Goal: Task Accomplishment & Management: Manage account settings

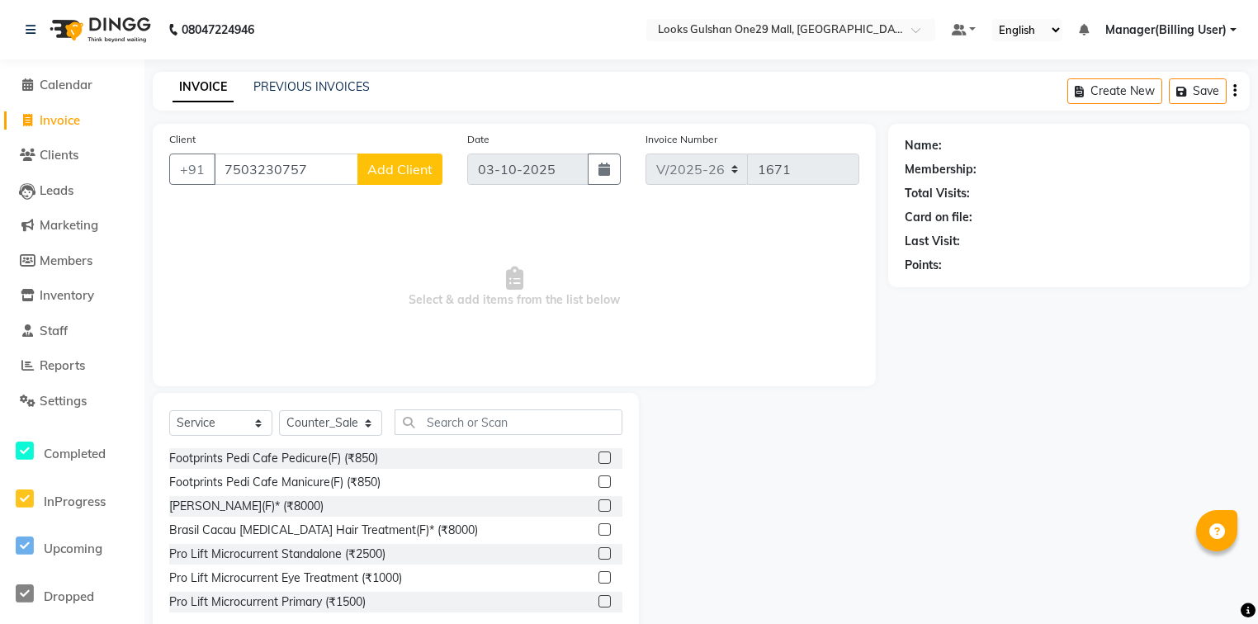
select select "8337"
select select "service"
select select "80996"
click at [83, 87] on span "Calendar" at bounding box center [66, 85] width 53 height 16
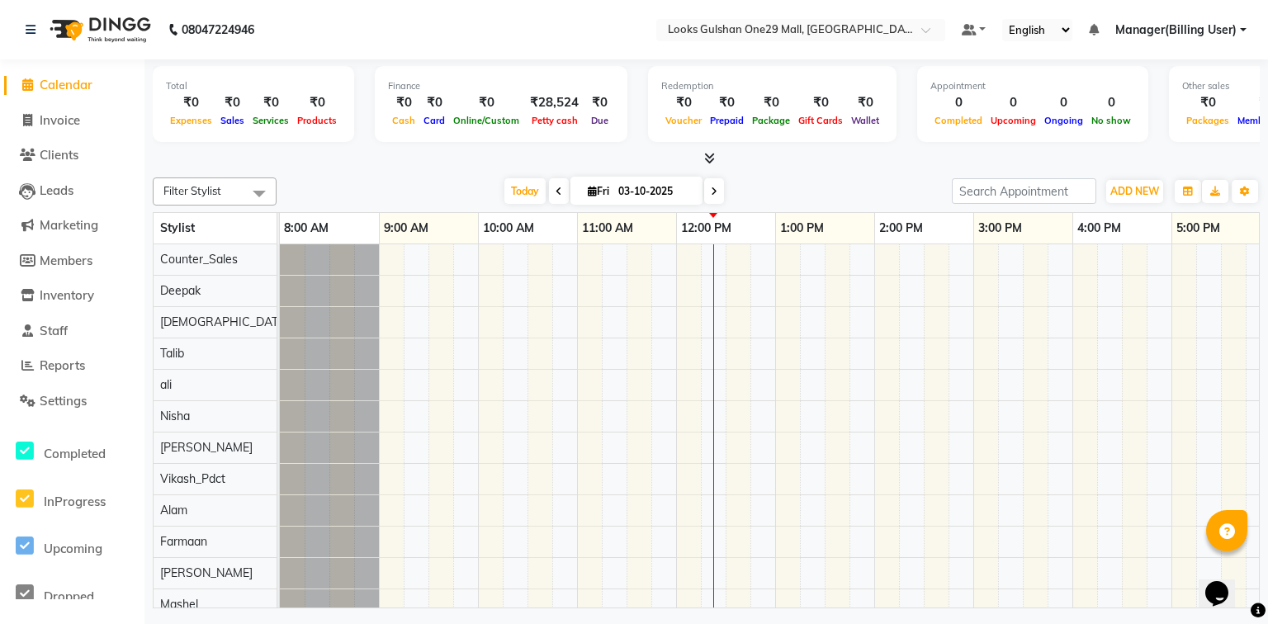
click at [334, 164] on div at bounding box center [706, 158] width 1107 height 17
click at [765, 186] on div "Today Fri 03-10-2025" at bounding box center [614, 191] width 659 height 25
click at [358, 181] on div "Today Fri 03-10-2025" at bounding box center [614, 191] width 659 height 25
click at [362, 167] on div "Total ₹0 Expenses ₹0 Sales ₹0 Services ₹0 Products Finance ₹0 Cash ₹0 Card ₹0 O…" at bounding box center [707, 335] width 1124 height 553
click at [59, 112] on span "Invoice" at bounding box center [60, 120] width 40 height 16
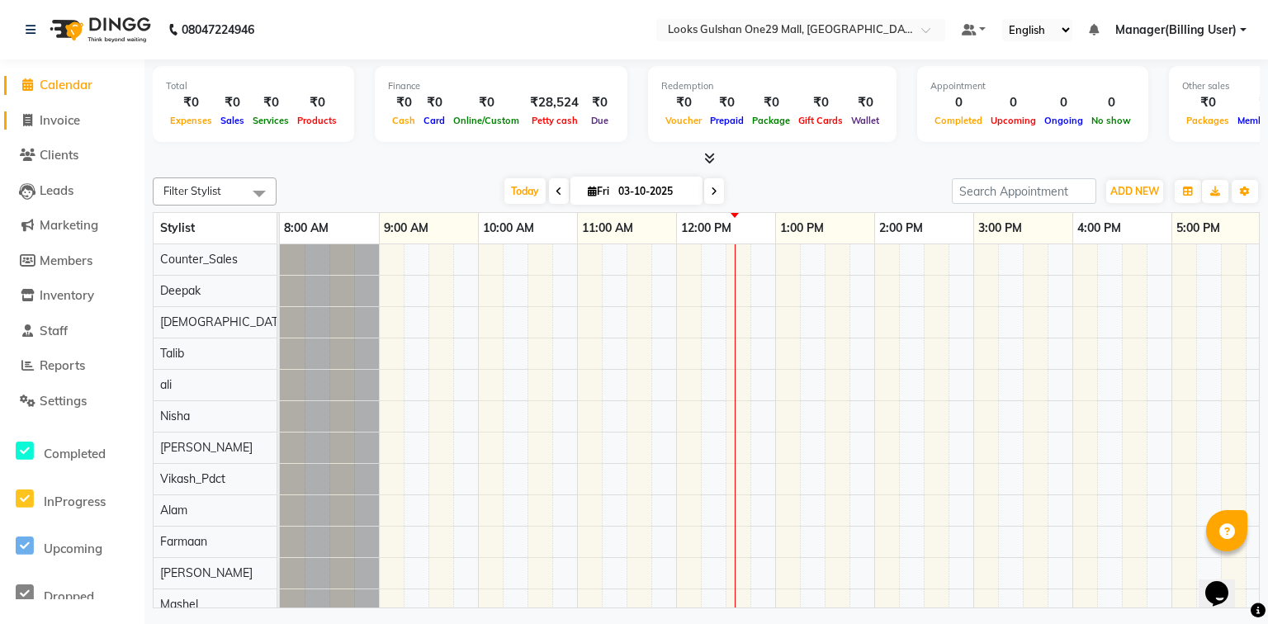
select select "service"
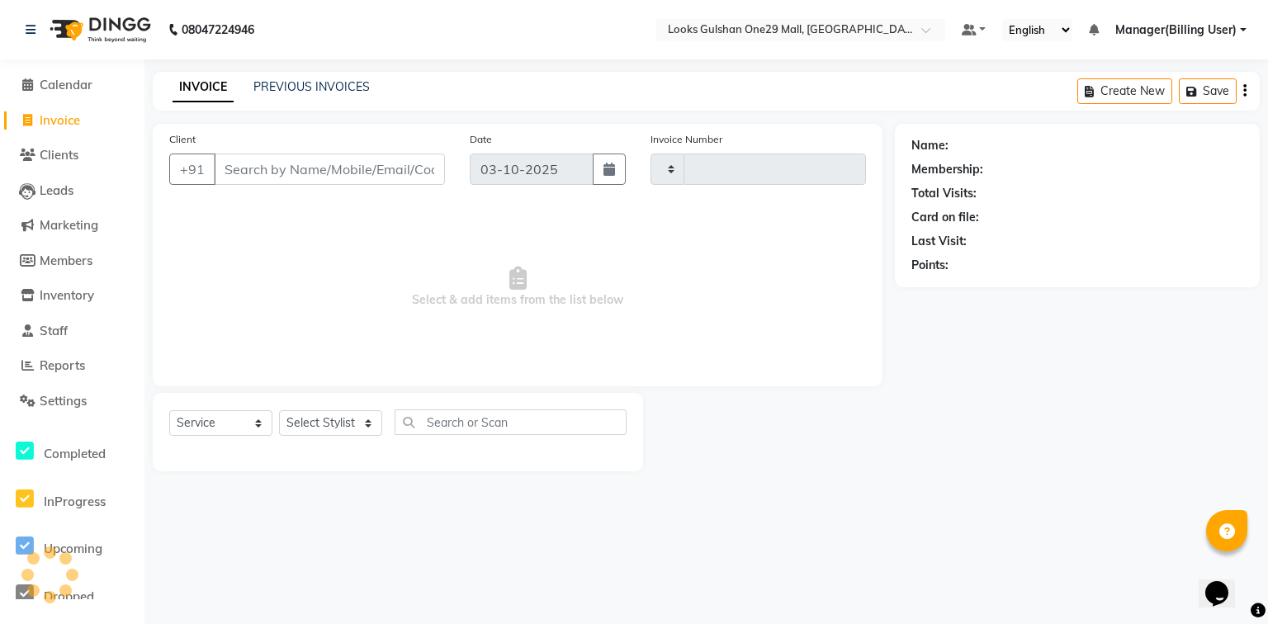
type input "1671"
select select "8337"
click at [73, 83] on span "Calendar" at bounding box center [66, 85] width 53 height 16
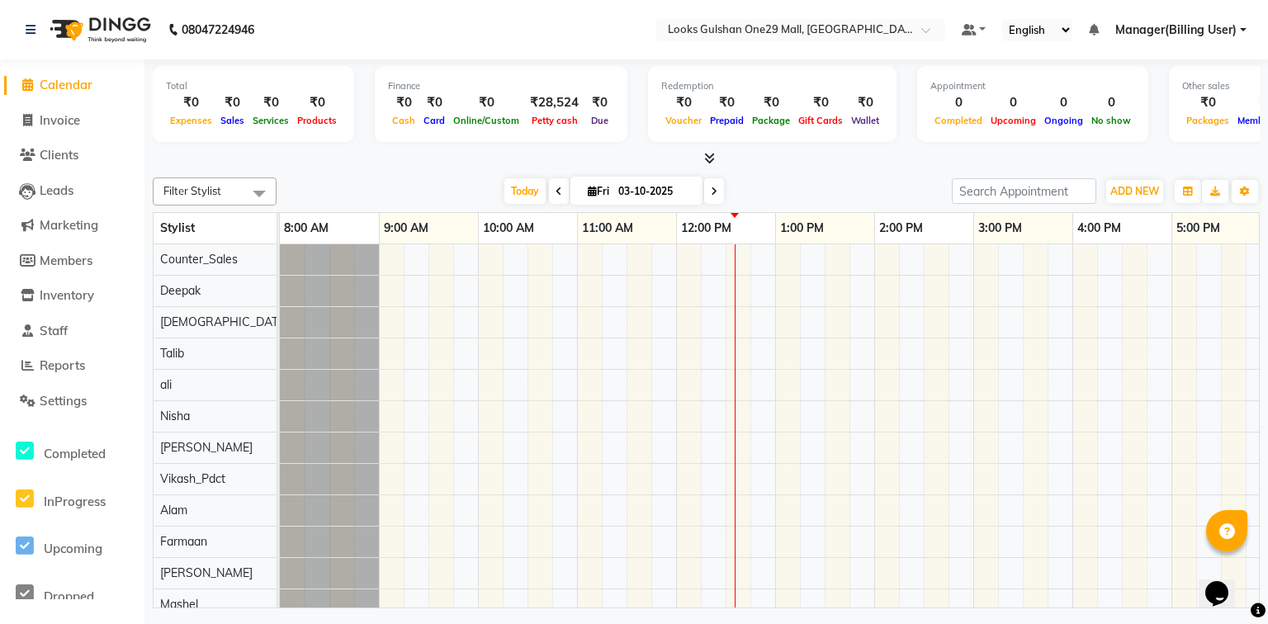
click at [222, 145] on div "Total ₹0 Expenses ₹0 Sales ₹0 Services ₹0 Products Finance ₹0 Cash ₹0 Card ₹0 O…" at bounding box center [706, 106] width 1107 height 81
click at [98, 116] on link "Invoice" at bounding box center [72, 120] width 136 height 19
select select "8337"
select select "service"
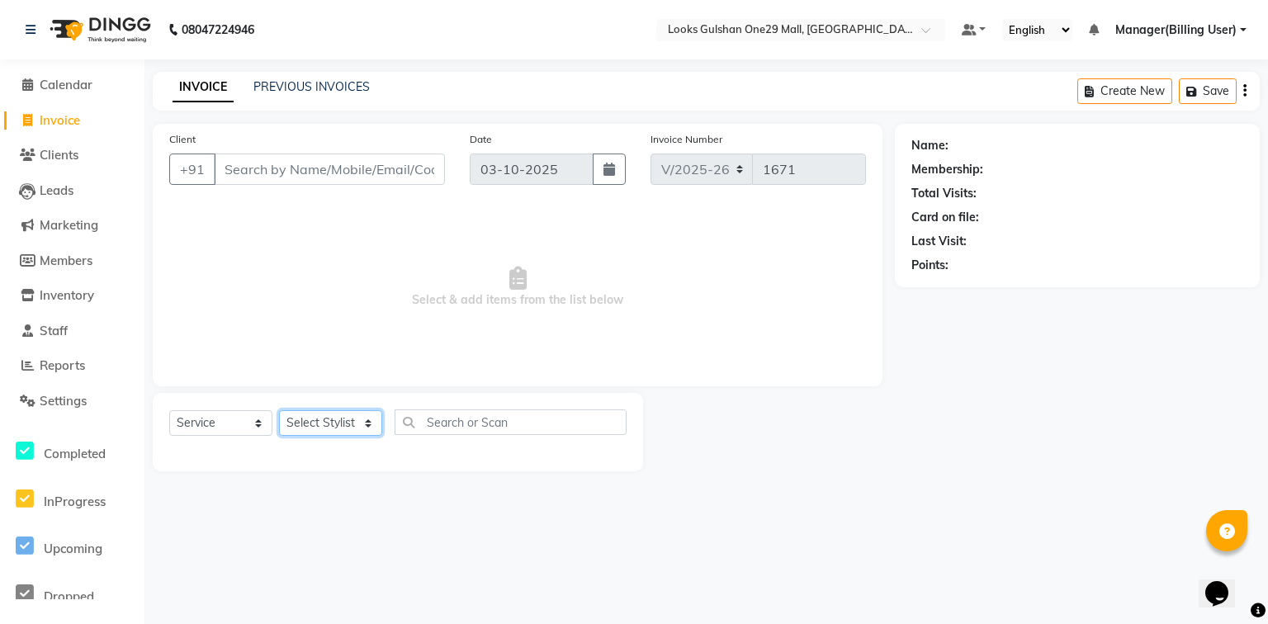
click at [359, 424] on select "Select Stylist" at bounding box center [330, 423] width 103 height 26
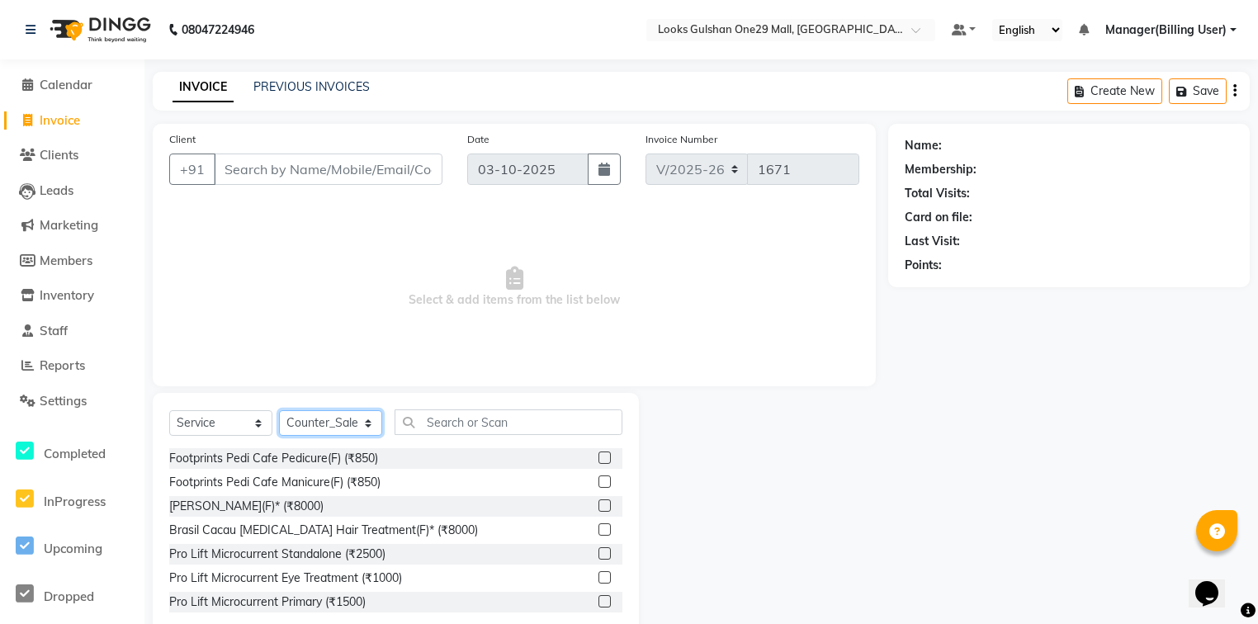
select select "82068"
click at [279, 411] on select "Select Stylist Alam ali Counter_Sales Deepak Farmaan Janvi Manager(Billing User…" at bounding box center [330, 423] width 103 height 26
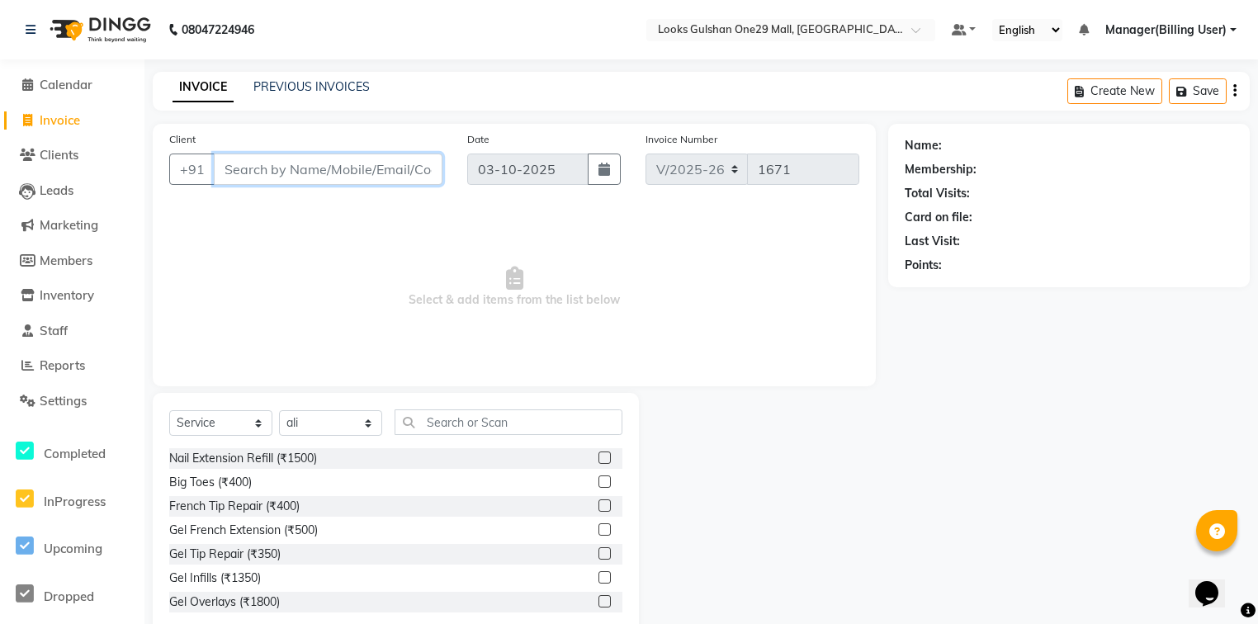
click at [332, 172] on input "Client" at bounding box center [328, 169] width 229 height 31
type input "8237322975"
click at [424, 179] on button "Add Client" at bounding box center [400, 169] width 85 height 31
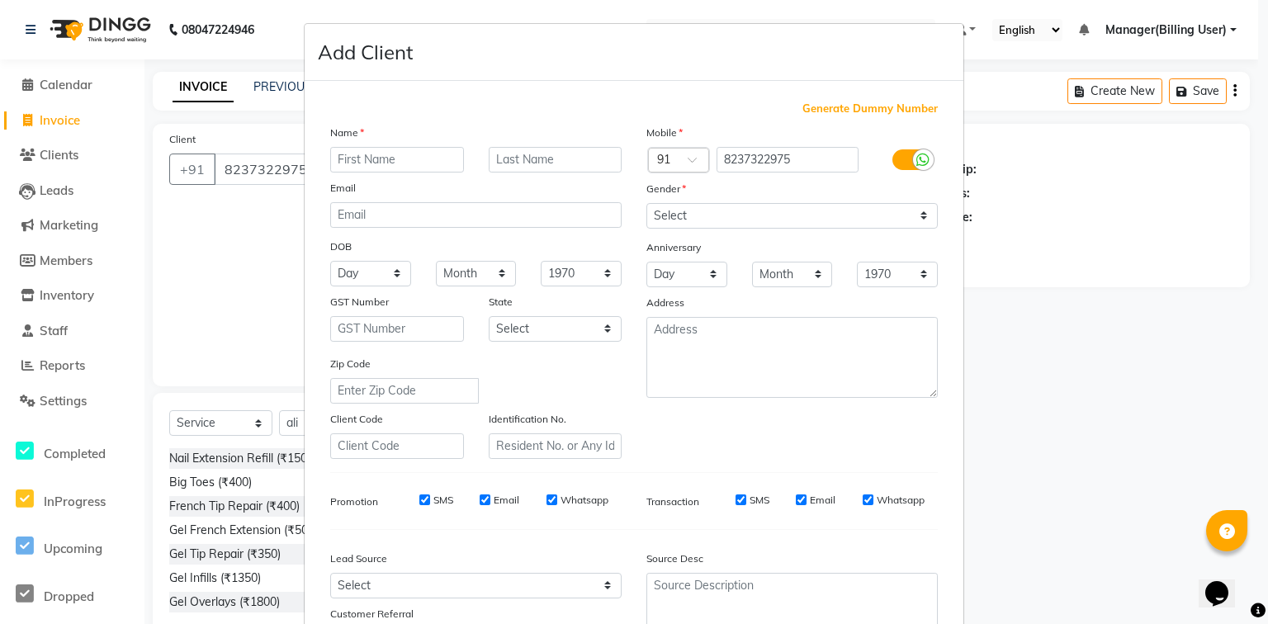
click at [424, 159] on input "text" at bounding box center [397, 160] width 134 height 26
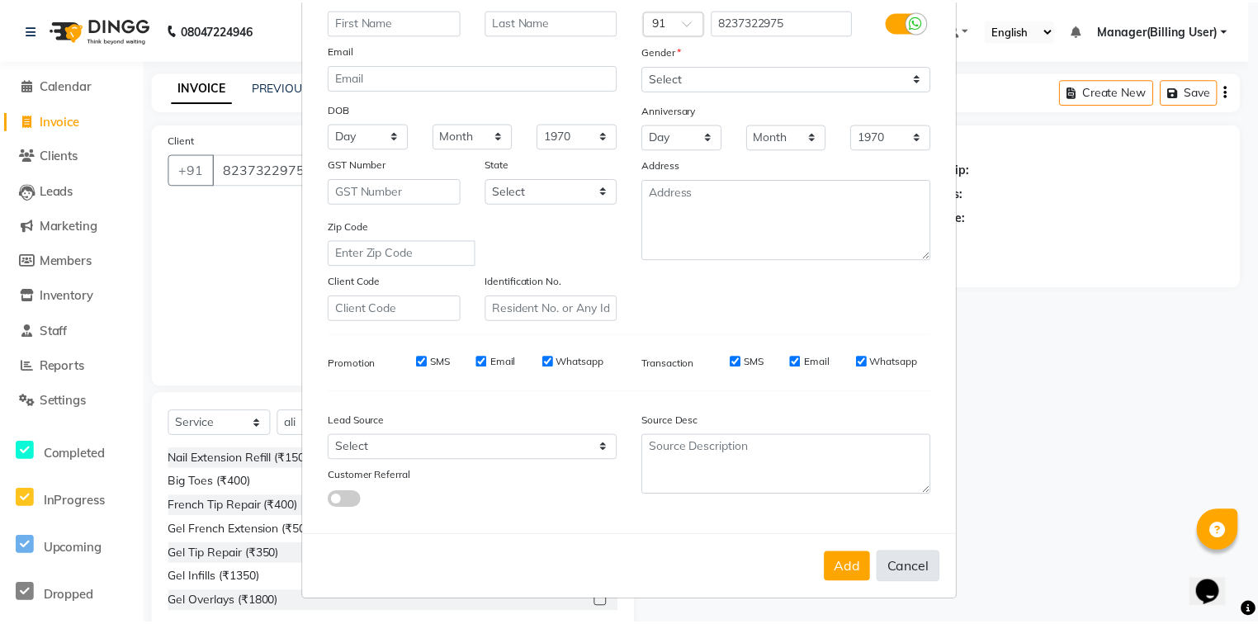
scroll to position [145, 0]
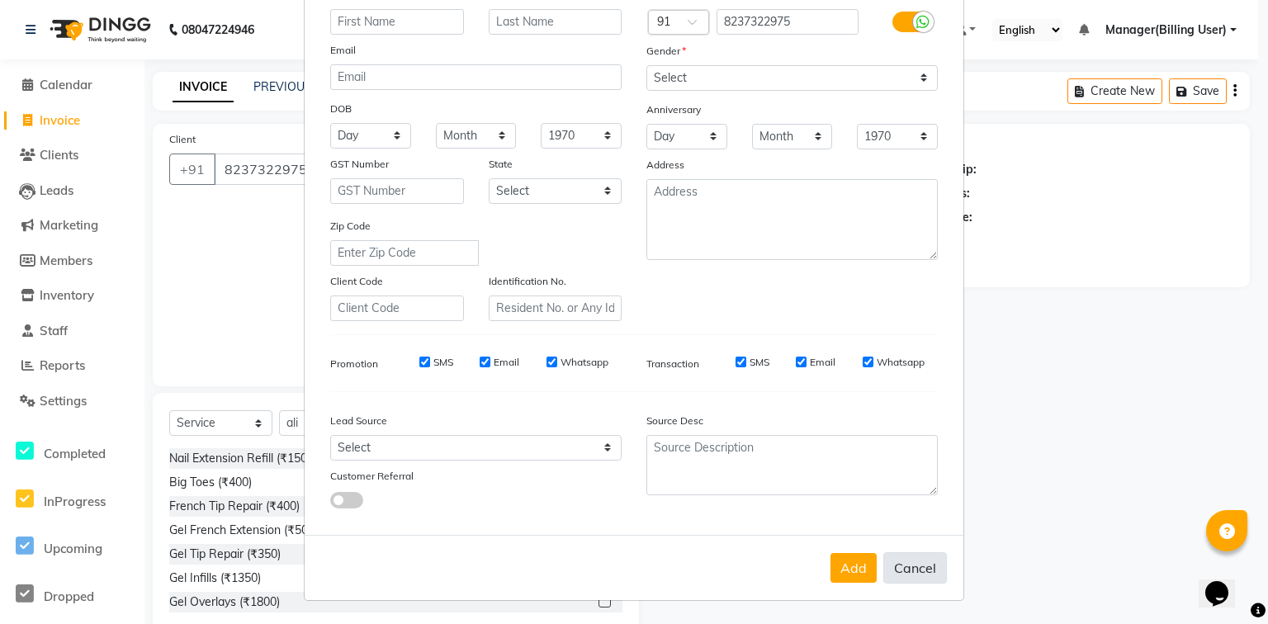
click at [902, 579] on button "Cancel" at bounding box center [916, 567] width 64 height 31
select select
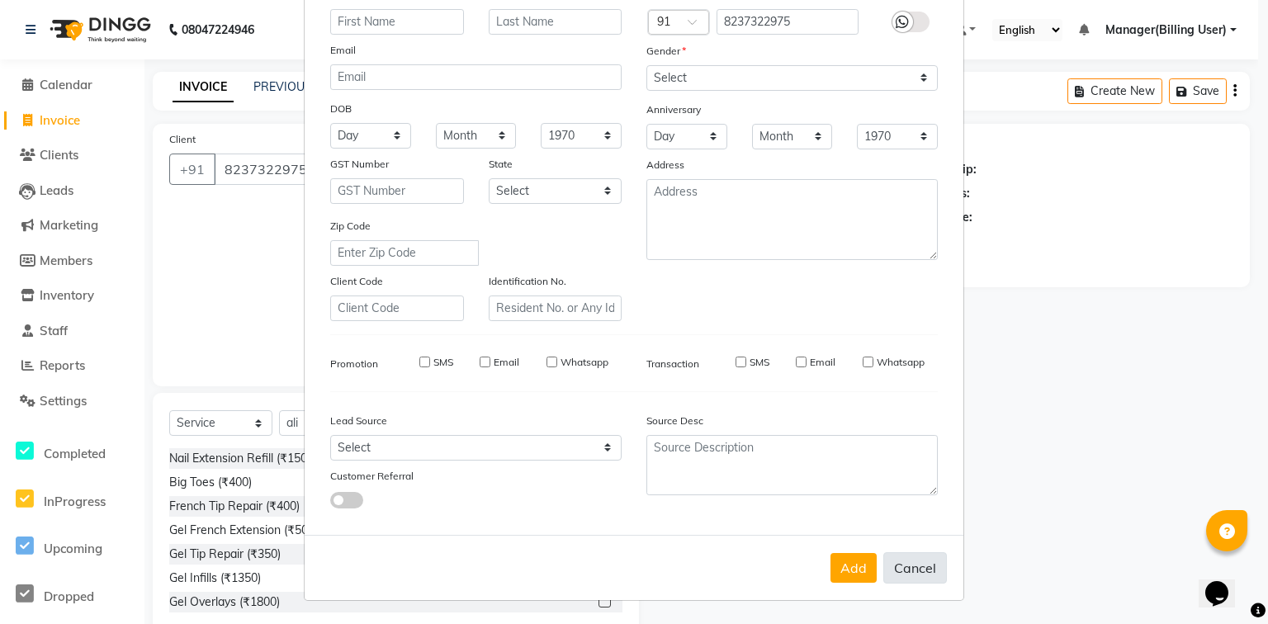
select select
checkbox input "false"
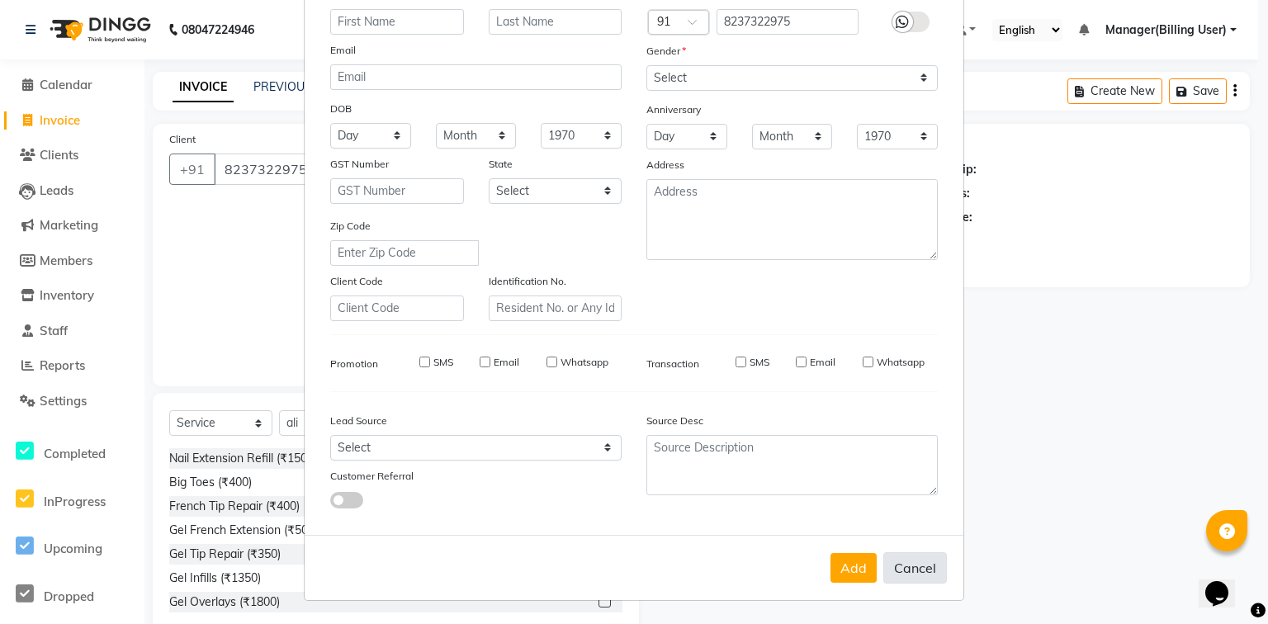
checkbox input "false"
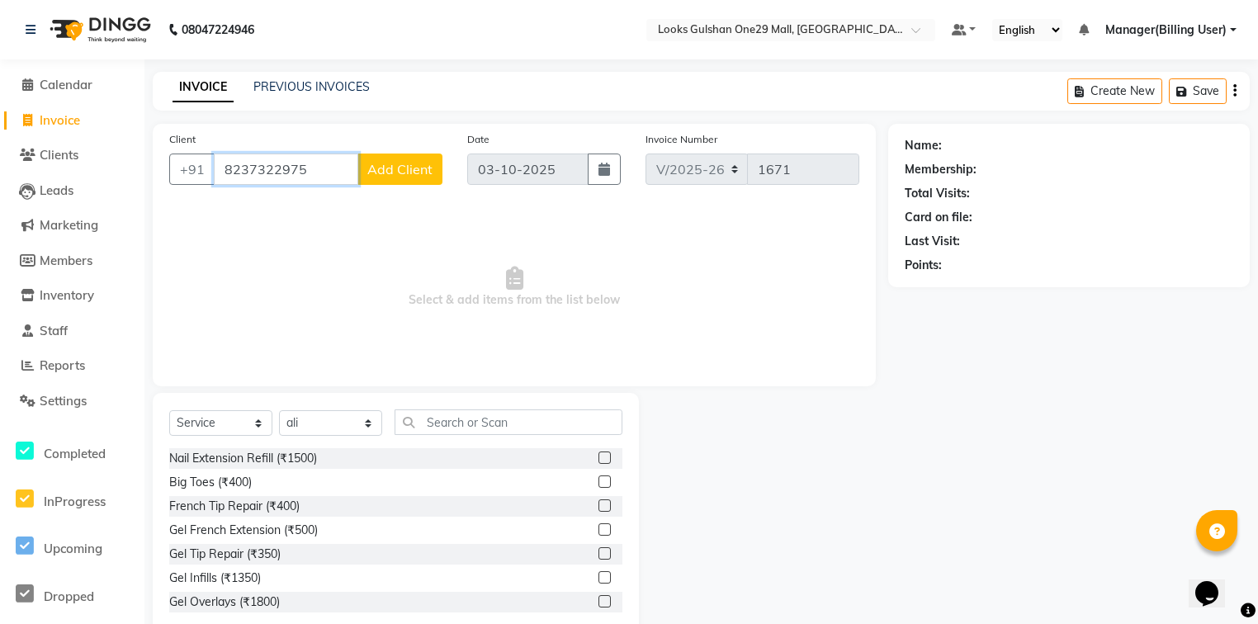
click at [286, 168] on input "8237322975" at bounding box center [286, 169] width 145 height 31
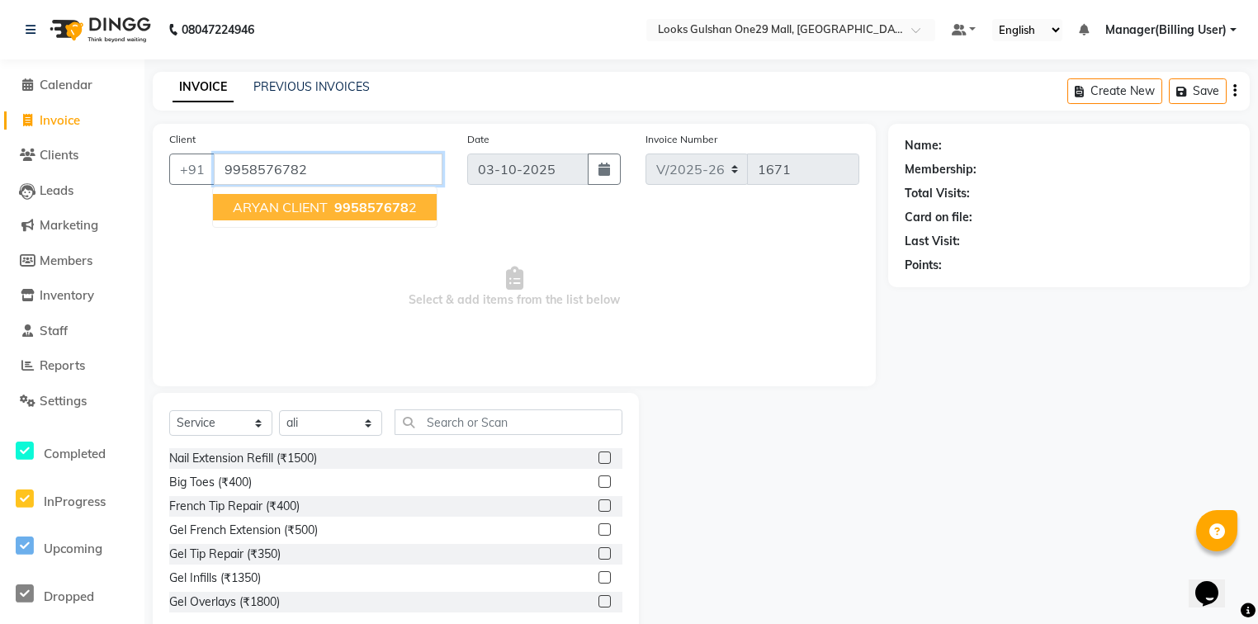
type input "9958576782"
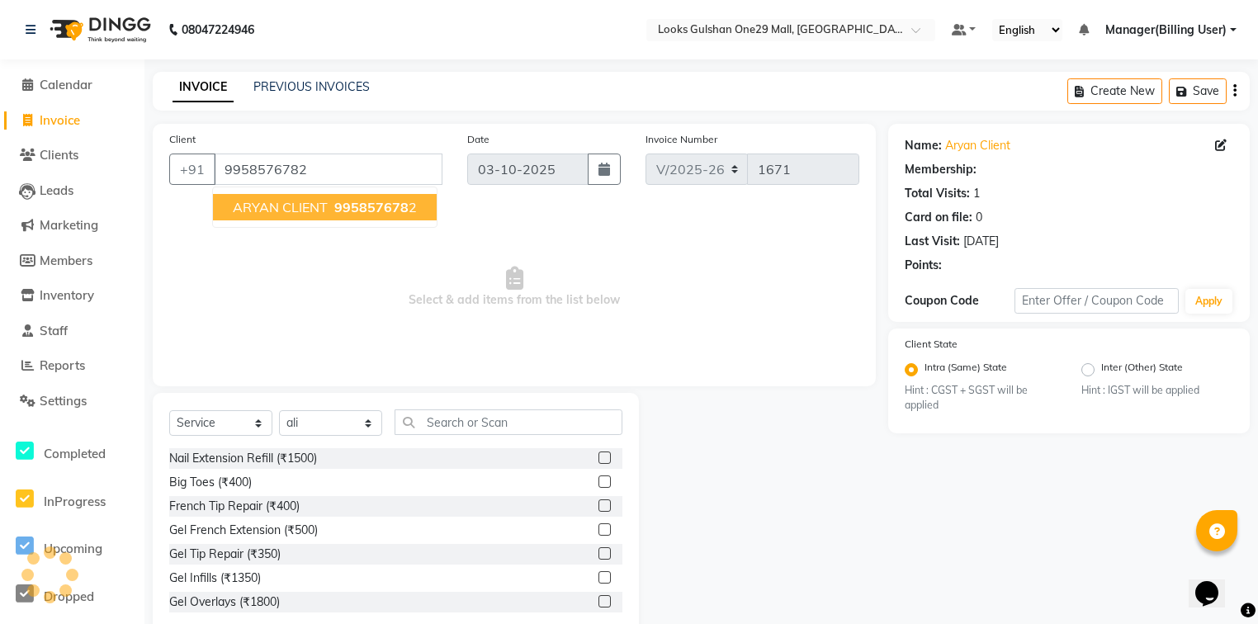
select select "1: Object"
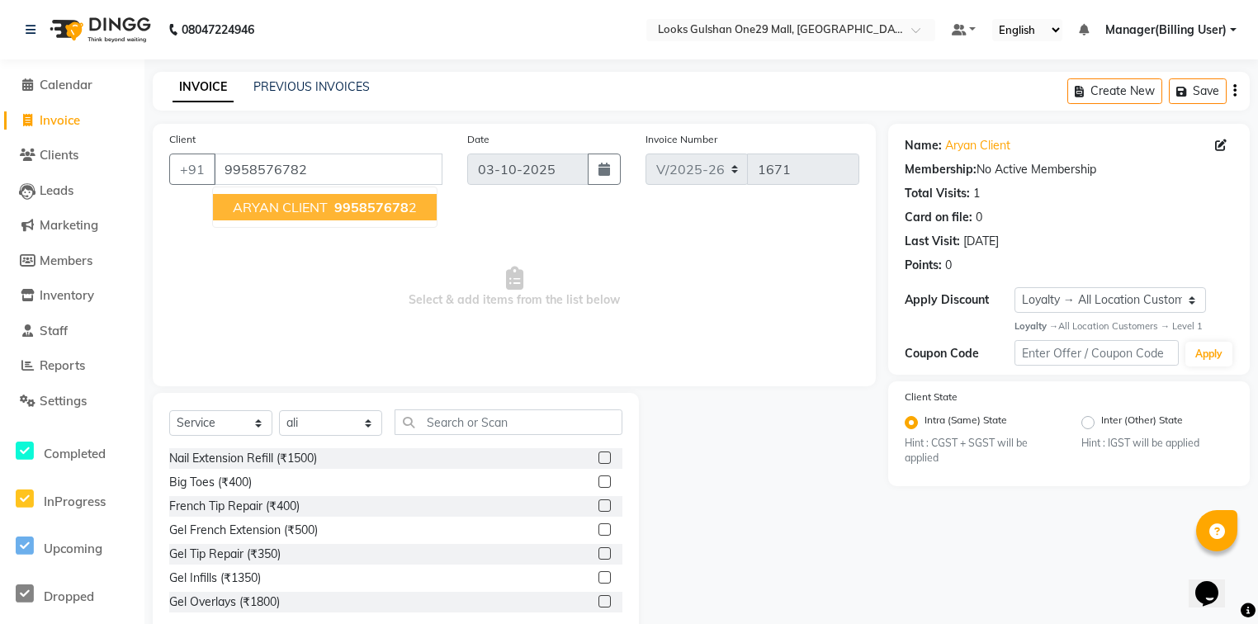
click at [600, 220] on span "Select & add items from the list below" at bounding box center [514, 287] width 690 height 165
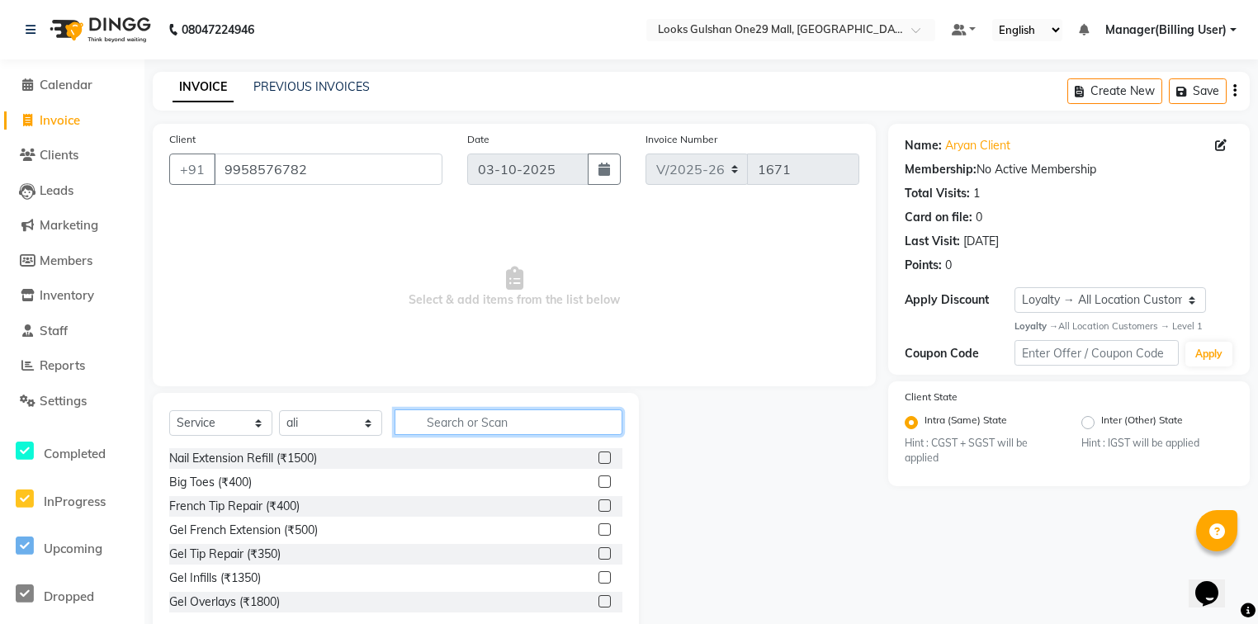
click at [481, 424] on input "text" at bounding box center [509, 423] width 228 height 26
type input "cut"
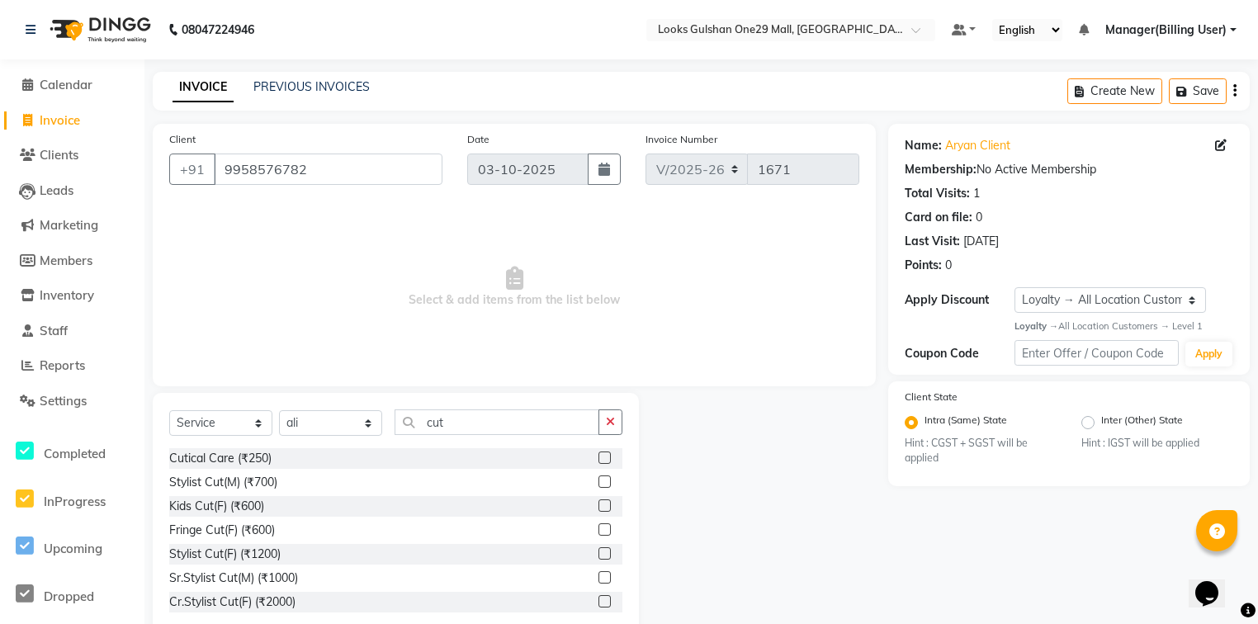
click at [599, 483] on label at bounding box center [605, 482] width 12 height 12
click at [599, 483] on input "checkbox" at bounding box center [604, 482] width 11 height 11
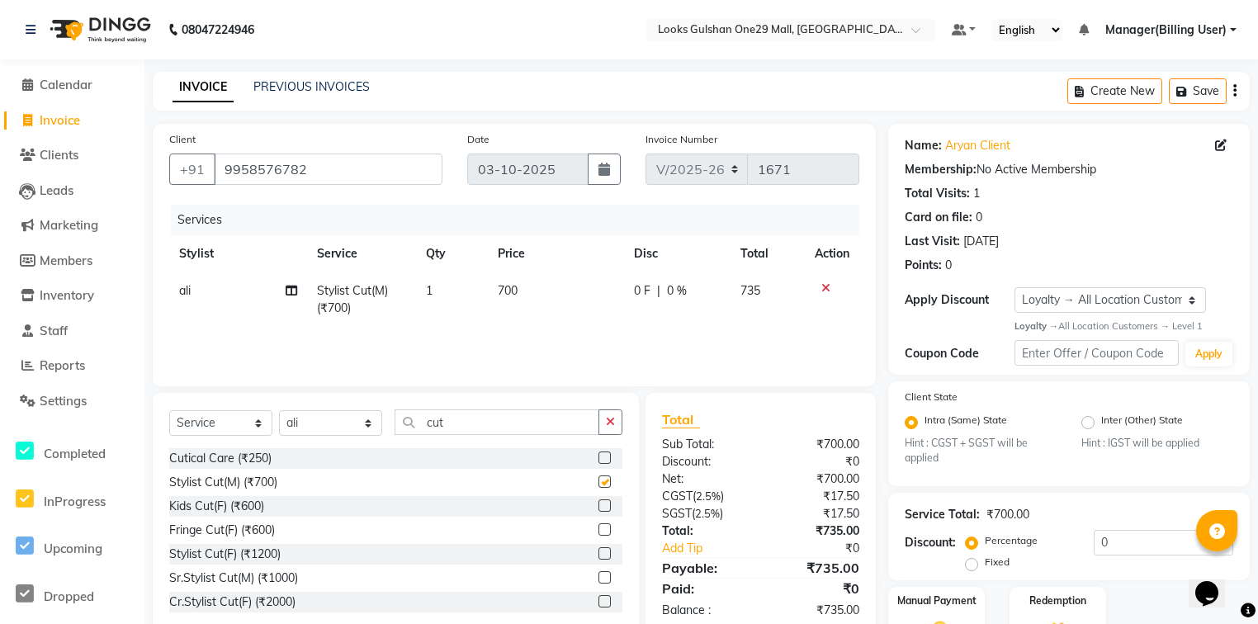
checkbox input "false"
click at [533, 299] on td "700" at bounding box center [556, 300] width 136 height 55
select select "82068"
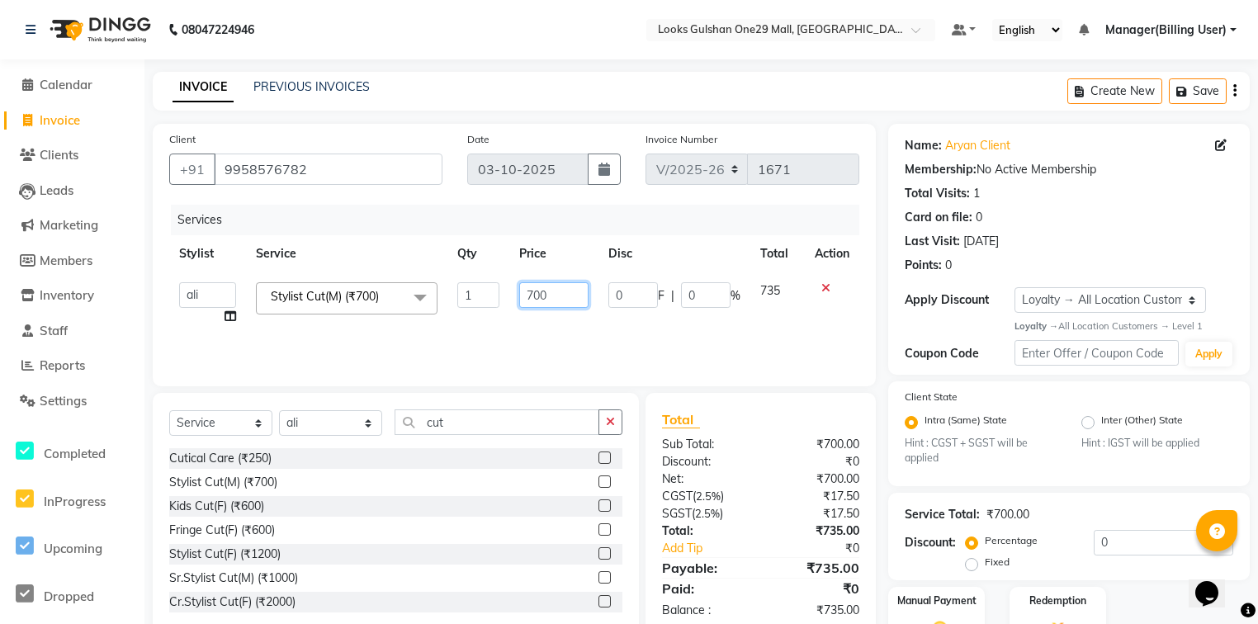
click at [548, 293] on input "700" at bounding box center [553, 295] width 69 height 26
click at [549, 292] on input "700" at bounding box center [553, 295] width 69 height 26
type input "500"
click at [651, 340] on div "Services Stylist Service Qty Price Disc Total Action Alam ali Counter_Sales Dee…" at bounding box center [514, 287] width 690 height 165
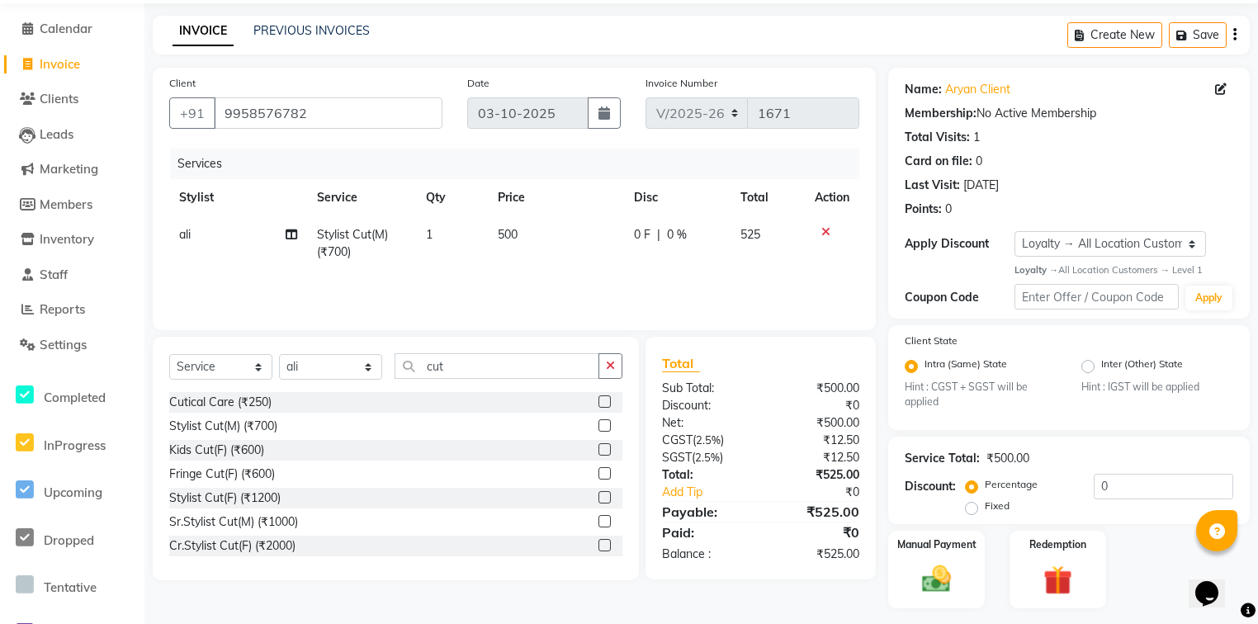
scroll to position [102, 0]
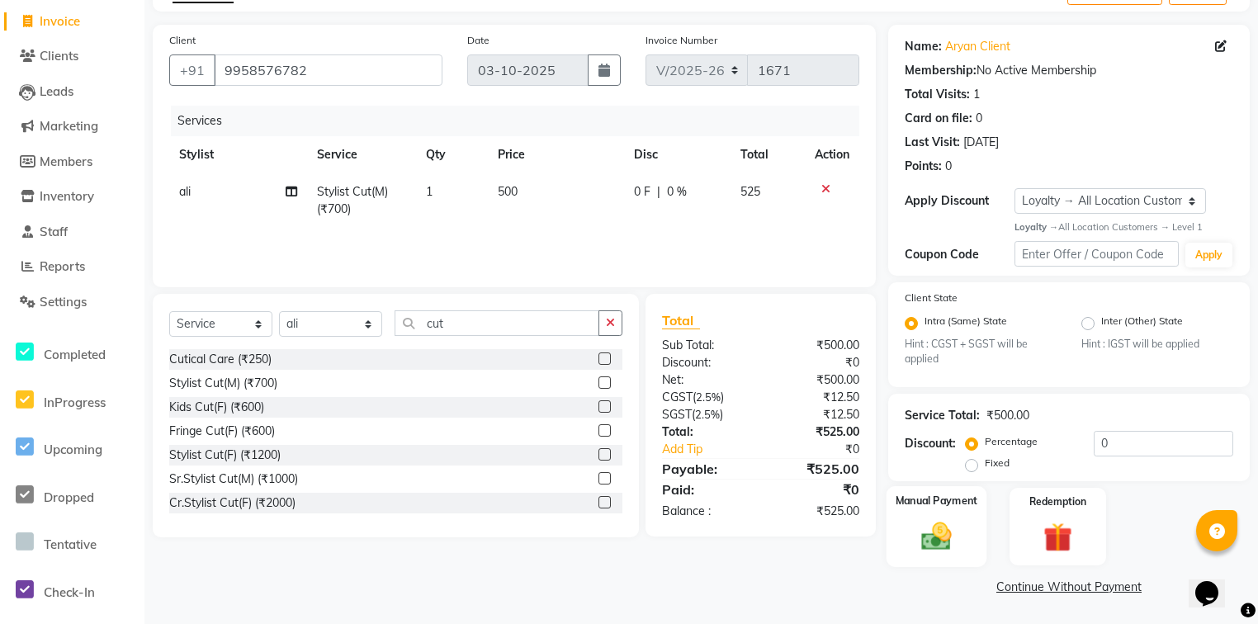
click at [948, 536] on img at bounding box center [937, 537] width 50 height 36
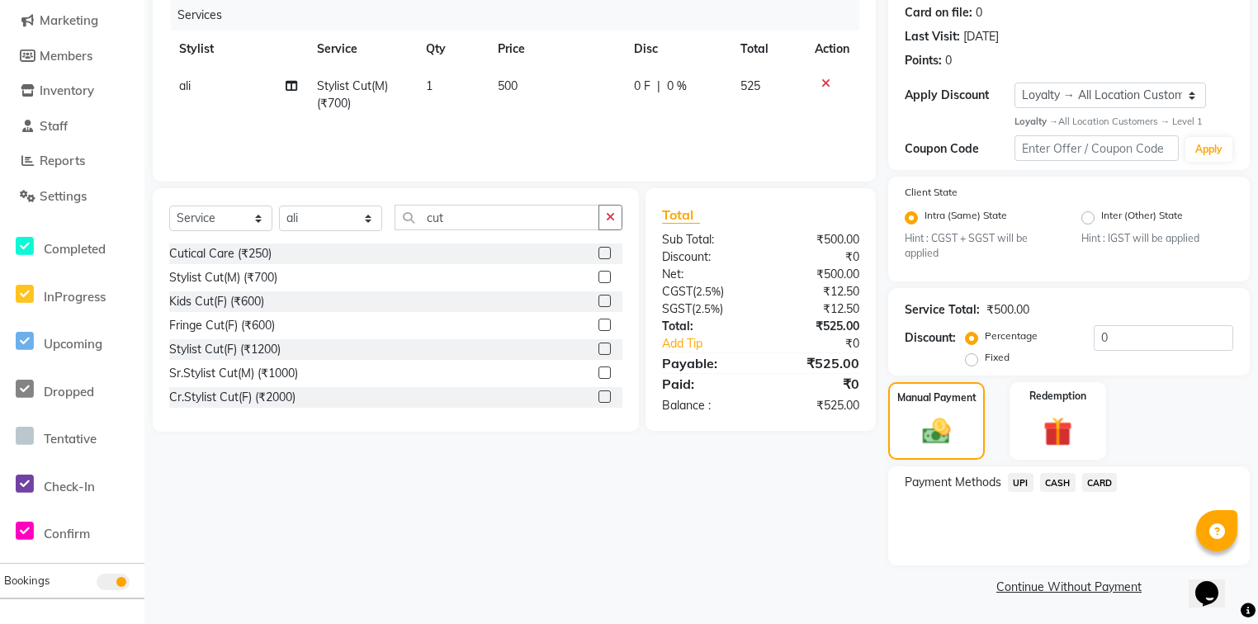
click at [1104, 482] on span "CARD" at bounding box center [1101, 482] width 36 height 19
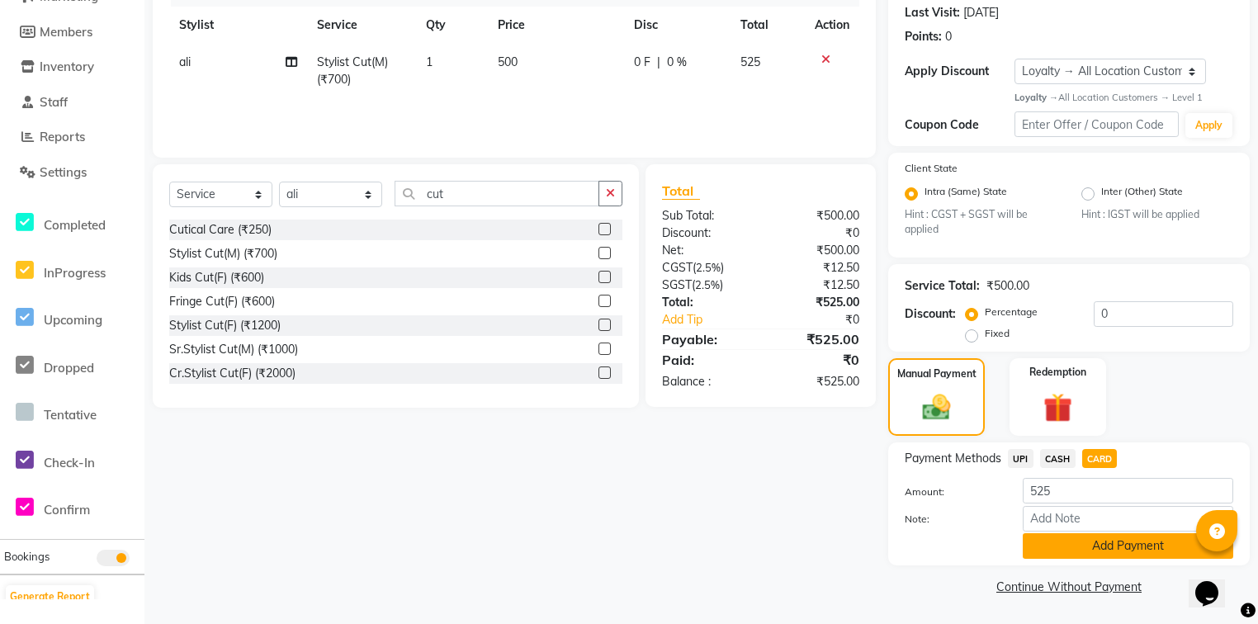
click at [1081, 543] on button "Add Payment" at bounding box center [1128, 546] width 211 height 26
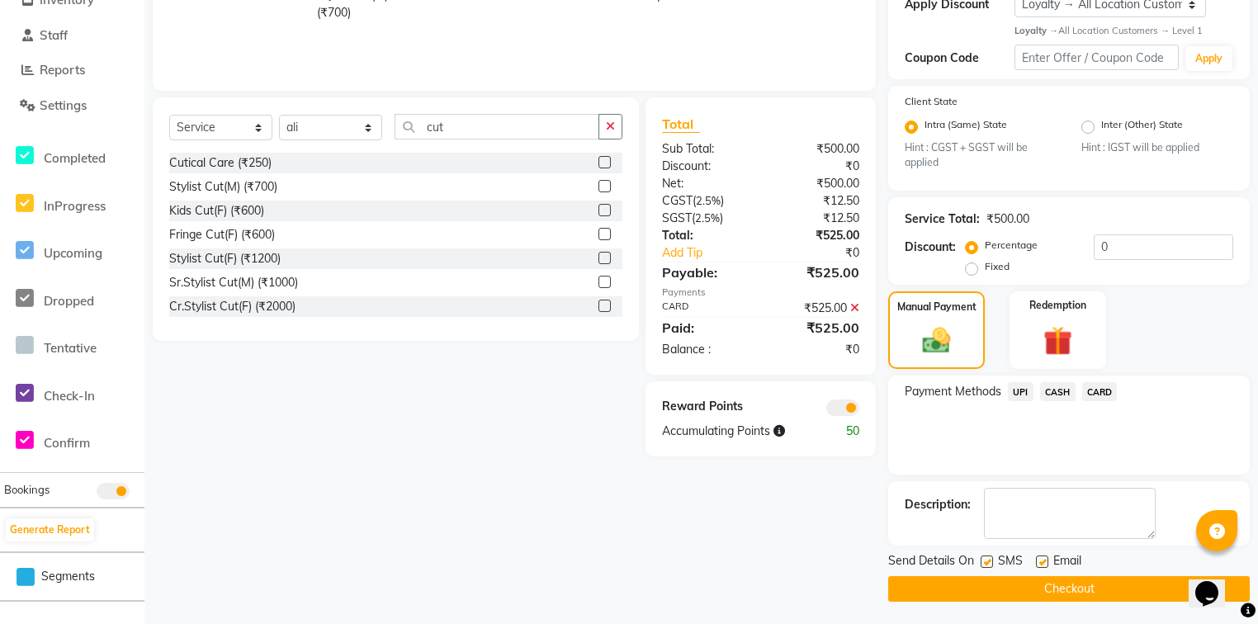
scroll to position [300, 0]
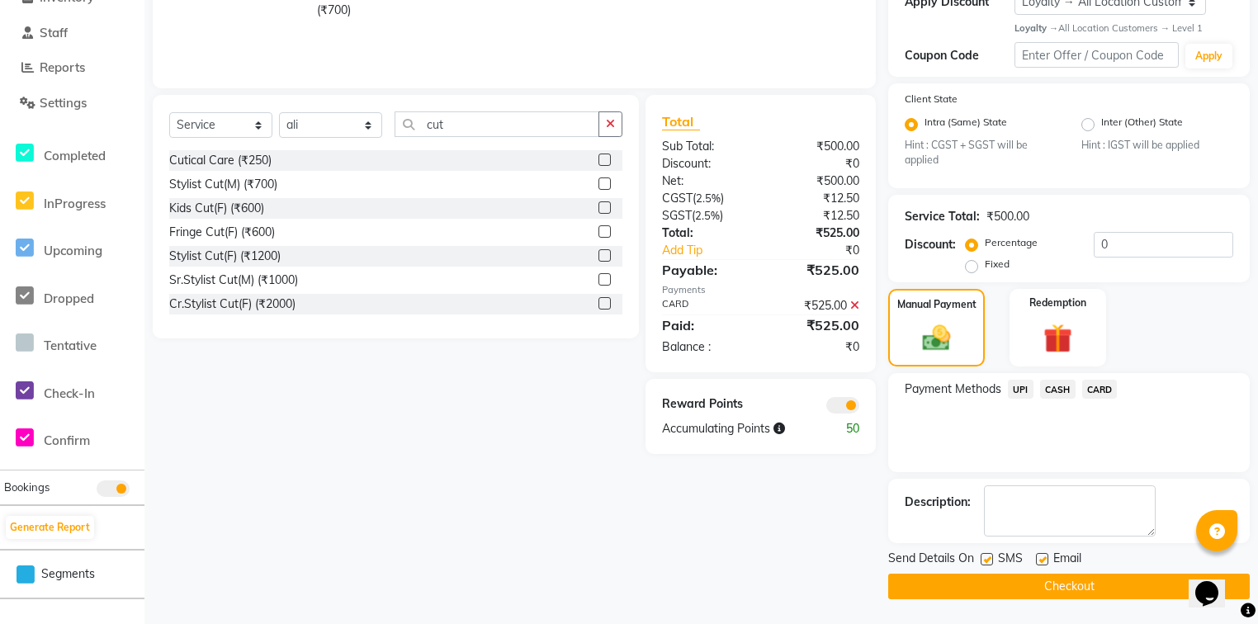
click at [1044, 562] on label at bounding box center [1042, 559] width 12 height 12
click at [1044, 562] on input "checkbox" at bounding box center [1041, 560] width 11 height 11
checkbox input "false"
click at [1047, 579] on button "Checkout" at bounding box center [1070, 587] width 362 height 26
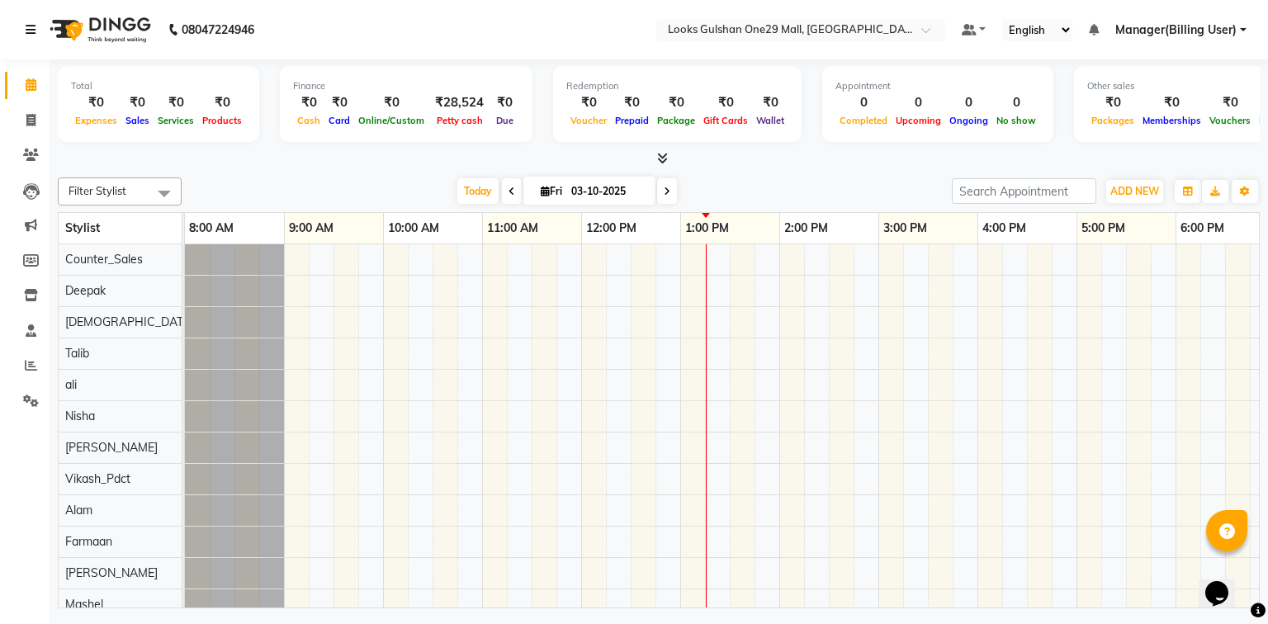
click at [30, 33] on icon at bounding box center [31, 30] width 10 height 12
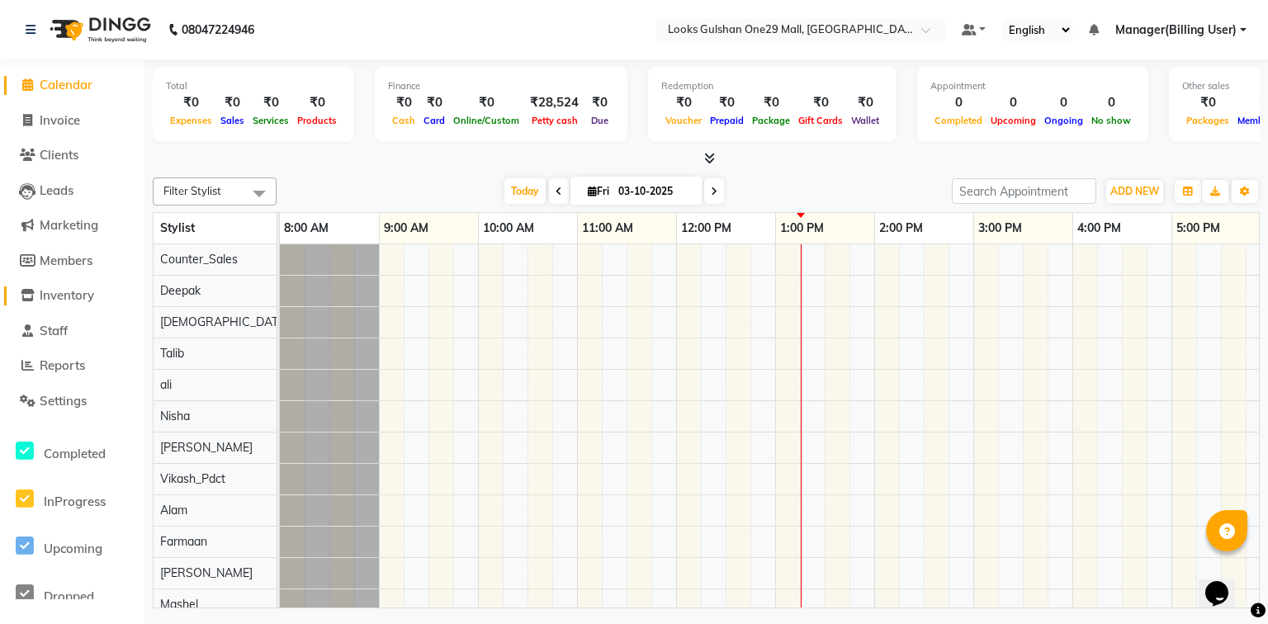
click at [76, 301] on span "Inventory" at bounding box center [67, 295] width 55 height 16
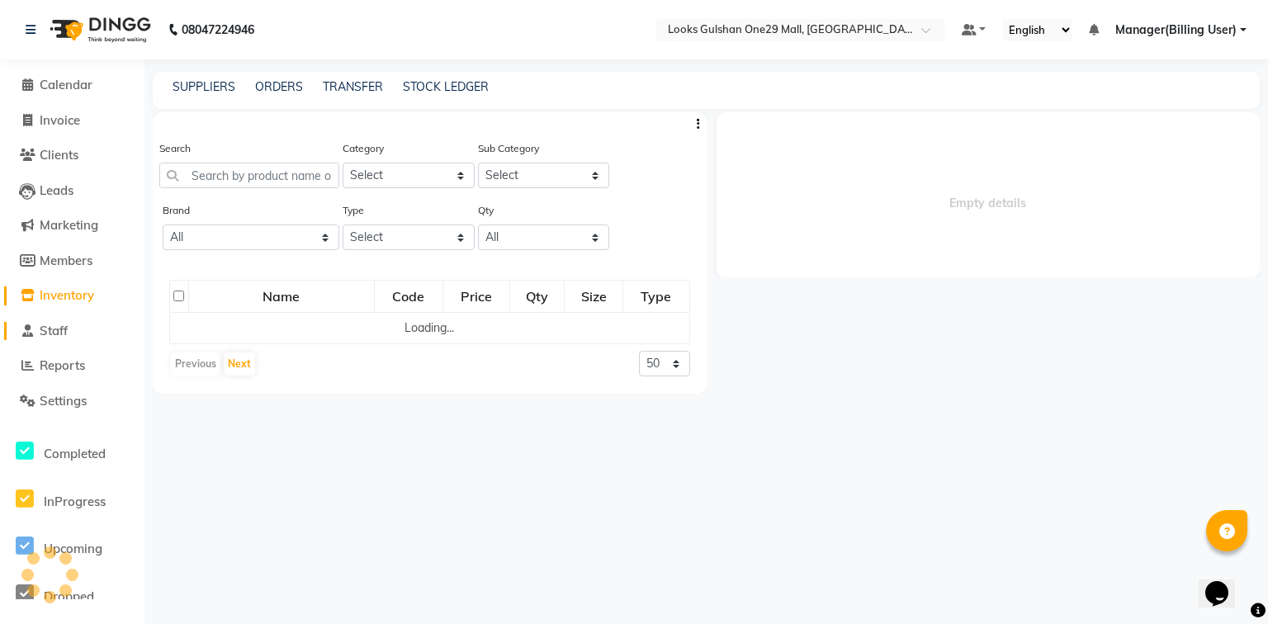
select select
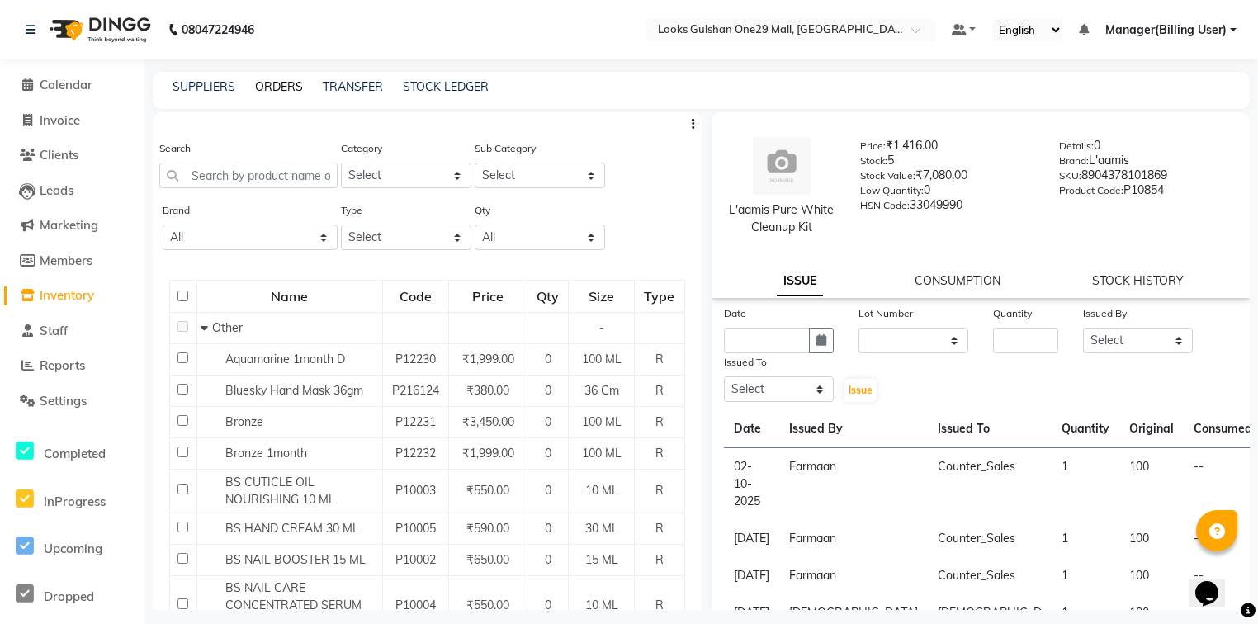
click at [297, 90] on link "ORDERS" at bounding box center [279, 86] width 48 height 15
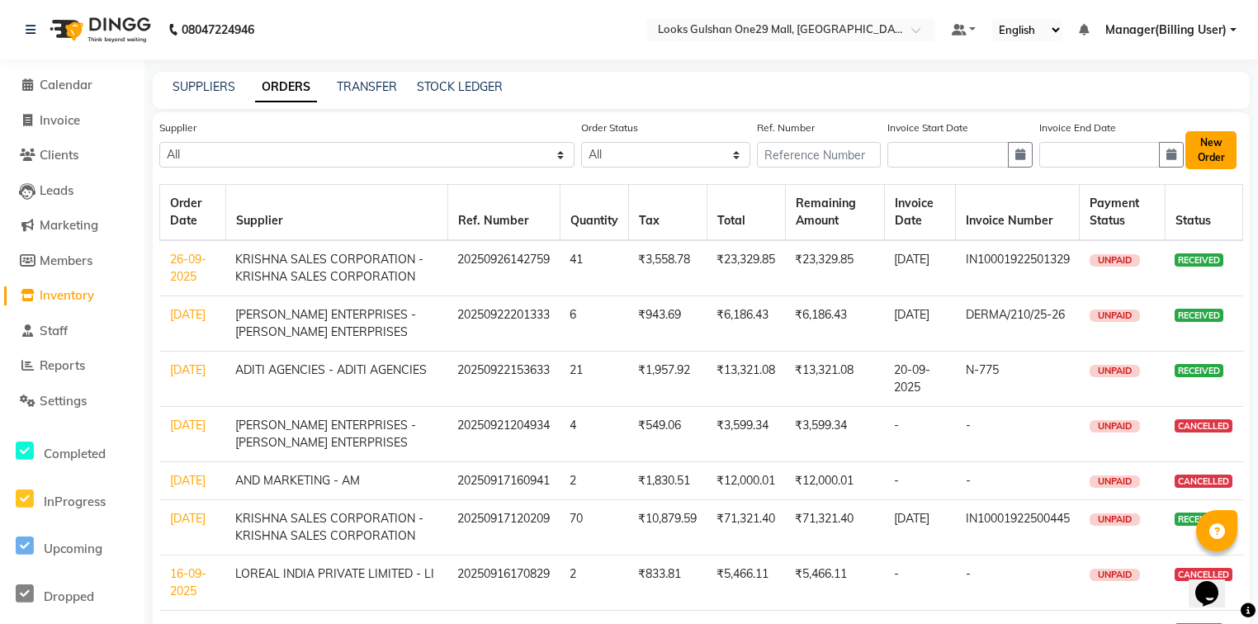
click at [1226, 148] on button "New Order" at bounding box center [1211, 150] width 51 height 38
select select "true"
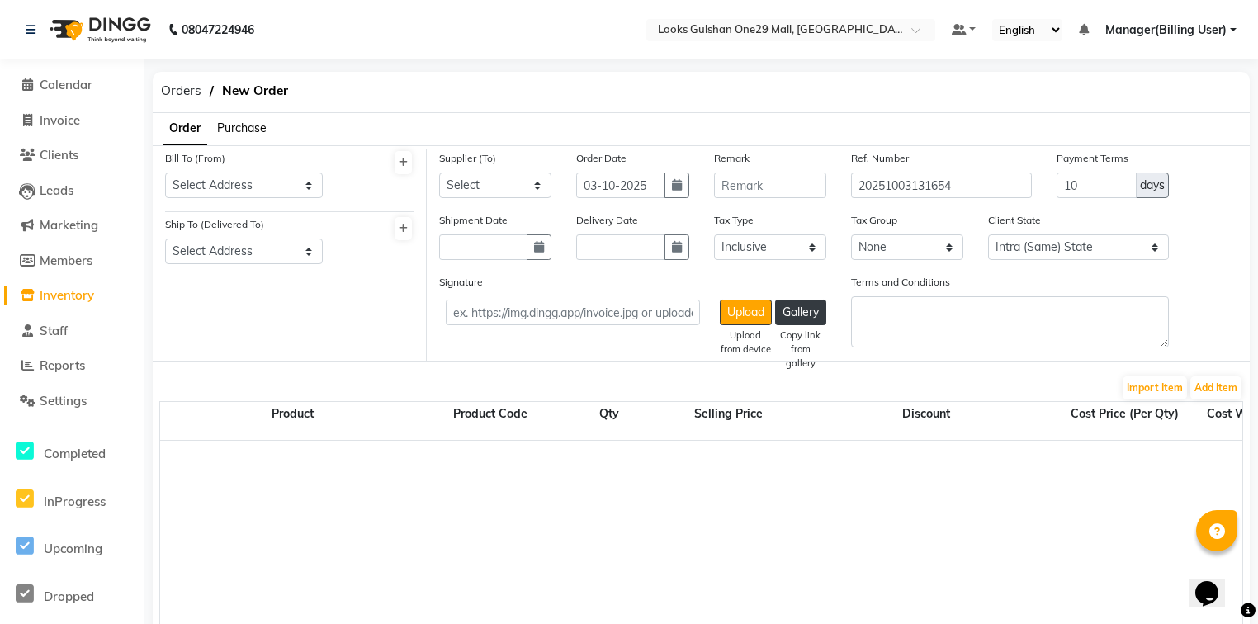
select select "3923"
click at [296, 194] on select "Select Address PIXIE WELLNESS PRIVATE LIMITED Looks Salon C3-E1, Noida Expressw…" at bounding box center [244, 186] width 158 height 26
select select "1466"
click at [165, 173] on select "Select Address PIXIE WELLNESS PRIVATE LIMITED Looks Salon C3-E1, Noida Expressw…" at bounding box center [244, 186] width 158 height 26
click at [293, 250] on select "Select Address PIXIE WELLNESS PRIVATE LIMITED PIXIE WELLNESS PRIVATE LIMITED Lo…" at bounding box center [244, 252] width 158 height 26
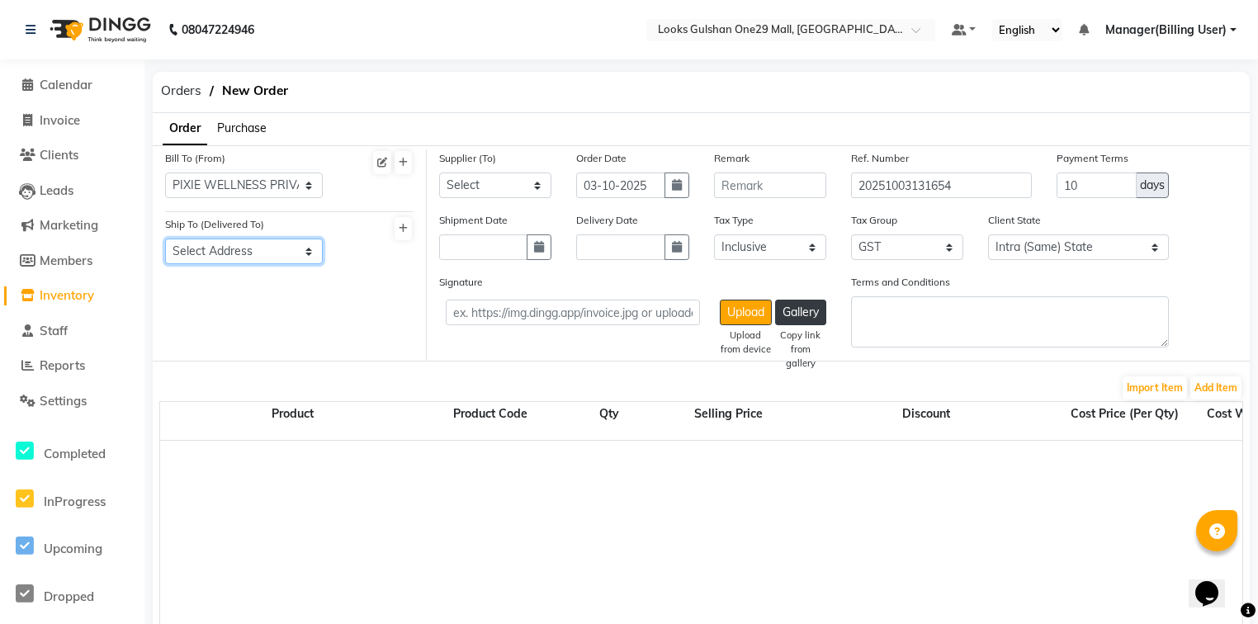
select select "1502"
click at [165, 239] on select "Select Address PIXIE WELLNESS PRIVATE LIMITED PIXIE WELLNESS PRIVATE LIMITED Lo…" at bounding box center [244, 252] width 158 height 26
click at [486, 184] on select "Select PRO KART ETERPRISES - PKE ADITI AGENCIES - ADITI AGENCIES Marc Salon & B…" at bounding box center [495, 186] width 112 height 26
select select "4926"
click at [439, 173] on select "Select PRO KART ETERPRISES - PKE ADITI AGENCIES - ADITI AGENCIES Marc Salon & B…" at bounding box center [495, 186] width 112 height 26
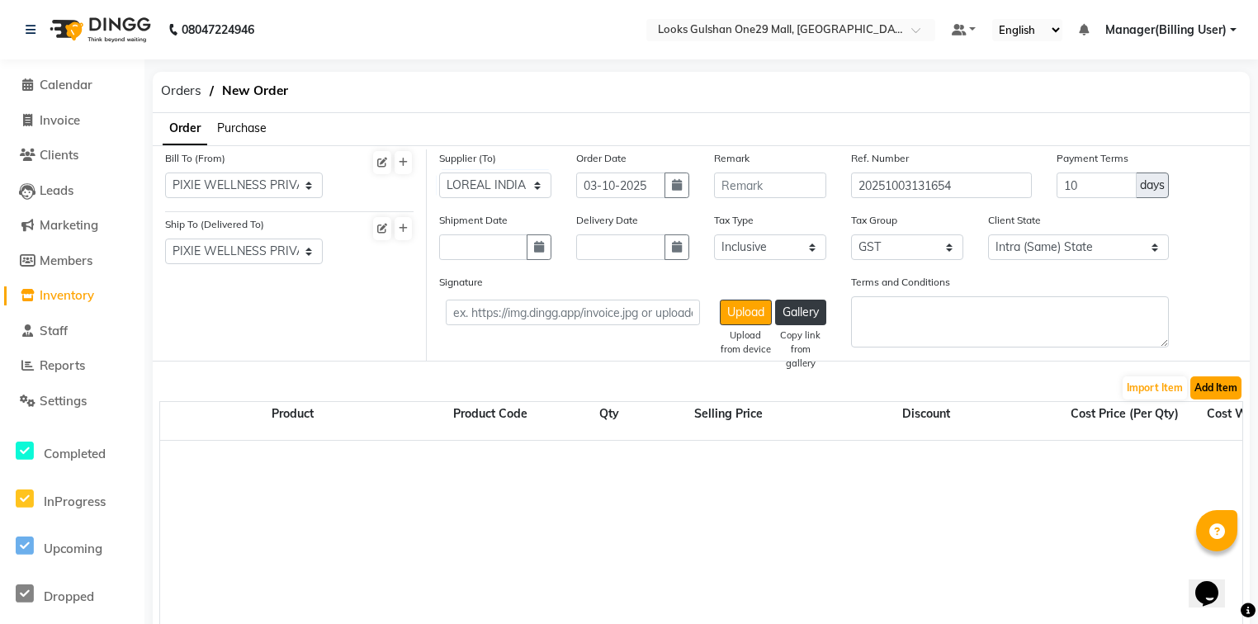
click at [1224, 390] on button "Add Item" at bounding box center [1216, 388] width 51 height 23
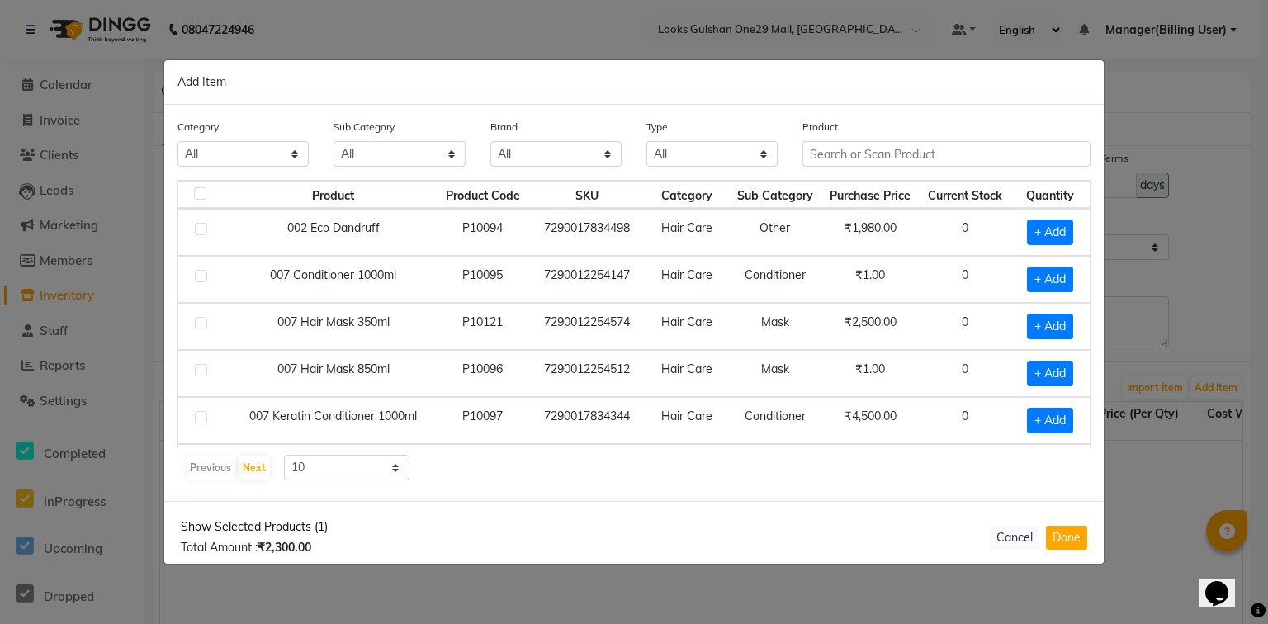
click at [277, 526] on span "Show Selected Products (1)" at bounding box center [254, 527] width 147 height 17
checkbox input "true"
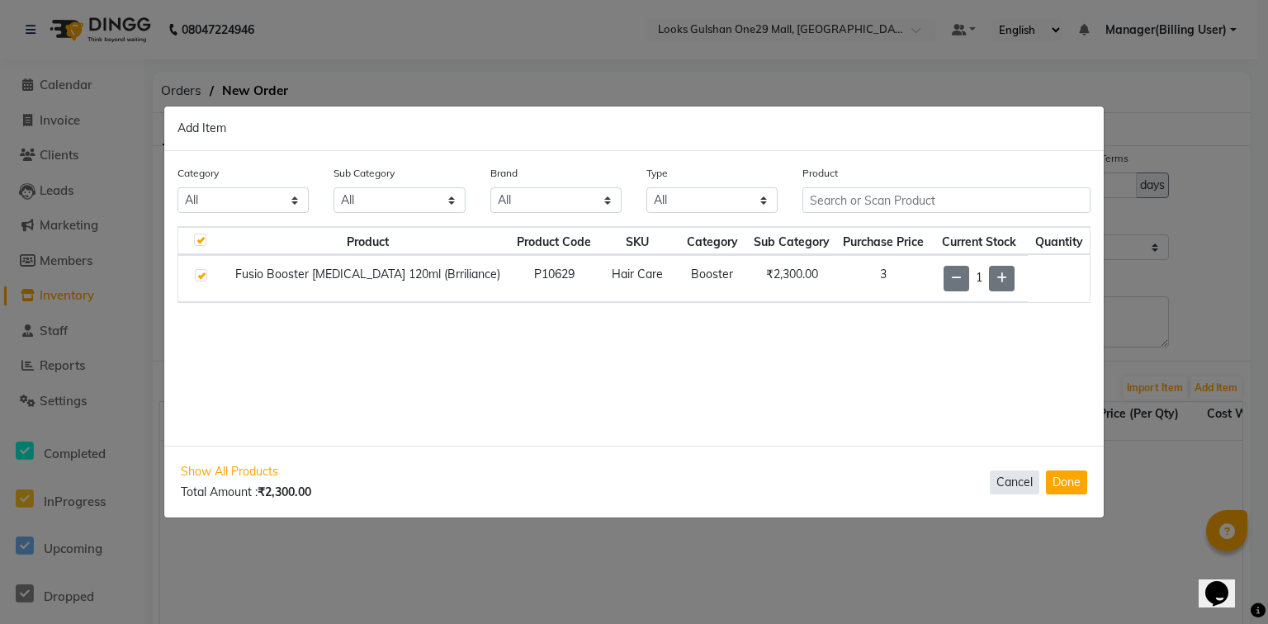
click at [1010, 477] on button "Cancel" at bounding box center [1015, 483] width 50 height 24
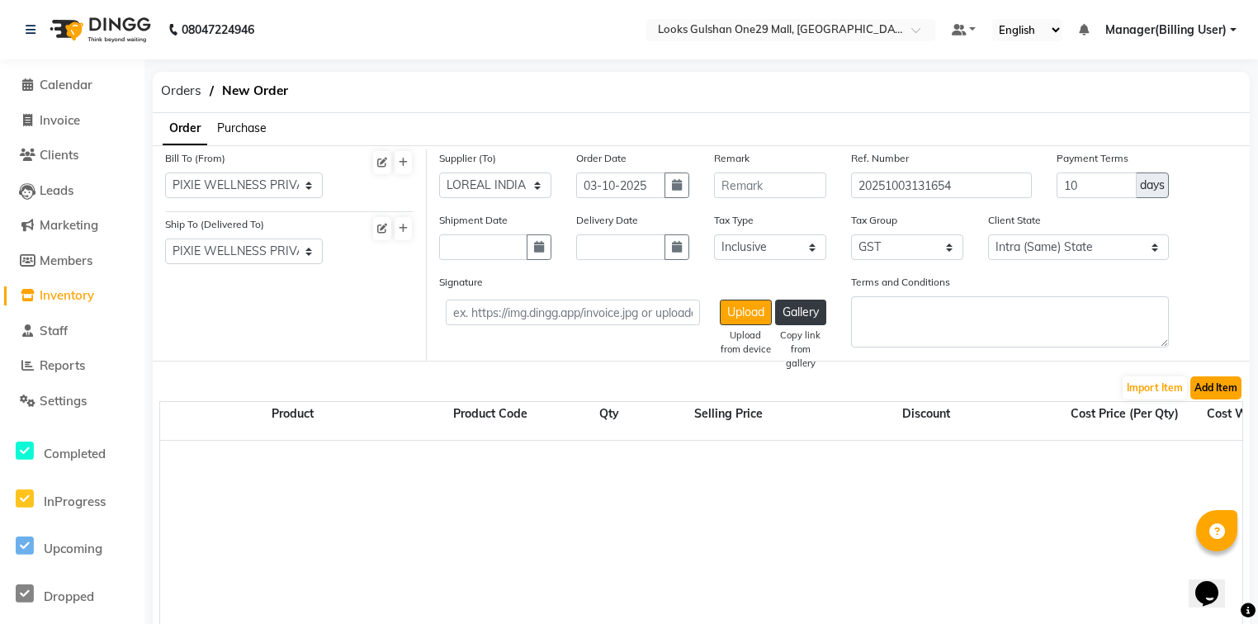
click at [1203, 382] on button "Add Item" at bounding box center [1216, 388] width 51 height 23
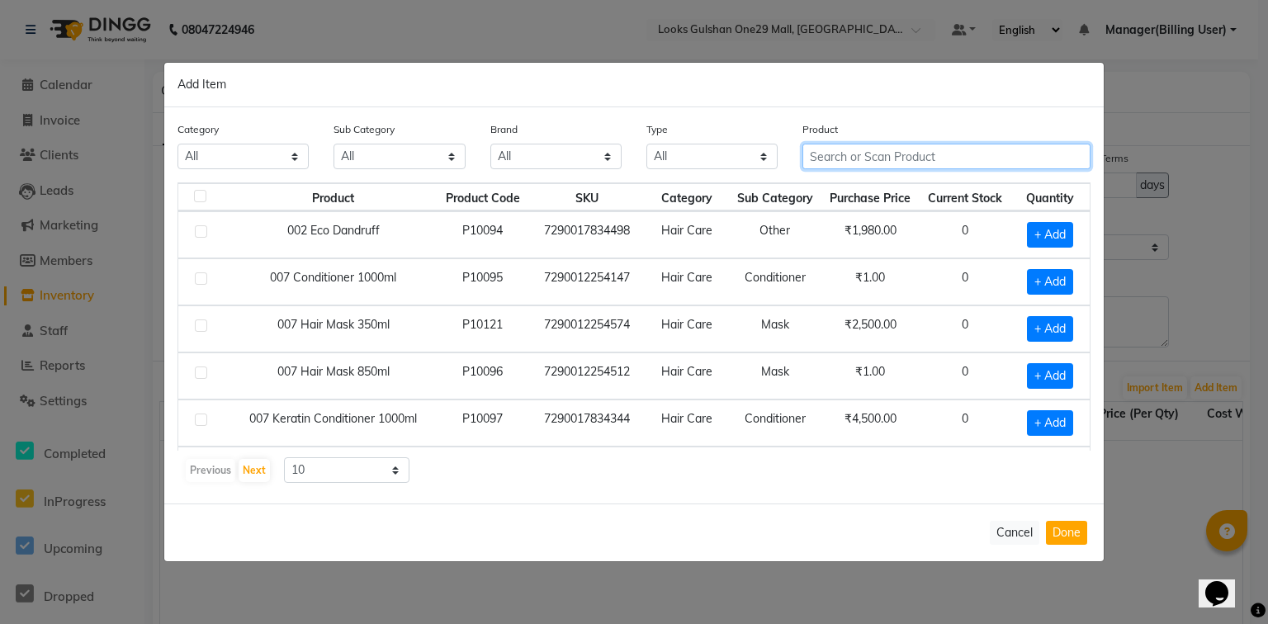
click at [842, 161] on input "text" at bounding box center [947, 157] width 288 height 26
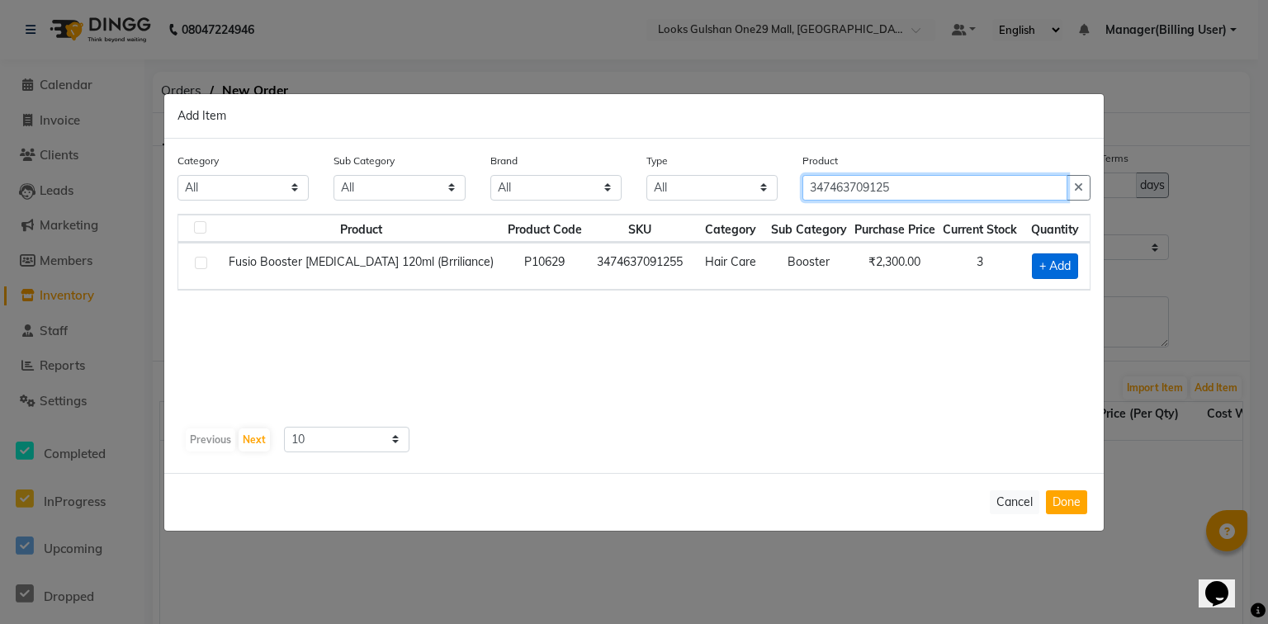
type input "347463709125"
click at [1060, 256] on span "+ Add" at bounding box center [1055, 267] width 46 height 26
checkbox input "true"
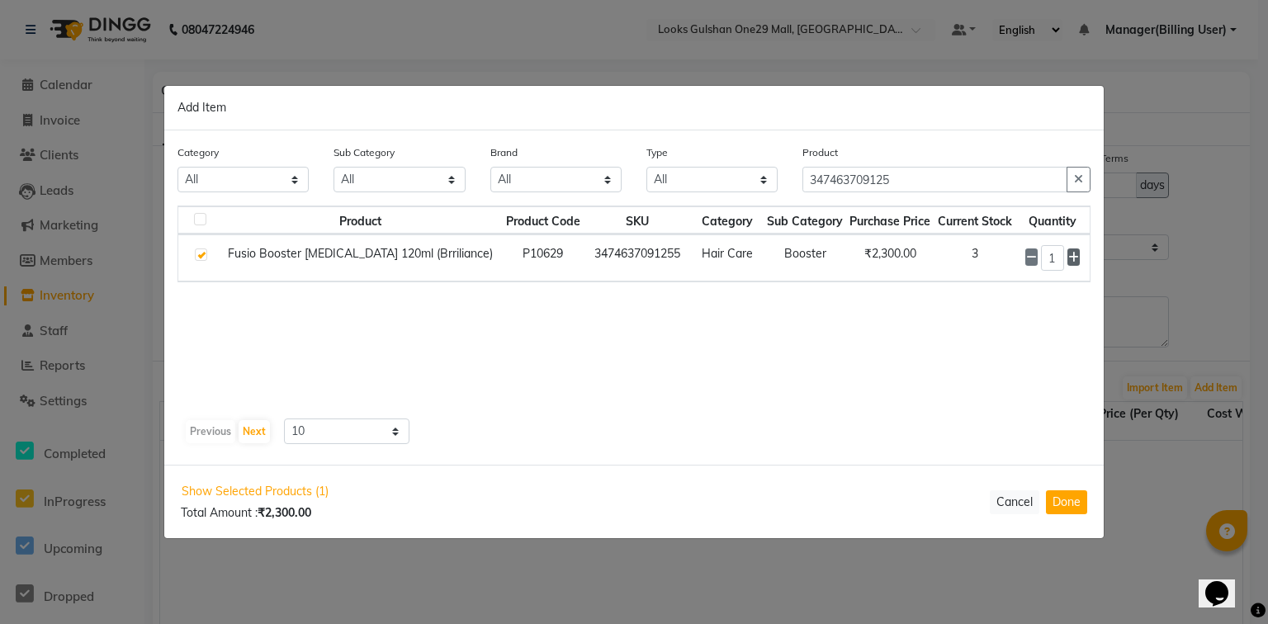
click at [1073, 257] on icon at bounding box center [1074, 258] width 11 height 12
type input "3"
click at [1057, 505] on button "Done" at bounding box center [1066, 503] width 41 height 24
select select "3931"
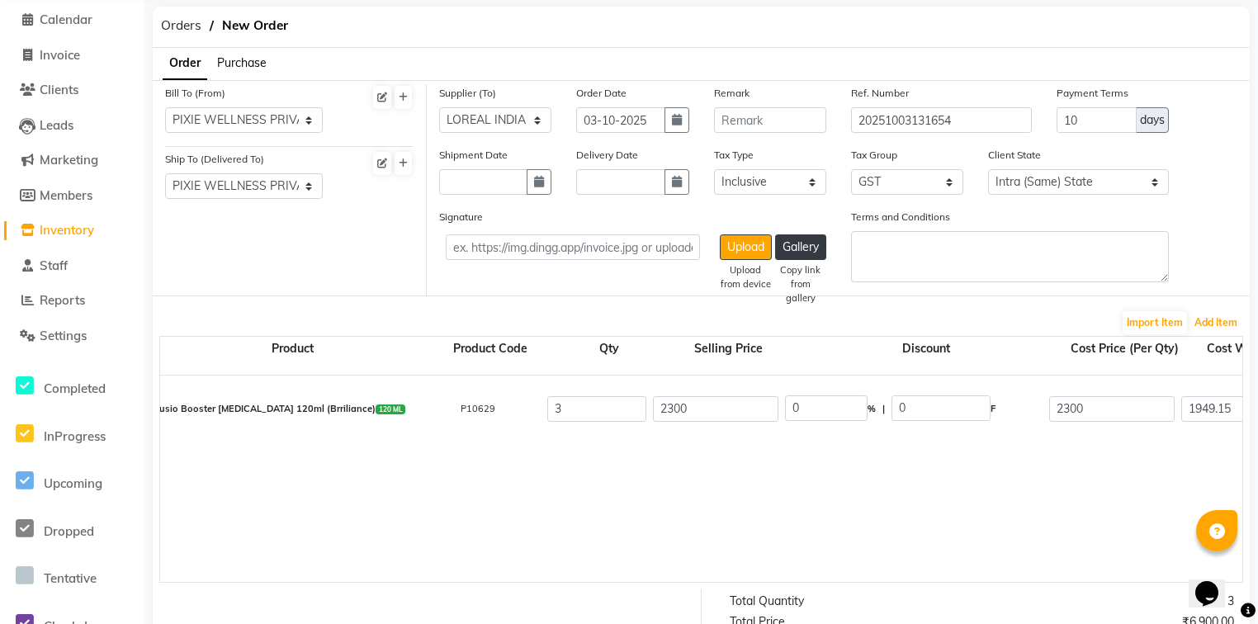
scroll to position [66, 0]
click at [710, 411] on input "2300" at bounding box center [716, 409] width 126 height 26
type input "2"
type input "2600"
type input "11.54"
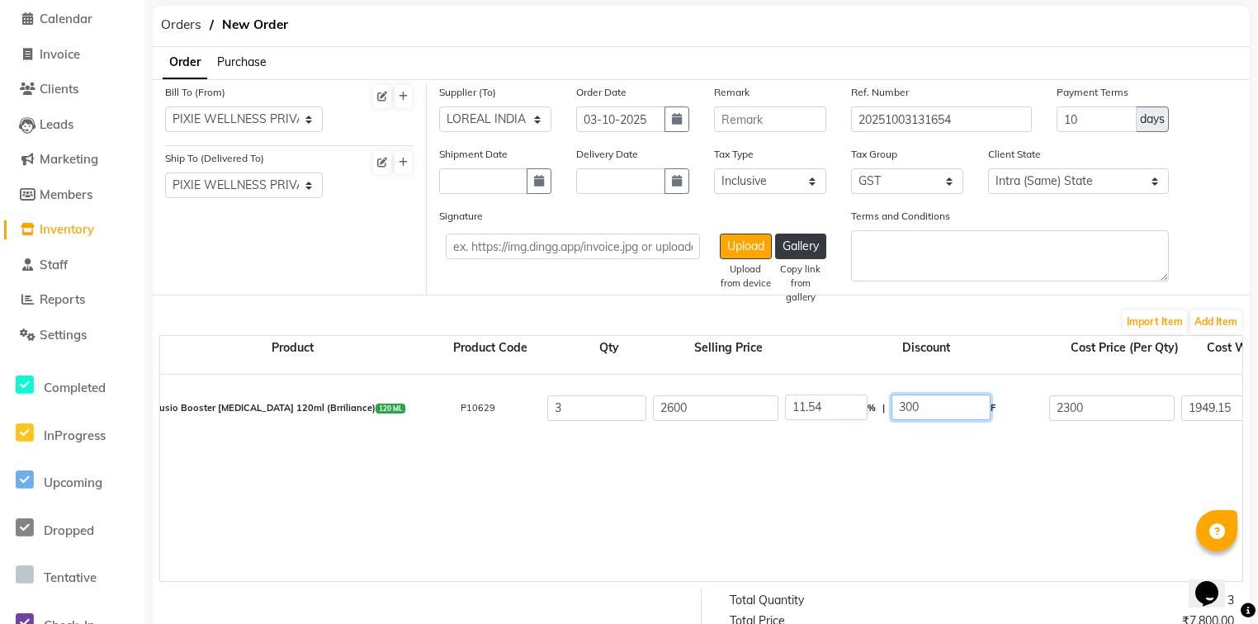
type input "300.04"
type input "2299.96"
type input "1949.12"
type input "5847.36"
type input "1052.52"
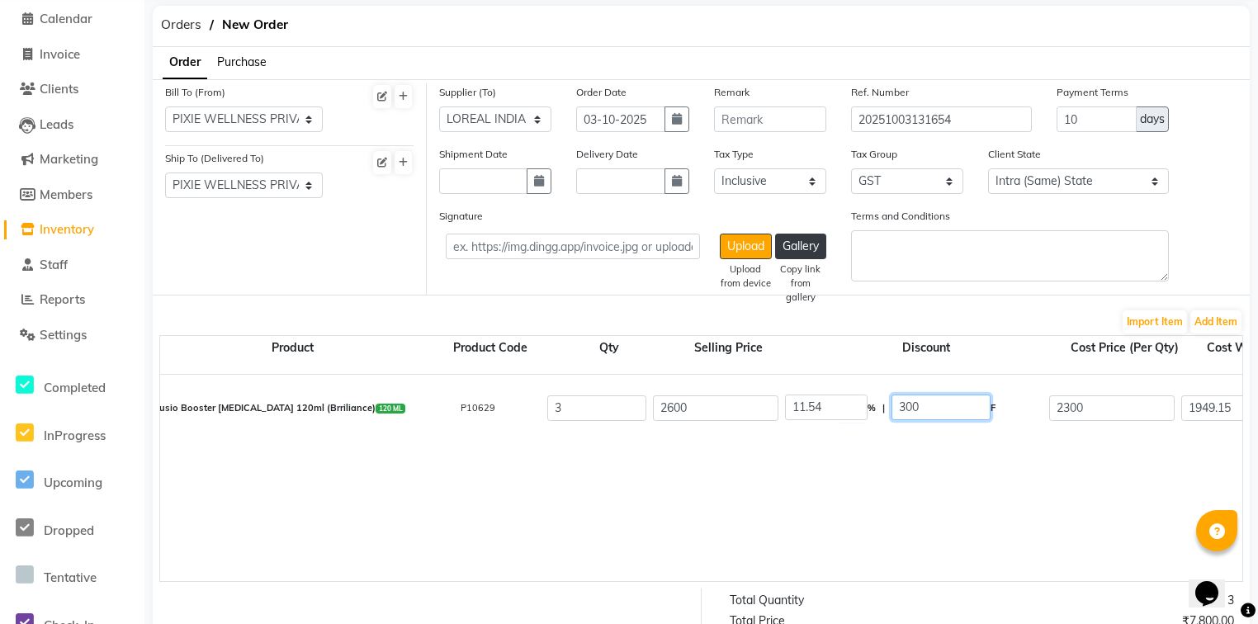
type input "6899.88"
type input "2203.39"
type input "15.25"
type input "396.61"
type input "1867.28"
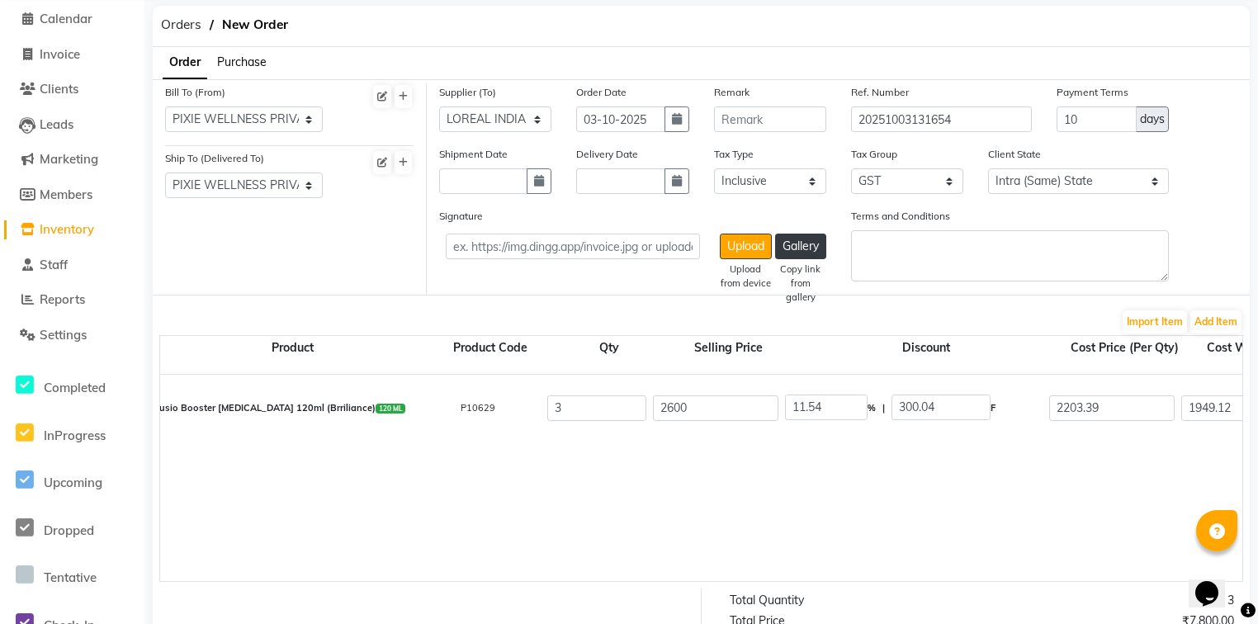
type input "5601.84"
type input "1008.33"
type input "6610.17"
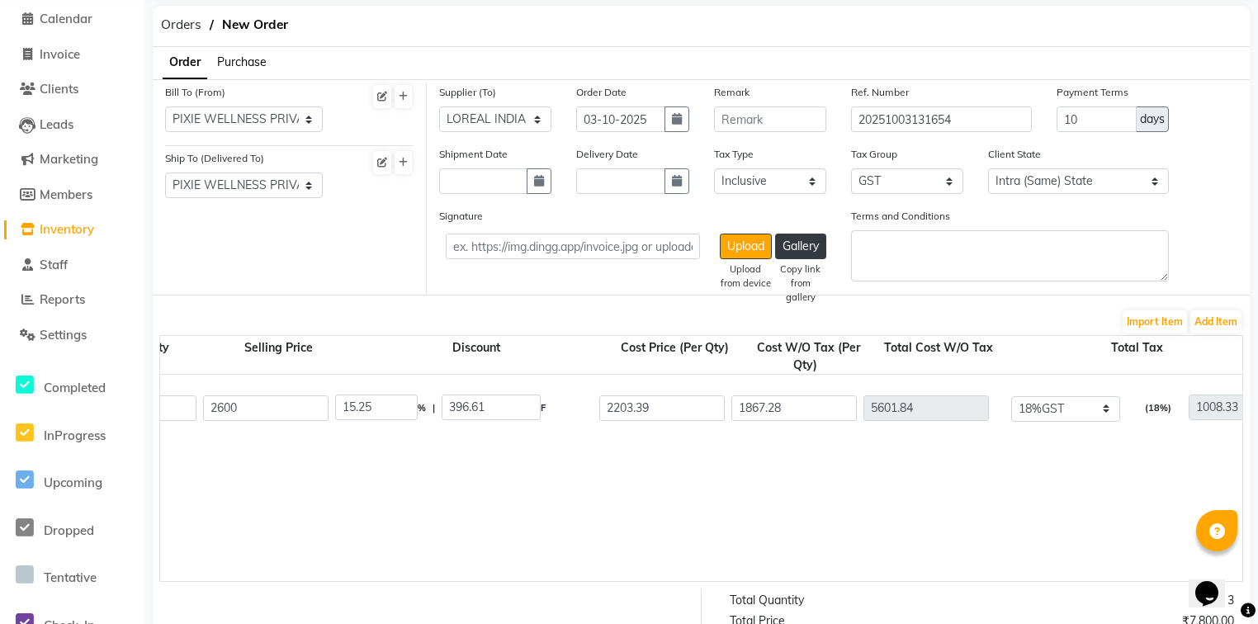
scroll to position [0, 132]
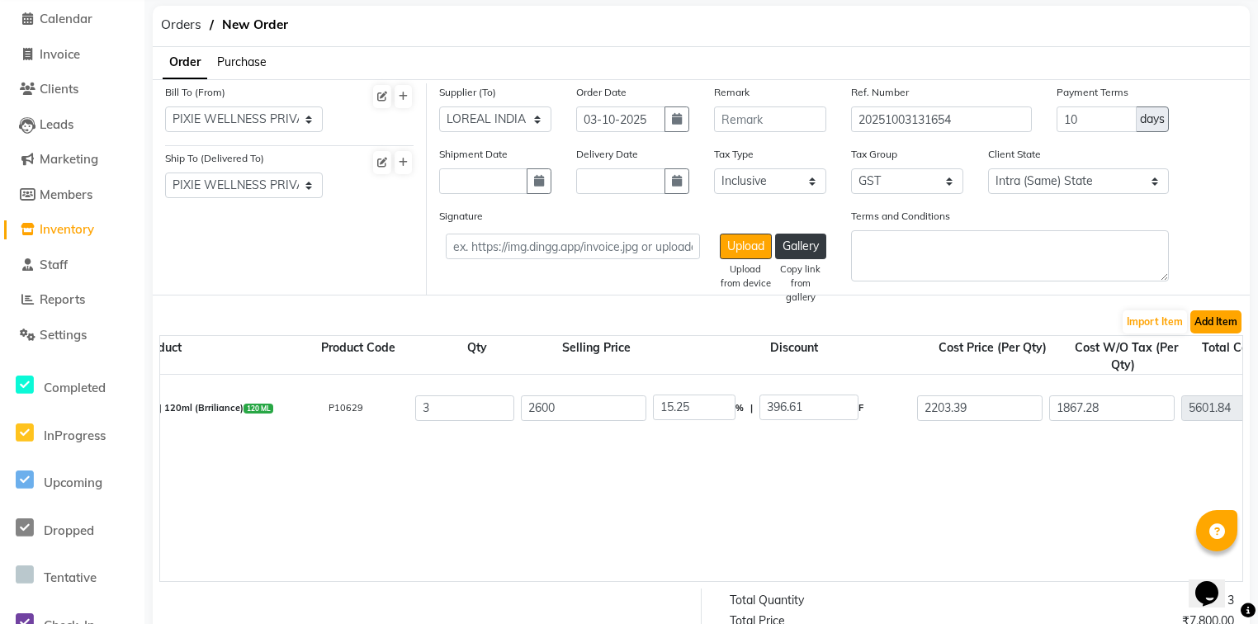
click at [1237, 326] on button "Add Item" at bounding box center [1216, 321] width 51 height 23
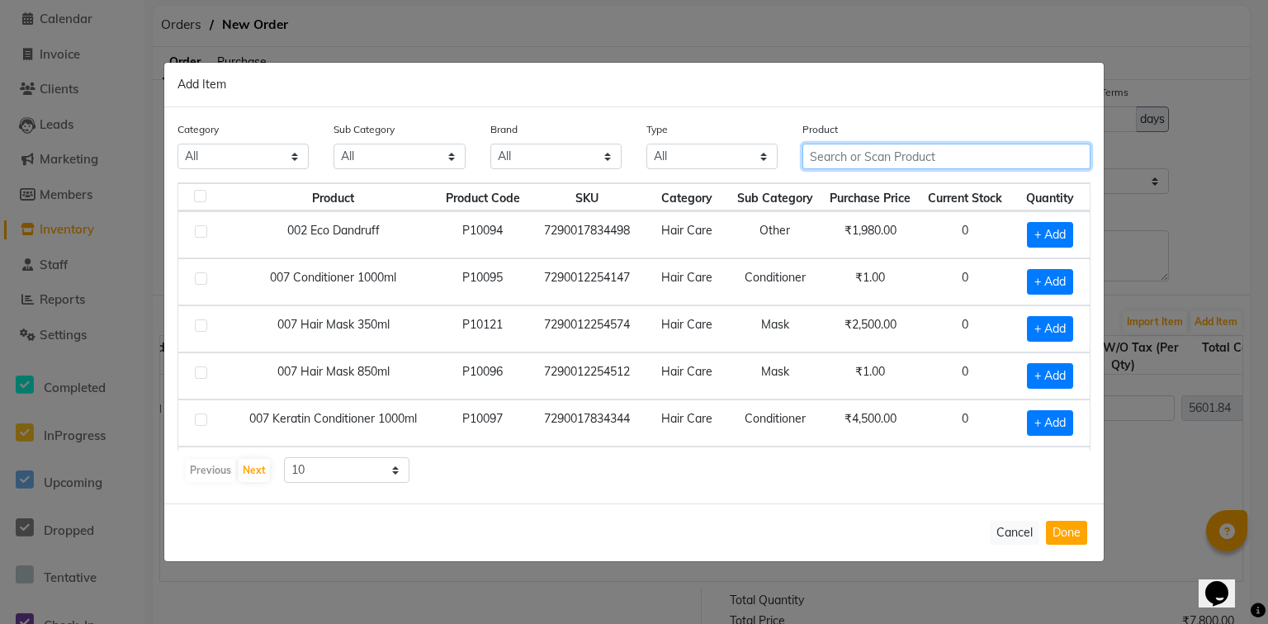
click at [889, 149] on input "text" at bounding box center [947, 157] width 288 height 26
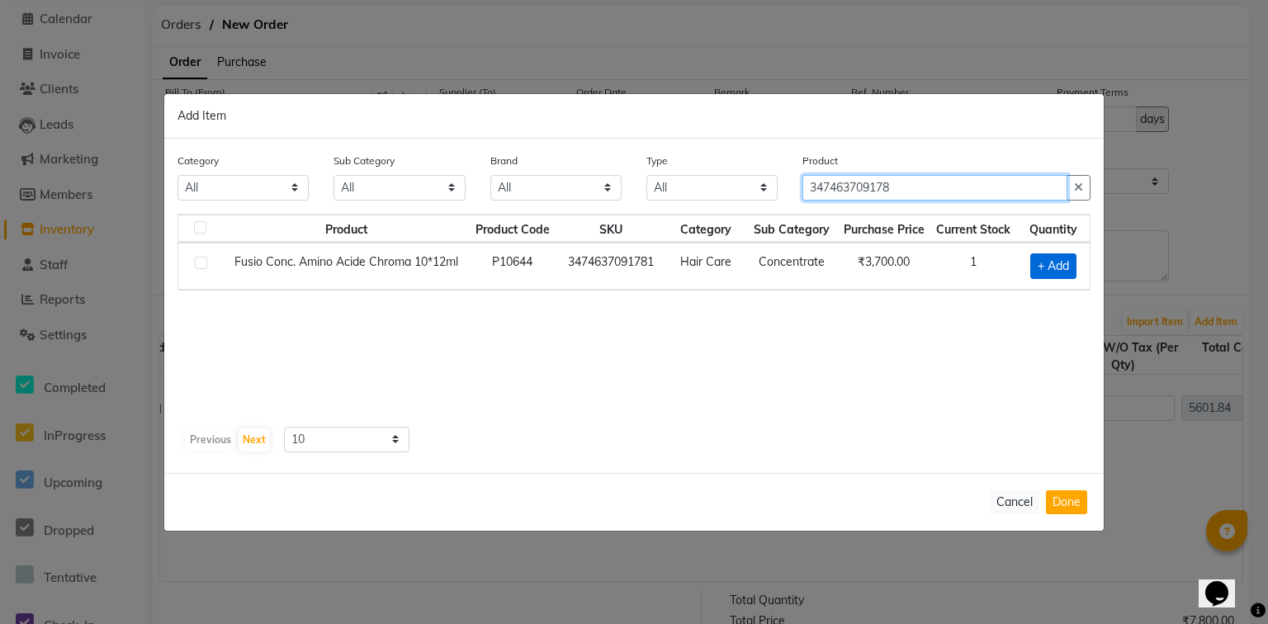
type input "347463709178"
click at [1073, 268] on span "+ Add" at bounding box center [1054, 267] width 46 height 26
checkbox input "true"
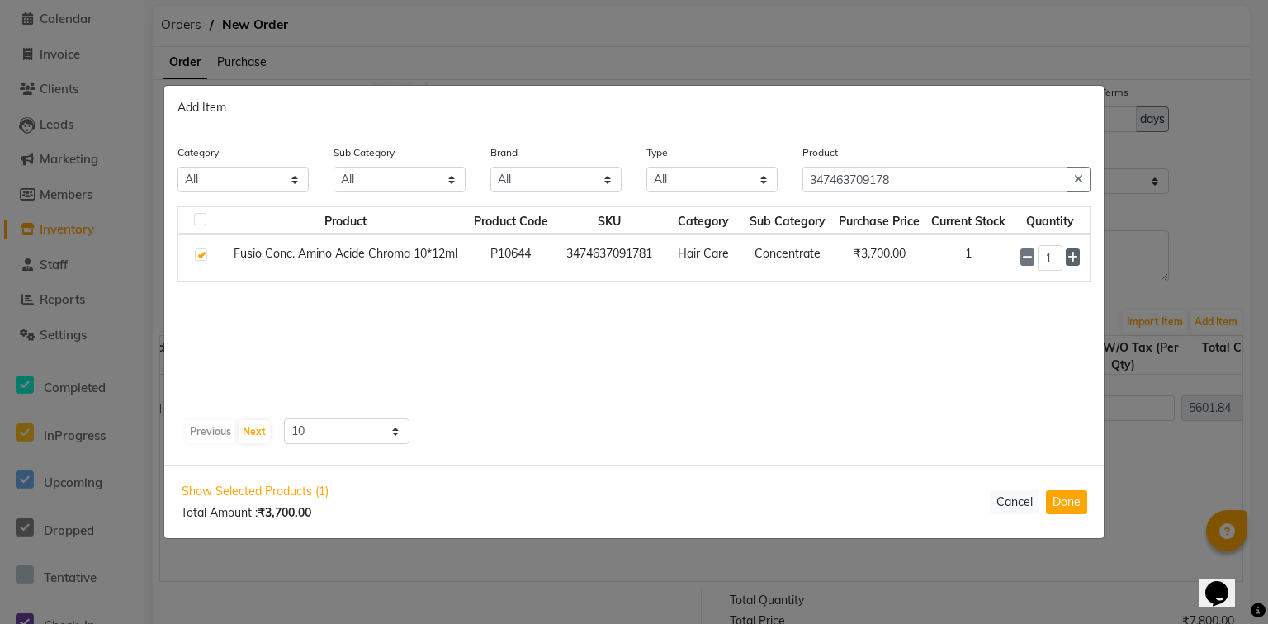
click at [1077, 262] on icon at bounding box center [1073, 258] width 11 height 12
type input "3"
click at [1069, 513] on button "Done" at bounding box center [1066, 503] width 41 height 24
select select "3931"
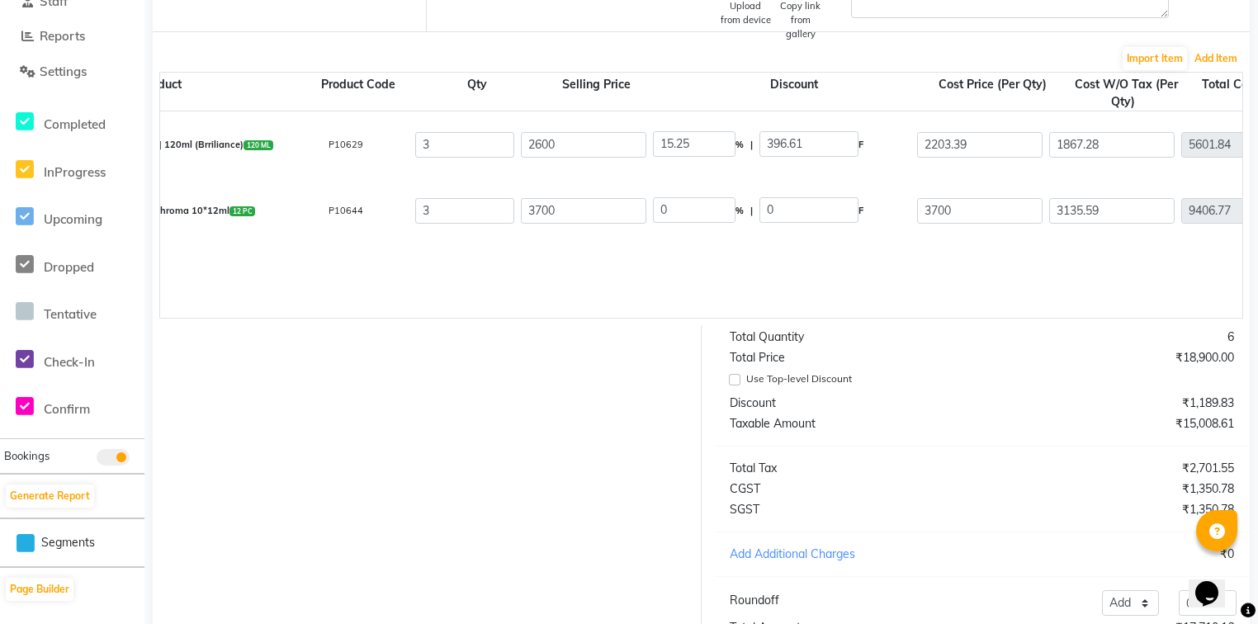
scroll to position [330, 0]
click at [581, 213] on input "3700" at bounding box center [584, 210] width 126 height 26
type input "3"
type input "3950"
type input "6.33"
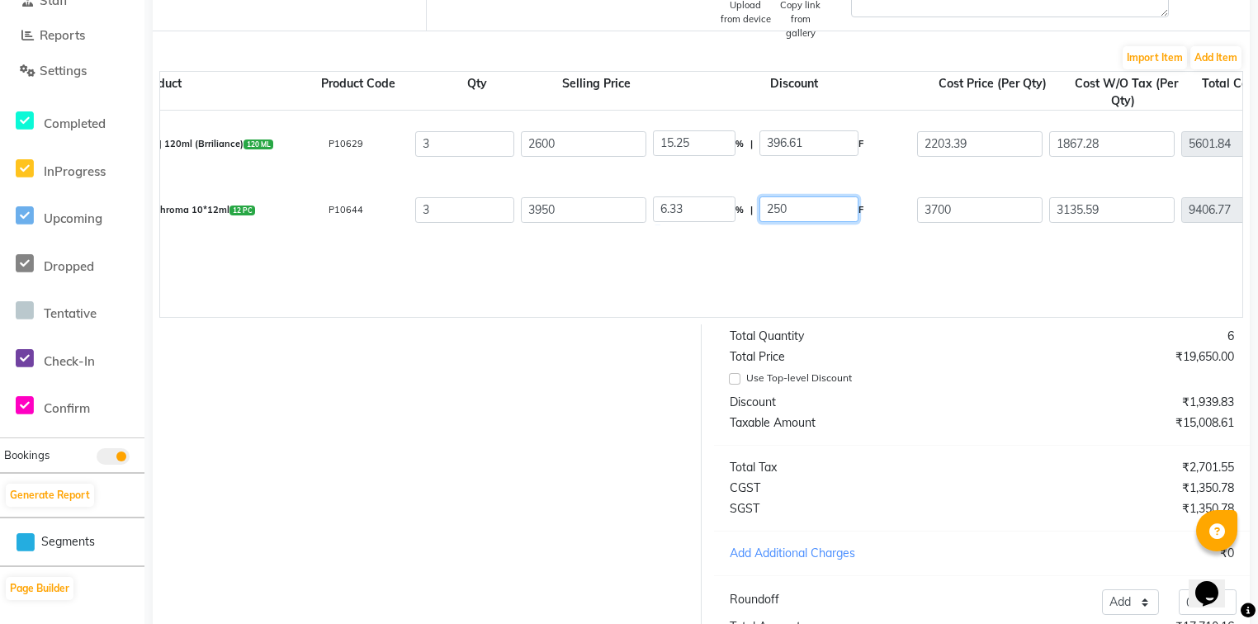
type input "250.03"
type input "3699.97"
type input "3135.57"
type input "9406.71"
type input "1693.21"
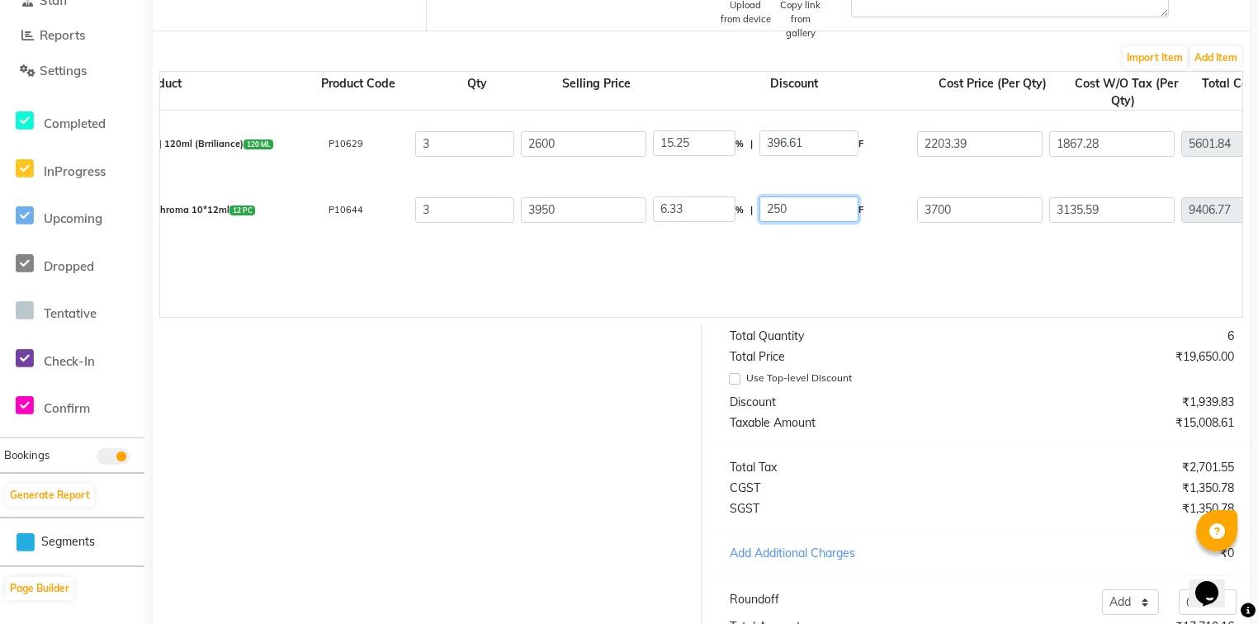
type input "11099.92"
type input "3347.46"
type input "15.25"
type input "602.54"
type input "2836.83"
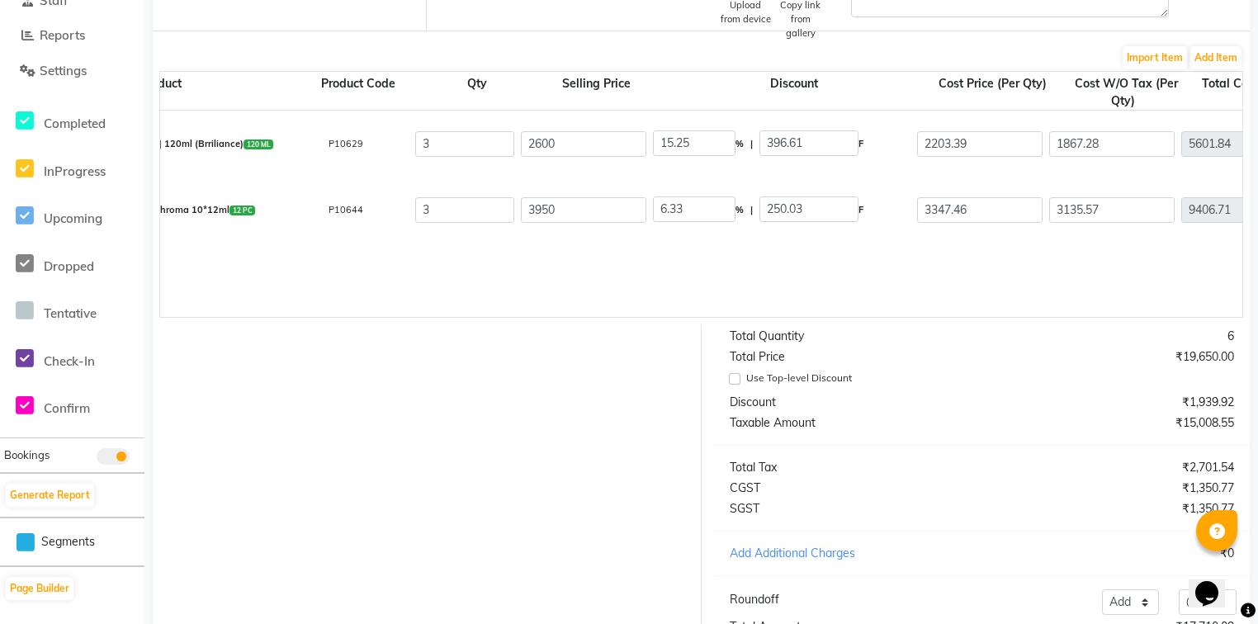
type input "8510.49"
type input "1531.89"
type input "10042.38"
click at [586, 267] on div "Fusio Booster Lactic Acid 120ml (Brriliance) 120 ML P10629 3 2600 15.25 % | 396…" at bounding box center [1229, 214] width 2403 height 206
click at [1206, 65] on button "Add Item" at bounding box center [1216, 57] width 51 height 23
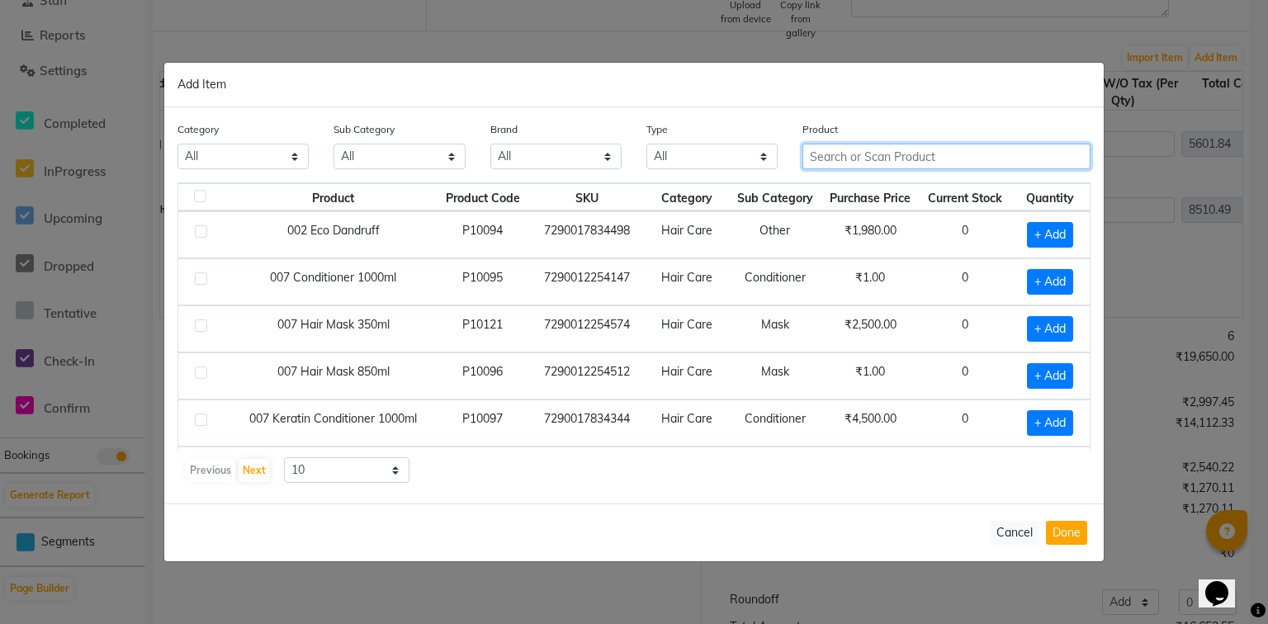
click at [937, 145] on input "text" at bounding box center [947, 157] width 288 height 26
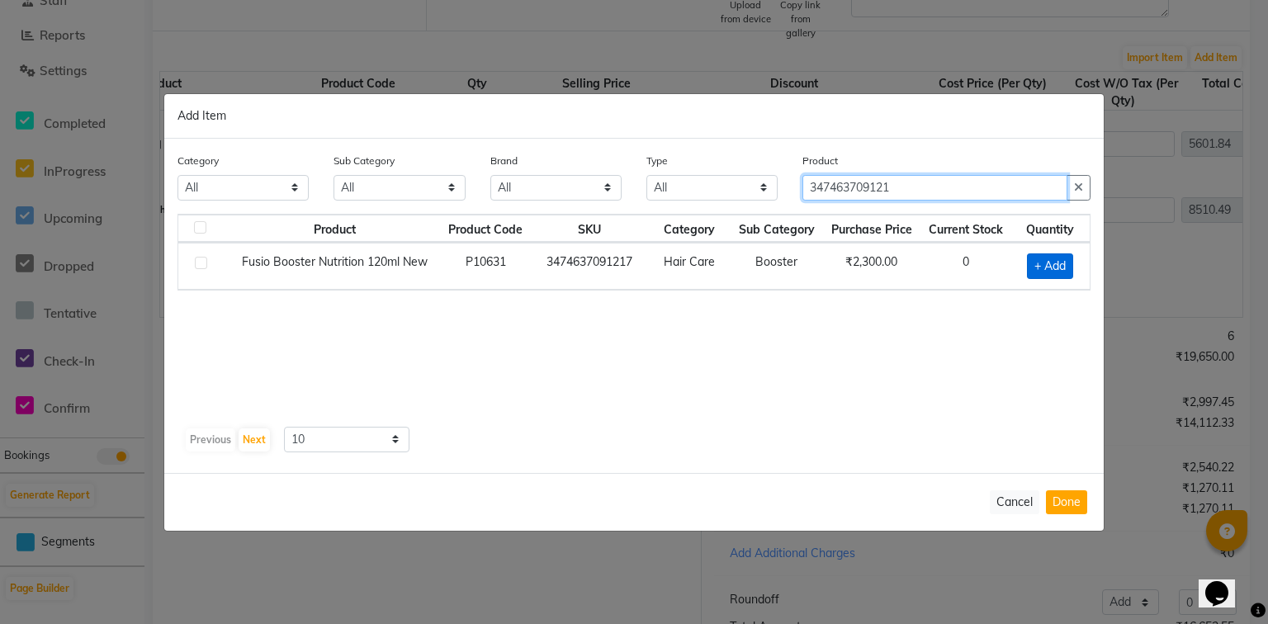
type input "347463709121"
click at [1050, 255] on span "+ Add" at bounding box center [1050, 267] width 46 height 26
checkbox input "true"
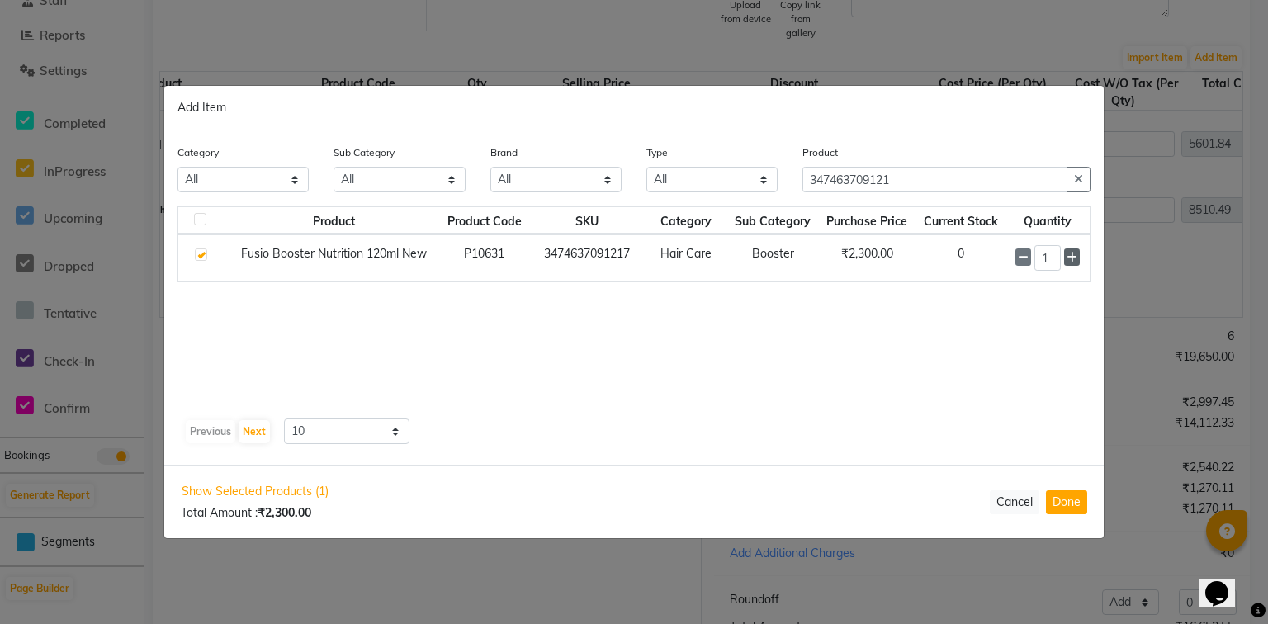
click at [1073, 257] on icon at bounding box center [1072, 258] width 11 height 12
type input "2"
click at [1068, 506] on button "Done" at bounding box center [1066, 503] width 41 height 24
select select "3931"
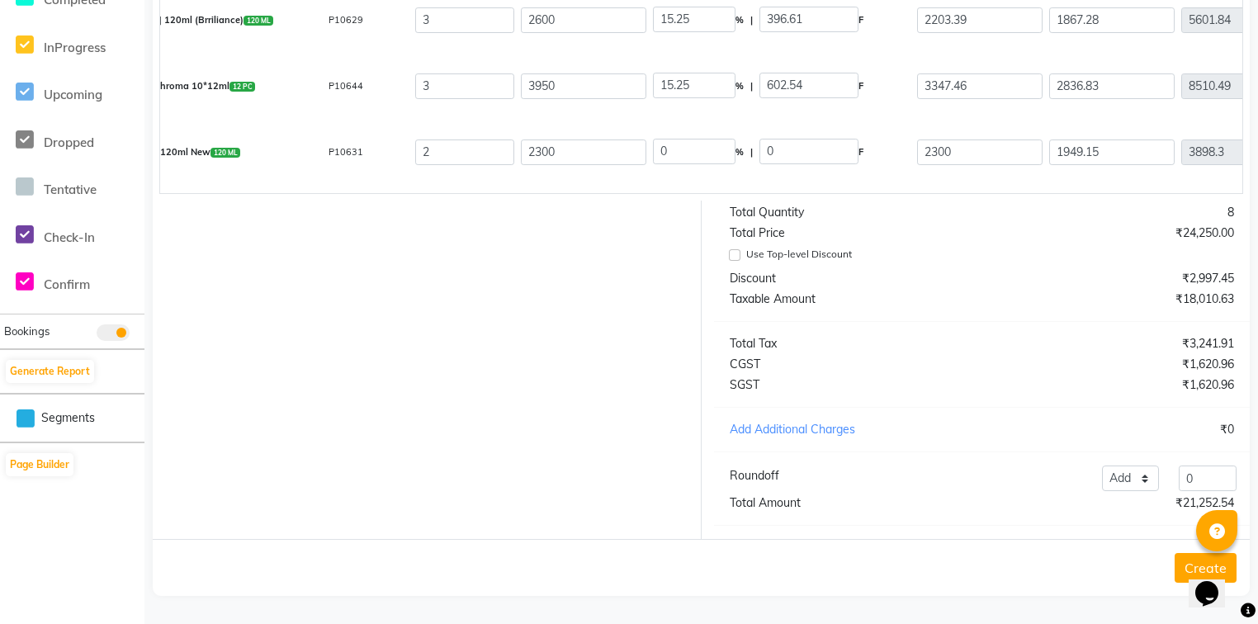
scroll to position [465, 0]
click at [594, 145] on input "2300" at bounding box center [584, 153] width 126 height 26
type input "2600"
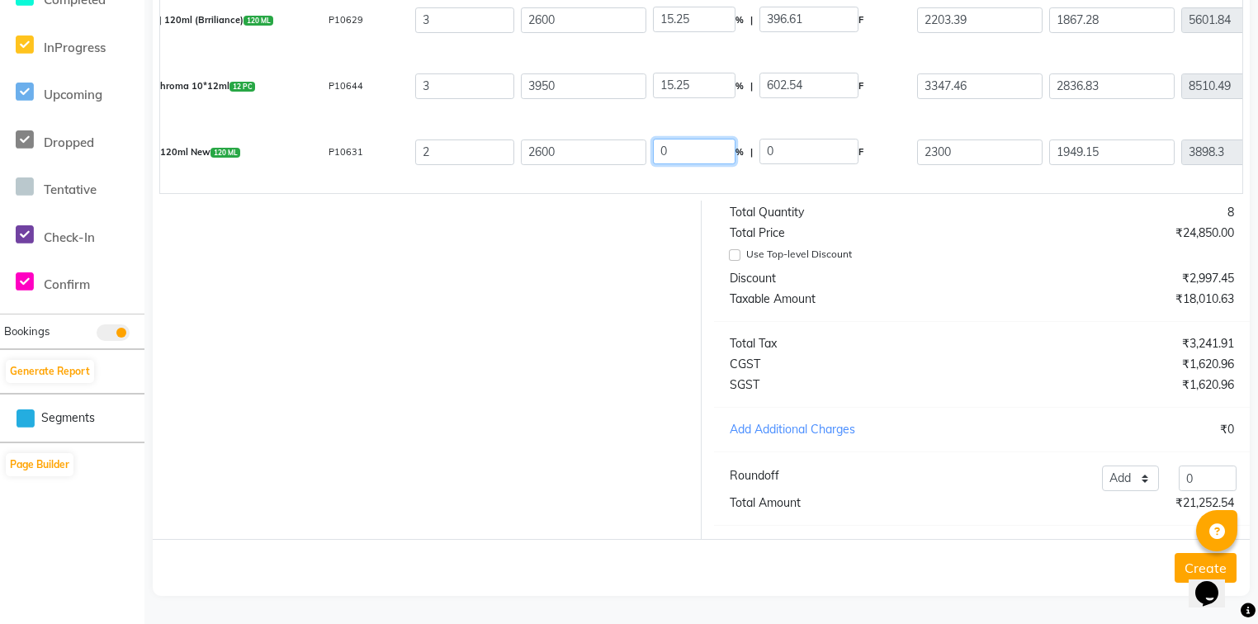
type input "11.54"
type input "300.04"
type input "2299.96"
type input "1949.12"
type input "3898.24"
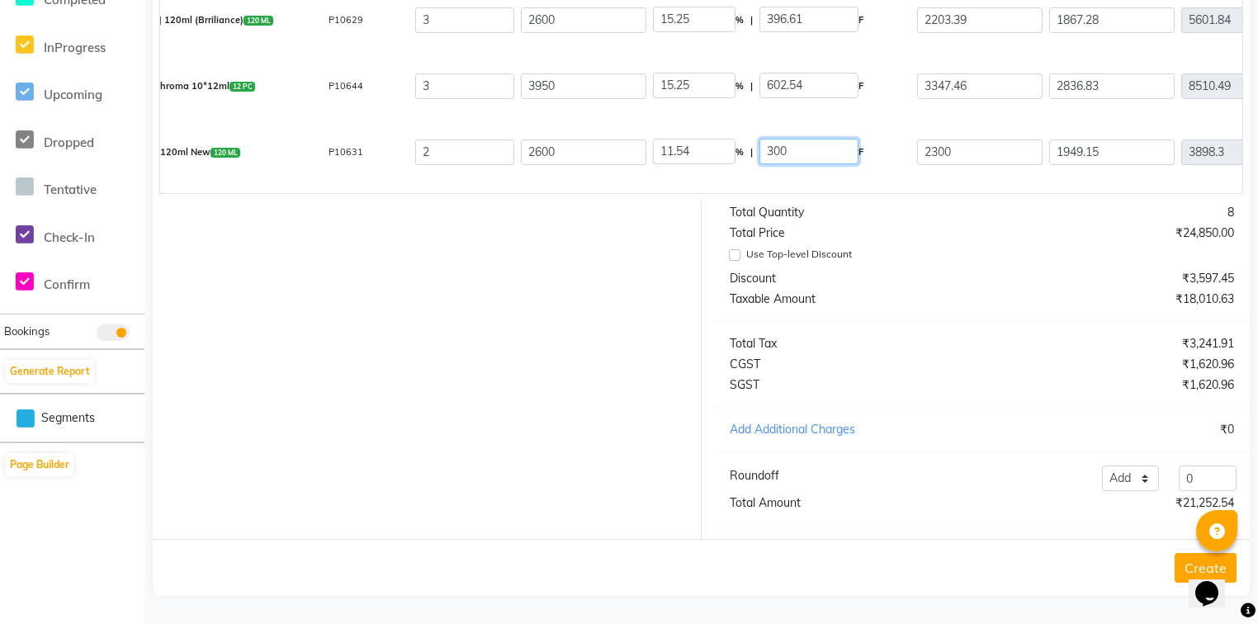
type input "701.68"
type input "4599.92"
type input "2203.39"
type input "15.25"
type input "396.61"
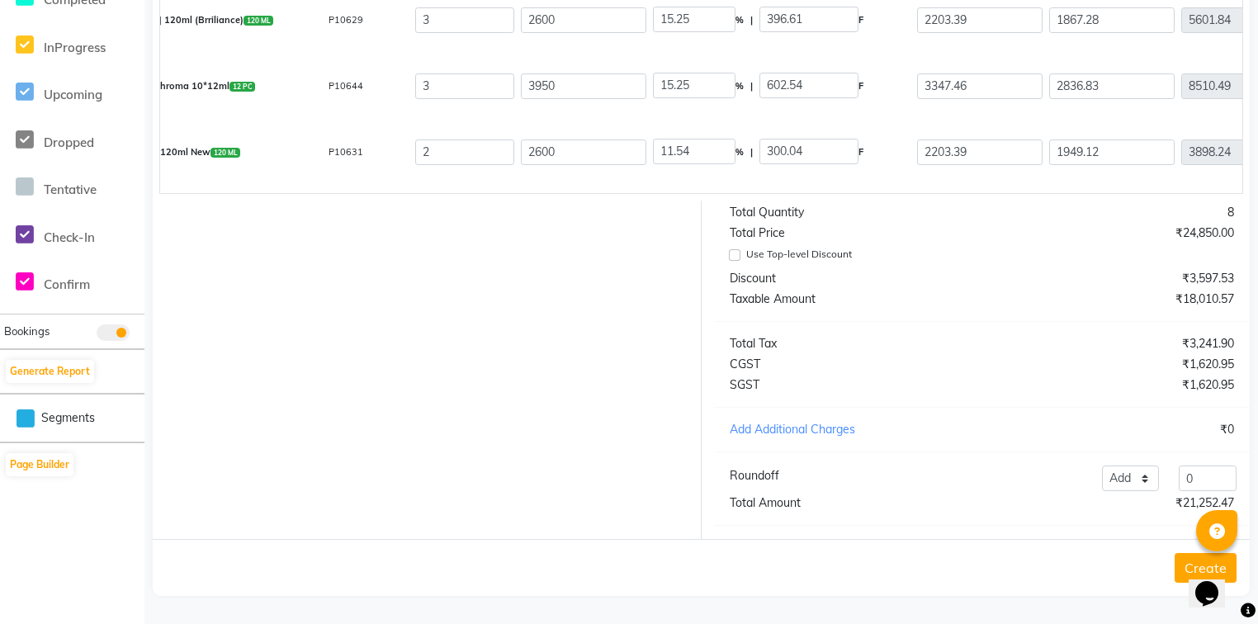
type input "1867.28"
type input "3734.56"
type input "672.22"
type input "4406.78"
click at [731, 165] on div "Fusio Booster Nutrition 120ml New 120 ML P10631 2 2600 15.25 % | 396.61 F 2203.…" at bounding box center [1230, 152] width 2428 height 66
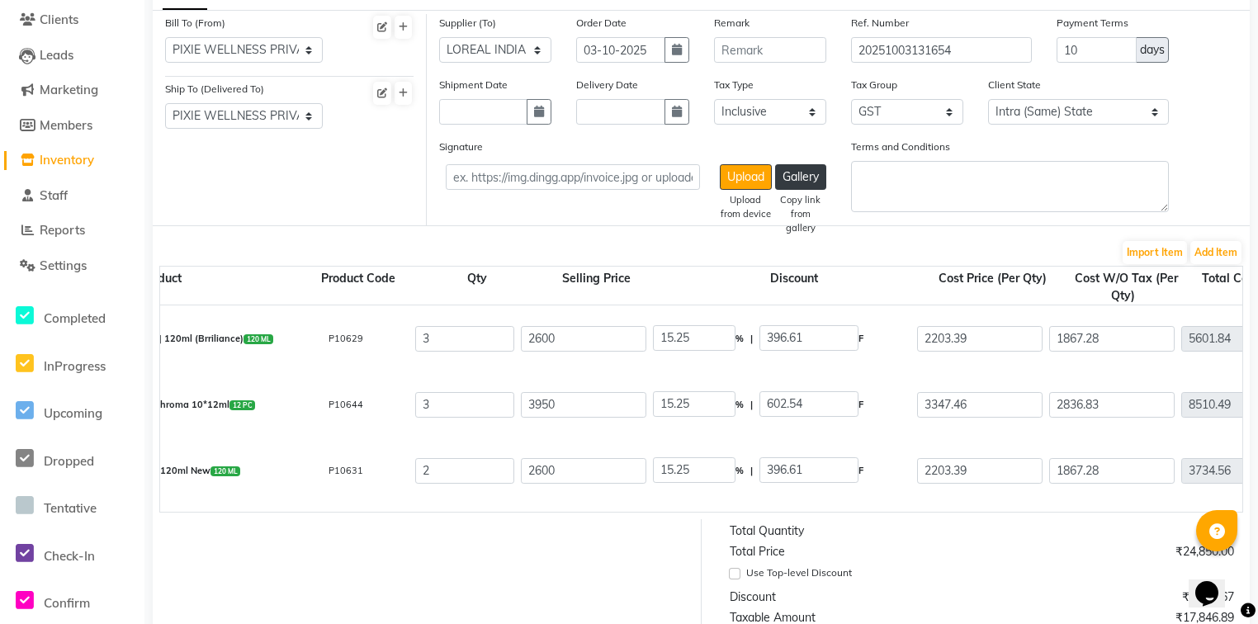
scroll to position [135, 0]
click at [1225, 255] on button "Add Item" at bounding box center [1216, 253] width 51 height 23
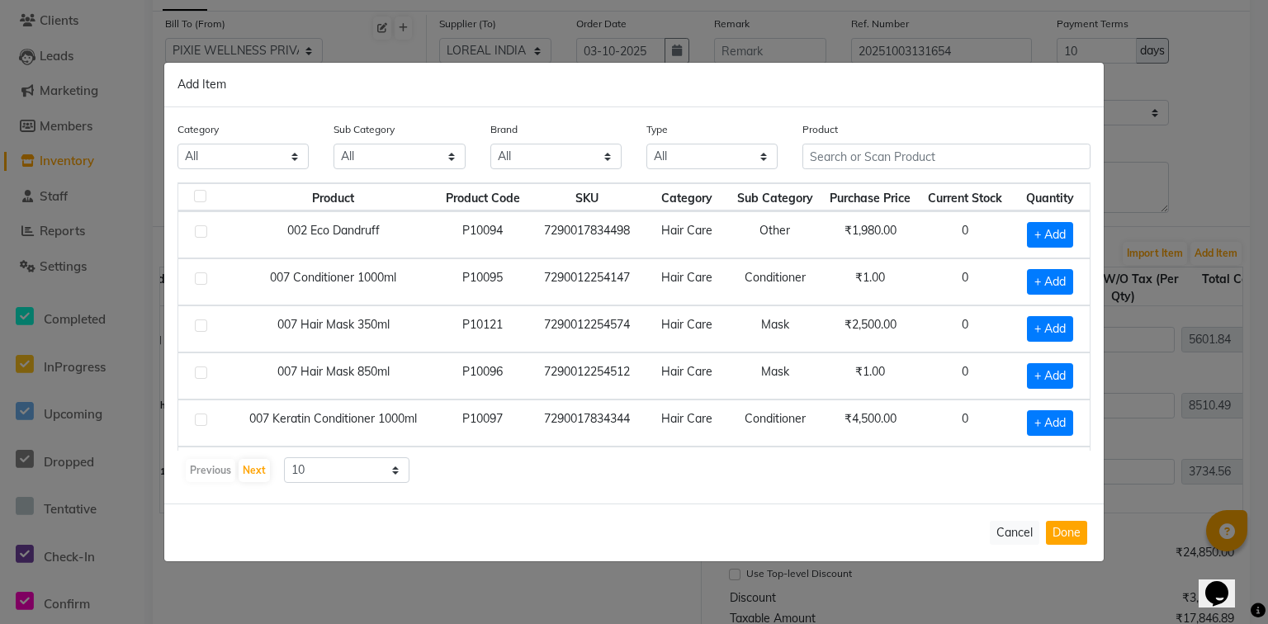
click at [869, 188] on th "Purchase Price" at bounding box center [870, 197] width 97 height 28
click at [868, 168] on input "text" at bounding box center [947, 157] width 288 height 26
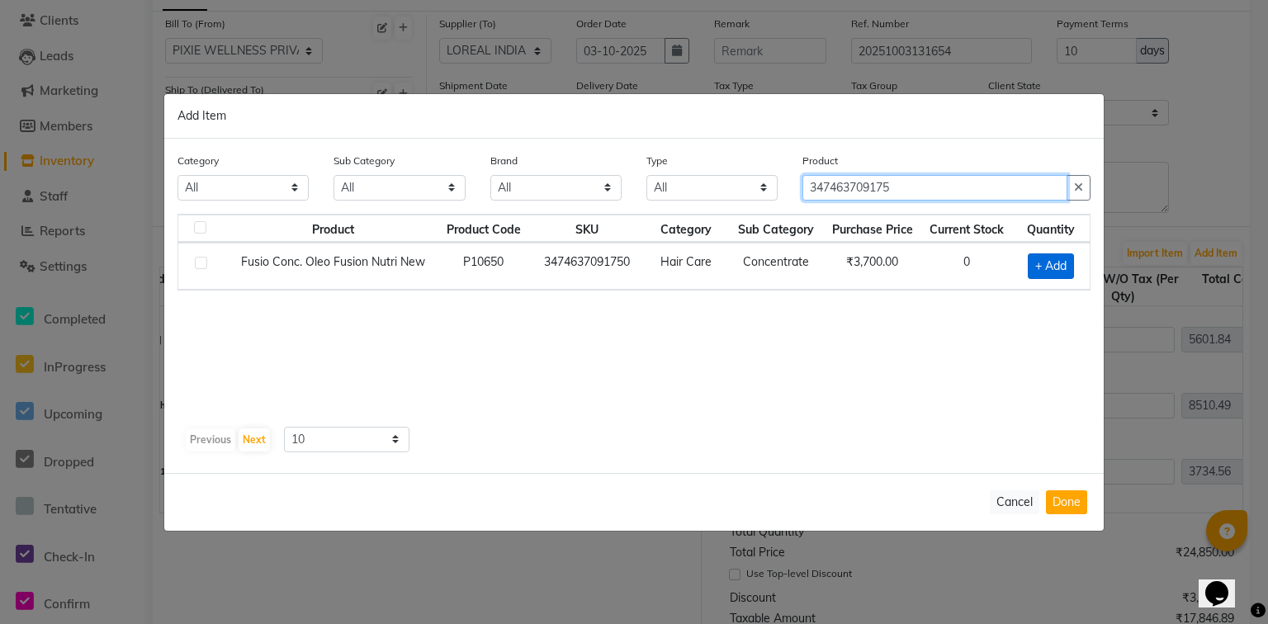
type input "347463709175"
click at [1055, 268] on span "+ Add" at bounding box center [1051, 267] width 46 height 26
checkbox input "true"
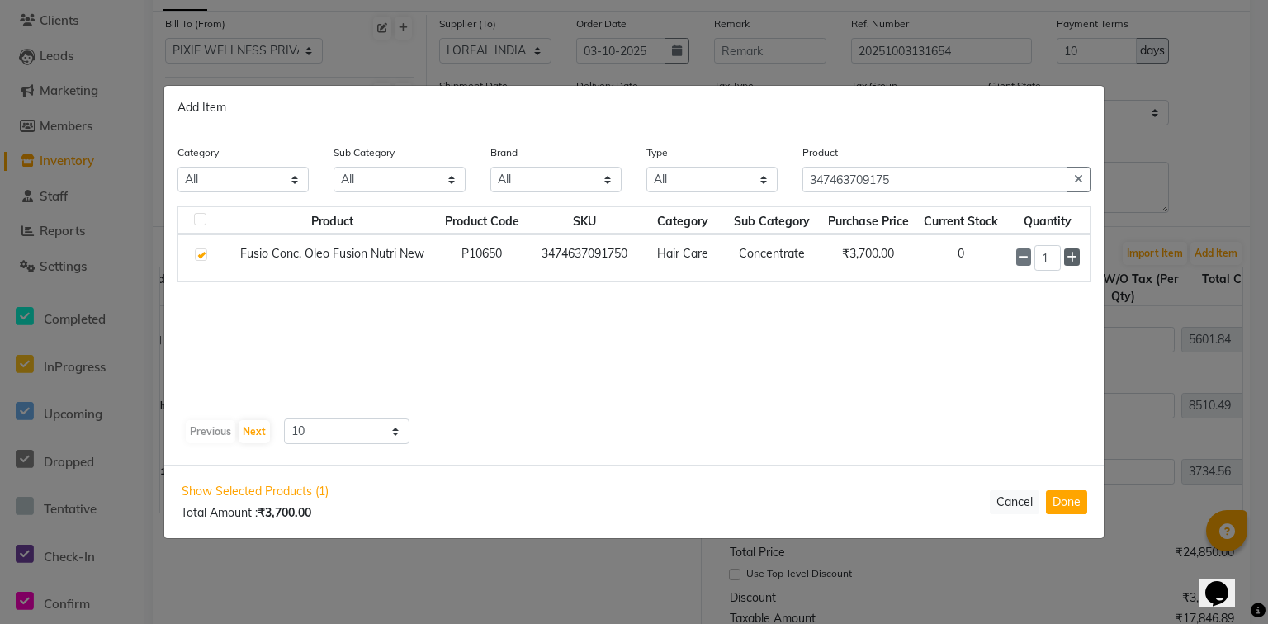
click at [1071, 261] on icon at bounding box center [1072, 258] width 11 height 12
type input "3"
click at [1066, 483] on div "Show Selected Products (1) Total Amount : ₹11,100.00 Cancel Done" at bounding box center [634, 501] width 940 height 73
click at [1069, 497] on button "Done" at bounding box center [1066, 503] width 41 height 24
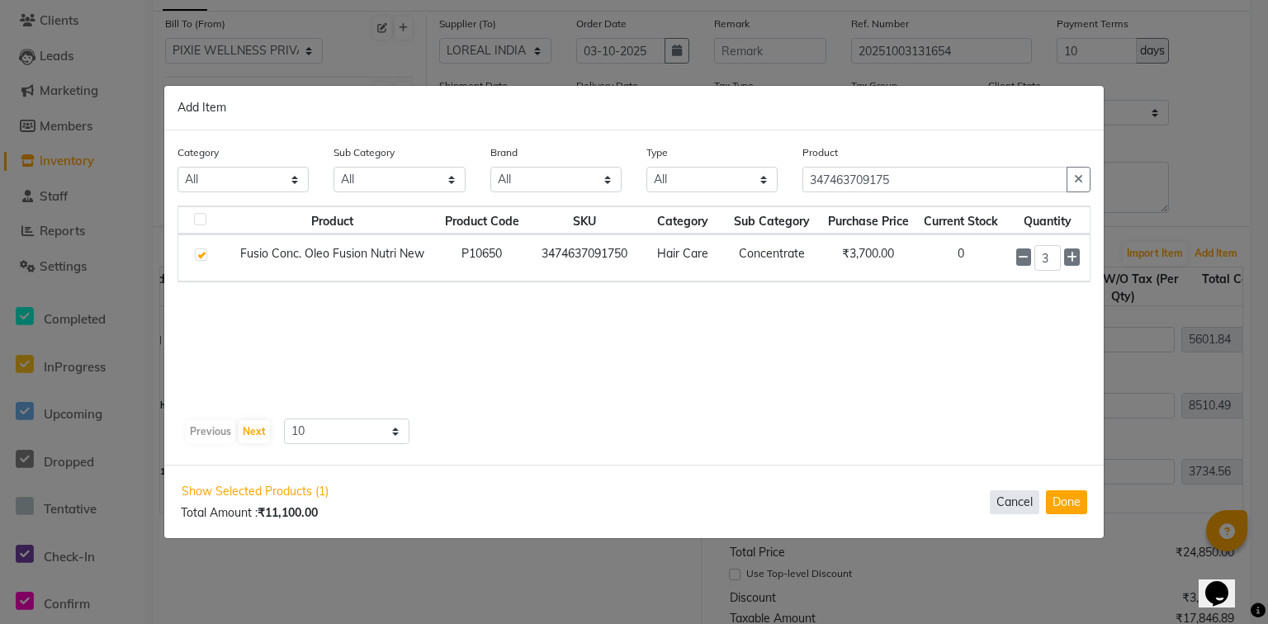
select select "3931"
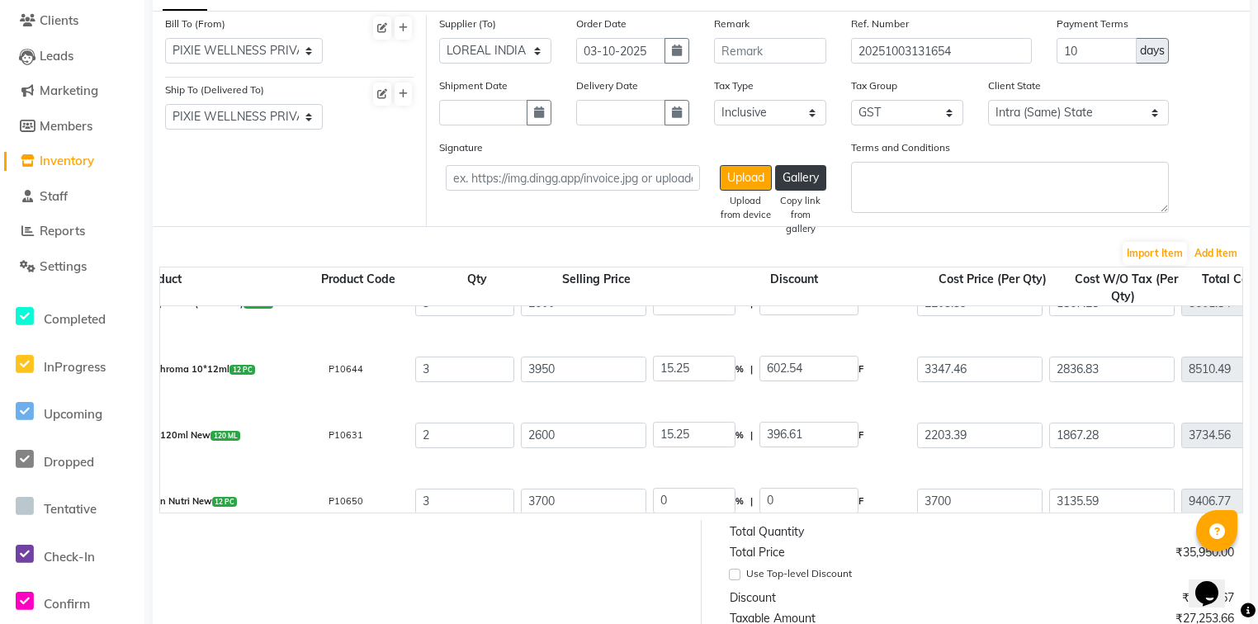
scroll to position [57, 0]
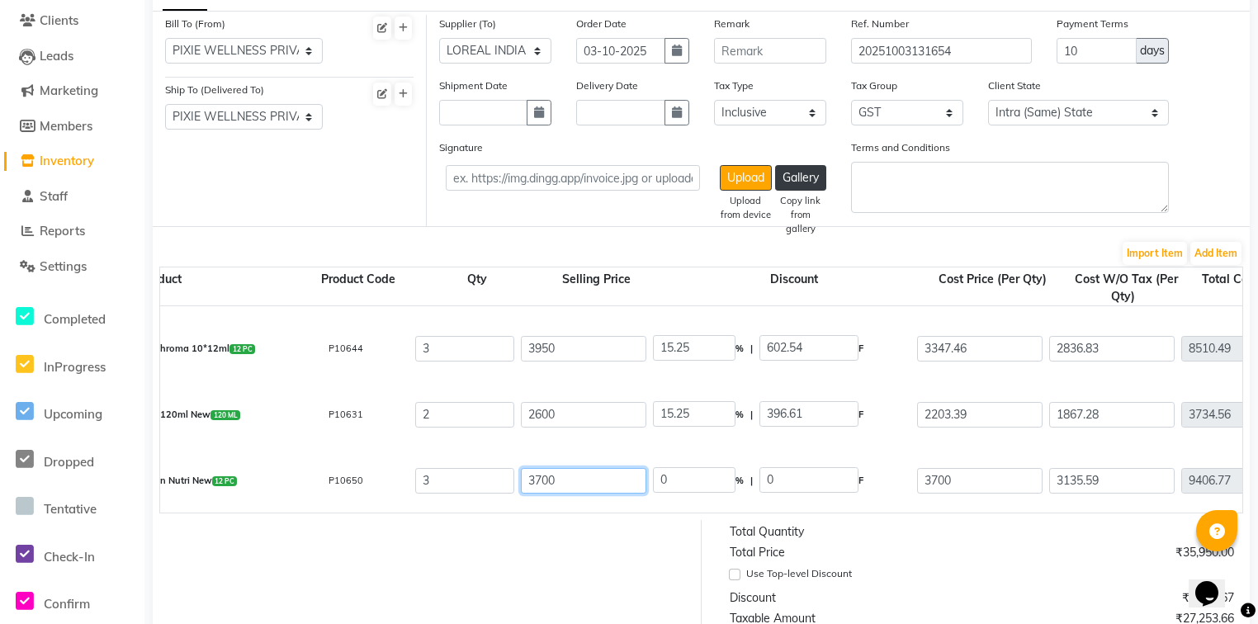
click at [581, 481] on input "3700" at bounding box center [584, 481] width 126 height 26
type input "3950"
type input "6.33"
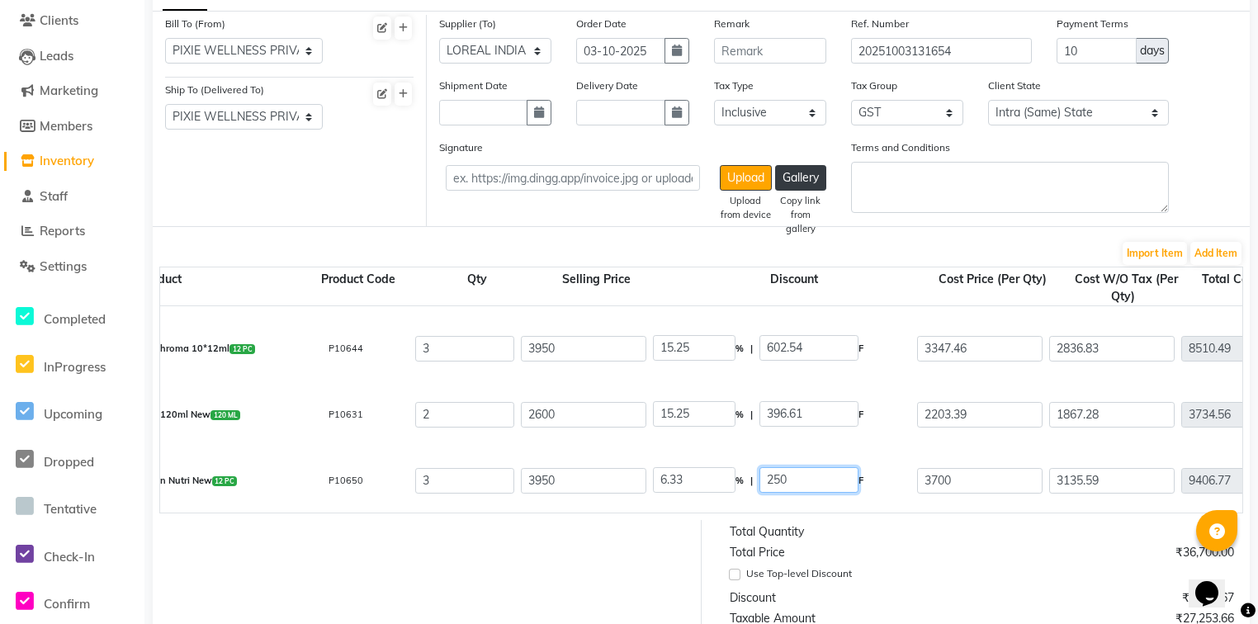
type input "250.03"
type input "3699.97"
type input "3135.57"
type input "9406.71"
type input "1693.21"
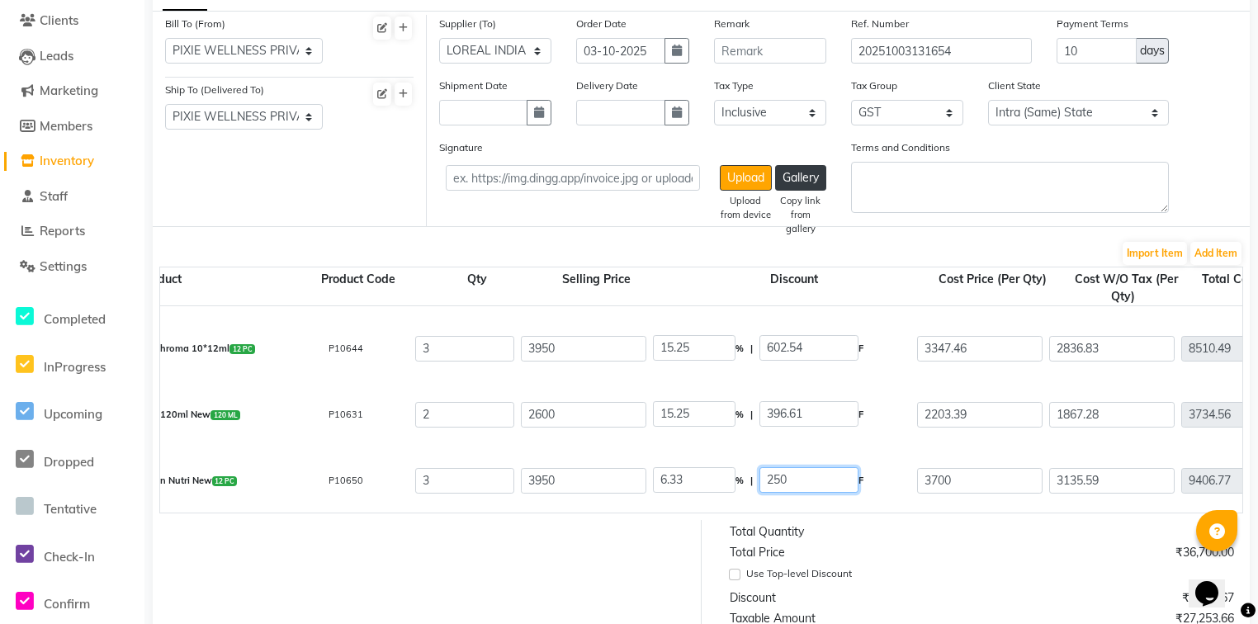
type input "11099.92"
type input "3347.46"
type input "15.25"
type input "602.54"
type input "2836.83"
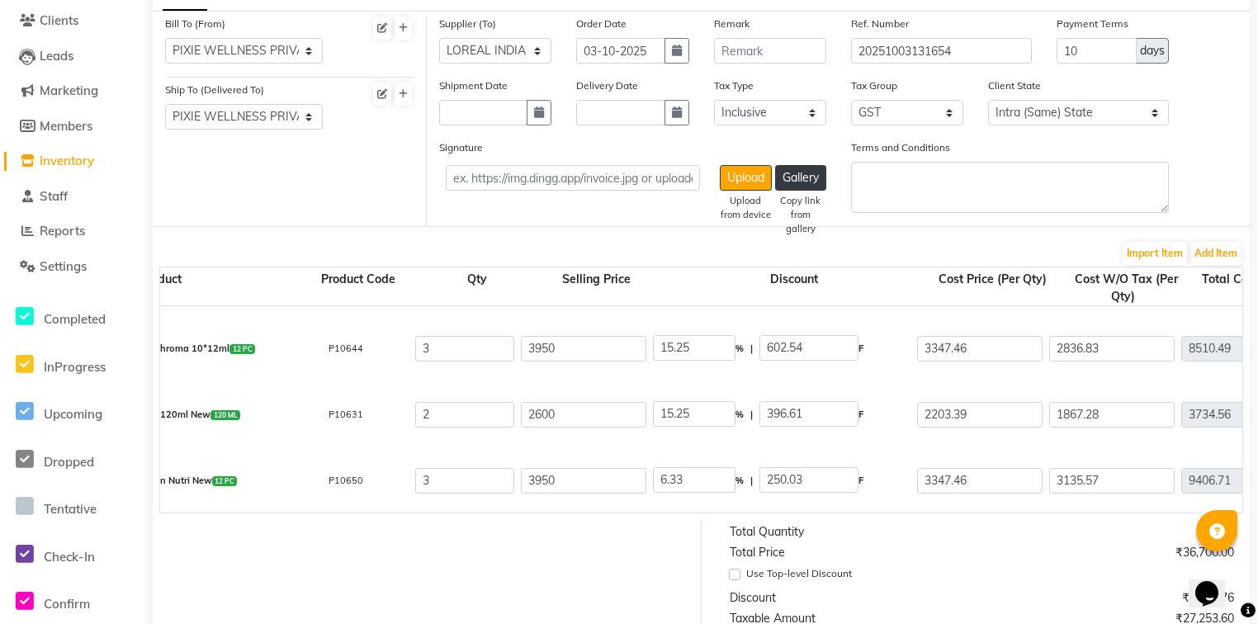
type input "8510.49"
type input "1531.89"
type input "10042.38"
click at [887, 509] on div "Fusio Conc. Oleo Fusion Nutri New 12 PC P10650 3 3950 15.25 % | 602.54 F 3347.4…" at bounding box center [1230, 481] width 2428 height 66
click at [1213, 250] on button "Add Item" at bounding box center [1216, 253] width 51 height 23
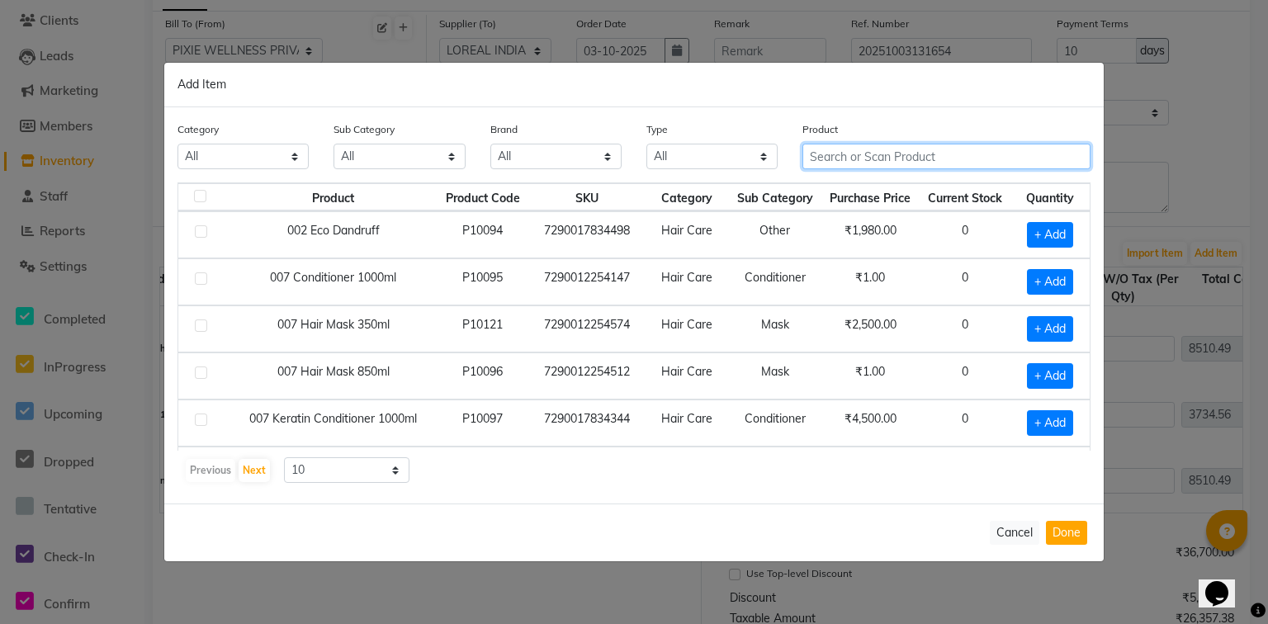
click at [955, 160] on input "text" at bounding box center [947, 157] width 288 height 26
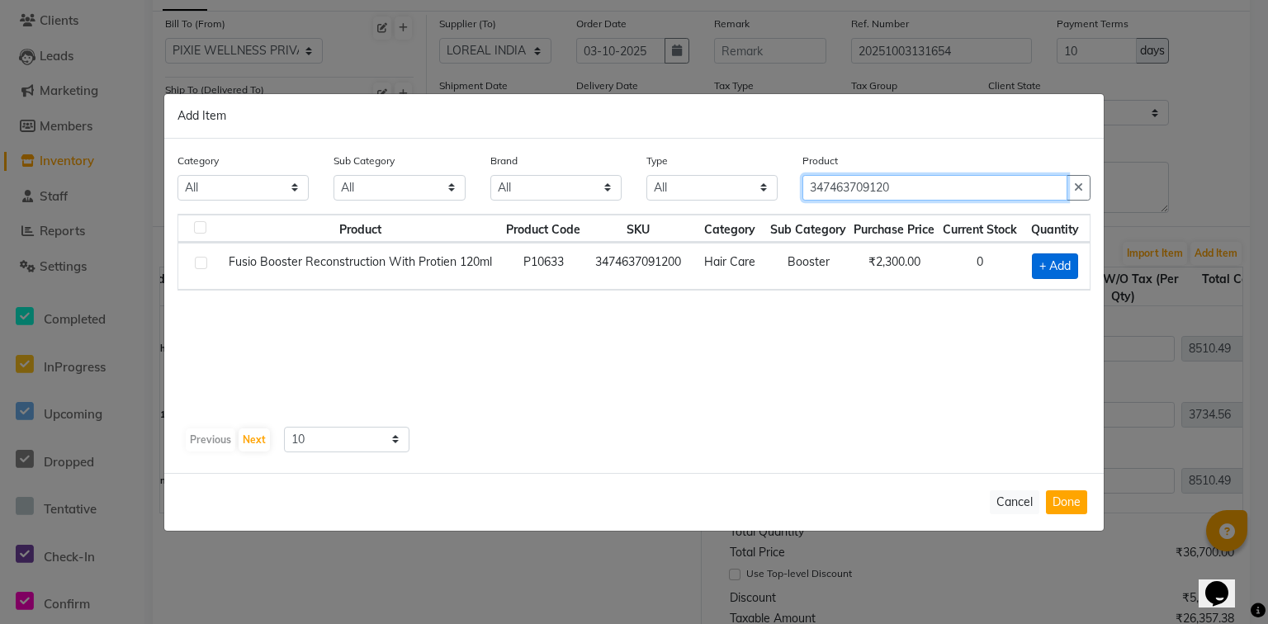
type input "347463709120"
click at [1064, 261] on span "+ Add" at bounding box center [1055, 267] width 46 height 26
checkbox input "true"
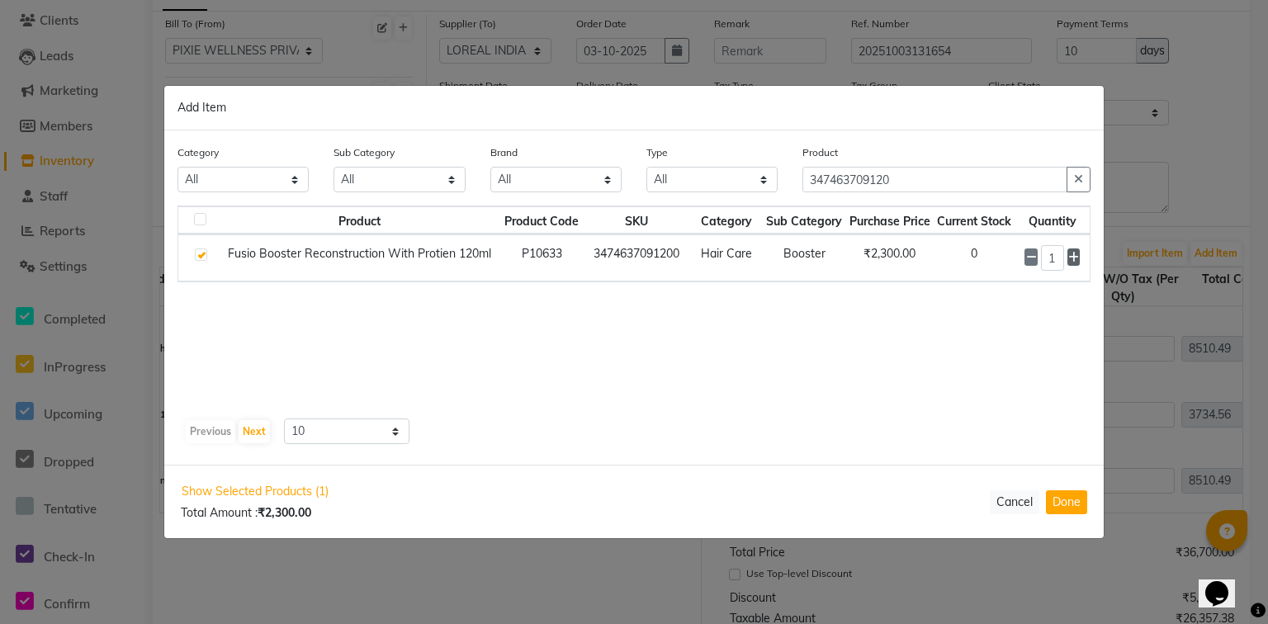
click at [1078, 256] on icon at bounding box center [1074, 258] width 11 height 12
type input "2"
click at [1064, 495] on button "Done" at bounding box center [1066, 503] width 41 height 24
select select "3931"
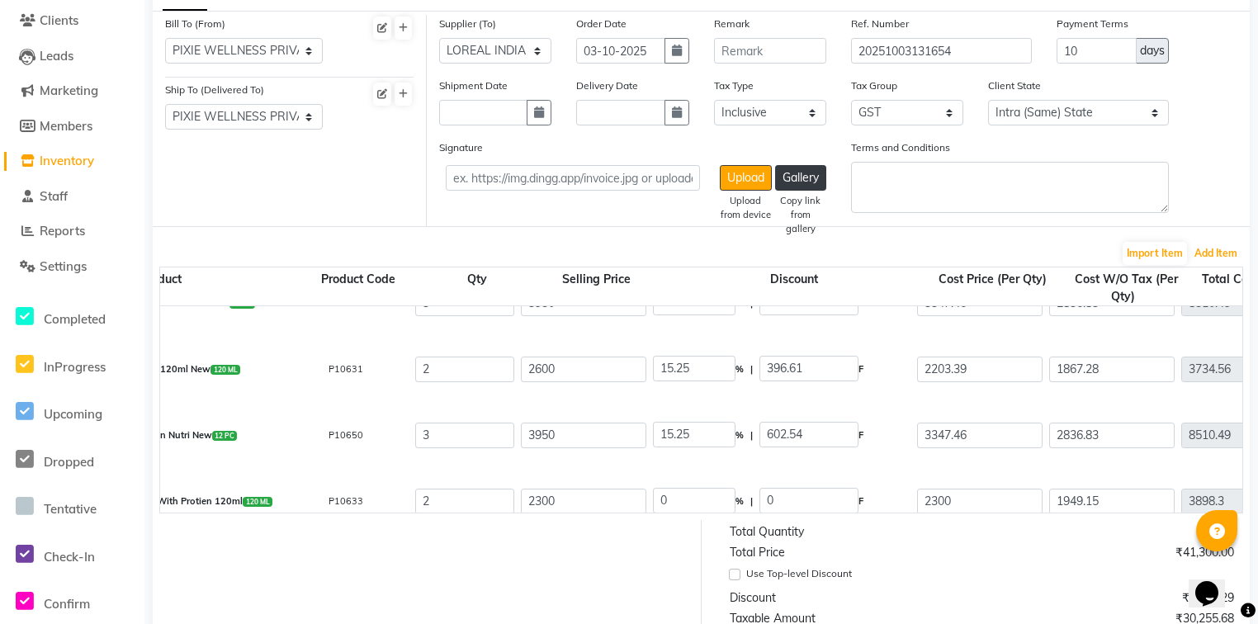
scroll to position [123, 0]
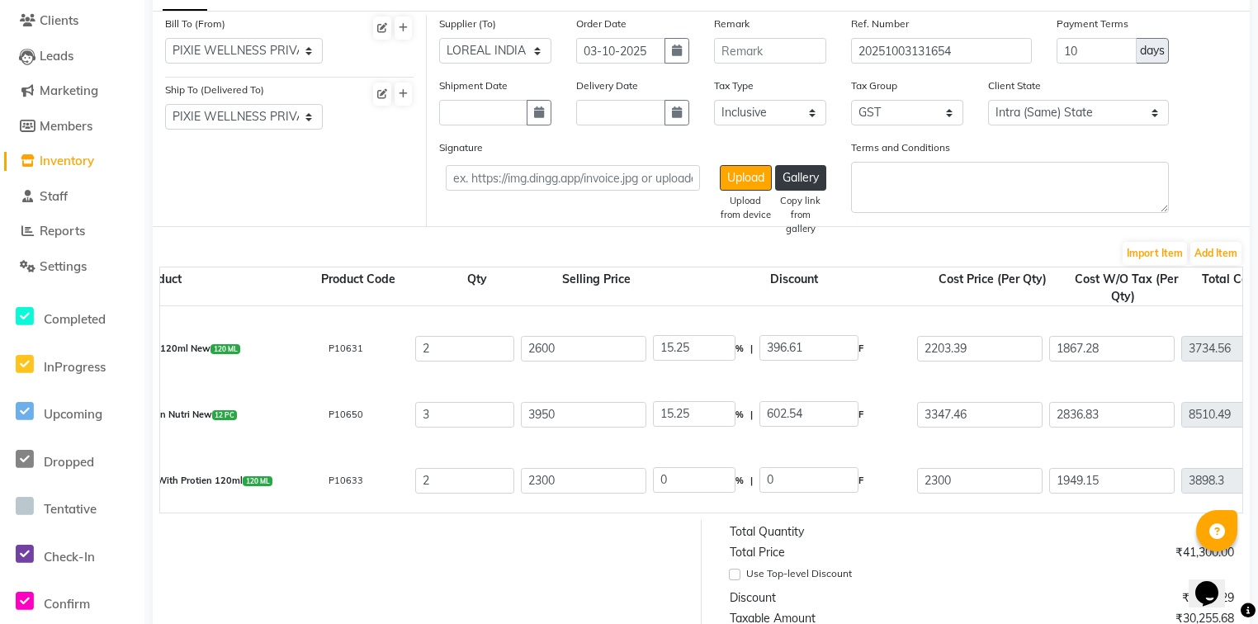
click at [585, 467] on div "2300" at bounding box center [584, 481] width 132 height 32
type input "2600"
type input "11.54"
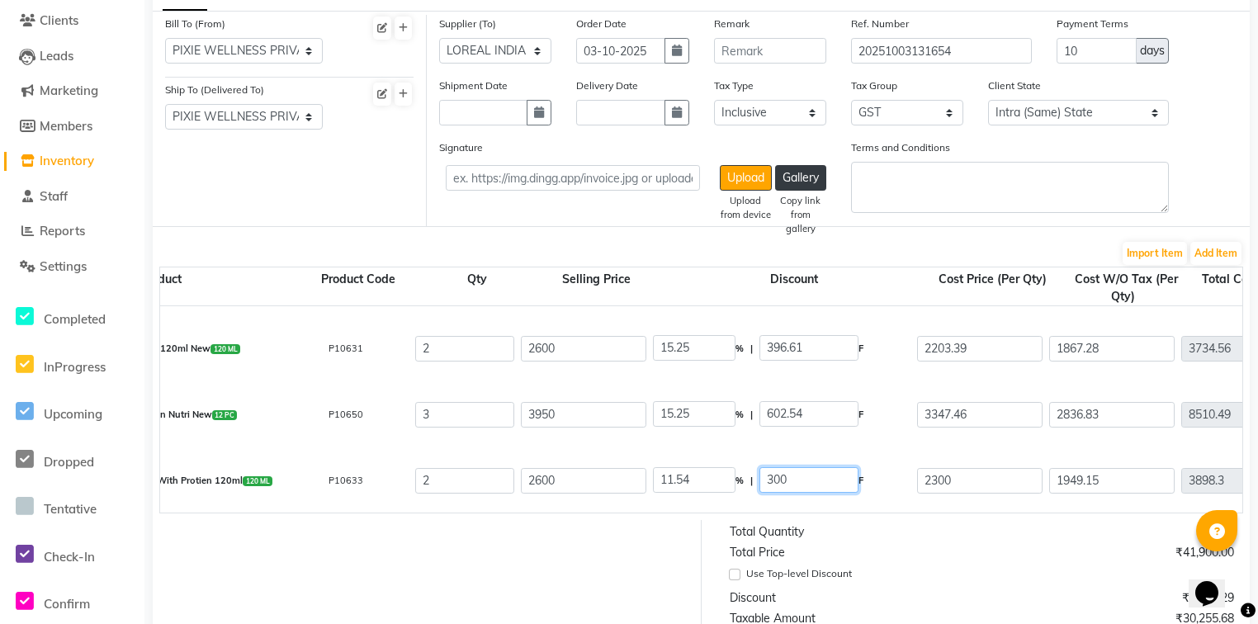
type input "300.04"
type input "2299.96"
type input "1949.12"
type input "3898.24"
type input "701.68"
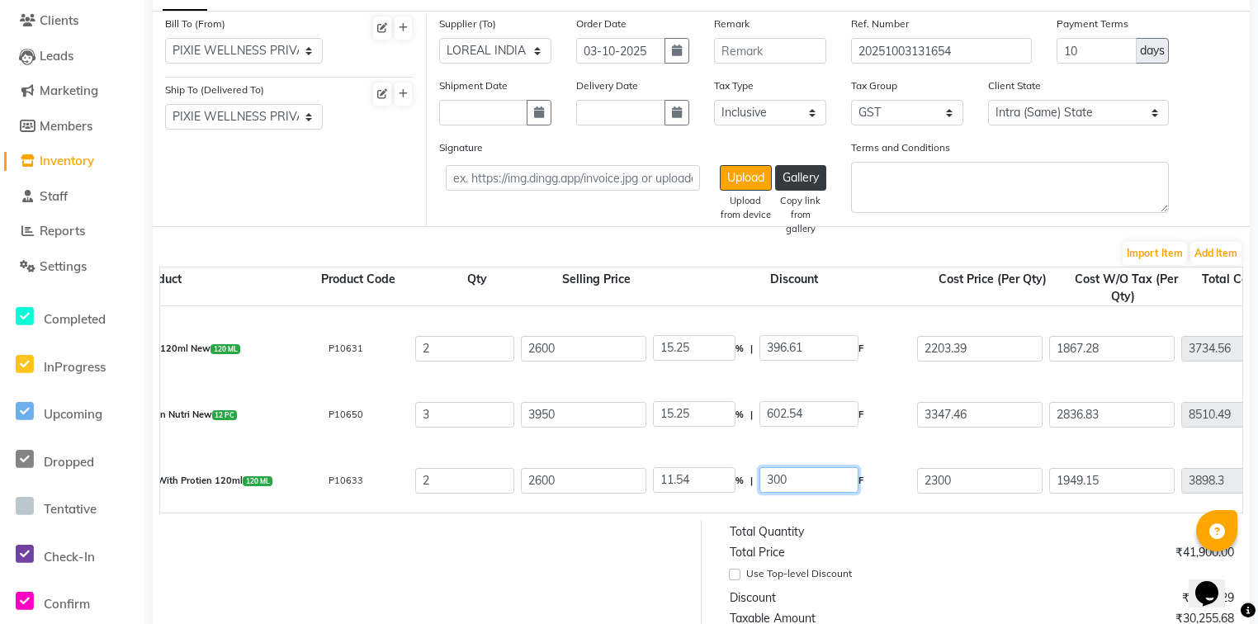
type input "4599.92"
type input "2203.39"
type input "15.25"
type input "396.61"
type input "1867.28"
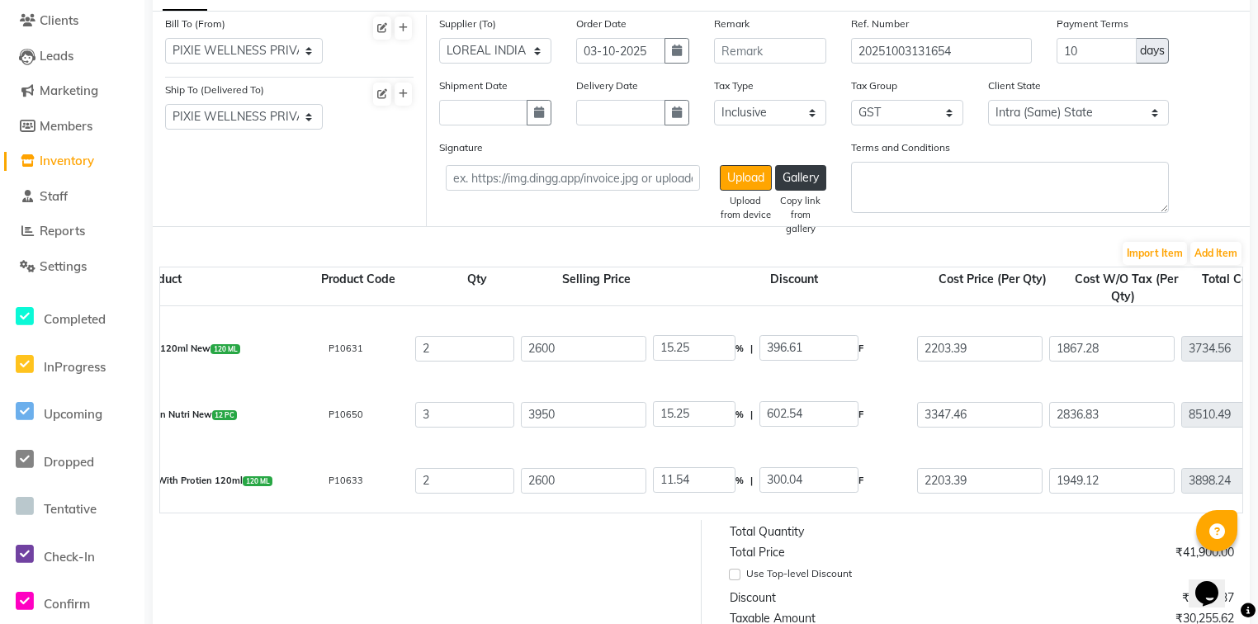
type input "3734.56"
type input "672.22"
type input "4406.78"
click at [1008, 505] on div "Fusio Booster Reconstruction With Protien 120ml 120 ML P10633 2 2600 15.25 % | …" at bounding box center [1230, 481] width 2428 height 66
click at [1225, 256] on button "Add Item" at bounding box center [1216, 253] width 51 height 23
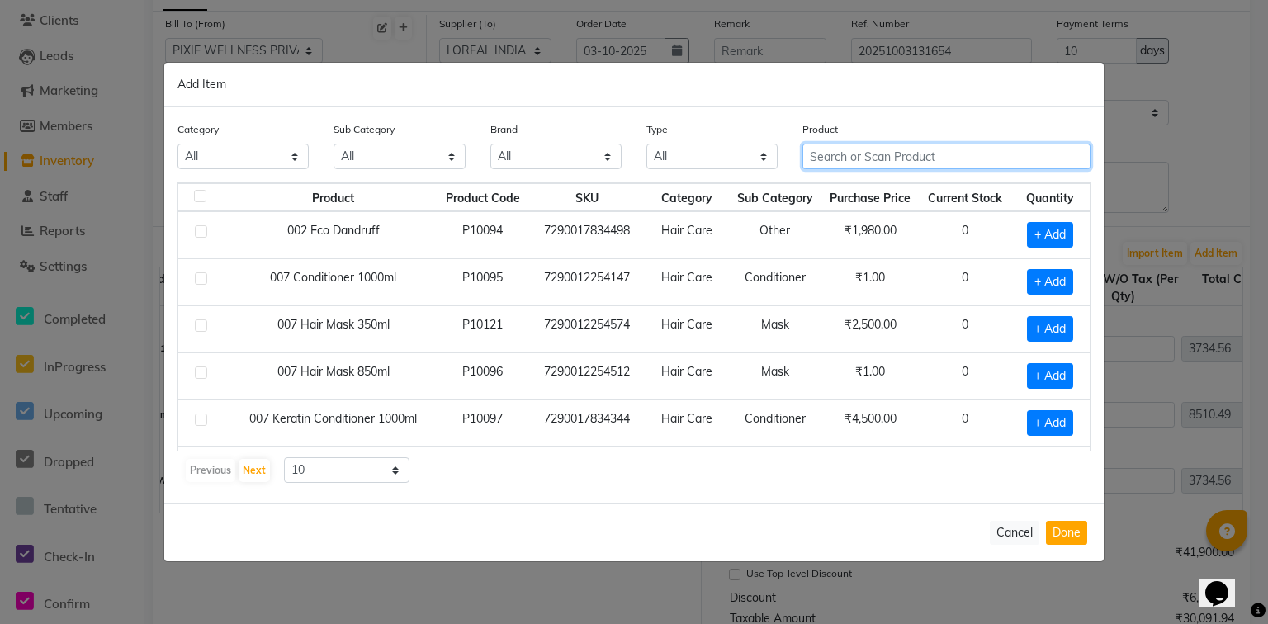
click at [863, 155] on input "text" at bounding box center [947, 157] width 288 height 26
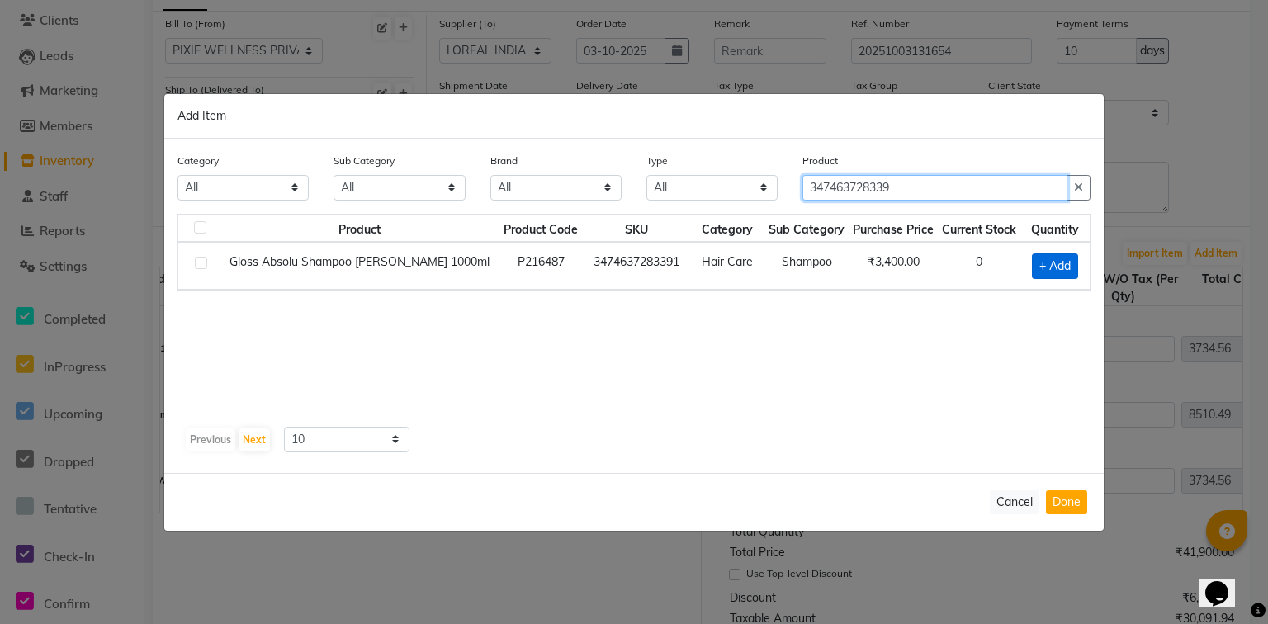
type input "347463728339"
click at [1054, 259] on span "+ Add" at bounding box center [1055, 267] width 46 height 26
checkbox input "true"
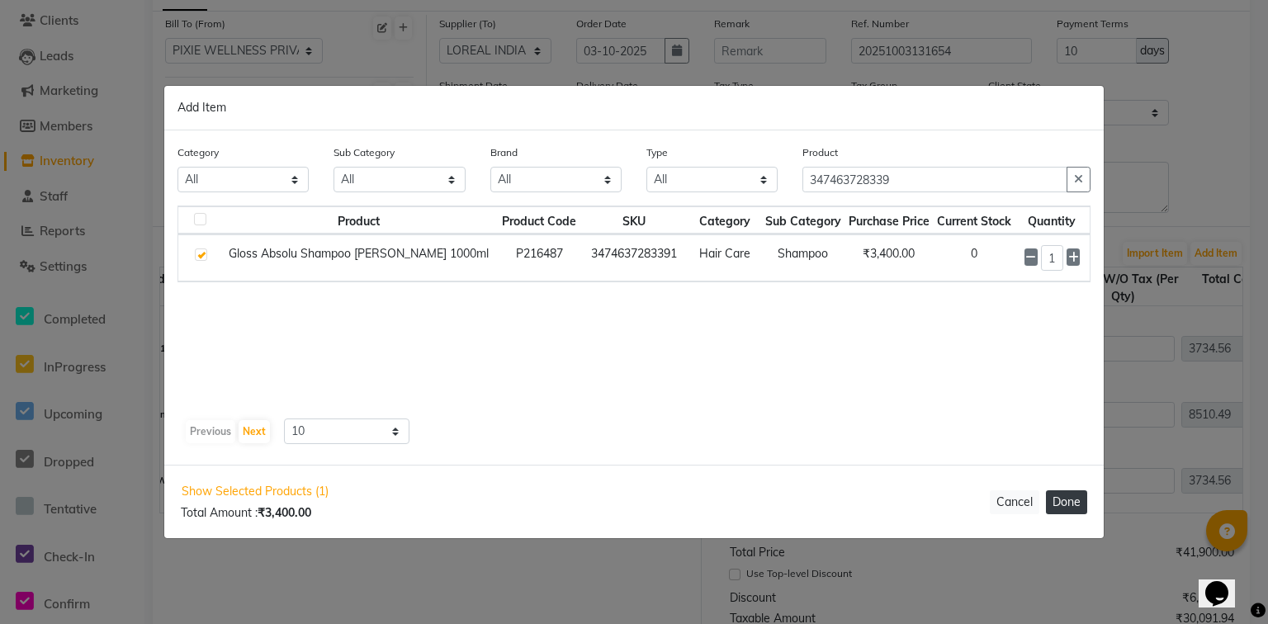
click at [1072, 502] on button "Done" at bounding box center [1066, 503] width 41 height 24
select select "7143"
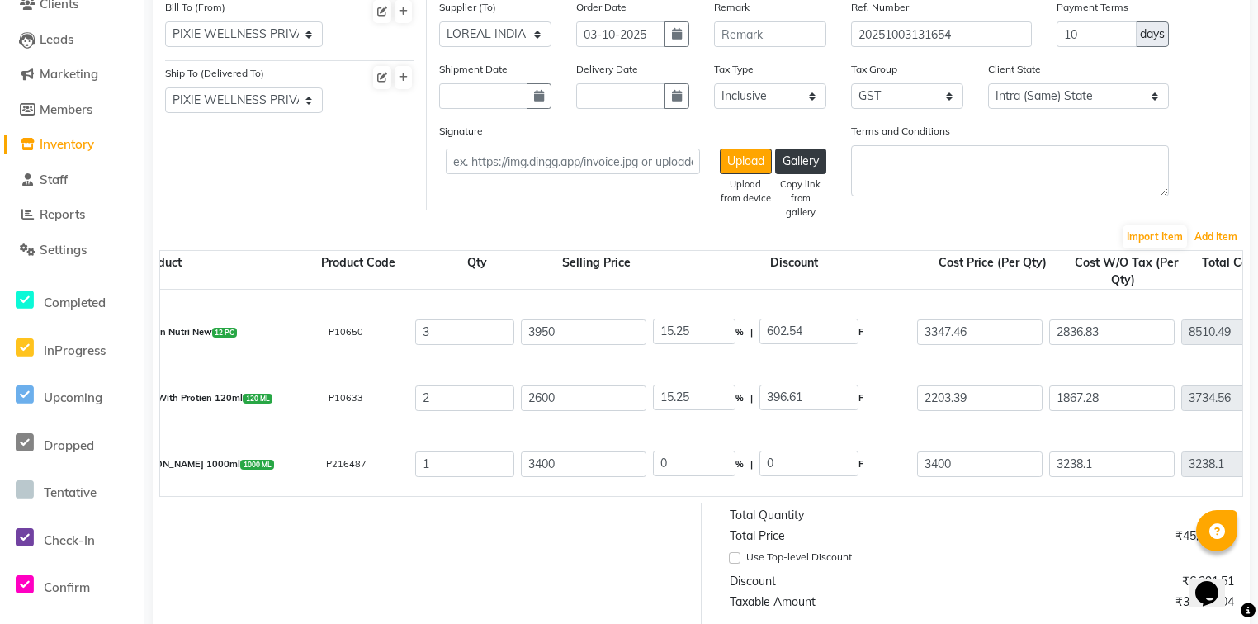
scroll to position [201, 0]
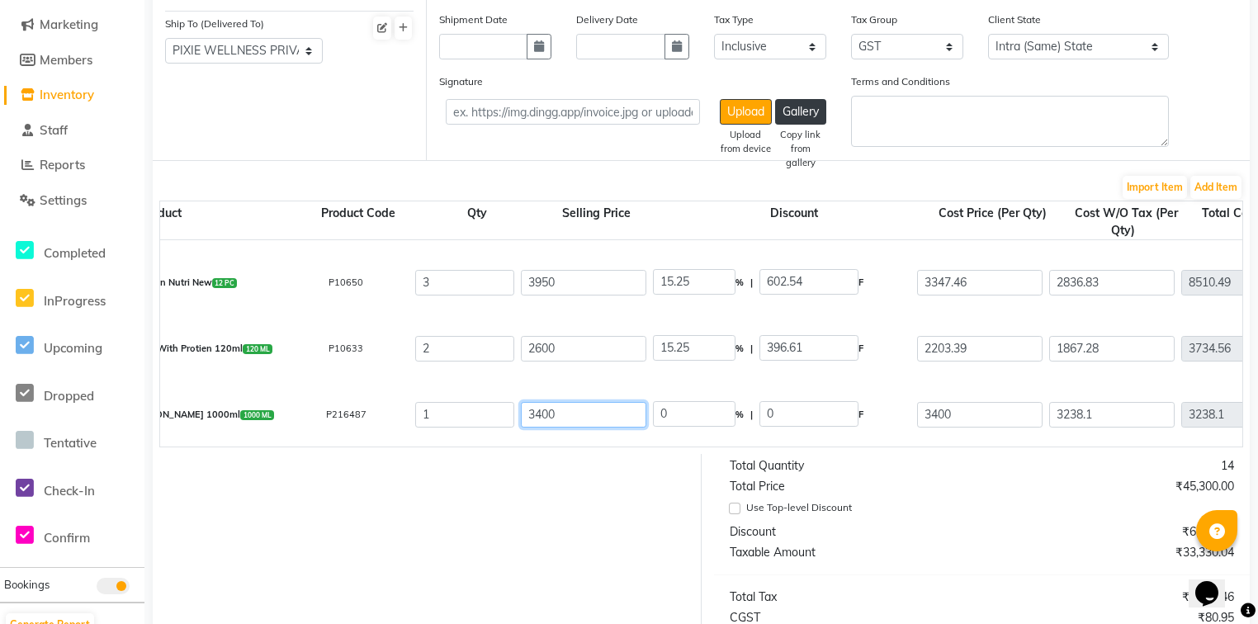
click at [583, 410] on input "3400" at bounding box center [584, 415] width 126 height 26
type input "3"
type input "3025"
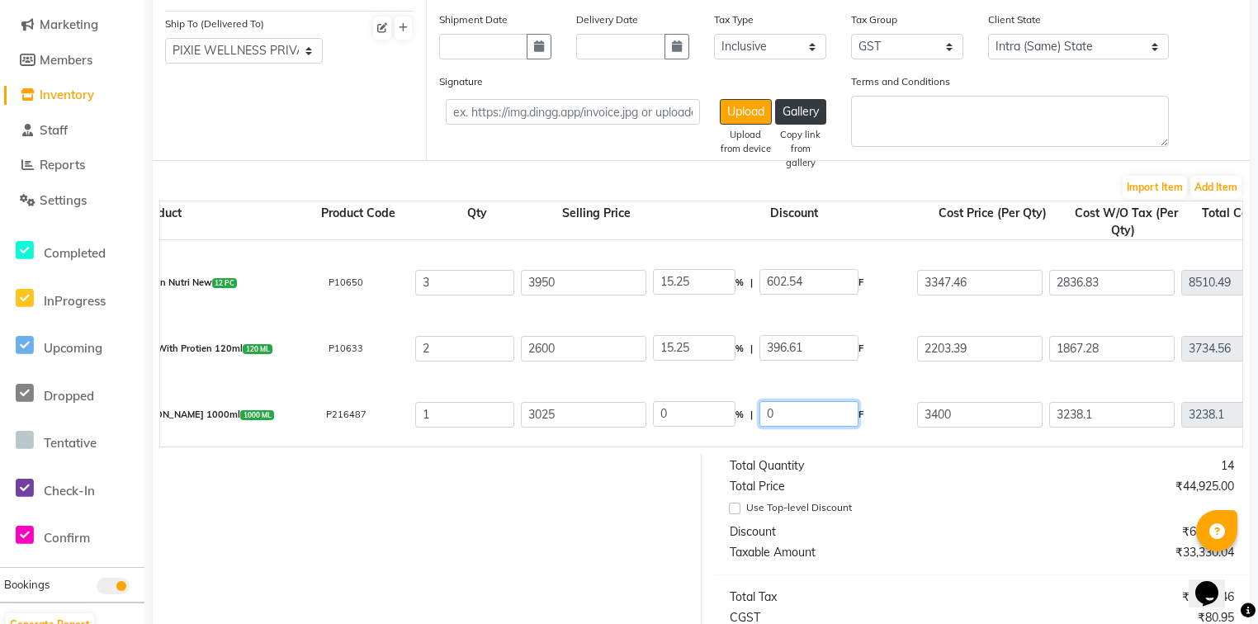
type input "2880.95"
type input "144.05"
type input "3025"
type input "2880.95"
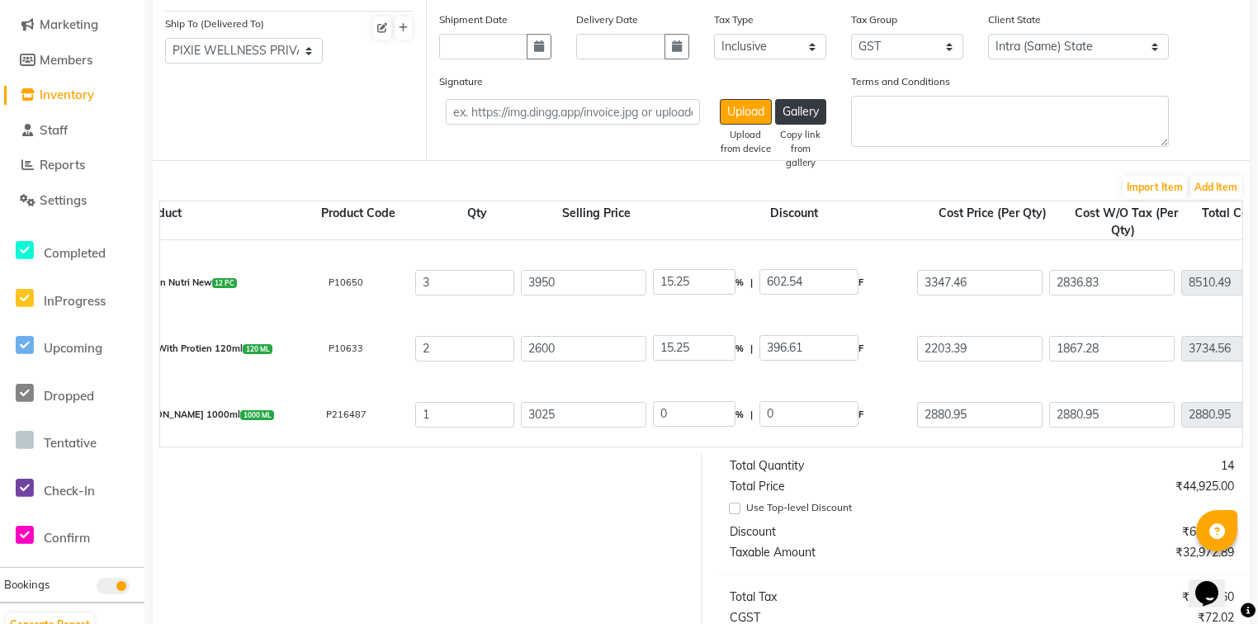
type input "4.76"
type input "144.05"
type input "2743.76"
type input "137.19"
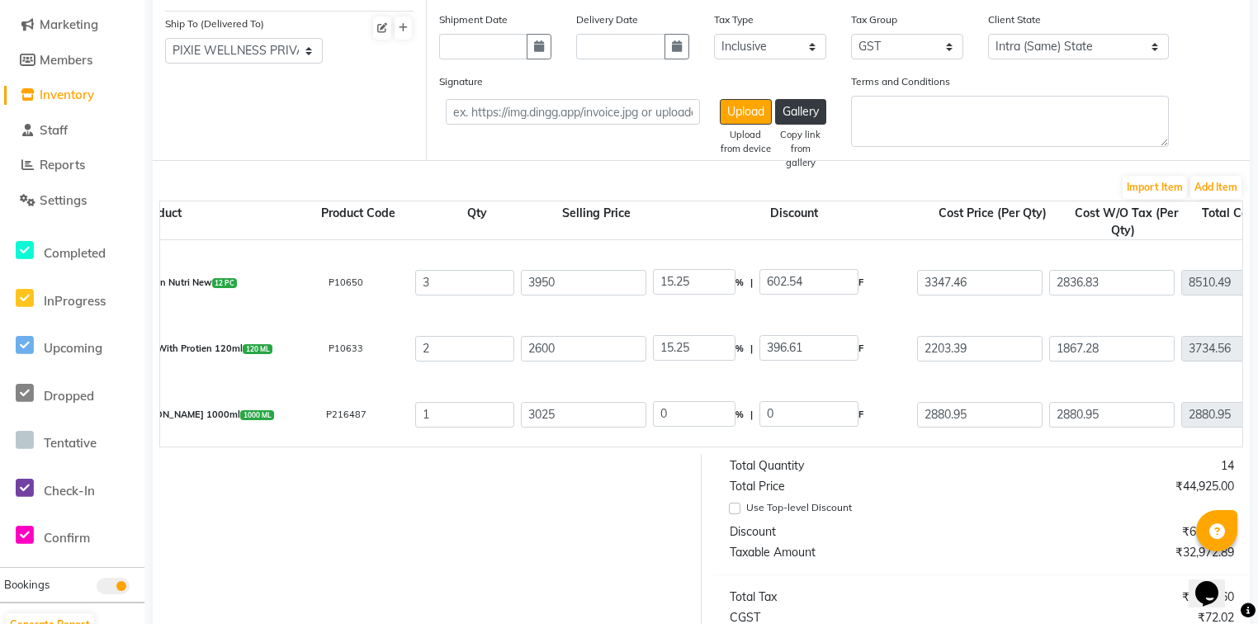
type input "2880.95"
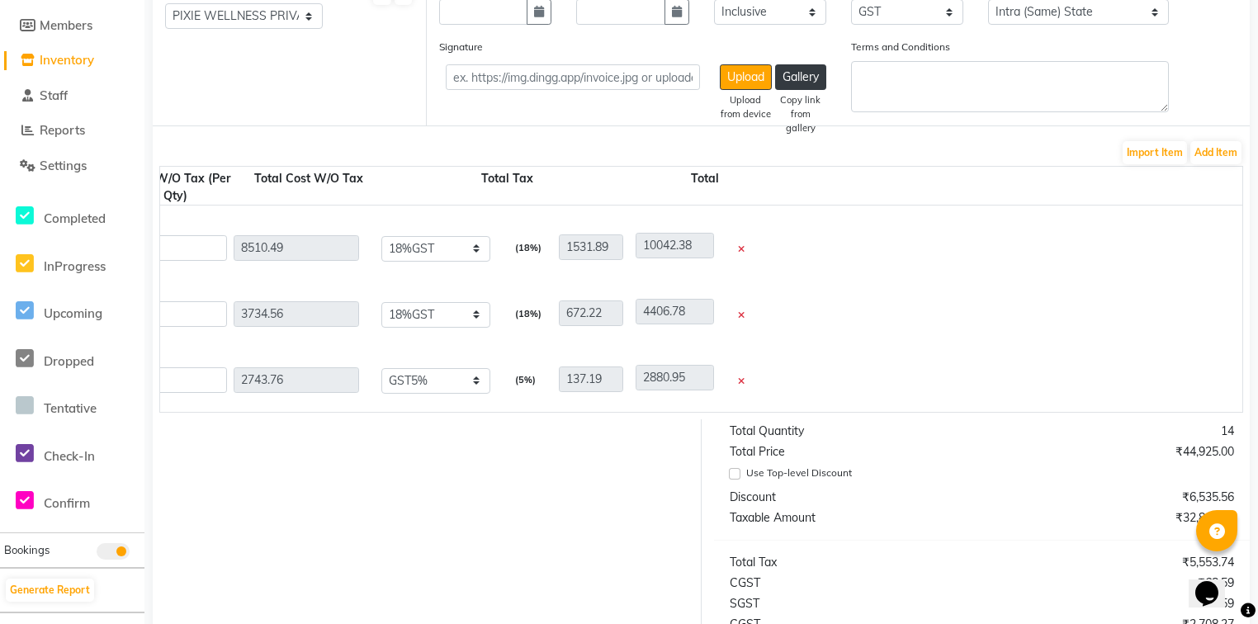
scroll to position [267, 0]
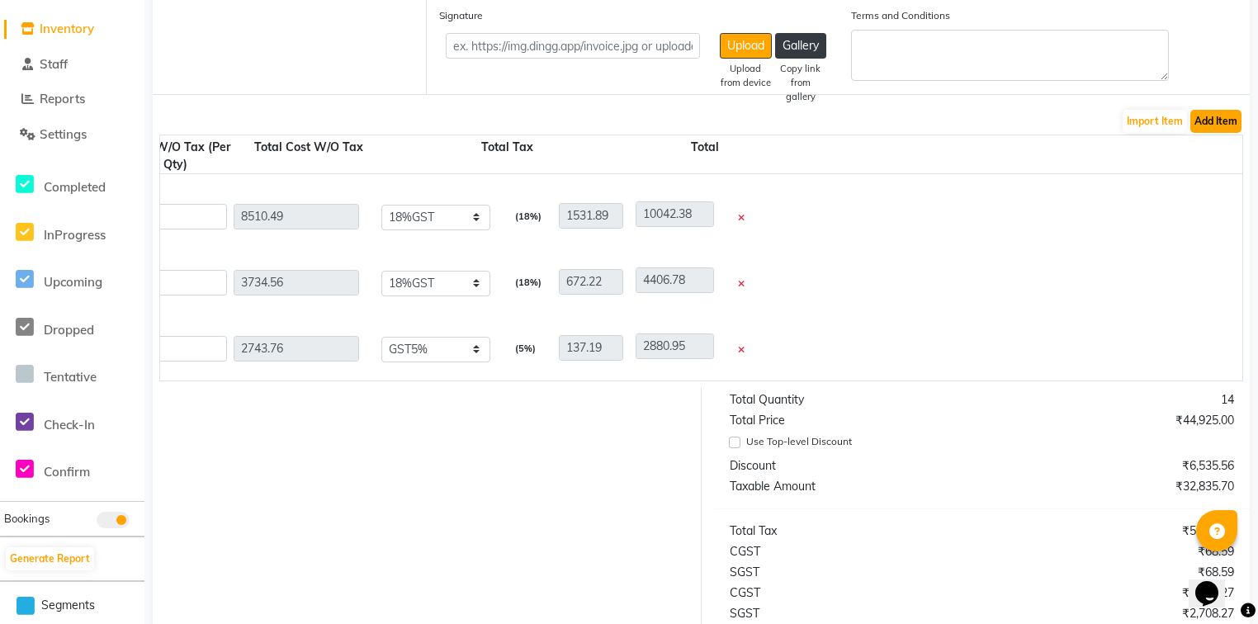
click at [1220, 132] on button "Add Item" at bounding box center [1216, 121] width 51 height 23
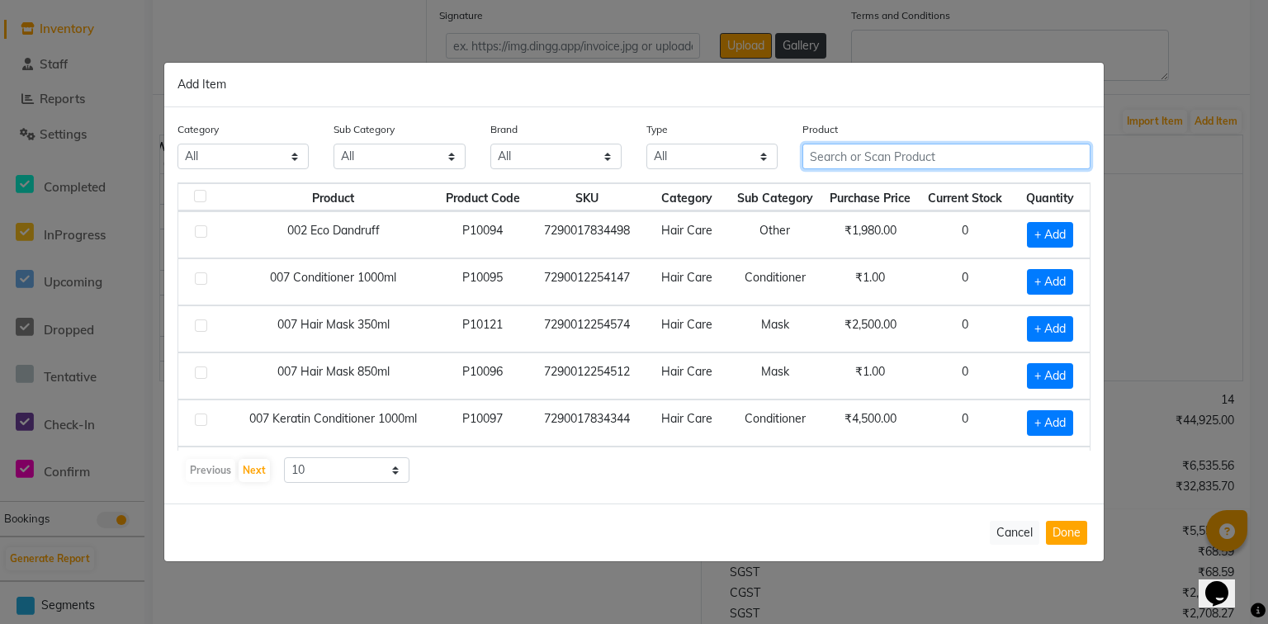
click at [846, 164] on input "text" at bounding box center [947, 157] width 288 height 26
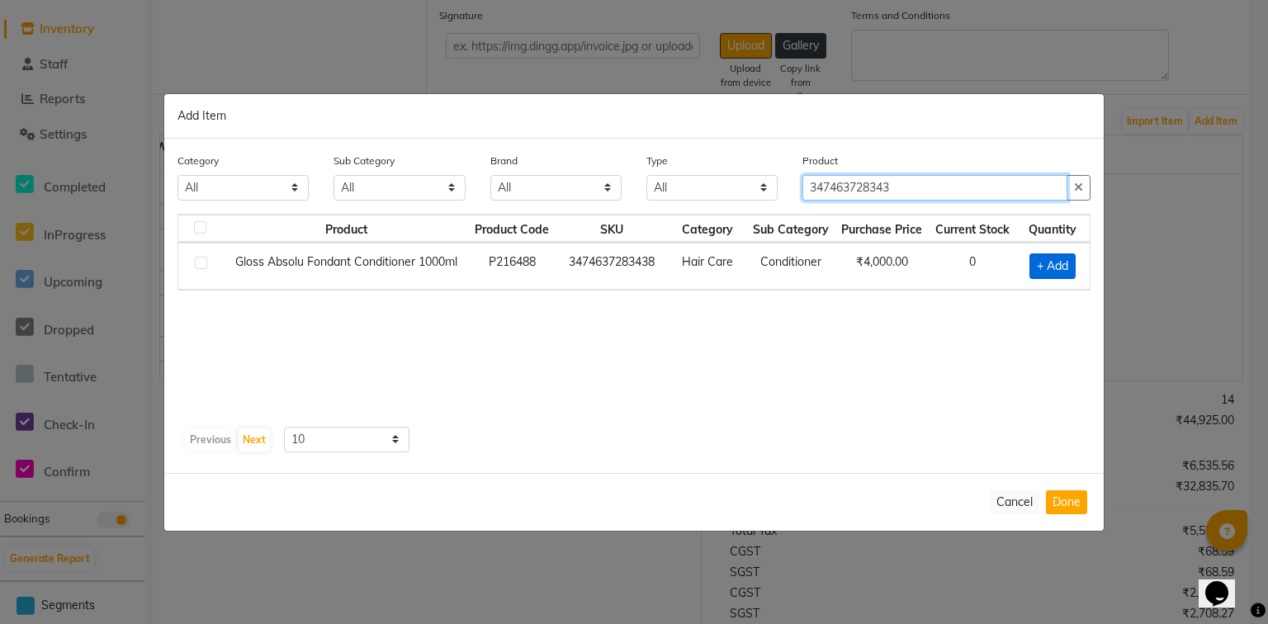
type input "347463728343"
click at [1050, 257] on span "+ Add" at bounding box center [1053, 267] width 46 height 26
checkbox input "true"
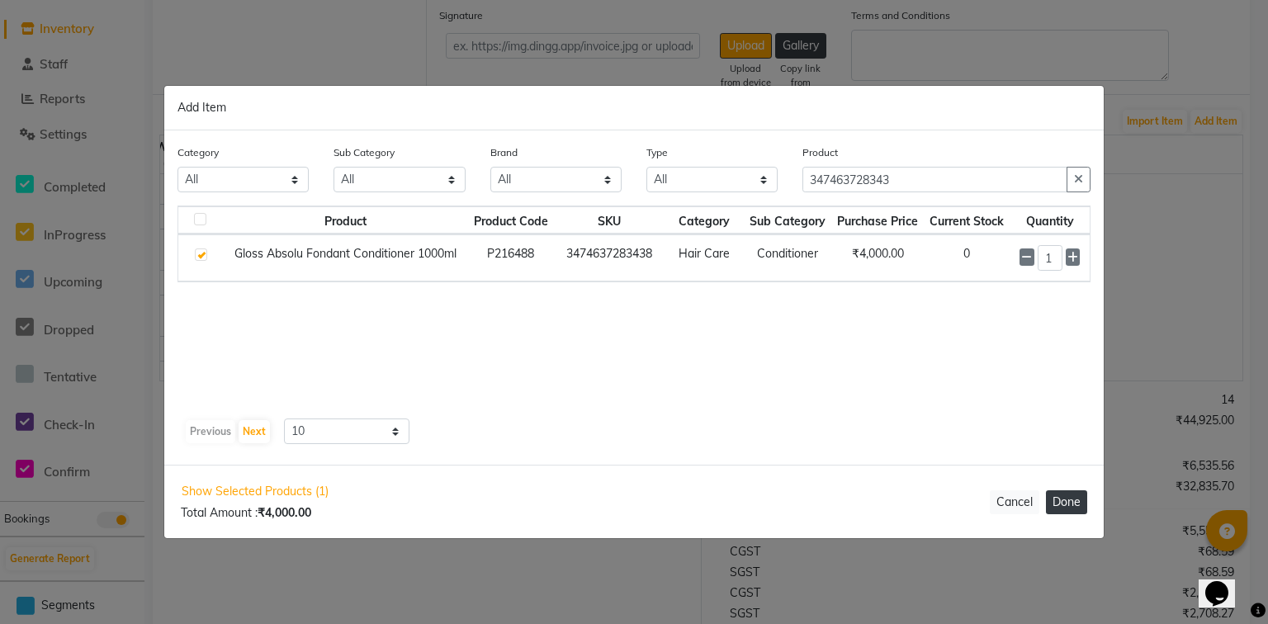
click at [1075, 505] on button "Done" at bounding box center [1066, 503] width 41 height 24
select select "3931"
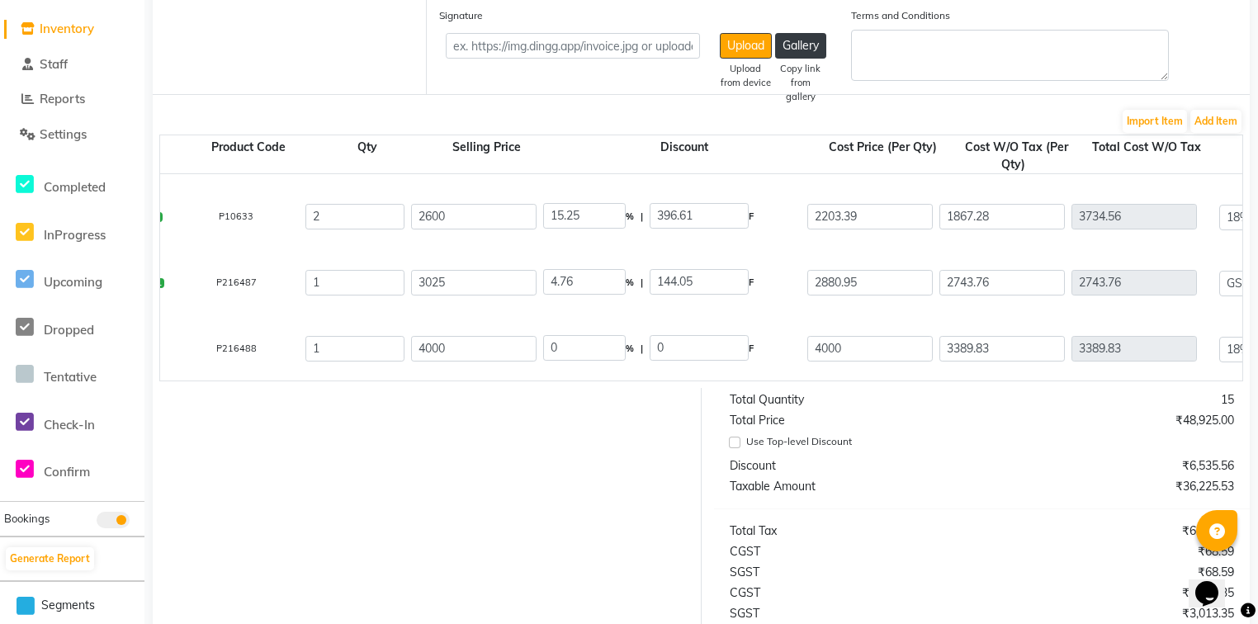
scroll to position [0, 0]
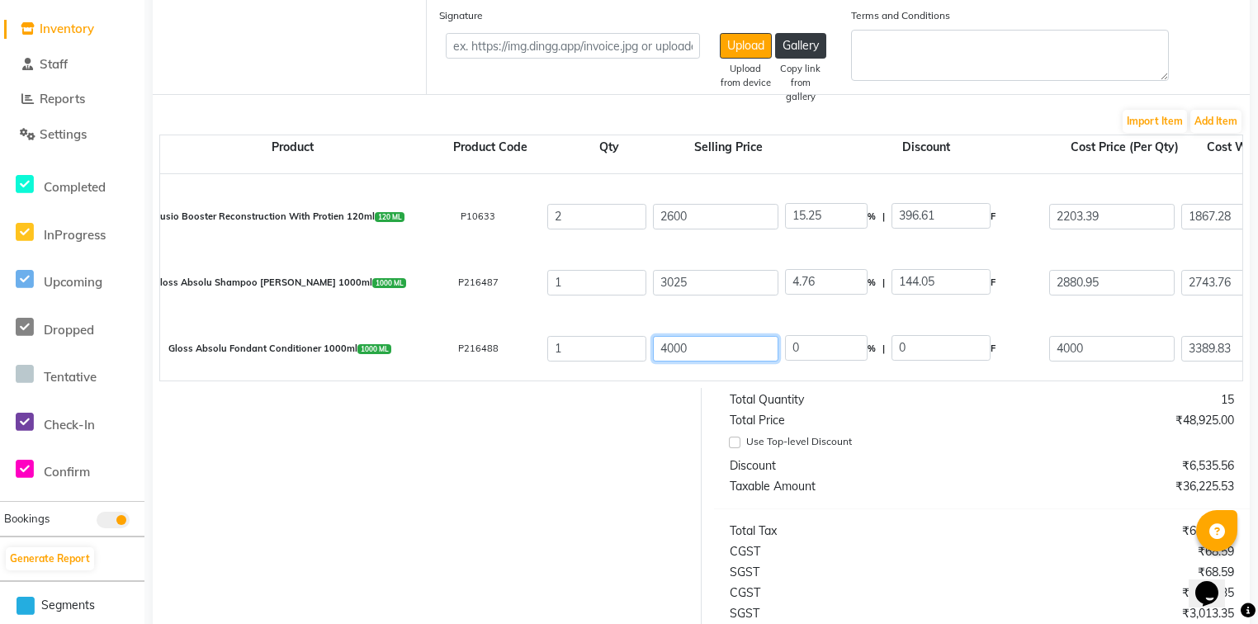
click at [763, 348] on input "4000" at bounding box center [716, 349] width 126 height 26
type input "3389.83"
type input "15.25"
type input "610.17"
type input "2872.74"
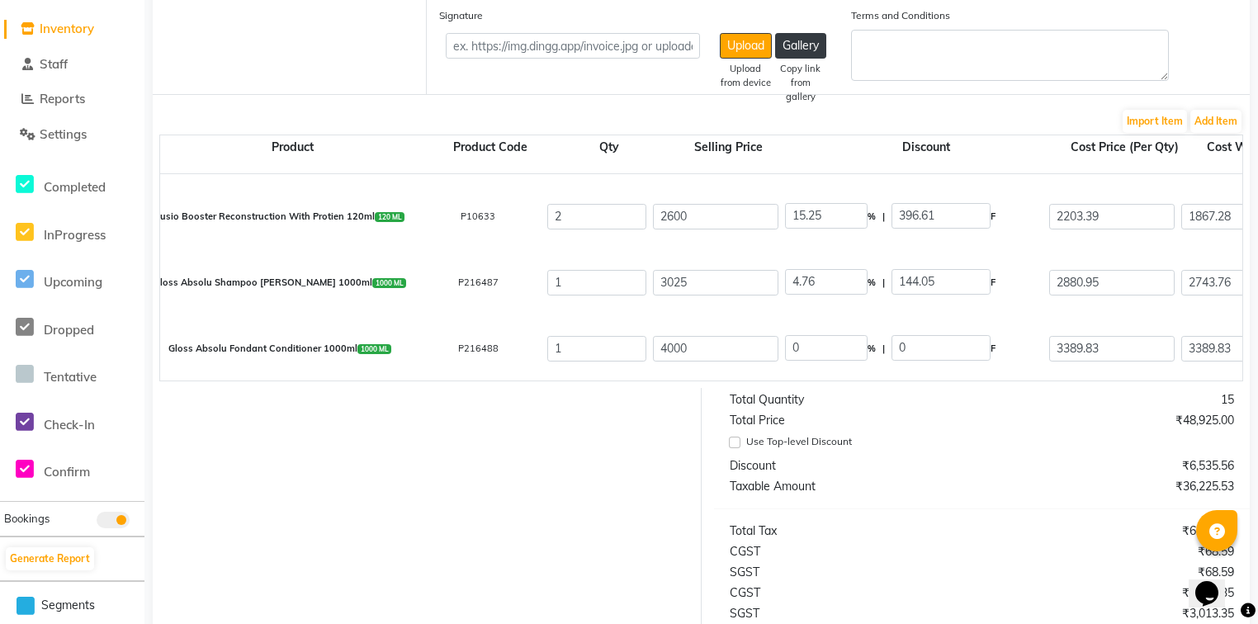
type input "2872.74"
type input "517.09"
type input "3389.83"
click at [1206, 121] on button "Add Item" at bounding box center [1216, 121] width 51 height 23
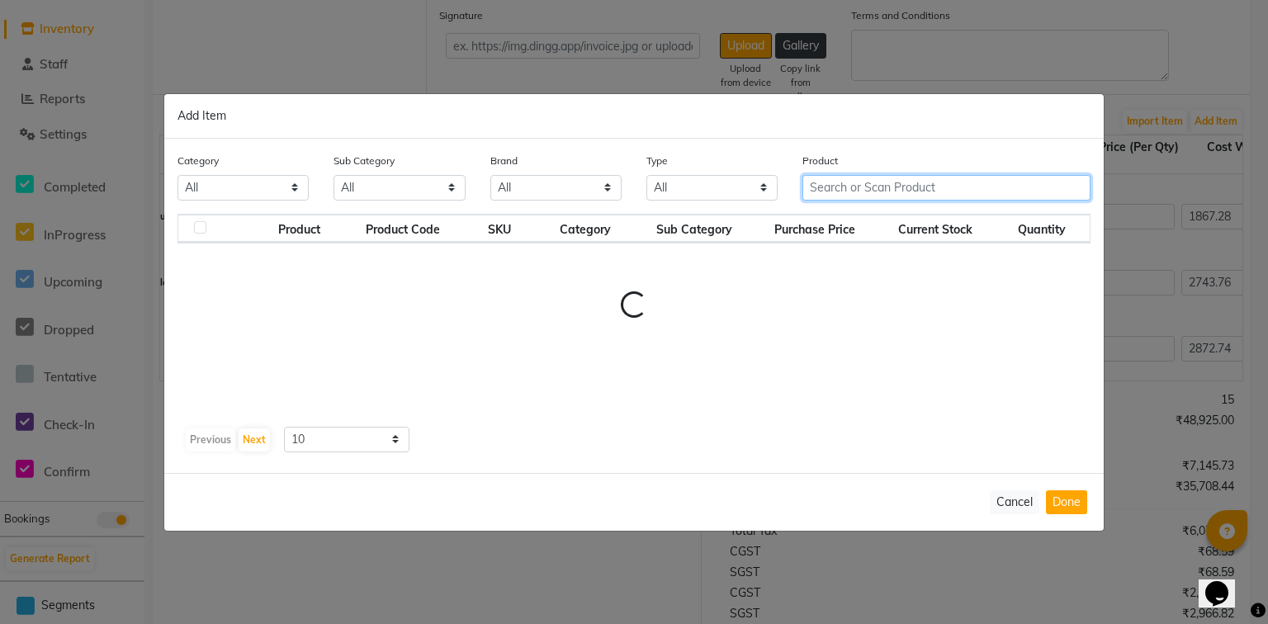
click at [845, 178] on div "Product" at bounding box center [946, 183] width 313 height 62
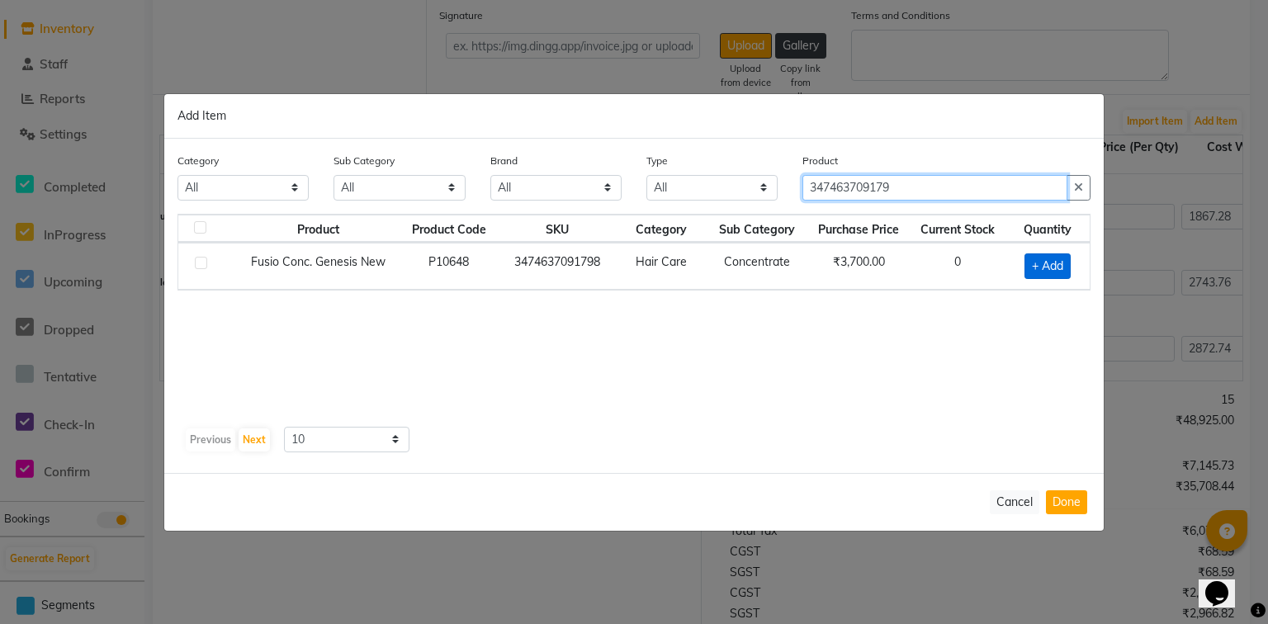
type input "347463709179"
click at [1048, 260] on span "+ Add" at bounding box center [1048, 267] width 46 height 26
checkbox input "true"
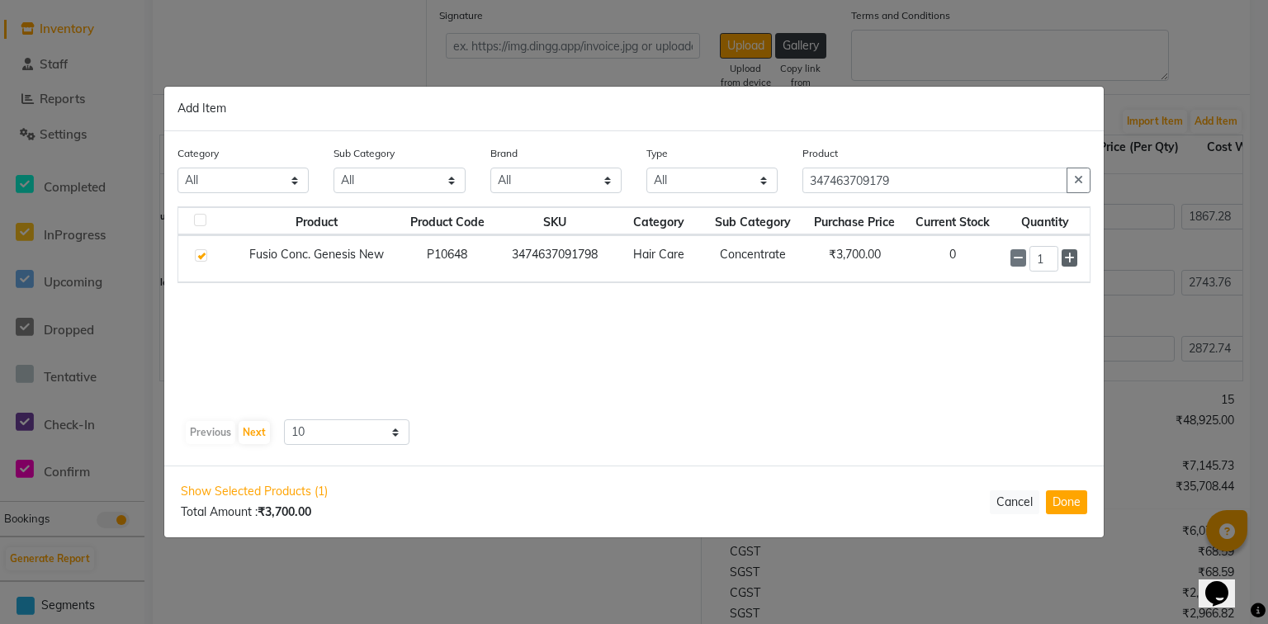
click at [1071, 258] on icon at bounding box center [1069, 259] width 11 height 12
type input "3"
click at [1073, 492] on button "Done" at bounding box center [1066, 503] width 41 height 24
select select "3931"
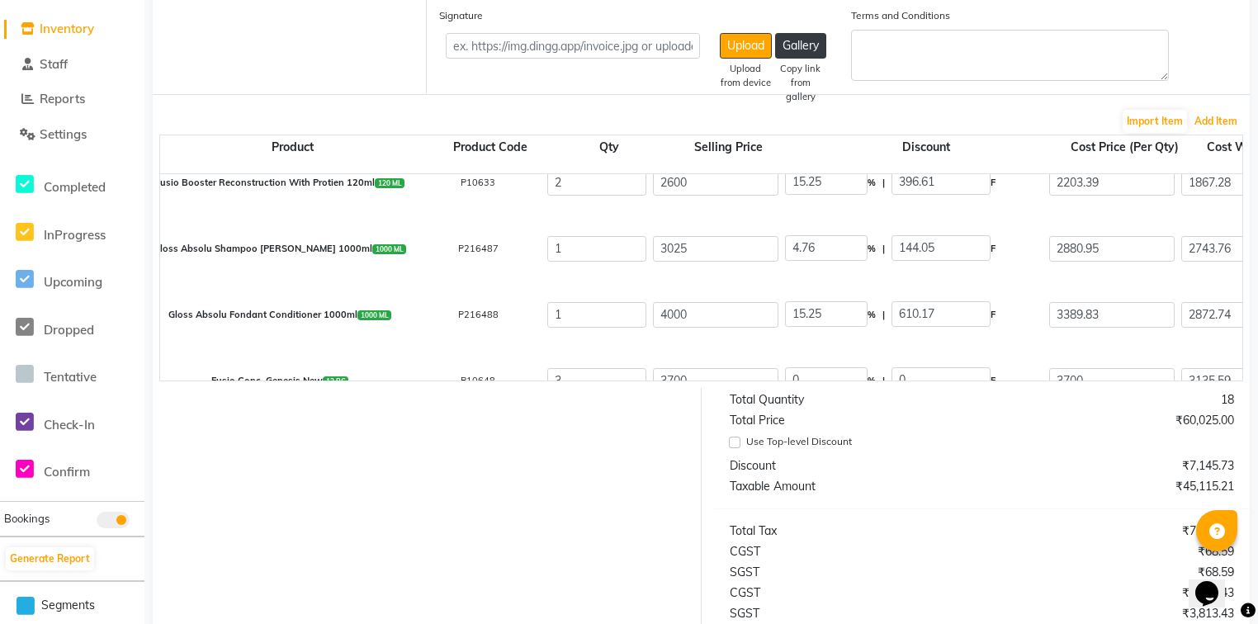
scroll to position [321, 0]
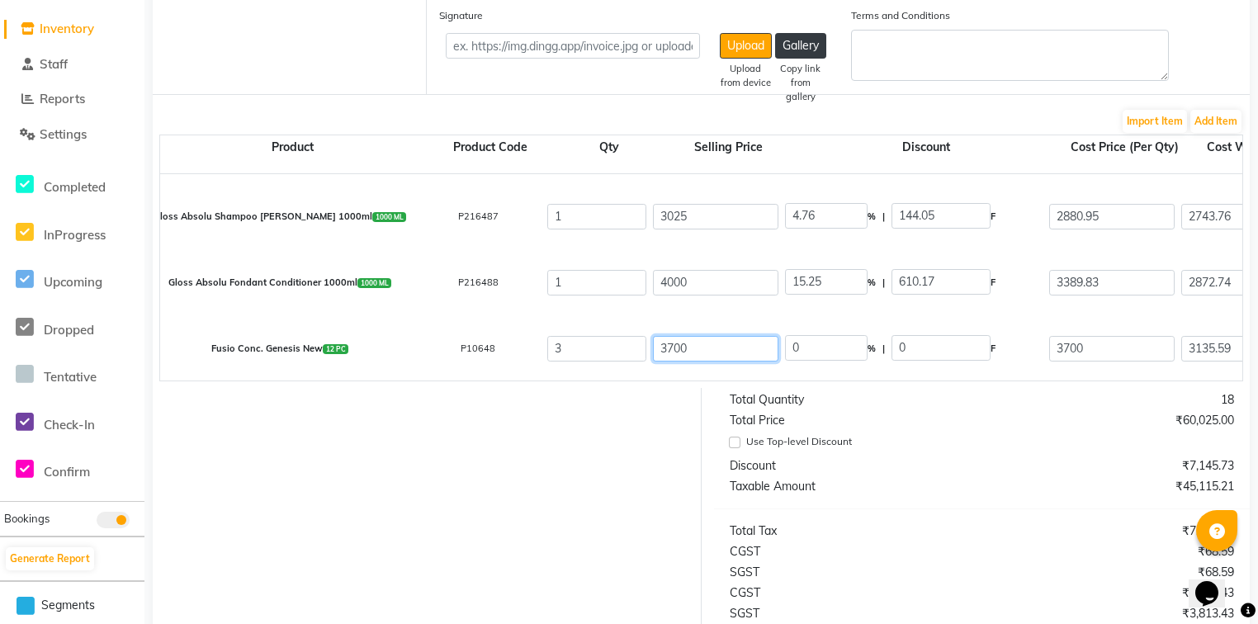
click at [706, 353] on input "3700" at bounding box center [716, 349] width 126 height 26
type input "3"
type input "3950"
type input "6.33"
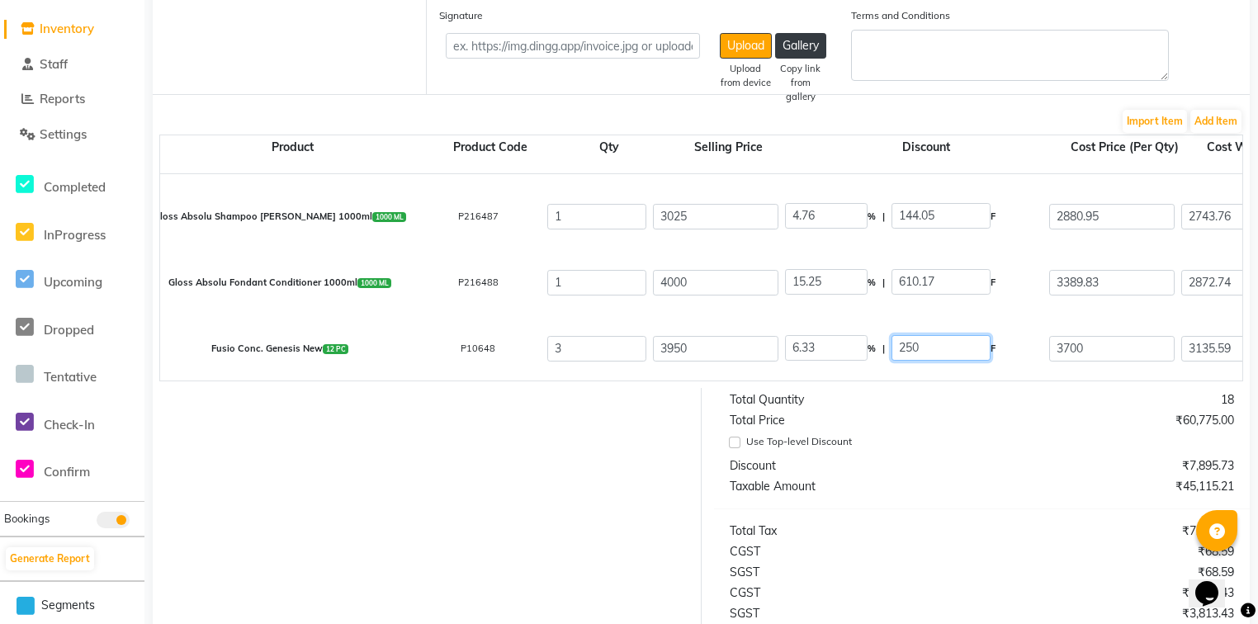
type input "250.03"
type input "3699.97"
type input "3135.57"
type input "9406.71"
type input "1693.21"
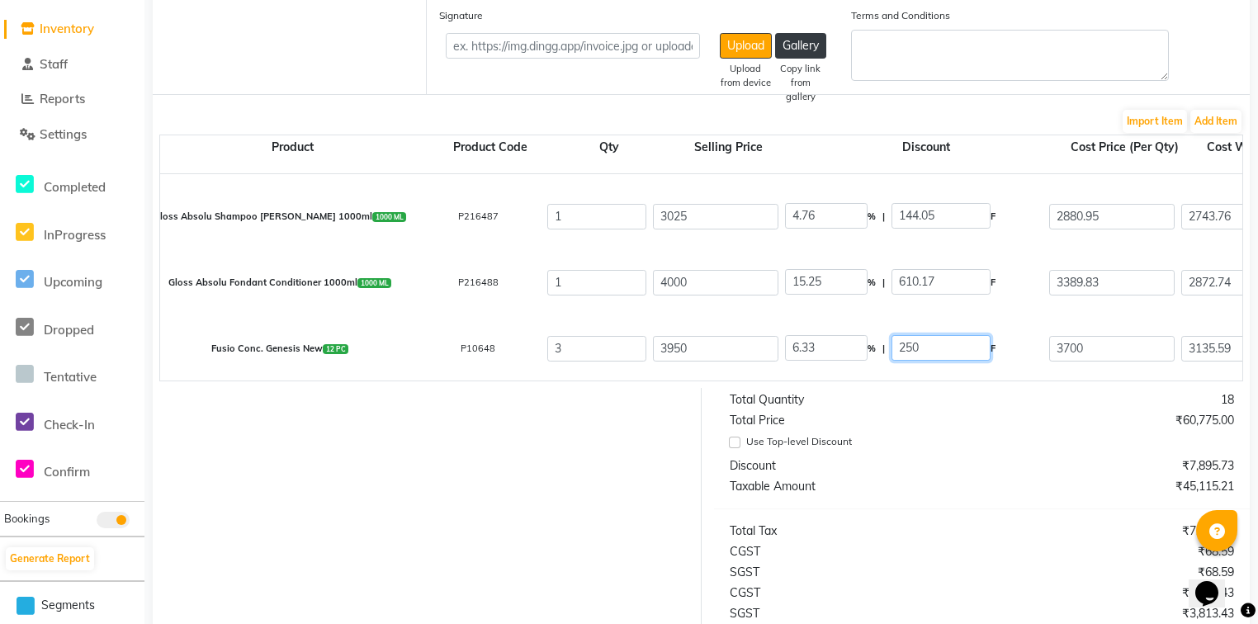
type input "11099.92"
type input "3347.46"
type input "15.25"
type input "602.54"
type input "2836.83"
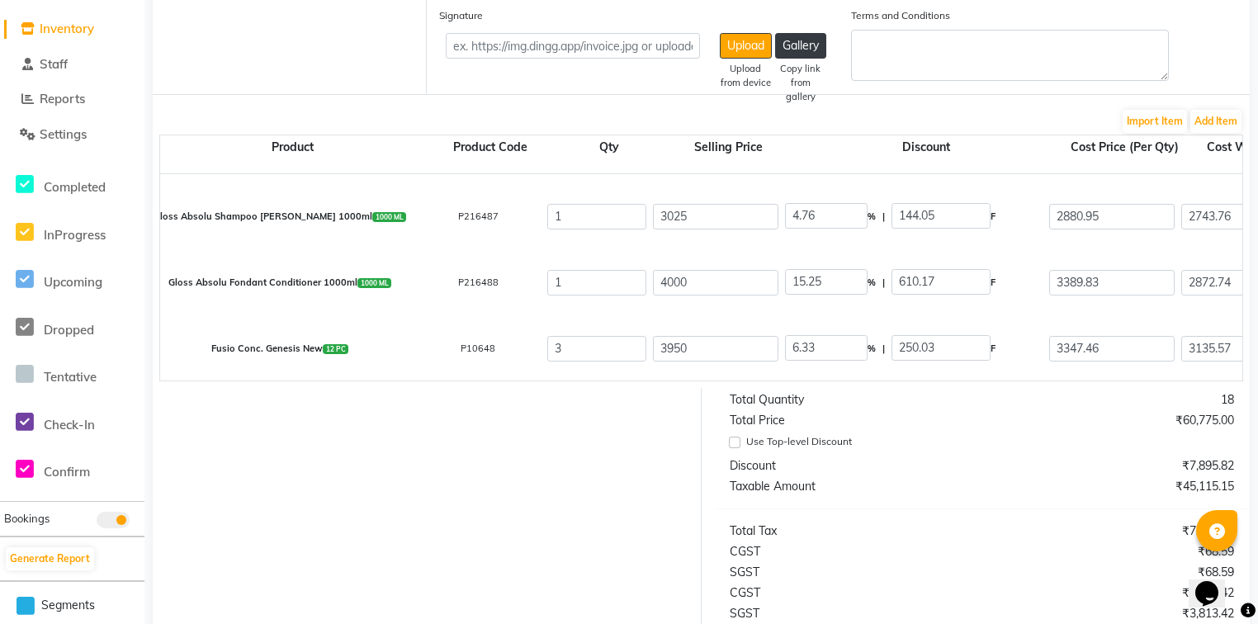
type input "8510.49"
type input "1531.89"
type input "10042.38"
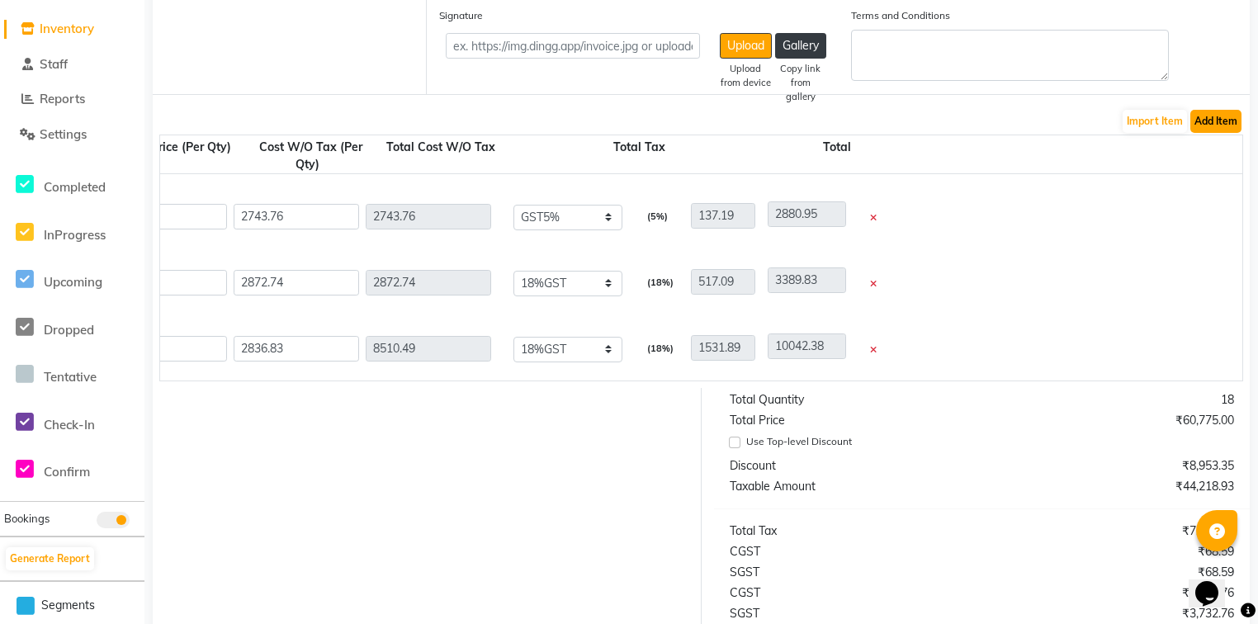
click at [1192, 126] on button "Add Item" at bounding box center [1216, 121] width 51 height 23
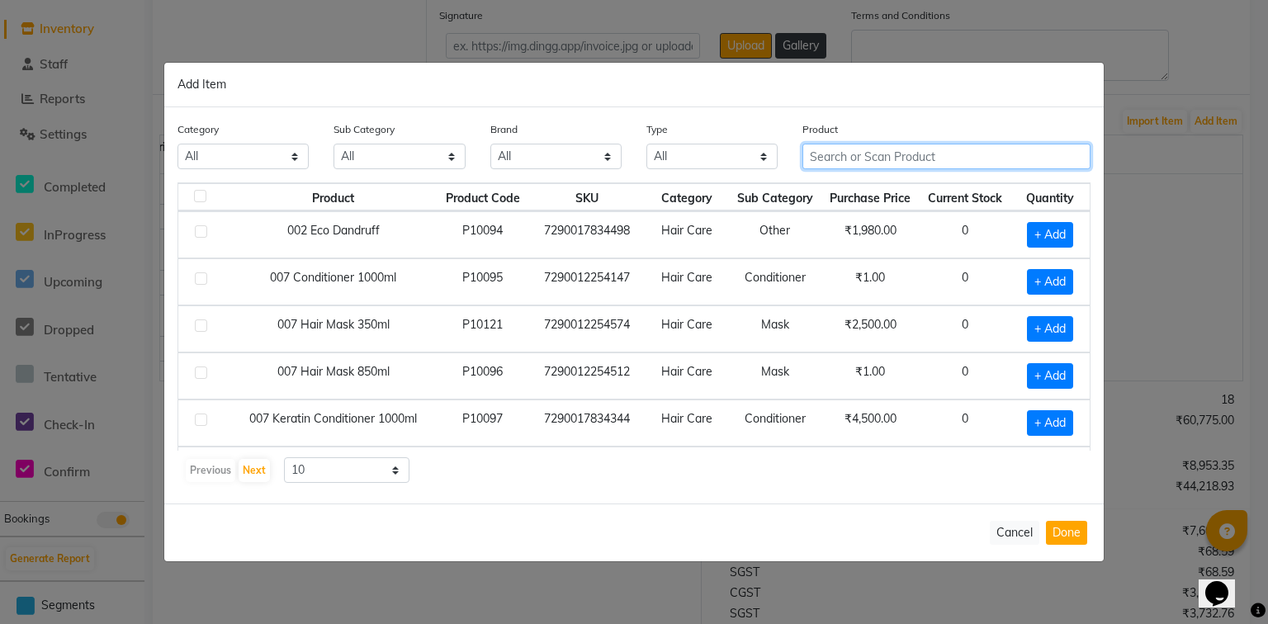
click at [856, 162] on input "text" at bounding box center [947, 157] width 288 height 26
click at [860, 160] on input "text" at bounding box center [947, 157] width 288 height 26
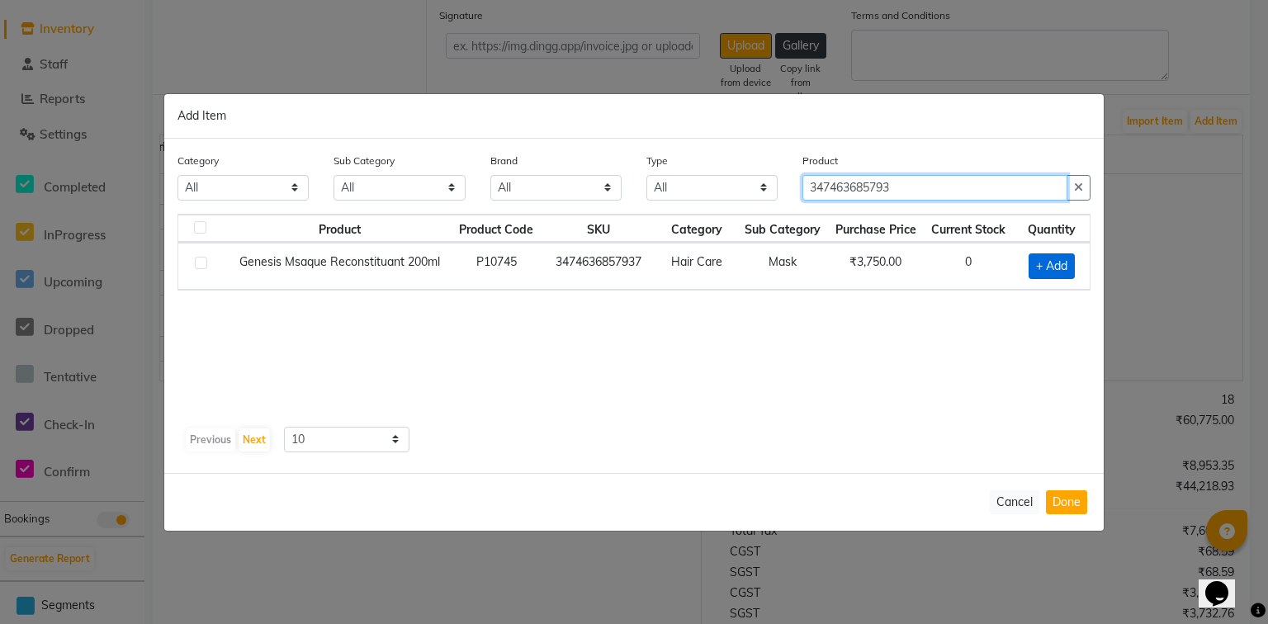
type input "347463685793"
click at [1069, 264] on span "+ Add" at bounding box center [1052, 267] width 46 height 26
checkbox input "true"
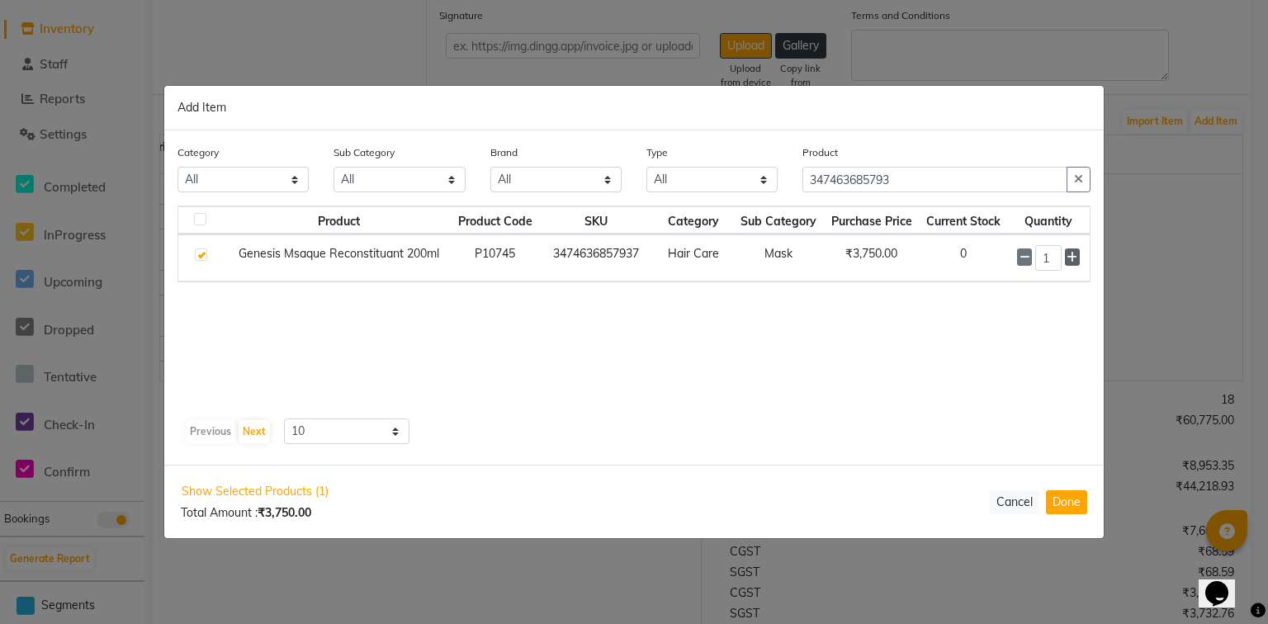
click at [1073, 258] on icon at bounding box center [1072, 258] width 11 height 12
type input "3"
click at [1070, 497] on button "Done" at bounding box center [1066, 503] width 41 height 24
select select "3931"
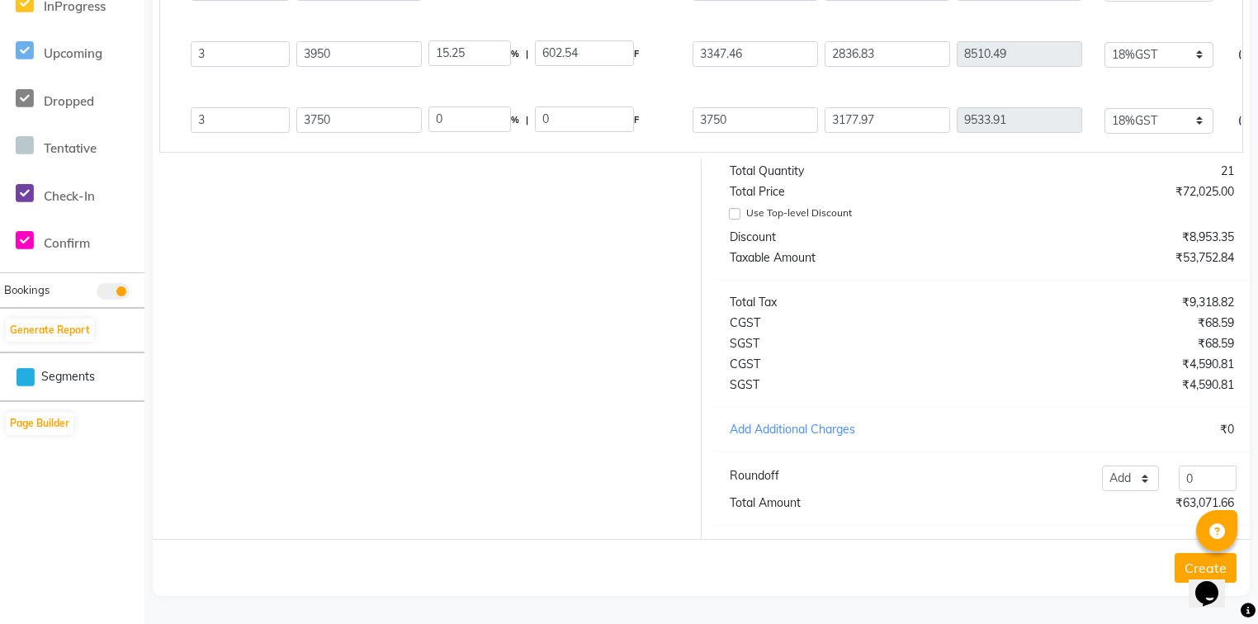
scroll to position [0, 0]
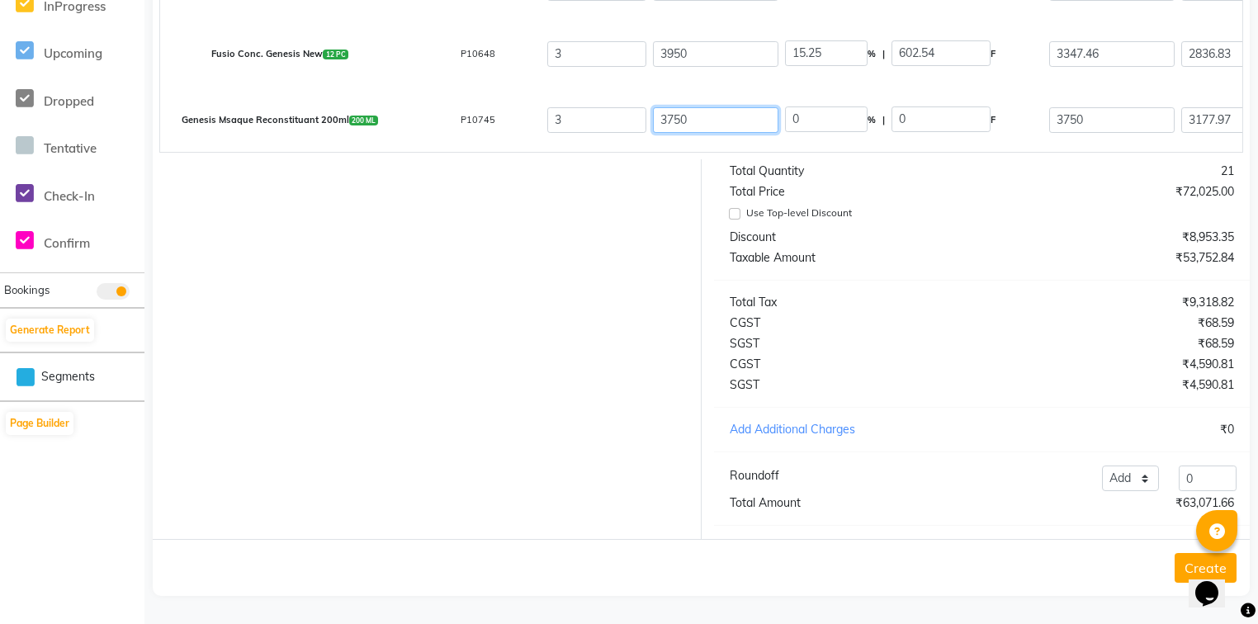
click at [708, 107] on input "3750" at bounding box center [716, 120] width 126 height 26
type input "3850"
type input "2.6"
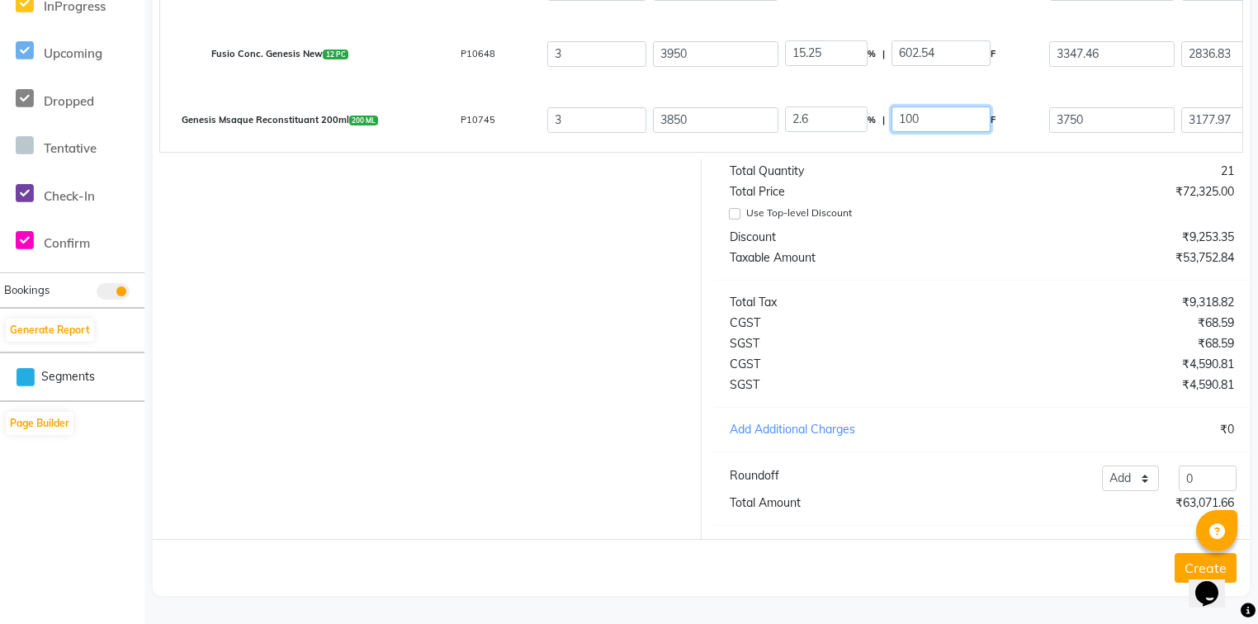
type input "100.1"
type input "3749.9"
type input "3177.88"
type input "9533.64"
type input "1716.06"
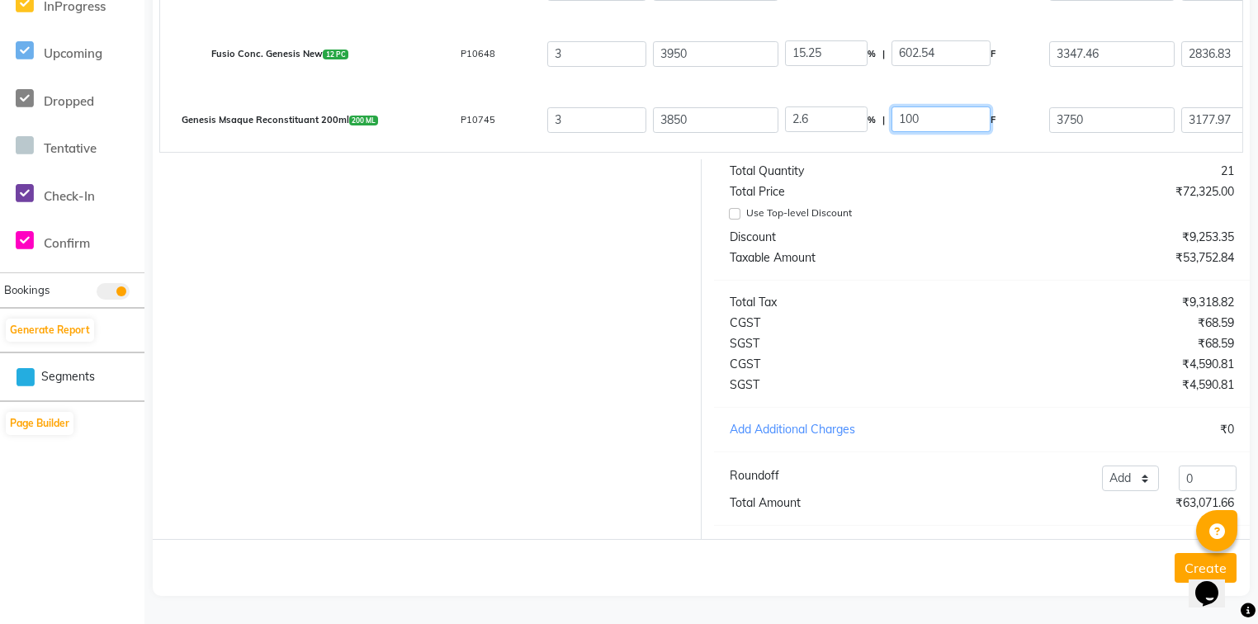
type input "11249.7"
type input "2283.85"
type input "40.68"
type input "1566.15"
type input "1935.47"
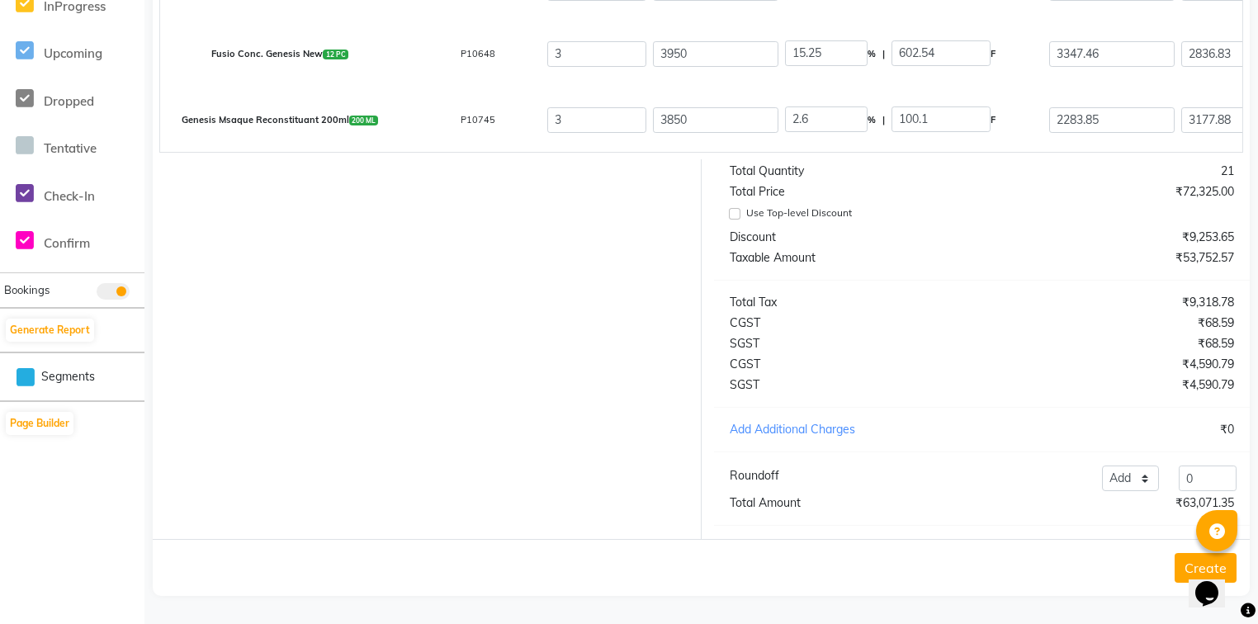
type input "5806.41"
type input "1045.15"
type input "6851.56"
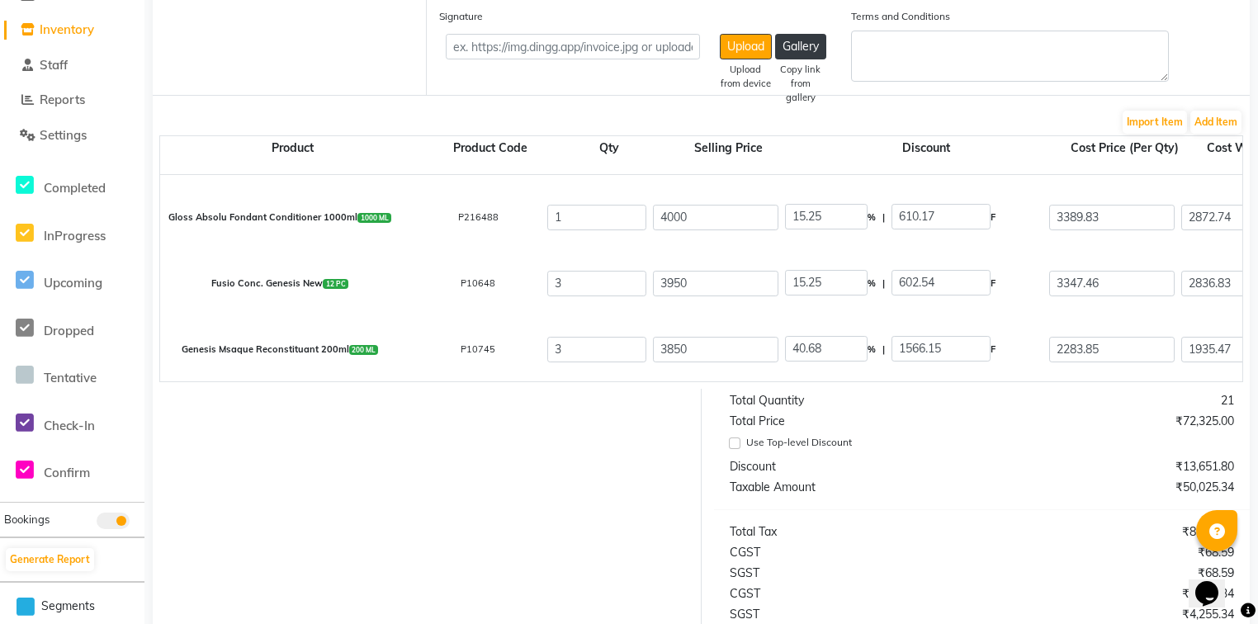
scroll to position [175, 0]
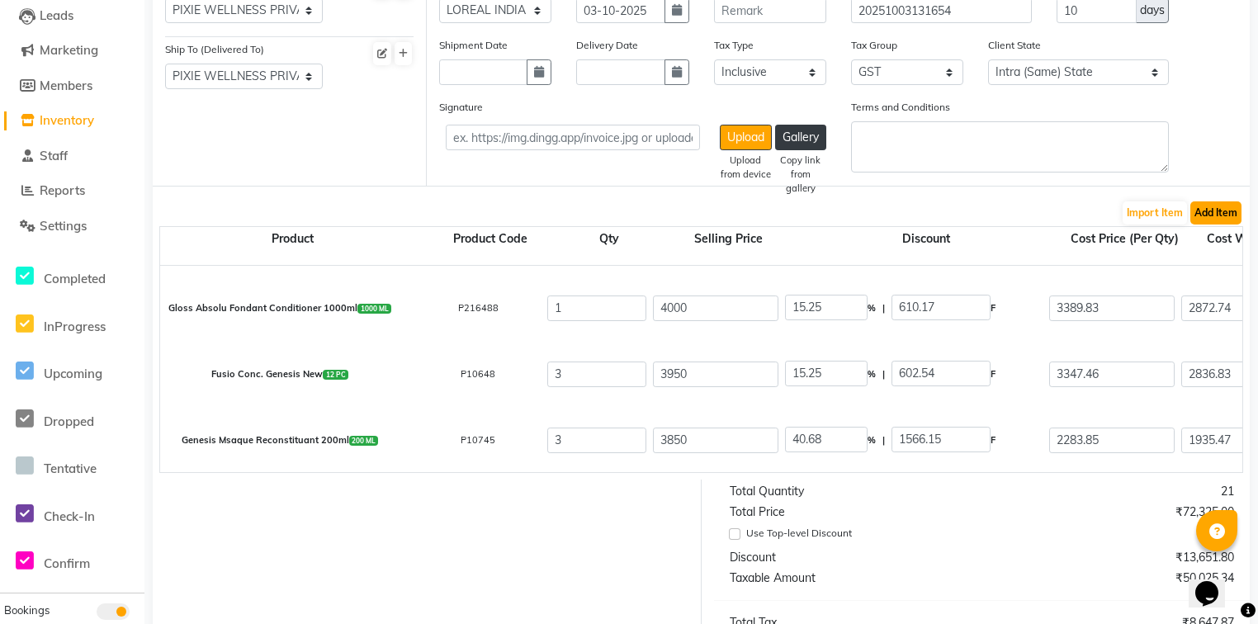
click at [1237, 217] on button "Add Item" at bounding box center [1216, 212] width 51 height 23
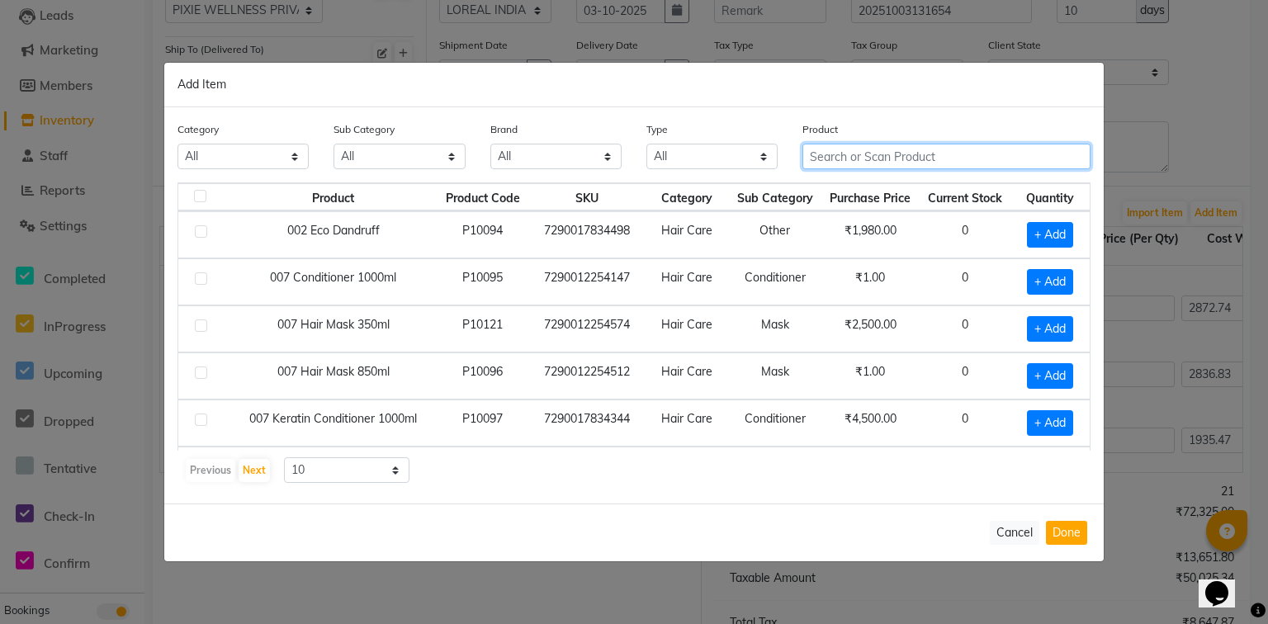
click at [883, 158] on input "text" at bounding box center [947, 157] width 288 height 26
click at [918, 159] on input "text" at bounding box center [947, 157] width 288 height 26
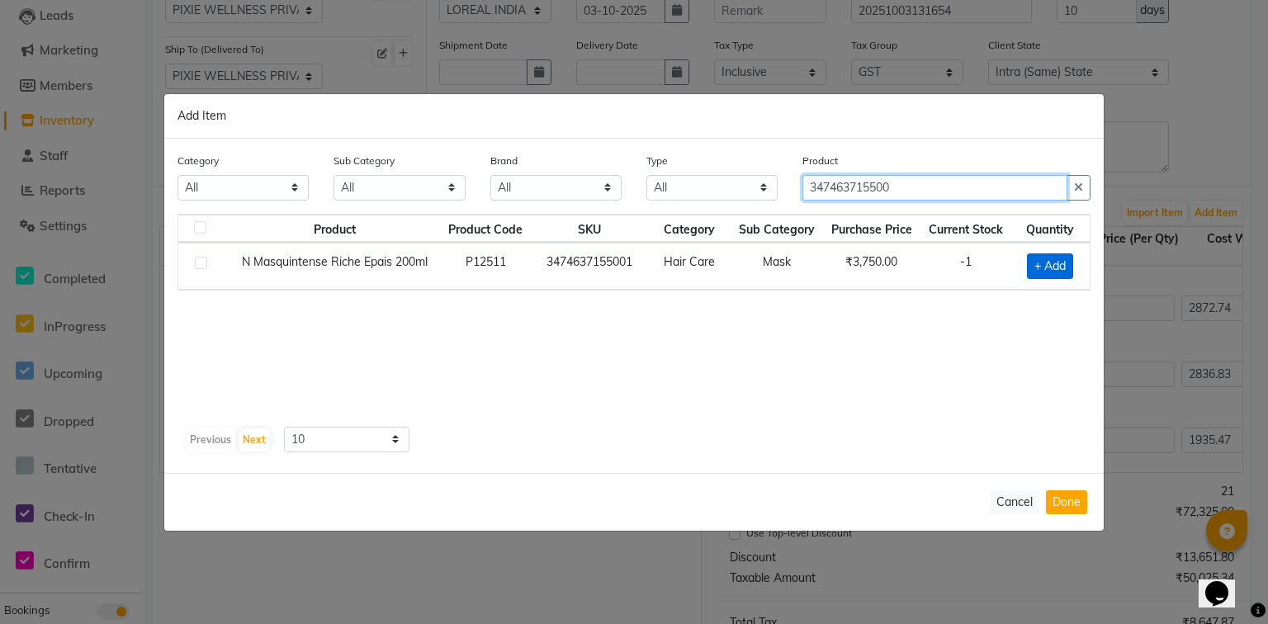
type input "347463715500"
click at [1060, 262] on span "+ Add" at bounding box center [1050, 267] width 46 height 26
checkbox input "true"
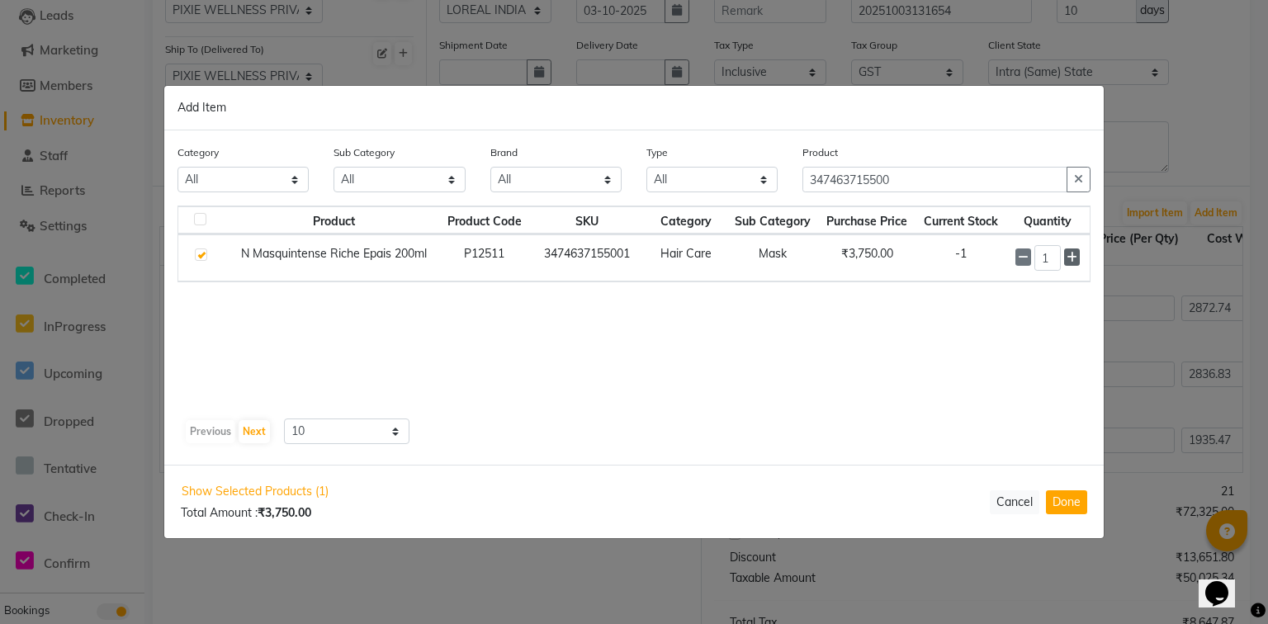
click at [1075, 256] on icon at bounding box center [1072, 258] width 11 height 12
type input "2"
click at [1083, 509] on button "Done" at bounding box center [1066, 503] width 41 height 24
select select "3931"
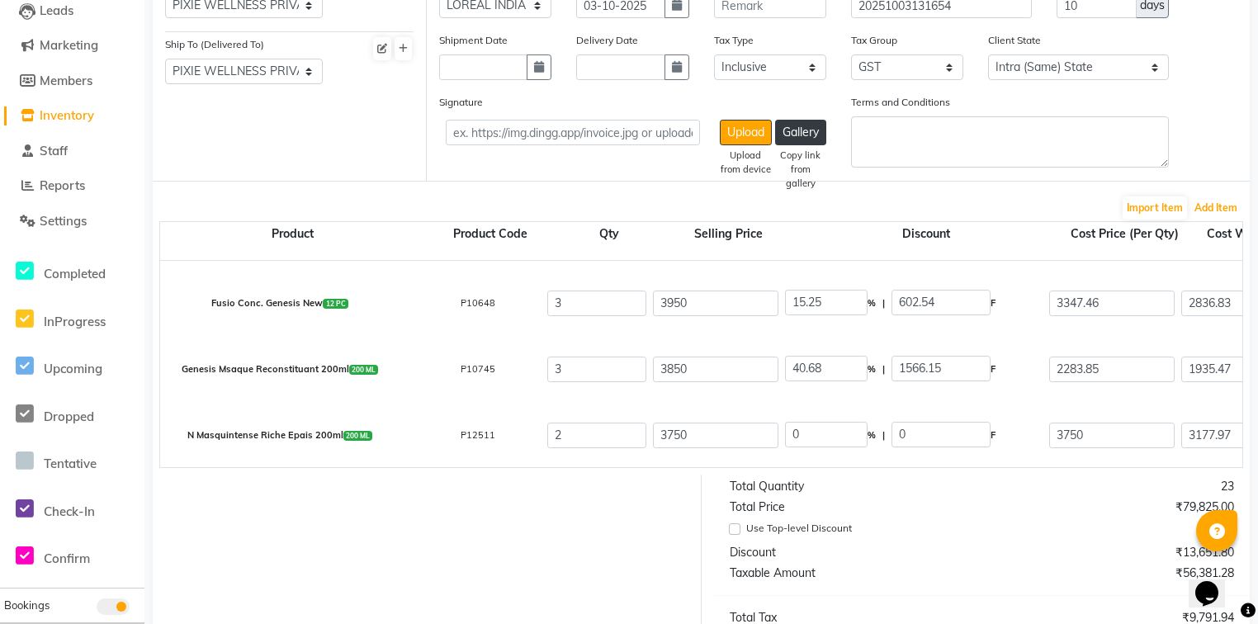
scroll to position [307, 0]
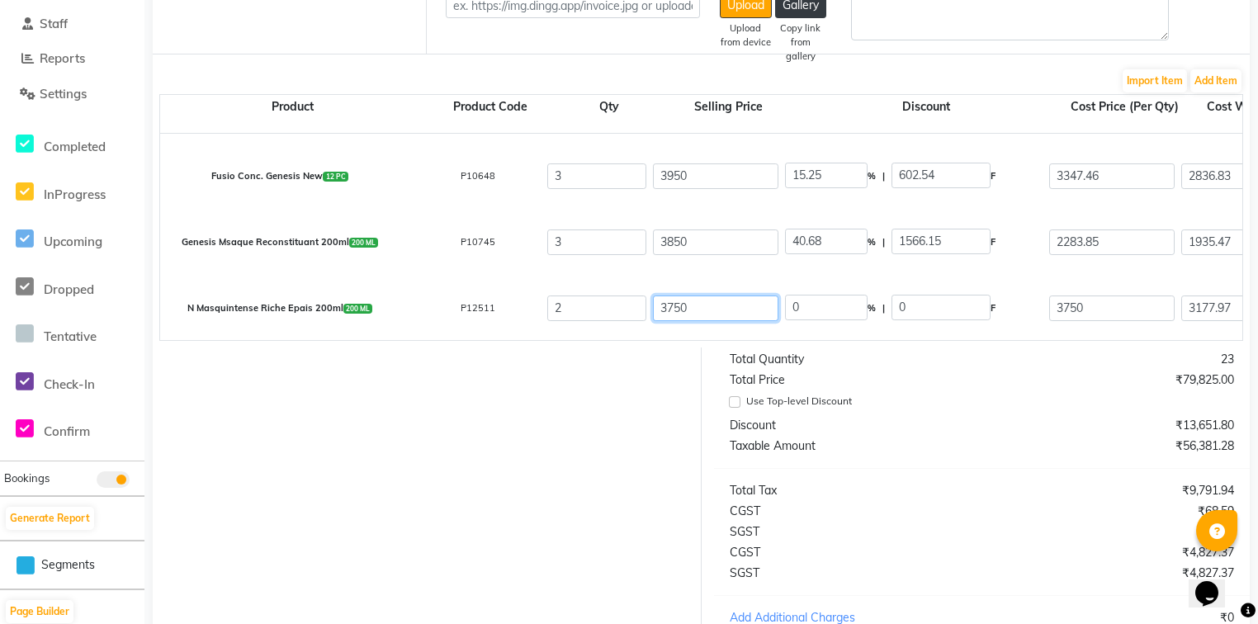
click at [707, 310] on input "3750" at bounding box center [716, 309] width 126 height 26
click at [619, 320] on input "2" at bounding box center [596, 309] width 99 height 26
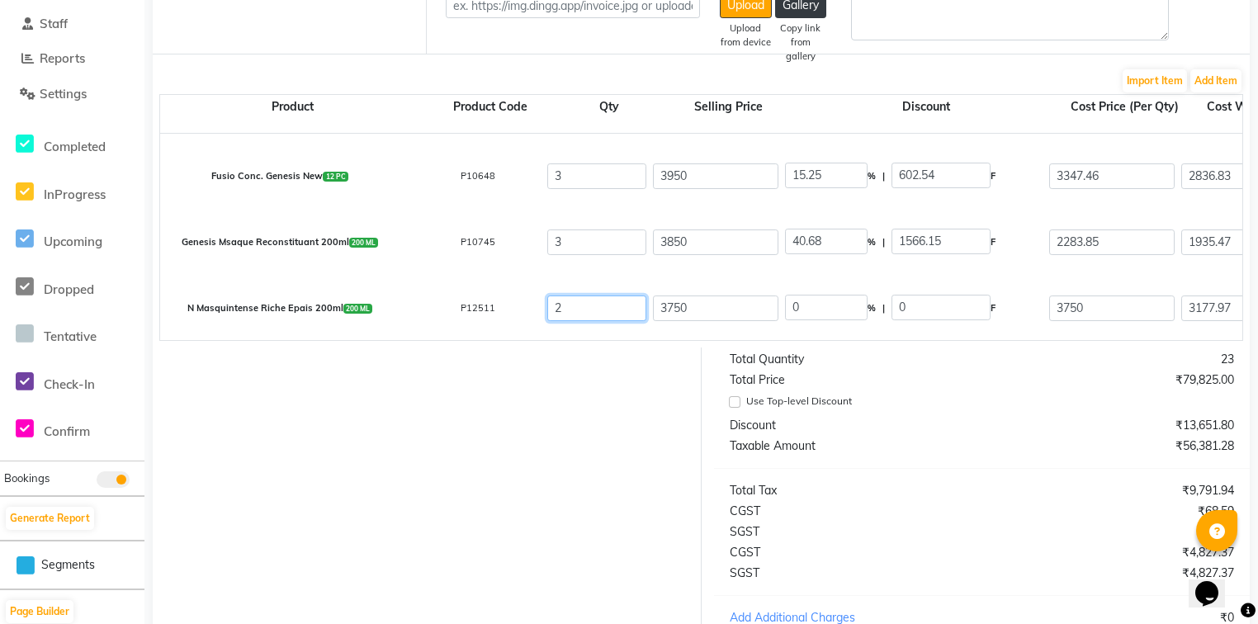
type input "0"
type input "1144.07"
type input "0"
type input "1"
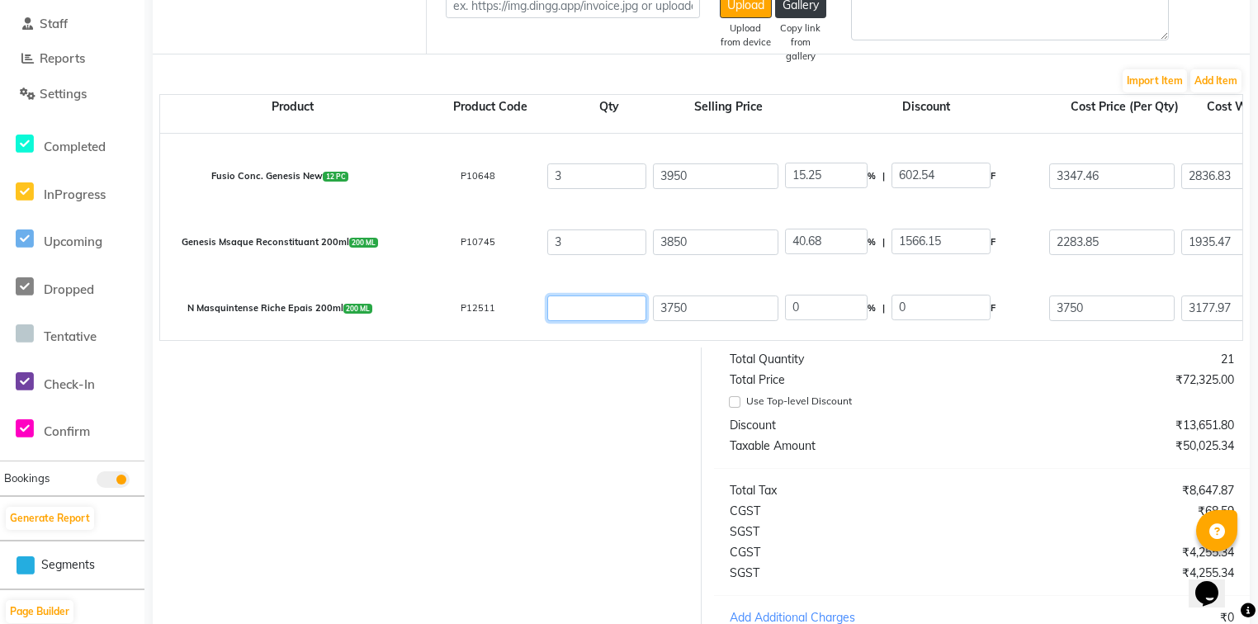
type input "3177.97"
type input "572.03"
type input "3750"
type input "1"
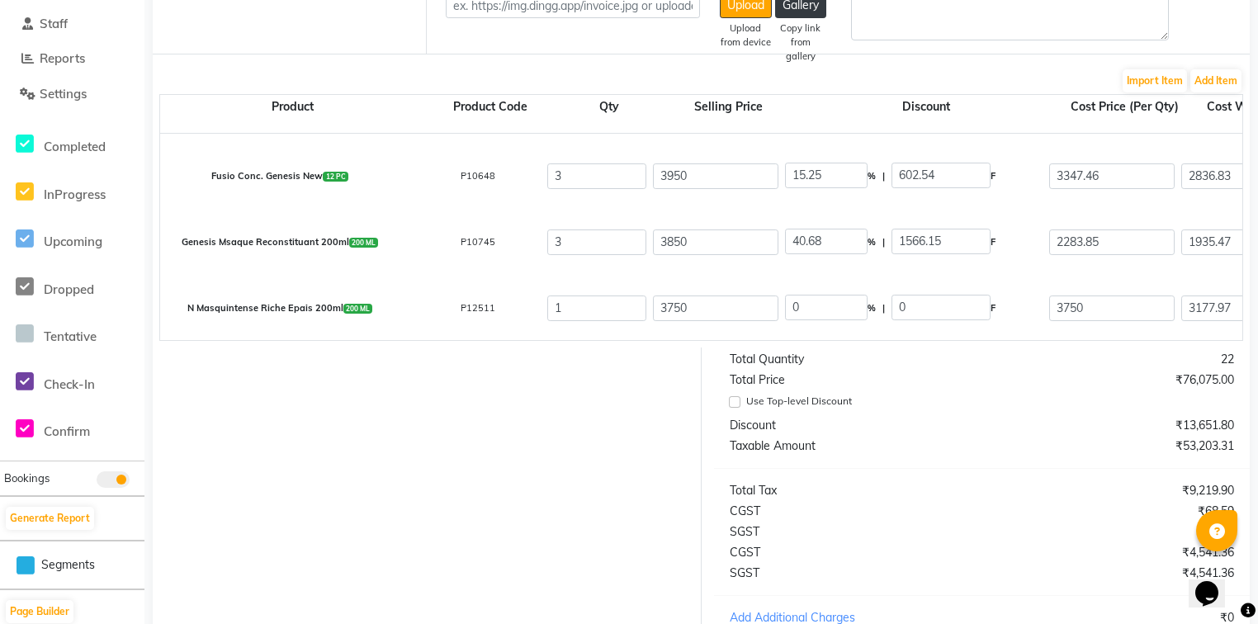
click at [704, 310] on input "3750" at bounding box center [716, 309] width 126 height 26
type input "3850"
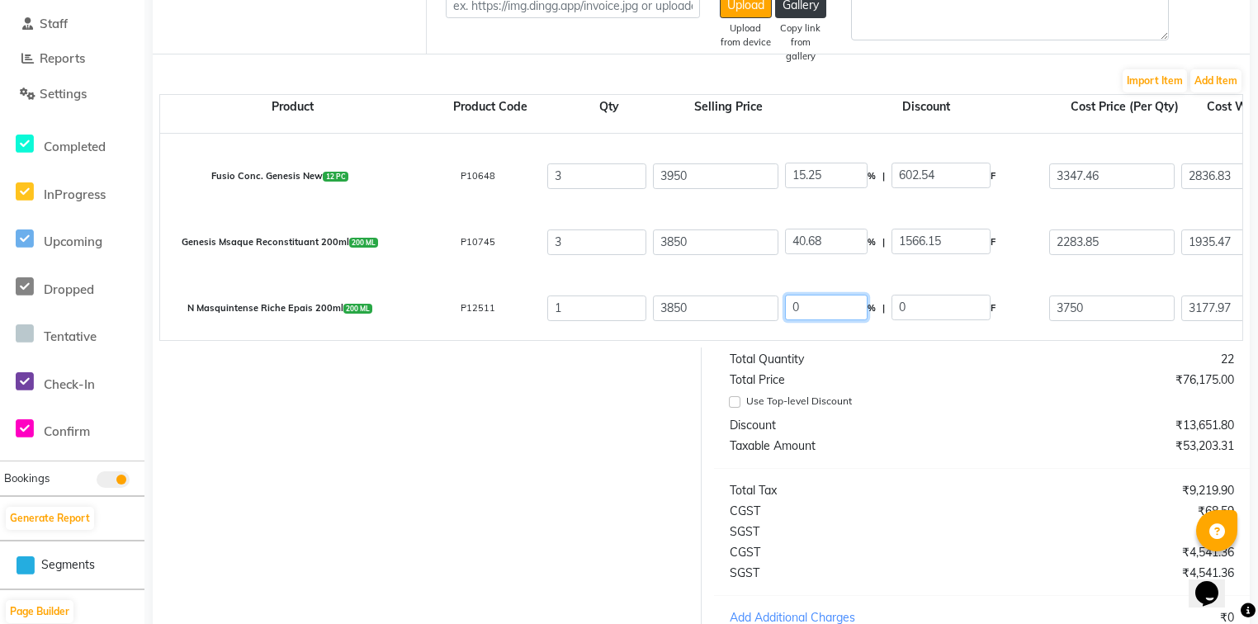
type input "2.6"
type input "100.1"
type input "3749.9"
type input "3177.88"
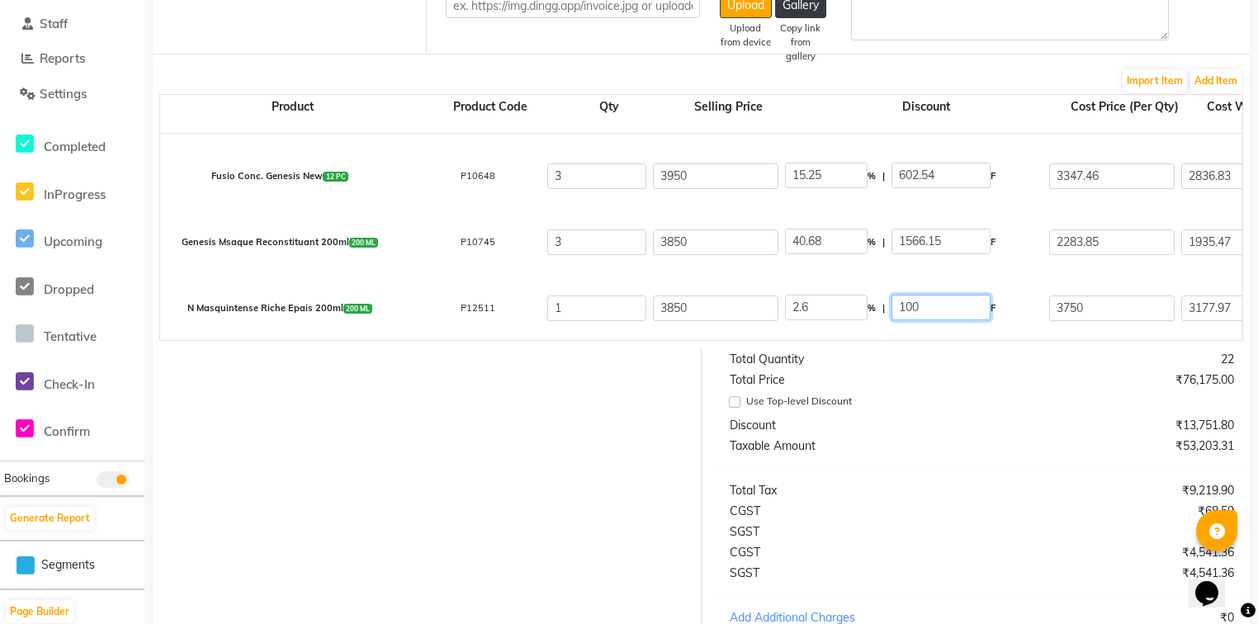
type input "572.02"
type input "3749.9"
type input "2283.86"
type input "40.68"
type input "1566.14"
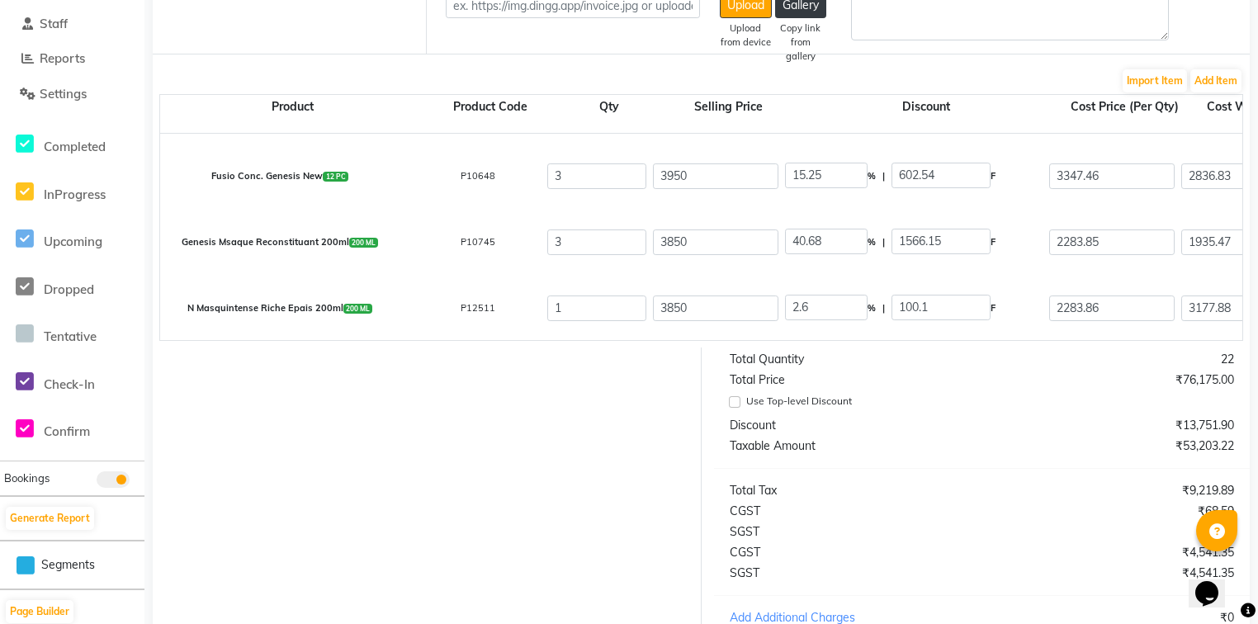
type input "1935.47"
type input "348.38"
type input "2283.85"
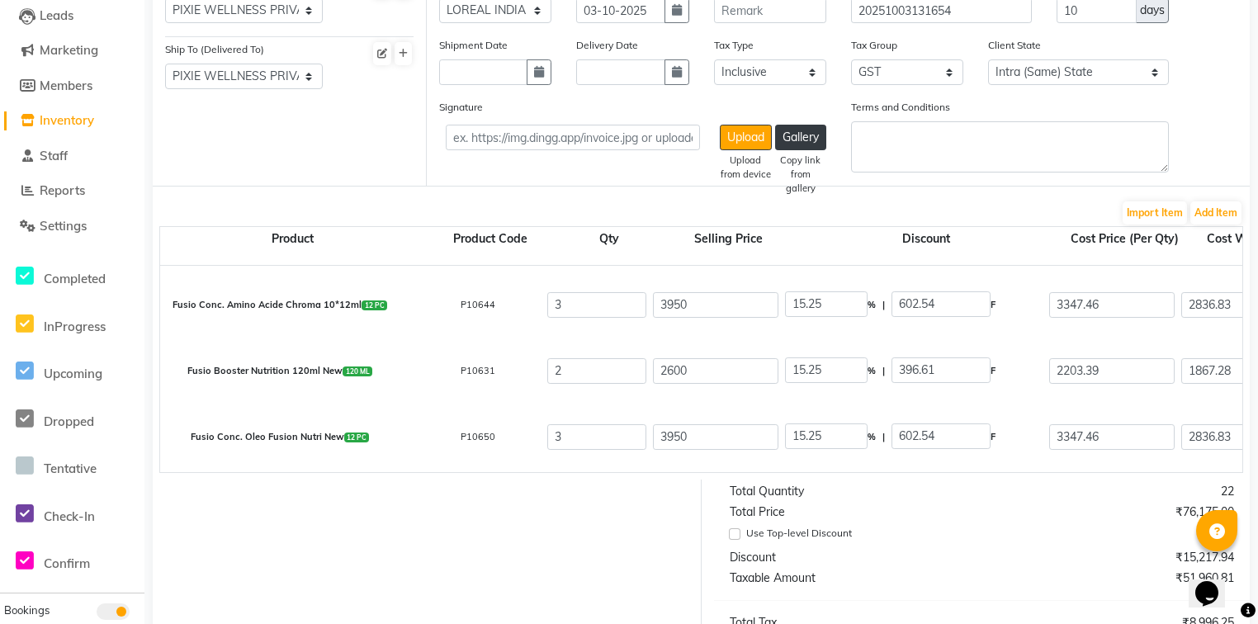
scroll to position [0, 0]
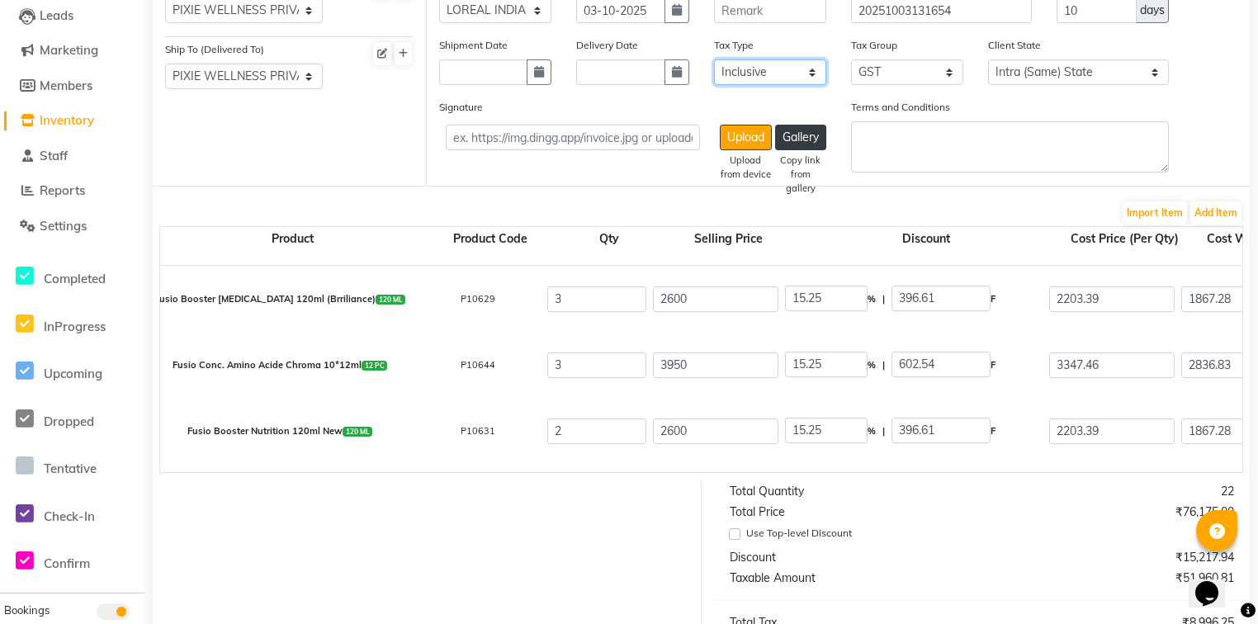
click at [818, 76] on select "Select Inclusive Exclusive" at bounding box center [770, 72] width 112 height 26
click at [714, 60] on select "Select Inclusive Exclusive" at bounding box center [770, 72] width 112 height 26
click at [955, 76] on select "None GST5% GST 5% 5%GST 12%GST 18%GST GST" at bounding box center [907, 72] width 112 height 26
click at [851, 60] on select "None GST5% GST 5% 5%GST 12%GST 18%GST GST" at bounding box center [907, 72] width 112 height 26
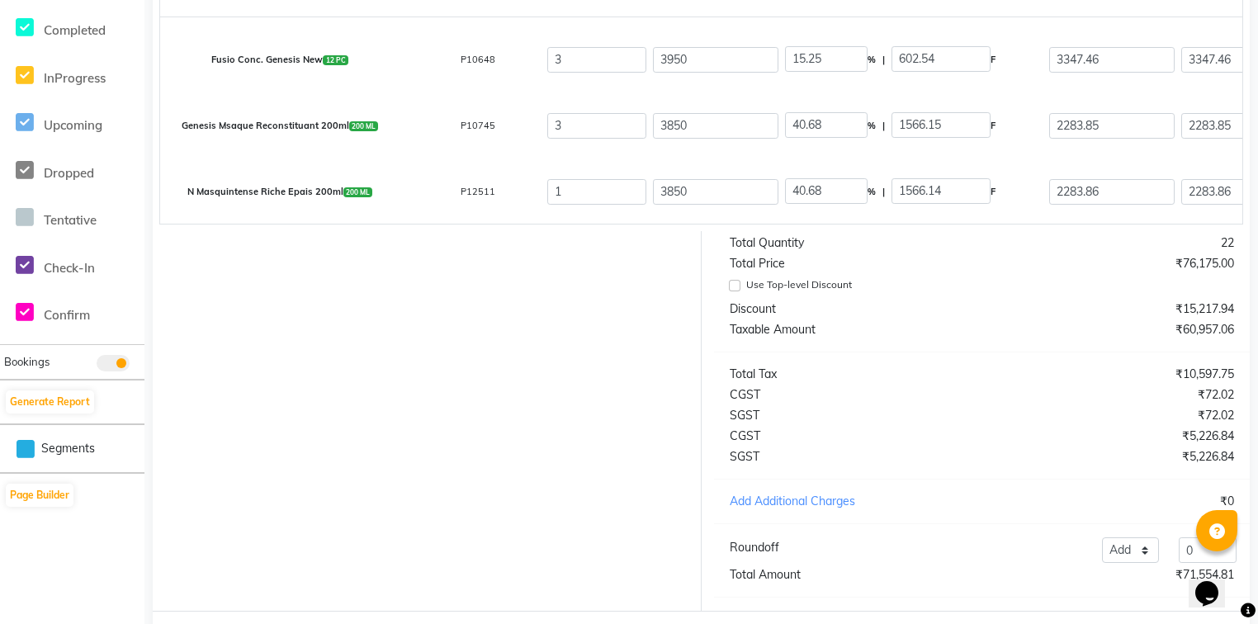
scroll to position [505, 0]
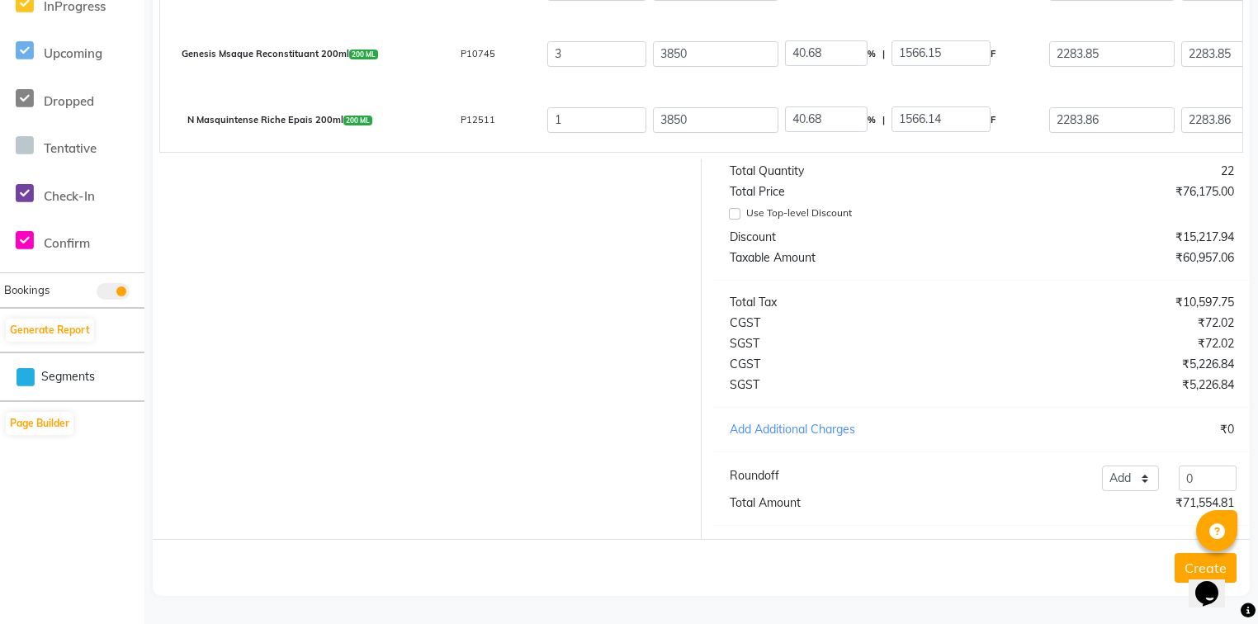
drag, startPoint x: 26, startPoint y: 32, endPoint x: 1130, endPoint y: 601, distance: 1242.8
click at [1130, 601] on main "Orders New Order Order Purchase Bill To (From) Select Address PIXIE WELLNESS PR…" at bounding box center [702, 100] width 1114 height 1048
click at [1183, 566] on button "Create" at bounding box center [1206, 568] width 62 height 30
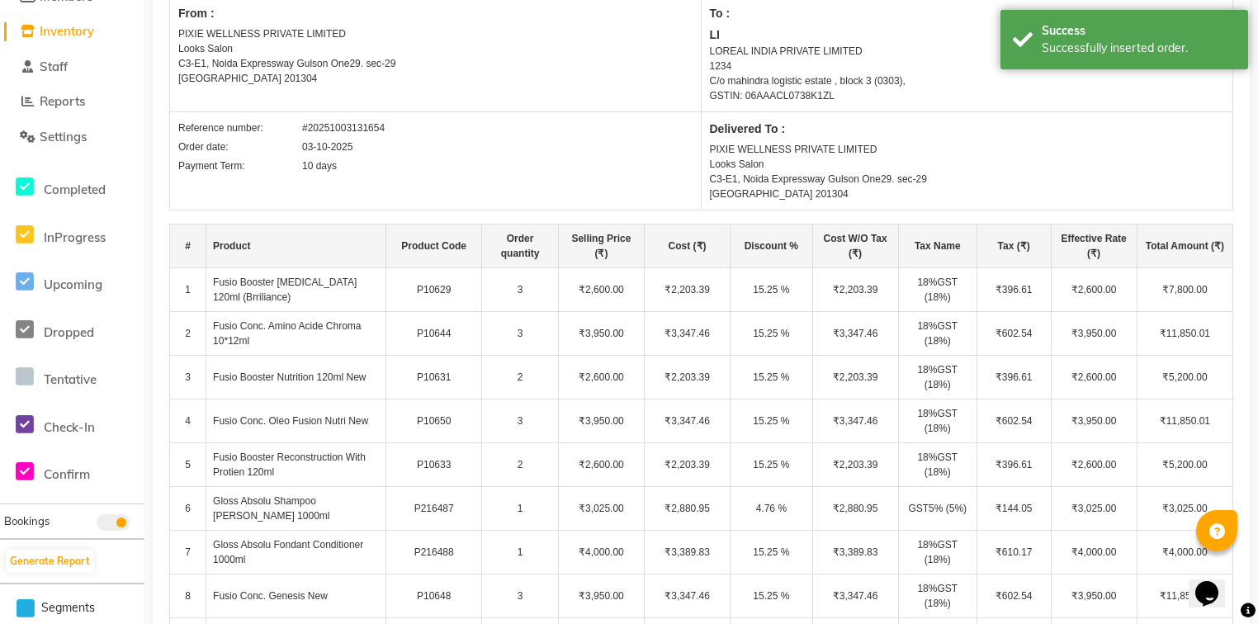
scroll to position [661, 0]
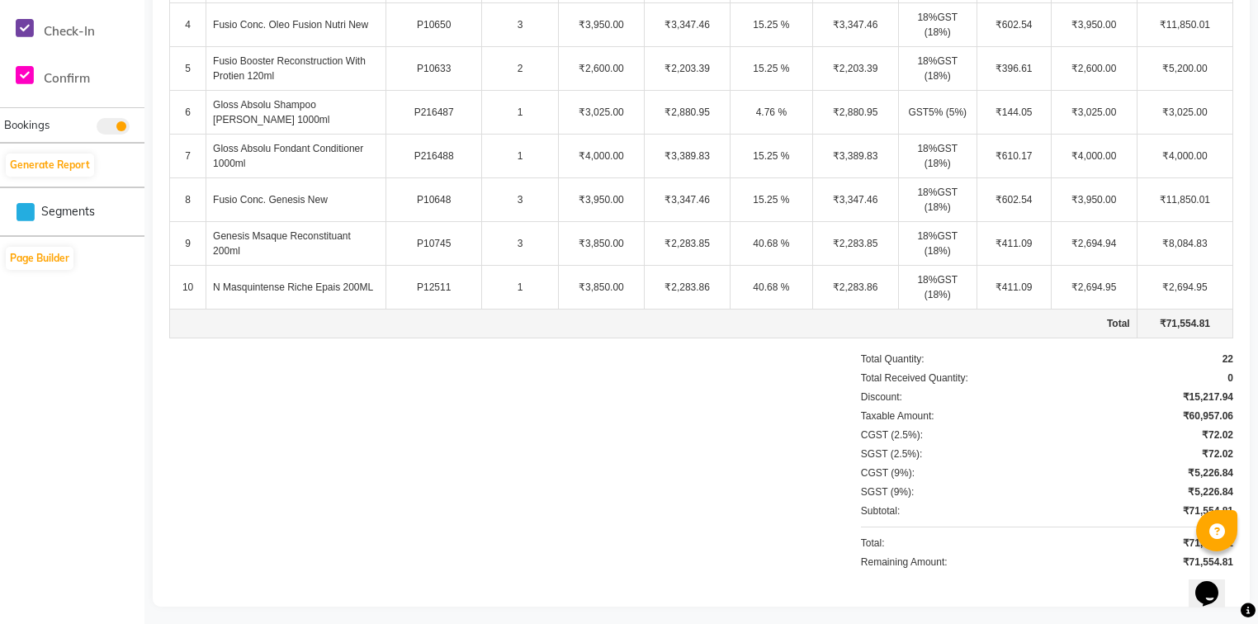
click at [1011, 443] on div "Total Quantity: 22 Total Received Quantity: 0 Discount: ₹15,217.94 Taxable Amou…" at bounding box center [1047, 463] width 372 height 222
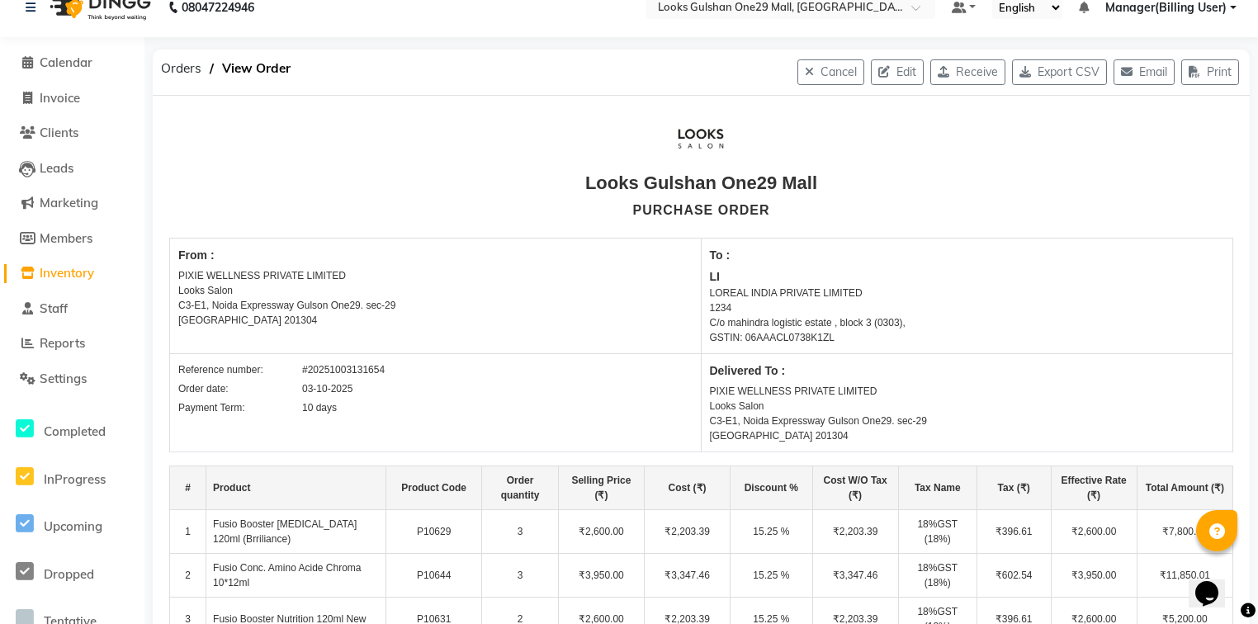
scroll to position [0, 0]
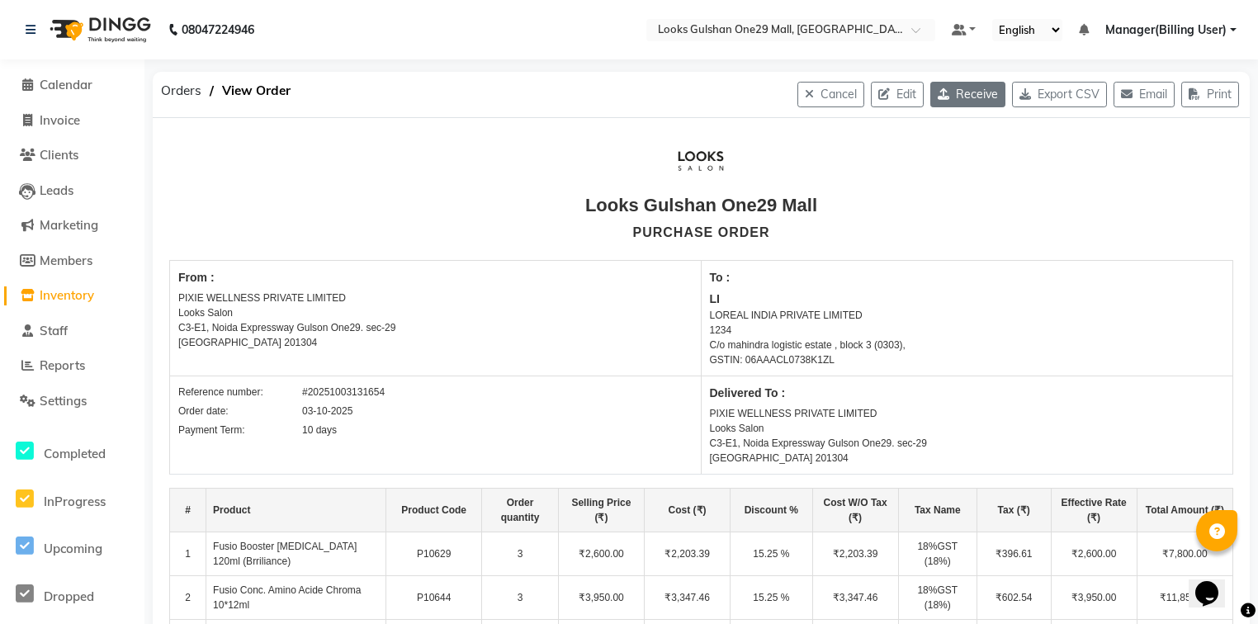
click at [961, 101] on button "Receive" at bounding box center [968, 95] width 75 height 26
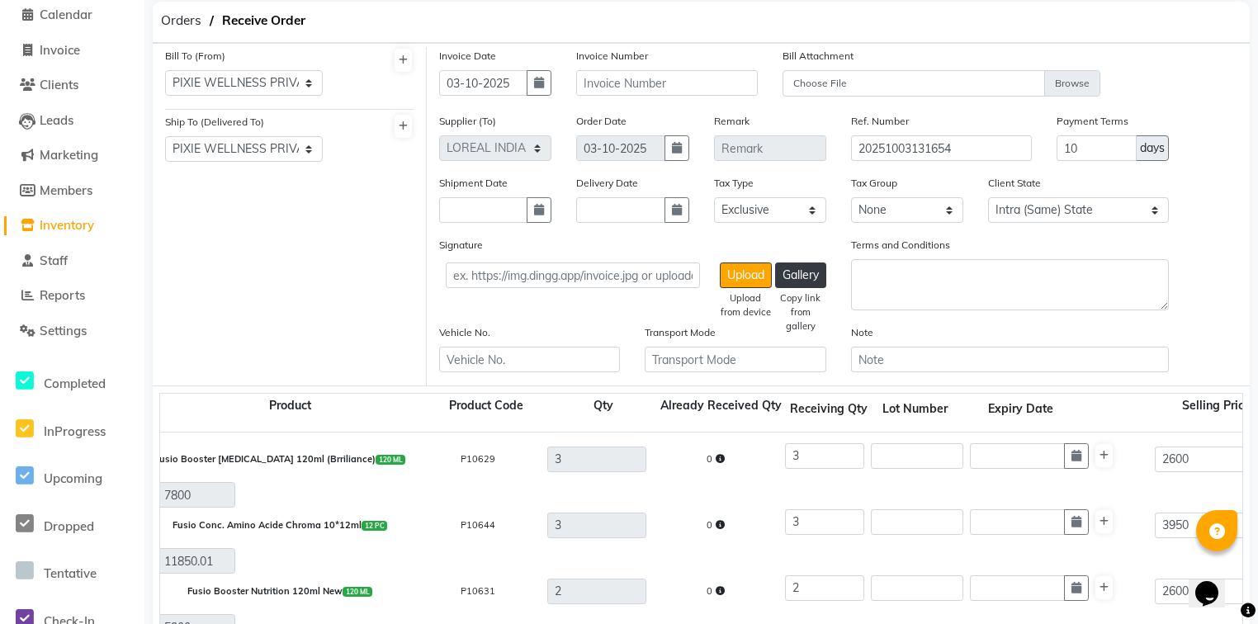
scroll to position [66, 0]
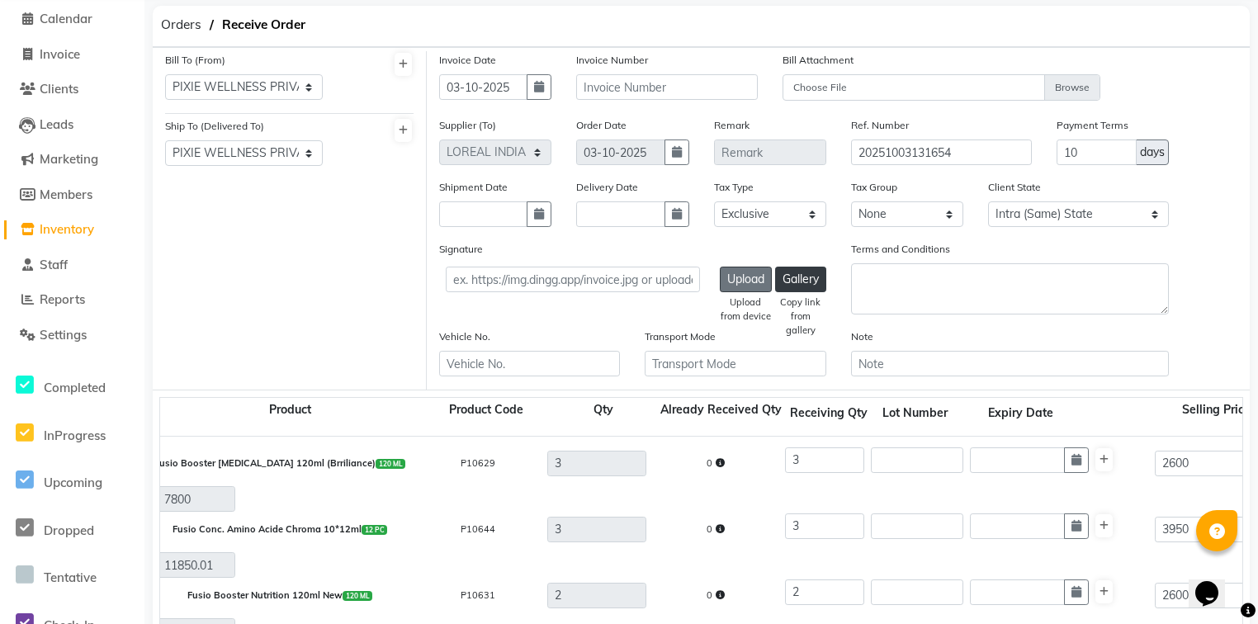
click at [727, 278] on button "Upload" at bounding box center [746, 280] width 52 height 26
click at [733, 284] on button "Upload" at bounding box center [746, 280] width 52 height 26
click at [734, 287] on button "Upload" at bounding box center [746, 280] width 52 height 26
click at [740, 287] on button "Upload" at bounding box center [746, 280] width 52 height 26
click at [742, 282] on button "Upload" at bounding box center [746, 280] width 52 height 26
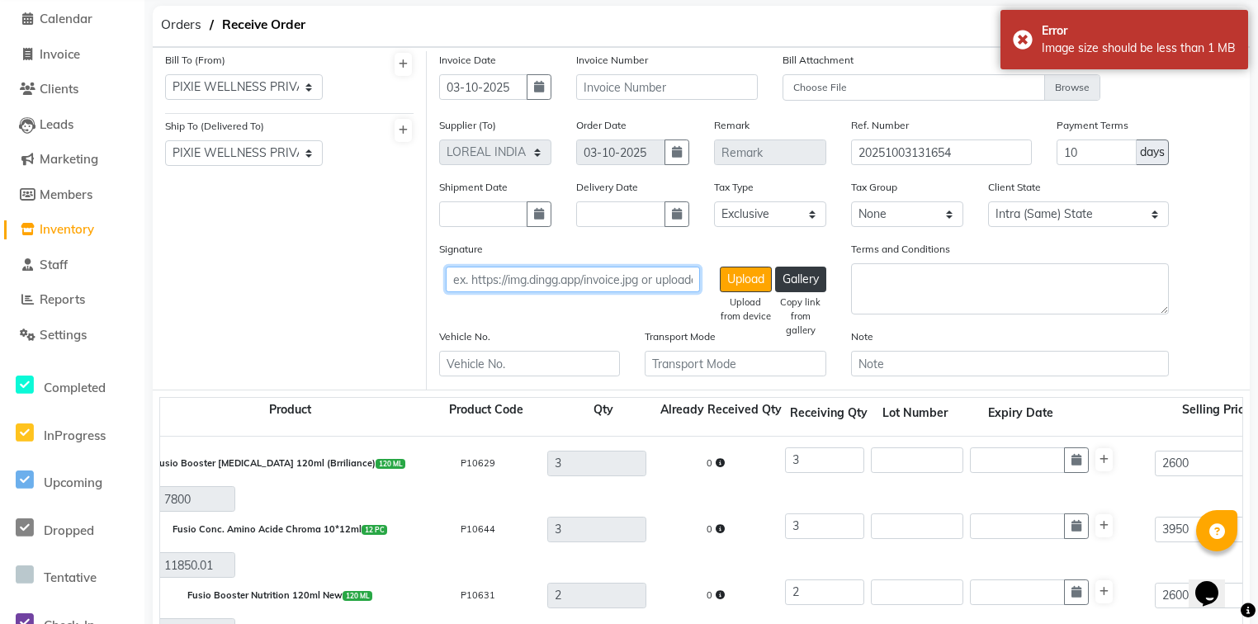
click at [666, 287] on input "text" at bounding box center [573, 280] width 254 height 26
click at [734, 288] on button "Upload" at bounding box center [746, 280] width 52 height 26
click at [677, 281] on input "text" at bounding box center [573, 280] width 254 height 26
click at [743, 289] on button "Upload" at bounding box center [746, 280] width 52 height 26
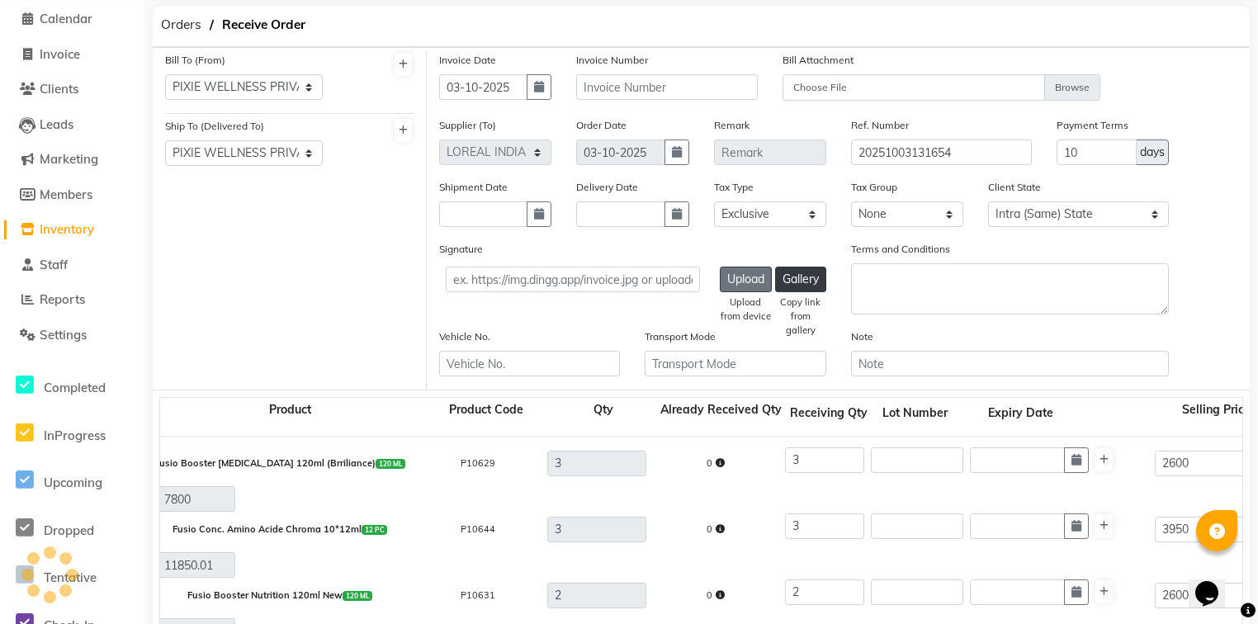
click at [727, 283] on button "Upload" at bounding box center [746, 280] width 52 height 26
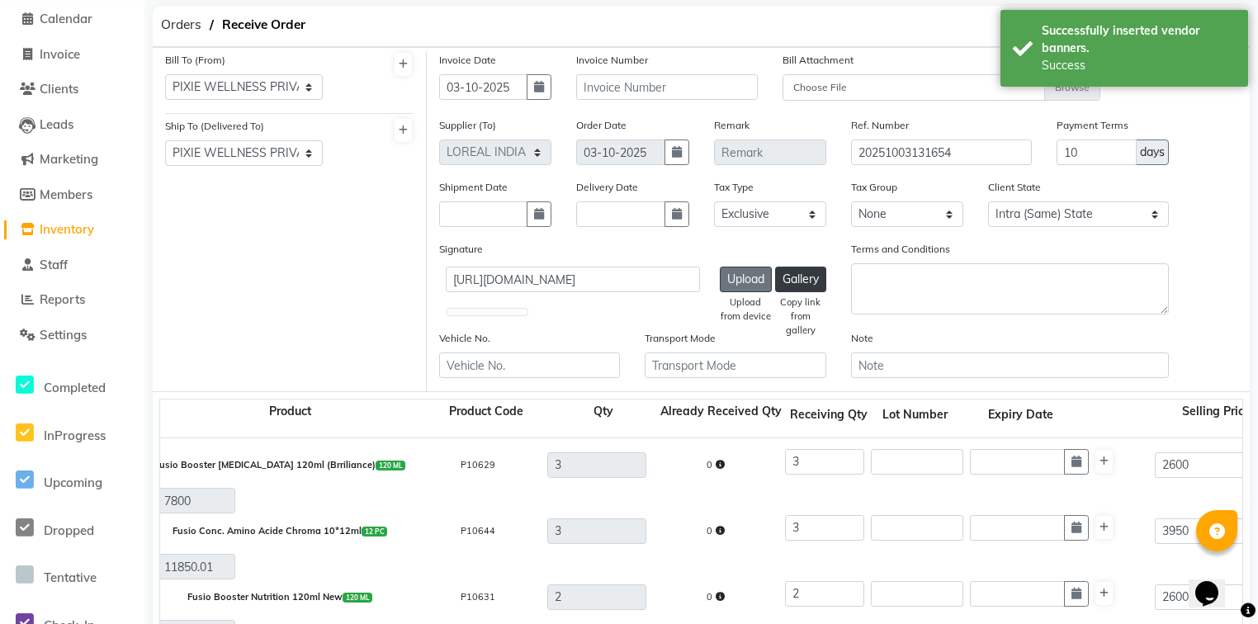
click at [737, 286] on button "Upload" at bounding box center [746, 280] width 52 height 26
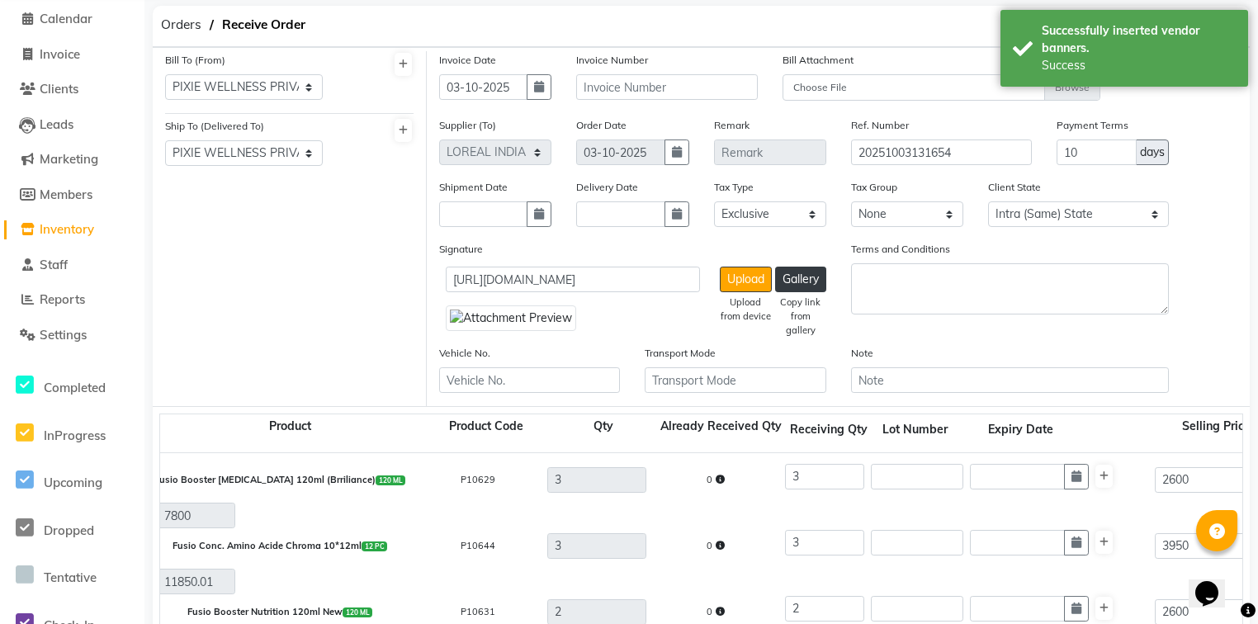
drag, startPoint x: 497, startPoint y: 358, endPoint x: 476, endPoint y: 367, distance: 23.3
click at [476, 331] on img at bounding box center [511, 319] width 130 height 26
click at [482, 331] on img at bounding box center [511, 319] width 130 height 26
click at [488, 331] on img at bounding box center [511, 319] width 130 height 26
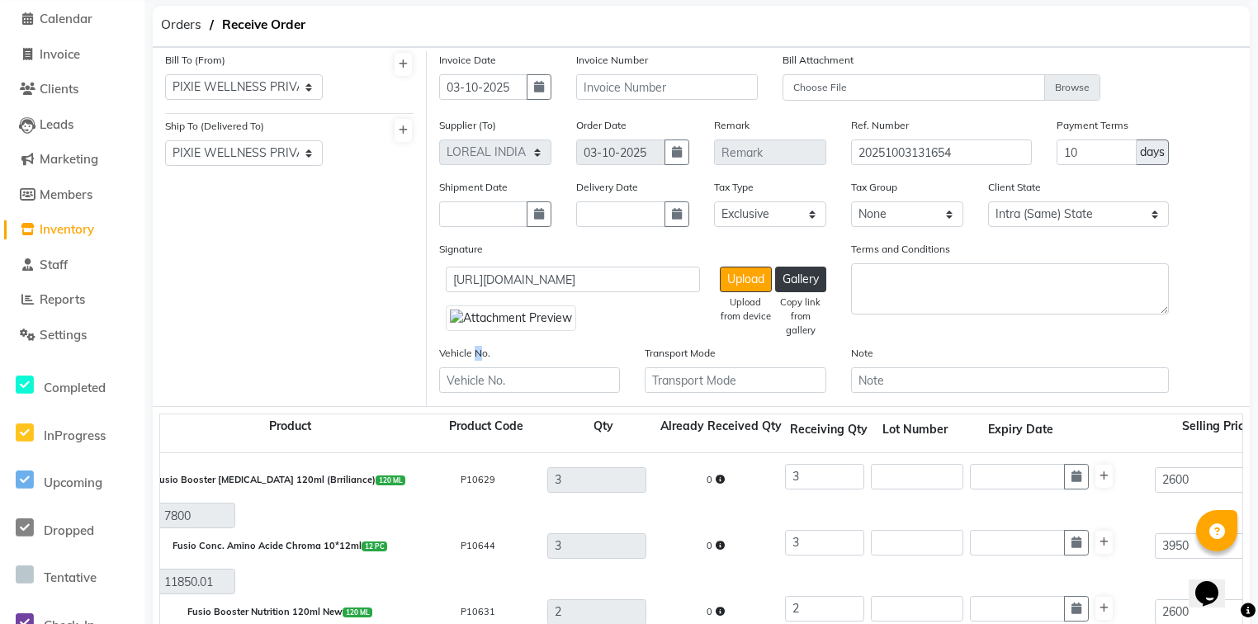
click at [476, 361] on label "Vehicle No." at bounding box center [464, 353] width 51 height 15
click at [498, 331] on img at bounding box center [511, 319] width 130 height 26
click at [624, 277] on input "https://ww4.in/a?c=Pn3pn4" at bounding box center [573, 280] width 254 height 26
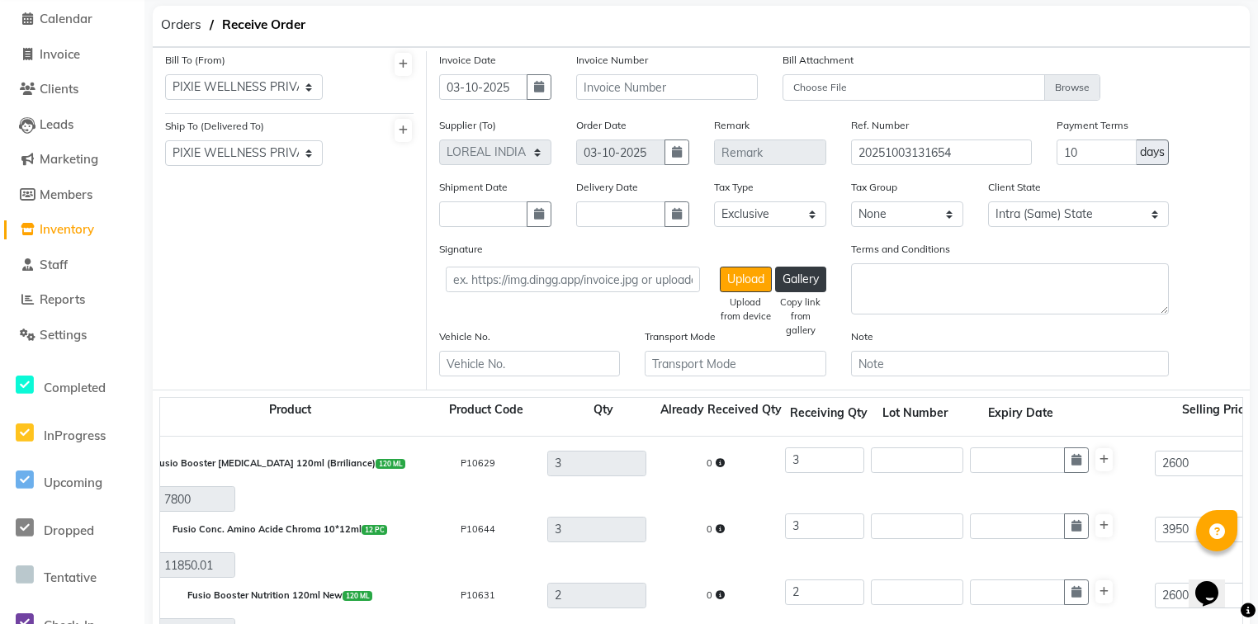
click at [545, 339] on div "Vehicle No." at bounding box center [529, 352] width 181 height 49
click at [727, 282] on button "Upload" at bounding box center [746, 280] width 52 height 26
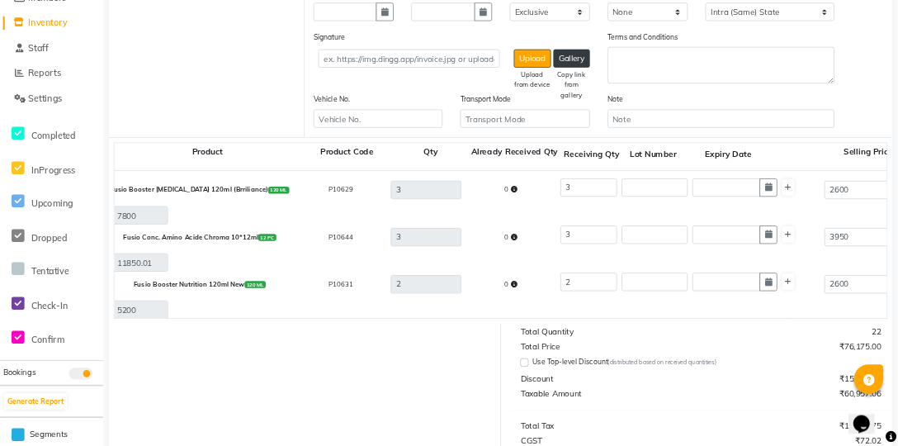
scroll to position [132, 0]
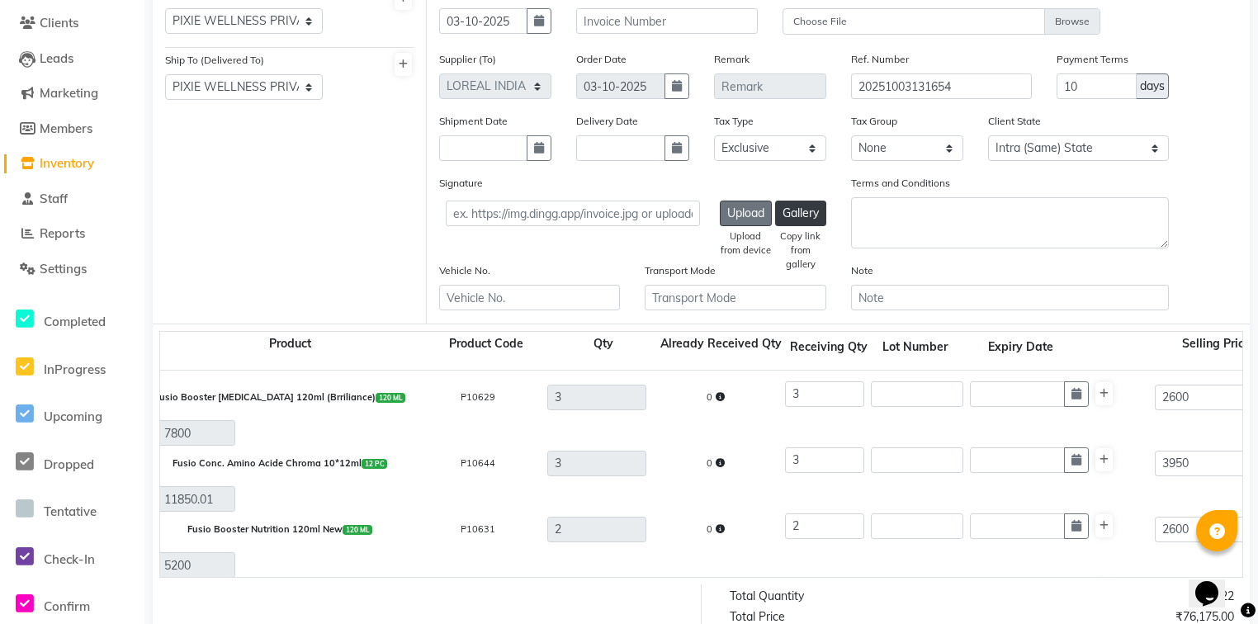
click at [744, 224] on button "Upload" at bounding box center [746, 214] width 52 height 26
click at [677, 224] on input "text" at bounding box center [573, 214] width 254 height 26
click at [740, 214] on button "Upload" at bounding box center [746, 214] width 52 height 26
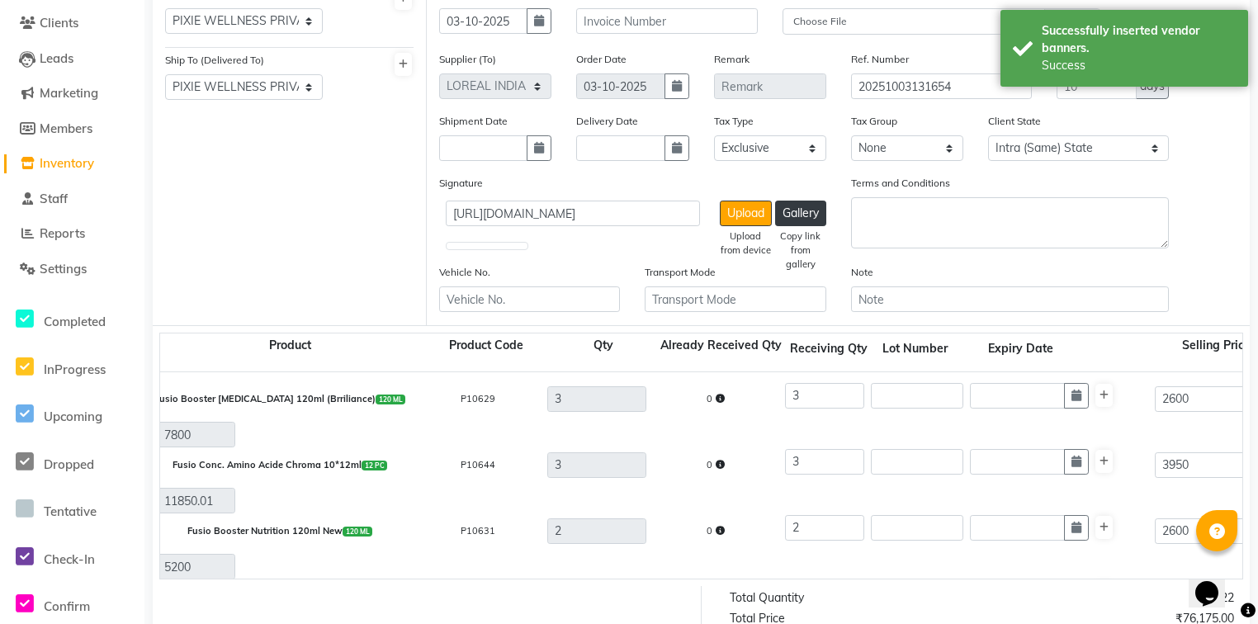
click at [494, 250] on img at bounding box center [487, 246] width 83 height 8
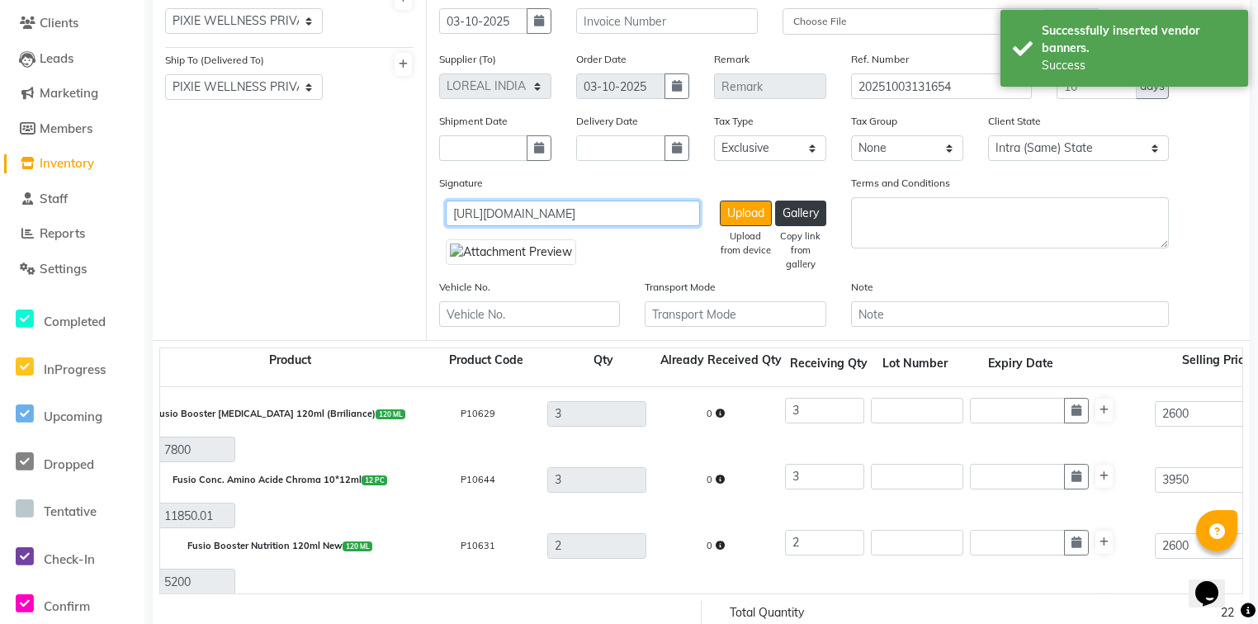
click at [619, 220] on input "https://ww4.in/a?c=Pn3pn4" at bounding box center [573, 214] width 254 height 26
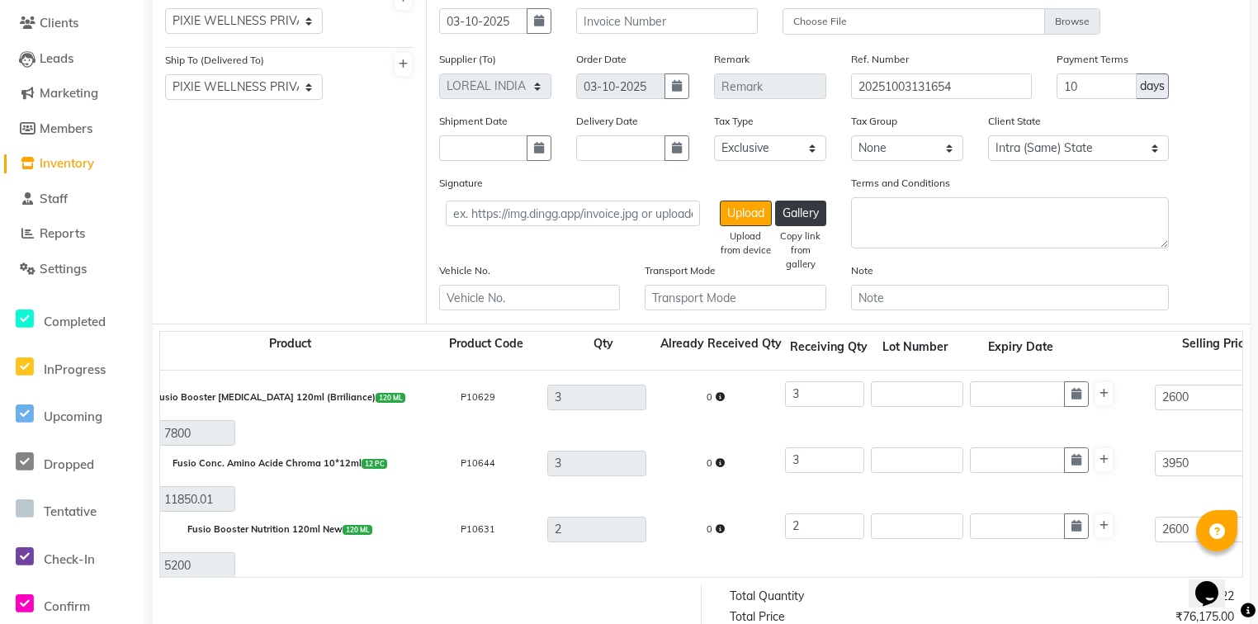
click at [713, 215] on div "Upload Upload from device Gallery Copy link from gallery" at bounding box center [636, 214] width 380 height 26
click at [726, 216] on button "Upload" at bounding box center [746, 214] width 52 height 26
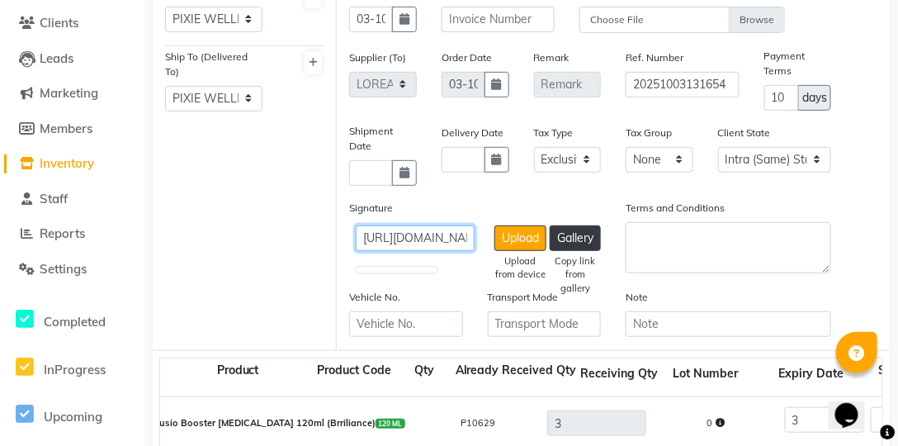
click at [467, 239] on input "https://ww4.in/a?c=Pn3pn4" at bounding box center [415, 238] width 119 height 26
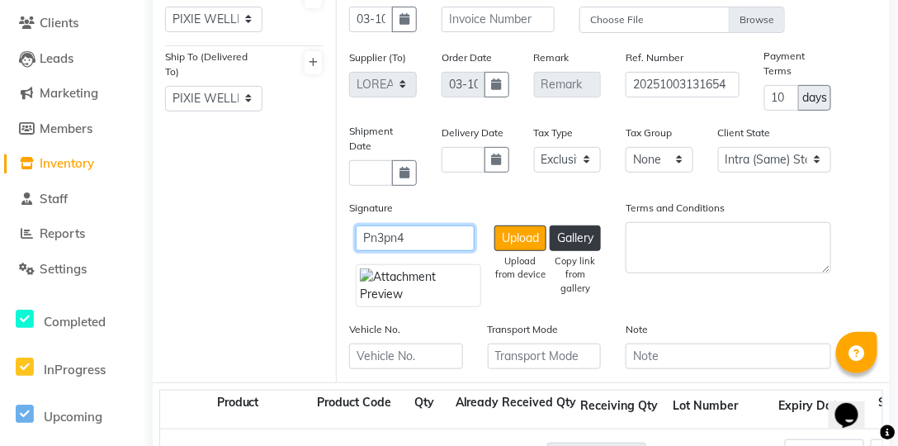
click at [421, 239] on input "Pn3pn4" at bounding box center [415, 238] width 119 height 26
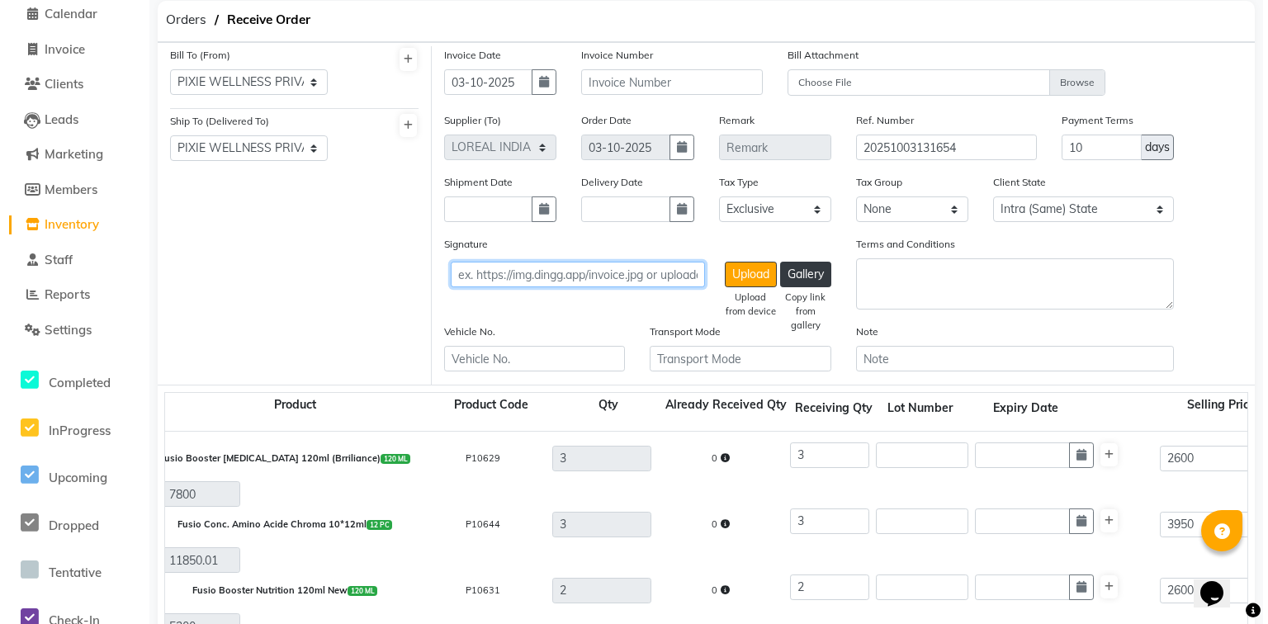
scroll to position [0, 0]
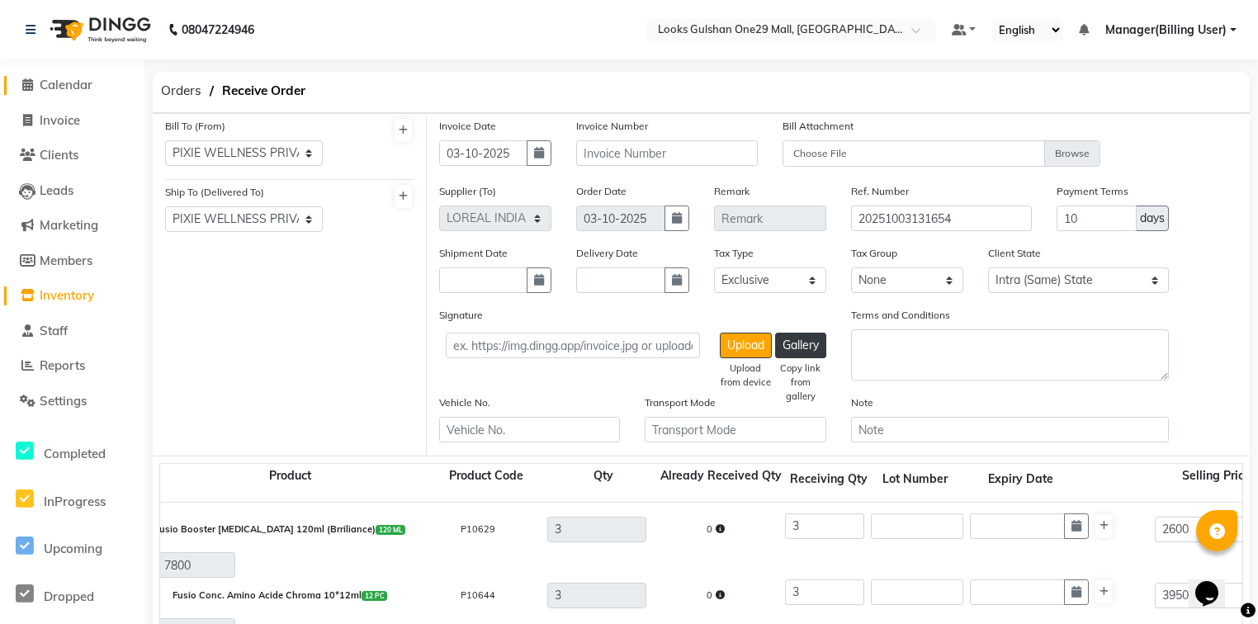
click at [69, 83] on span "Calendar" at bounding box center [66, 85] width 53 height 16
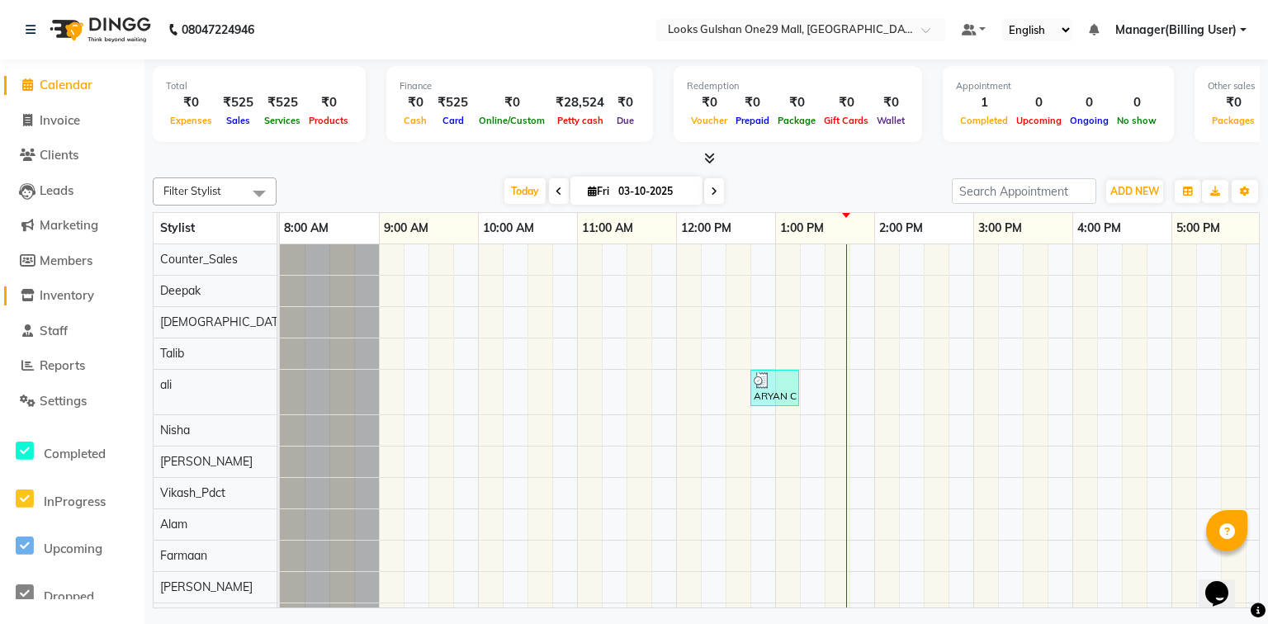
click at [92, 298] on span "Inventory" at bounding box center [67, 295] width 55 height 16
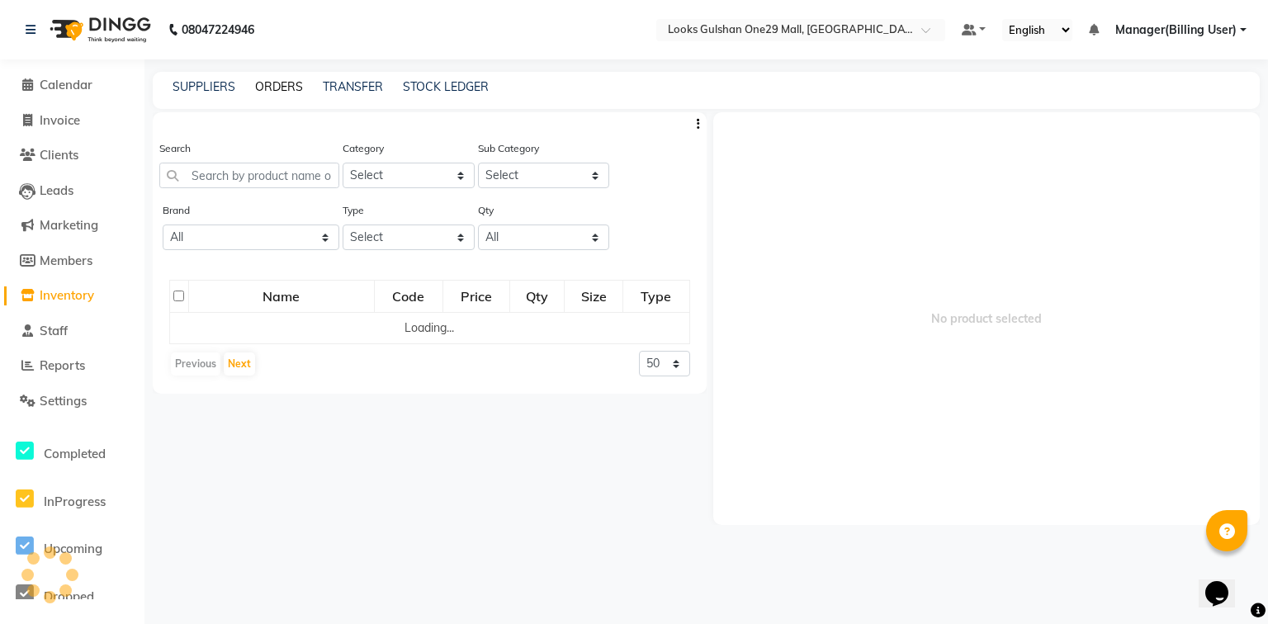
click at [287, 85] on link "ORDERS" at bounding box center [279, 86] width 48 height 15
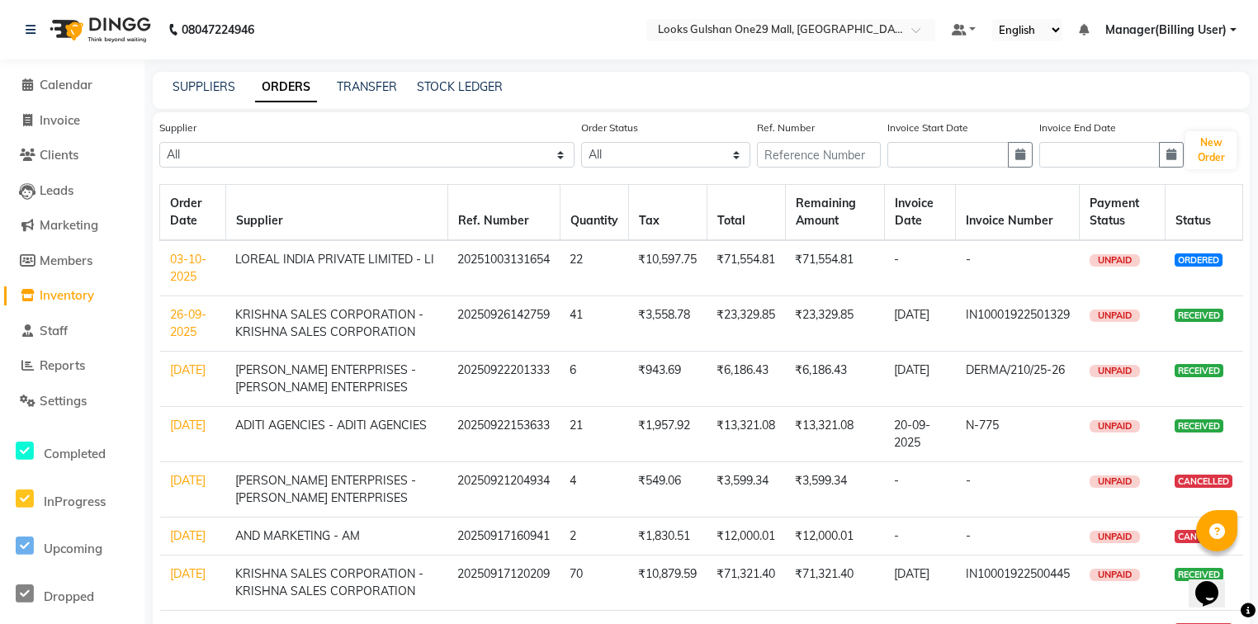
click at [192, 274] on link "03-10-2025" at bounding box center [188, 268] width 36 height 32
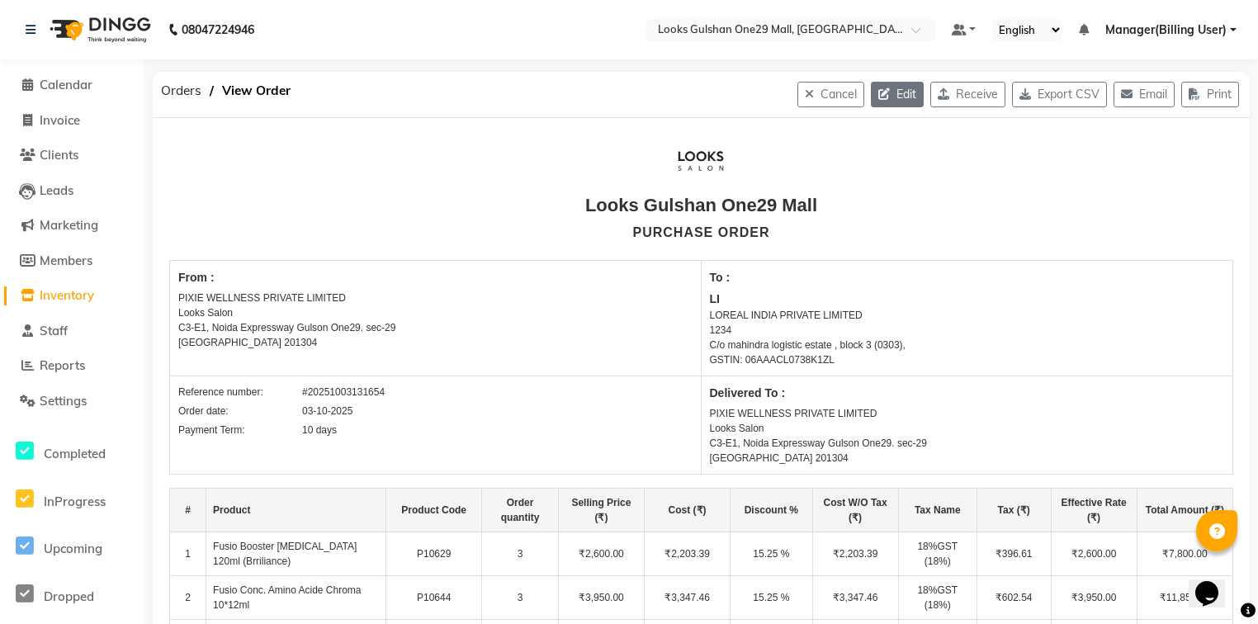
click at [889, 87] on button "Edit" at bounding box center [897, 95] width 53 height 26
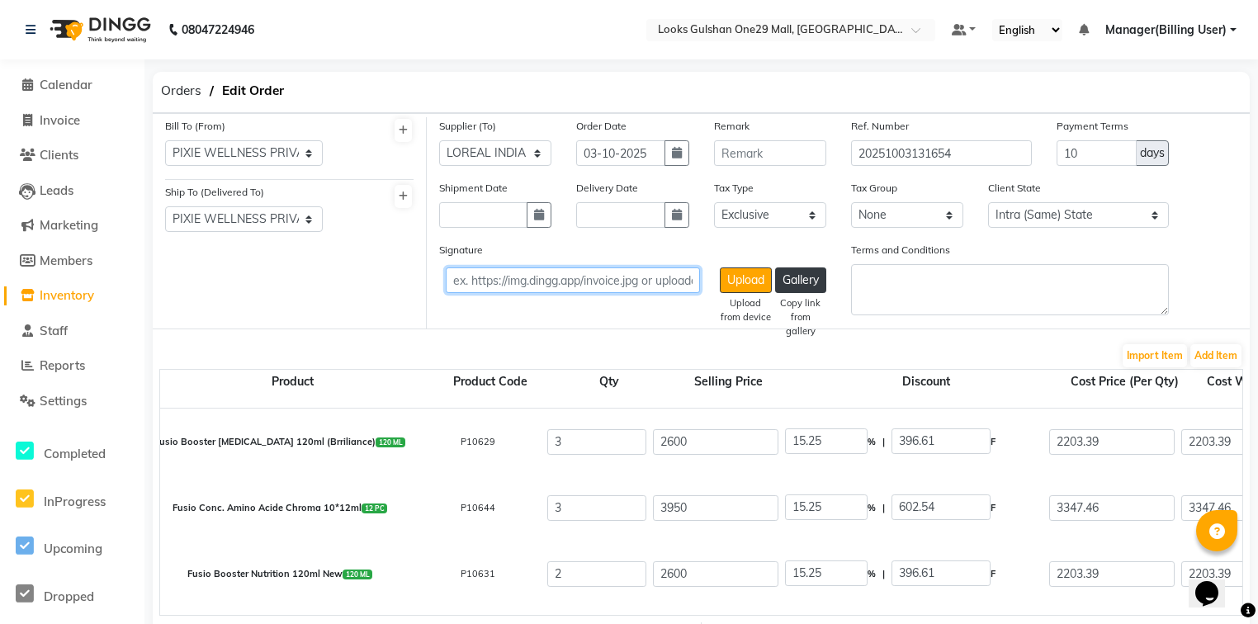
click at [618, 277] on input "text" at bounding box center [573, 281] width 254 height 26
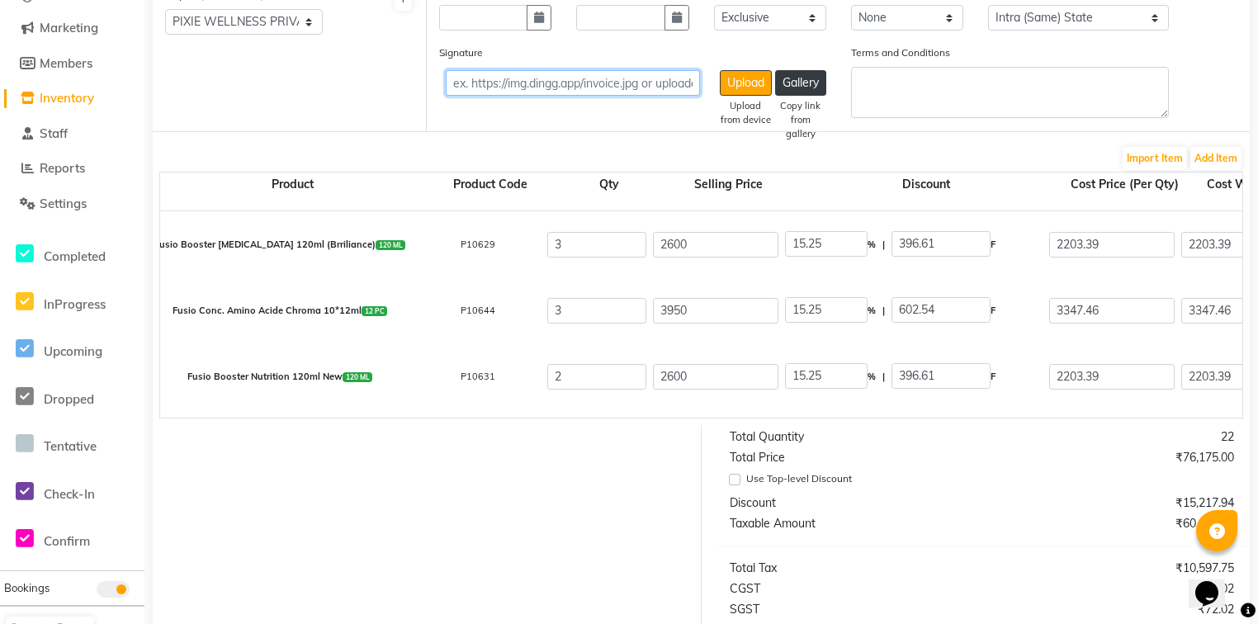
scroll to position [330, 0]
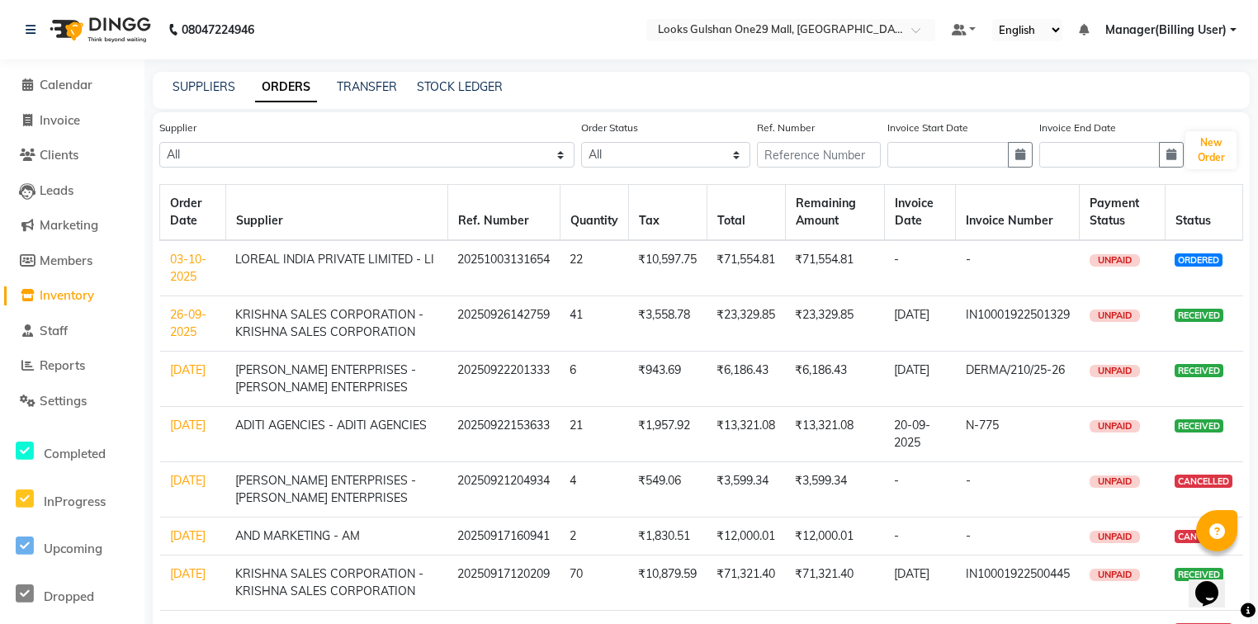
click at [190, 263] on link "03-10-2025" at bounding box center [188, 268] width 36 height 32
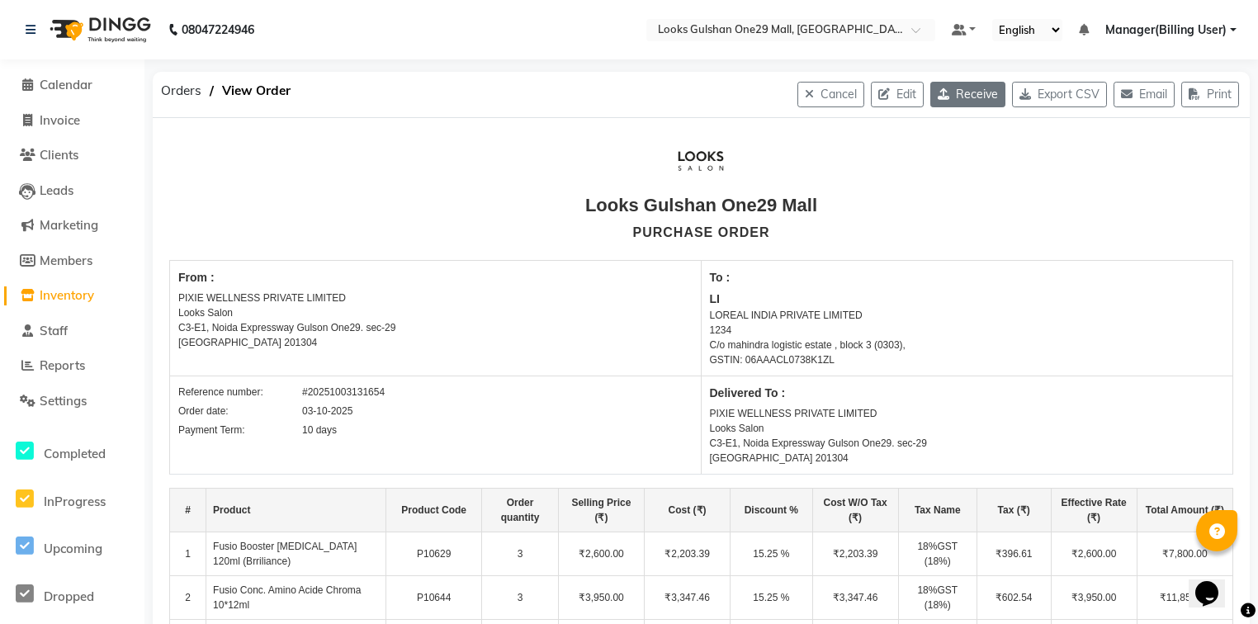
click at [959, 104] on button "Receive" at bounding box center [968, 95] width 75 height 26
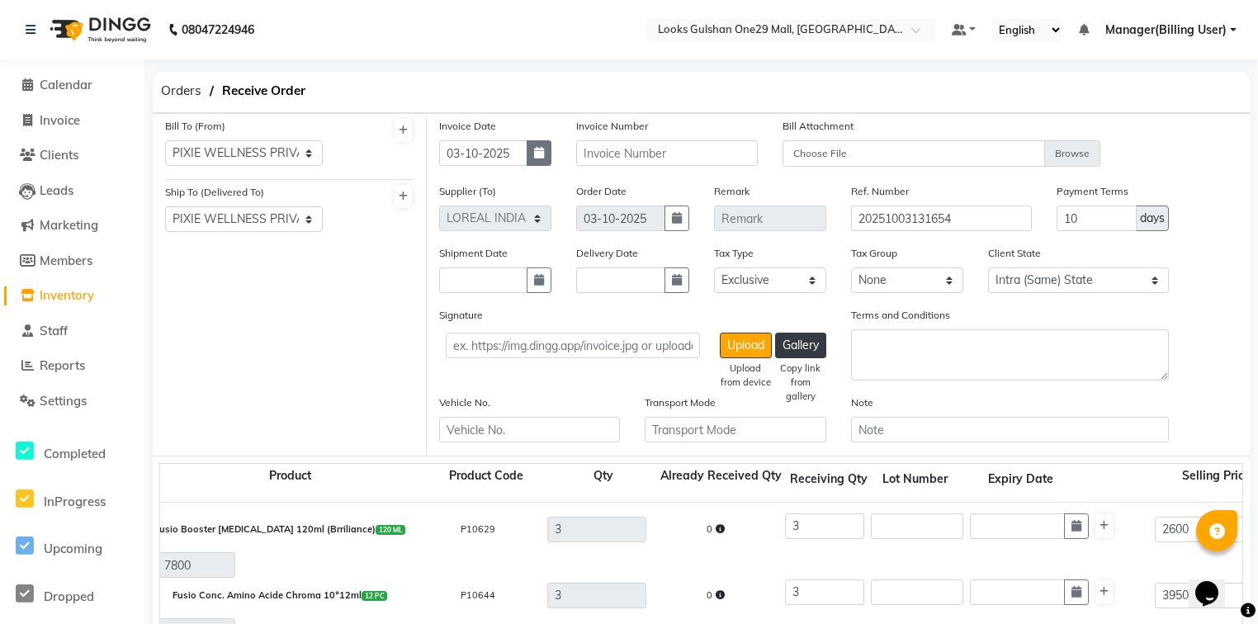
click at [532, 155] on button "button" at bounding box center [539, 153] width 25 height 26
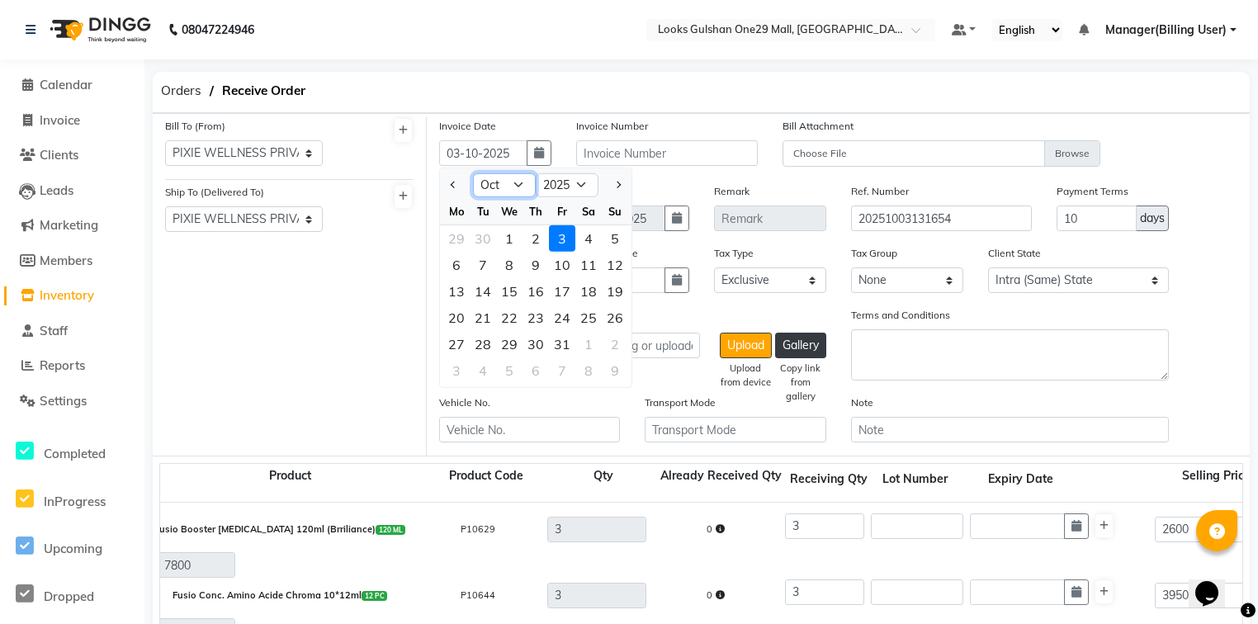
click at [509, 187] on select "Jan Feb Mar Apr May Jun Jul Aug Sep Oct Nov Dec" at bounding box center [504, 185] width 63 height 25
click at [473, 173] on select "Jan Feb Mar Apr May Jun Jul Aug Sep Oct Nov Dec" at bounding box center [504, 185] width 63 height 25
click at [463, 343] on div "29" at bounding box center [456, 344] width 26 height 26
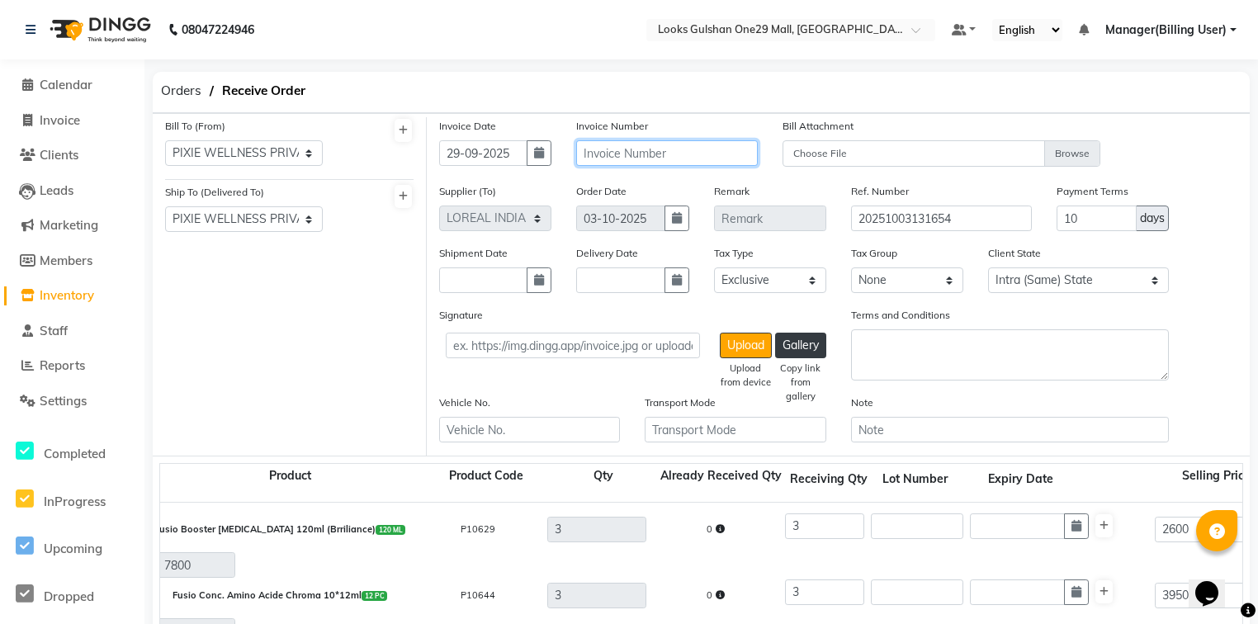
click at [641, 159] on input "text" at bounding box center [666, 153] width 181 height 26
click at [651, 162] on input "HR" at bounding box center [666, 153] width 181 height 26
click at [772, 251] on div "Tax Type Select Inclusive Exclusive" at bounding box center [770, 268] width 112 height 49
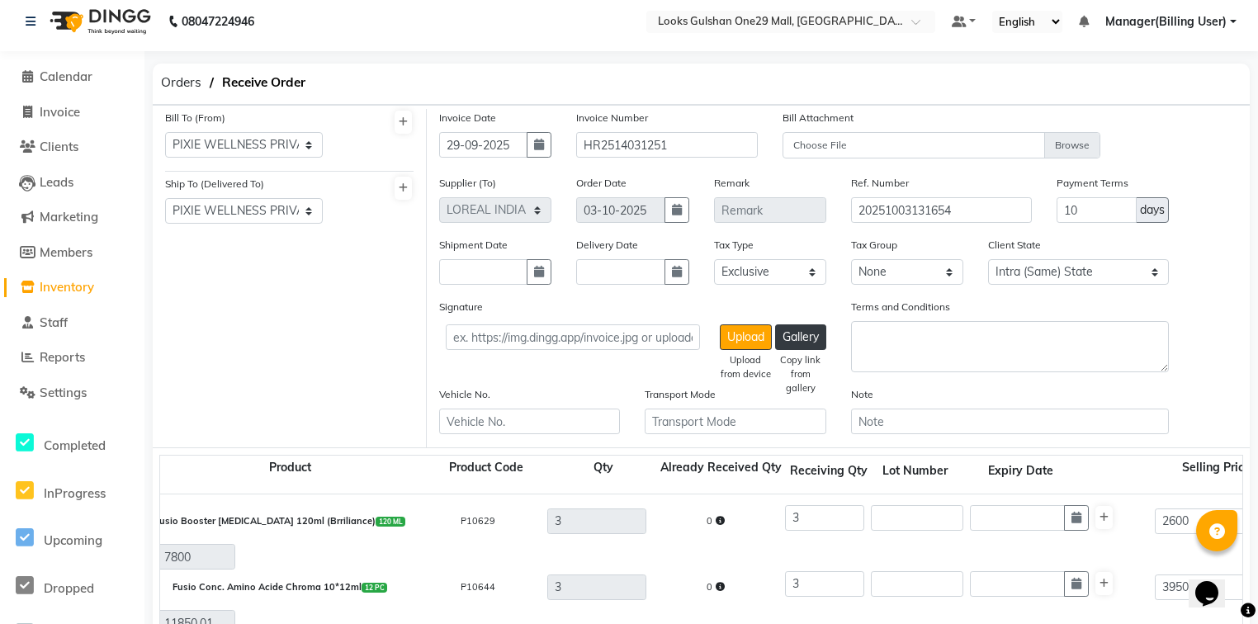
scroll to position [132, 0]
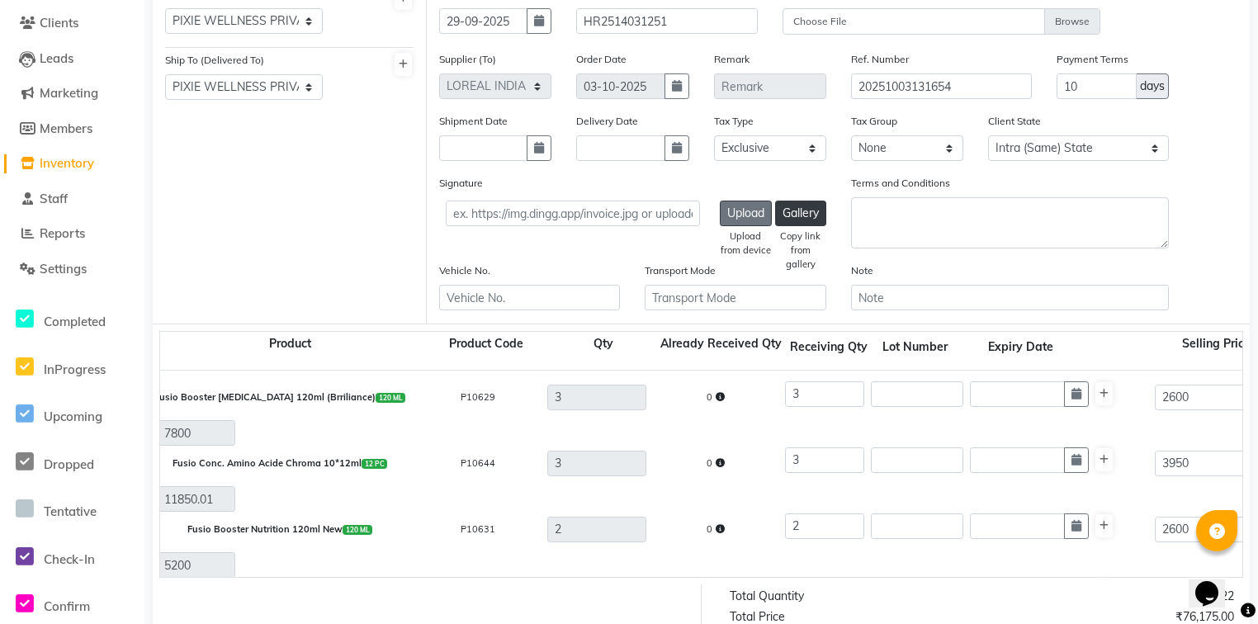
click at [747, 216] on button "Upload" at bounding box center [746, 214] width 52 height 26
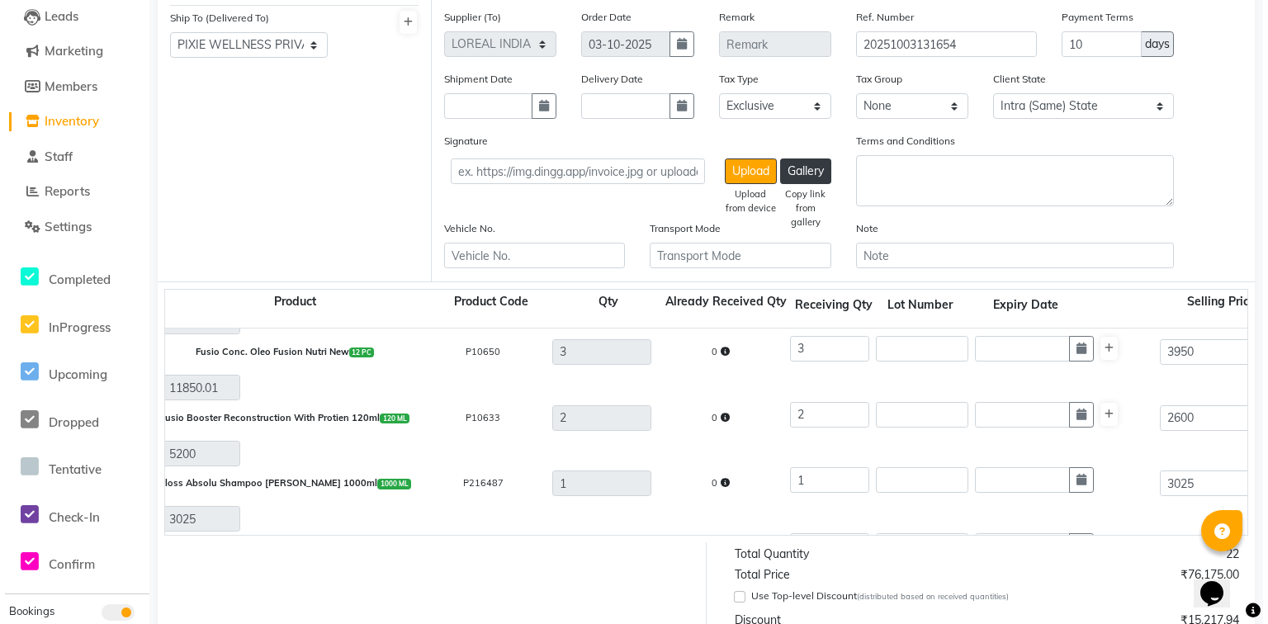
scroll to position [201, 0]
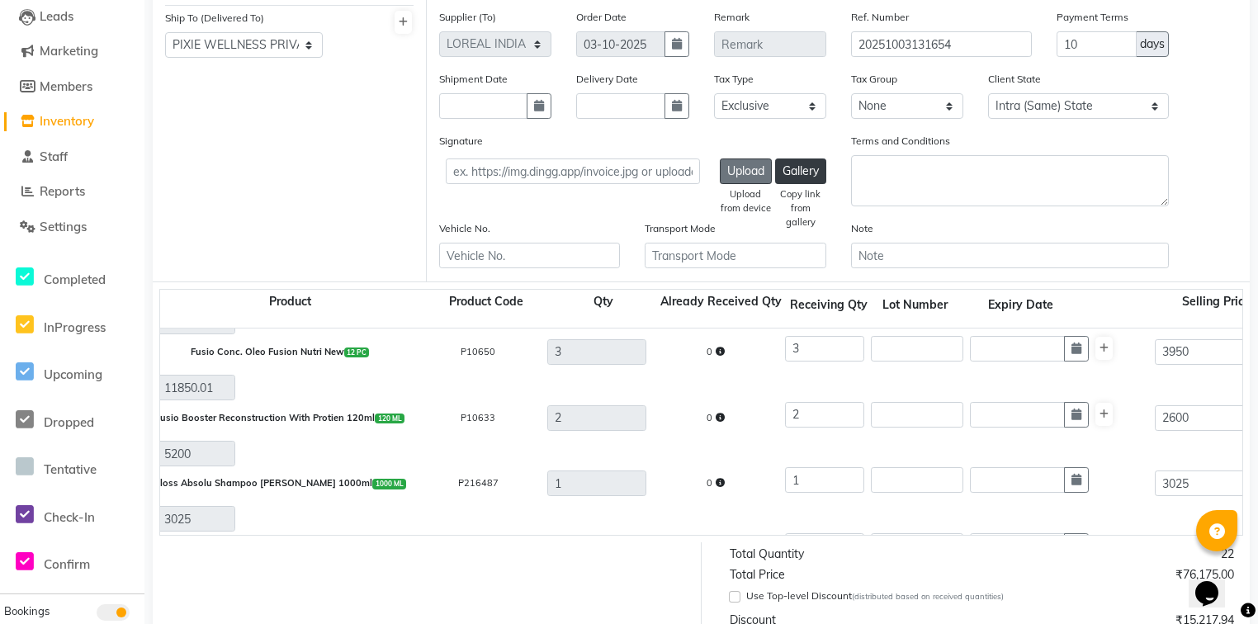
click at [748, 172] on button "Upload" at bounding box center [746, 172] width 52 height 26
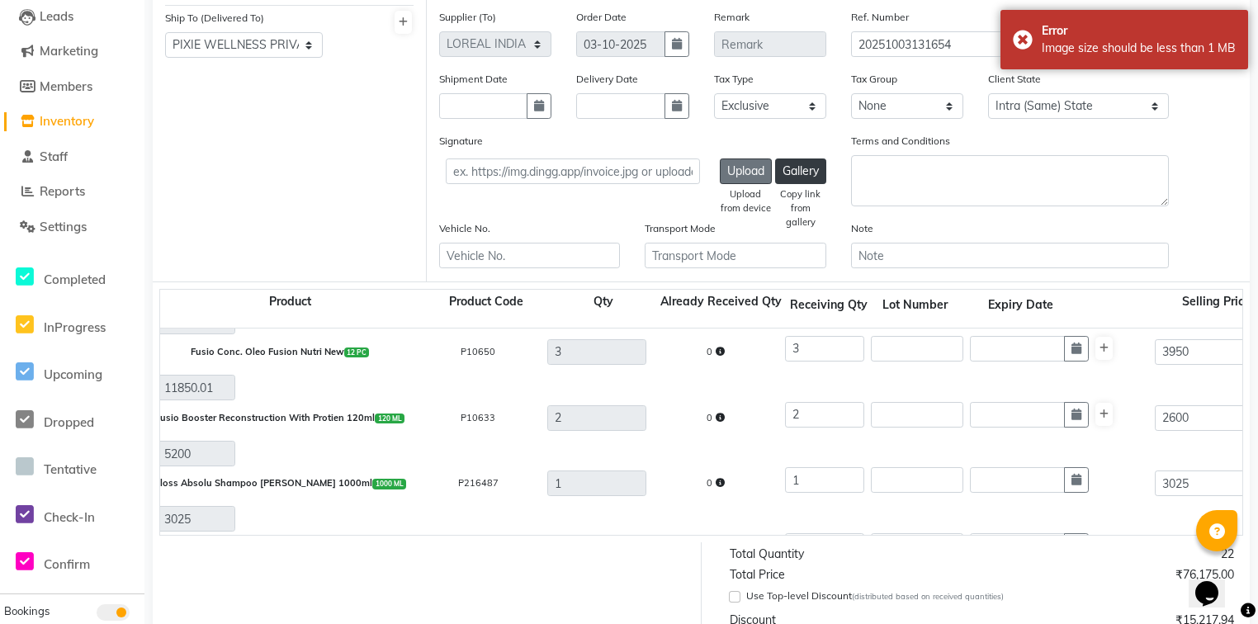
click at [727, 173] on button "Upload" at bounding box center [746, 172] width 52 height 26
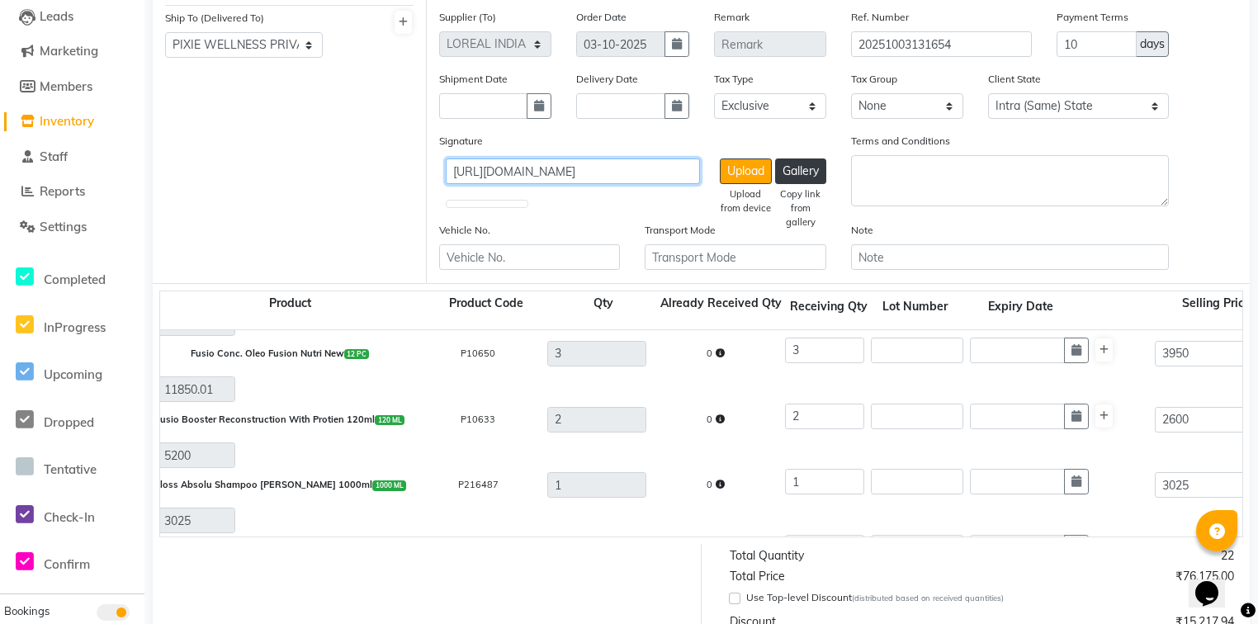
click at [651, 180] on input "https://ww4.in/a?c=Pn3pn4" at bounding box center [573, 172] width 254 height 26
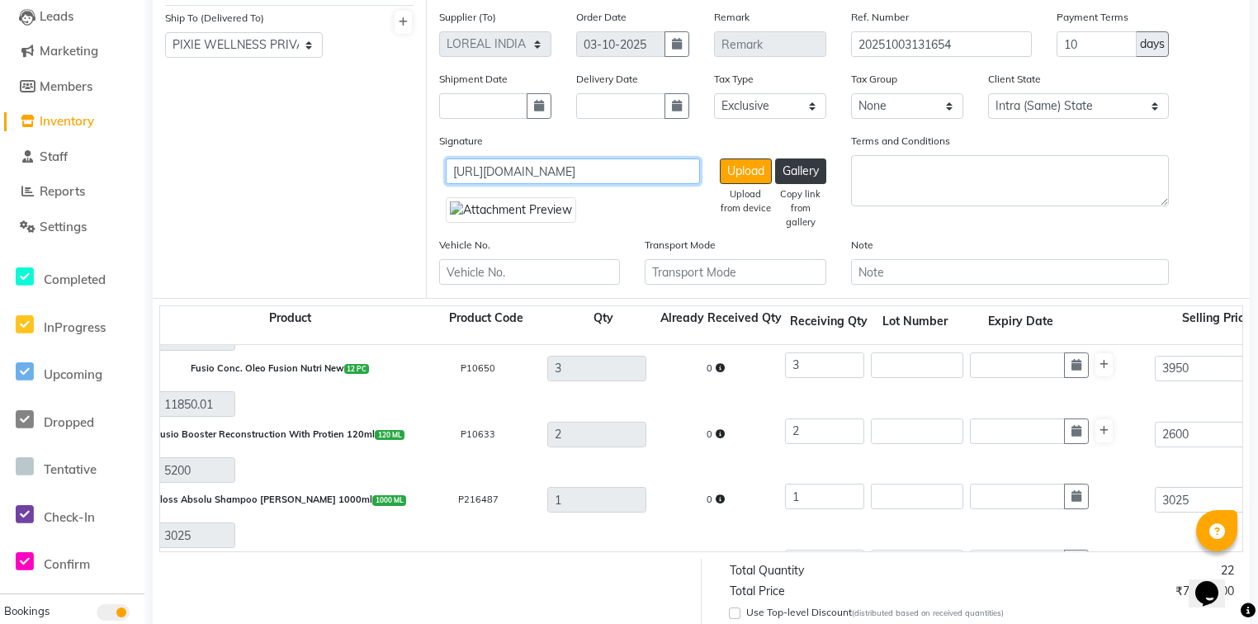
click at [651, 180] on input "https://ww4.in/a?c=Pn3pn4" at bounding box center [573, 172] width 254 height 26
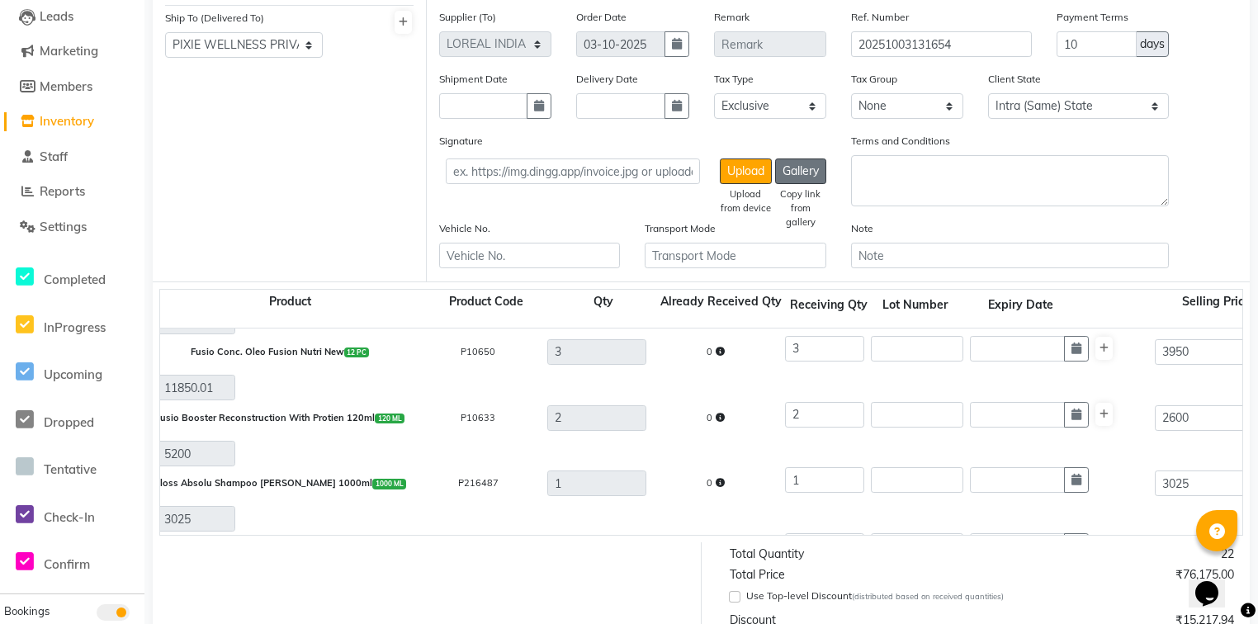
click at [793, 174] on button "Gallery" at bounding box center [800, 172] width 51 height 26
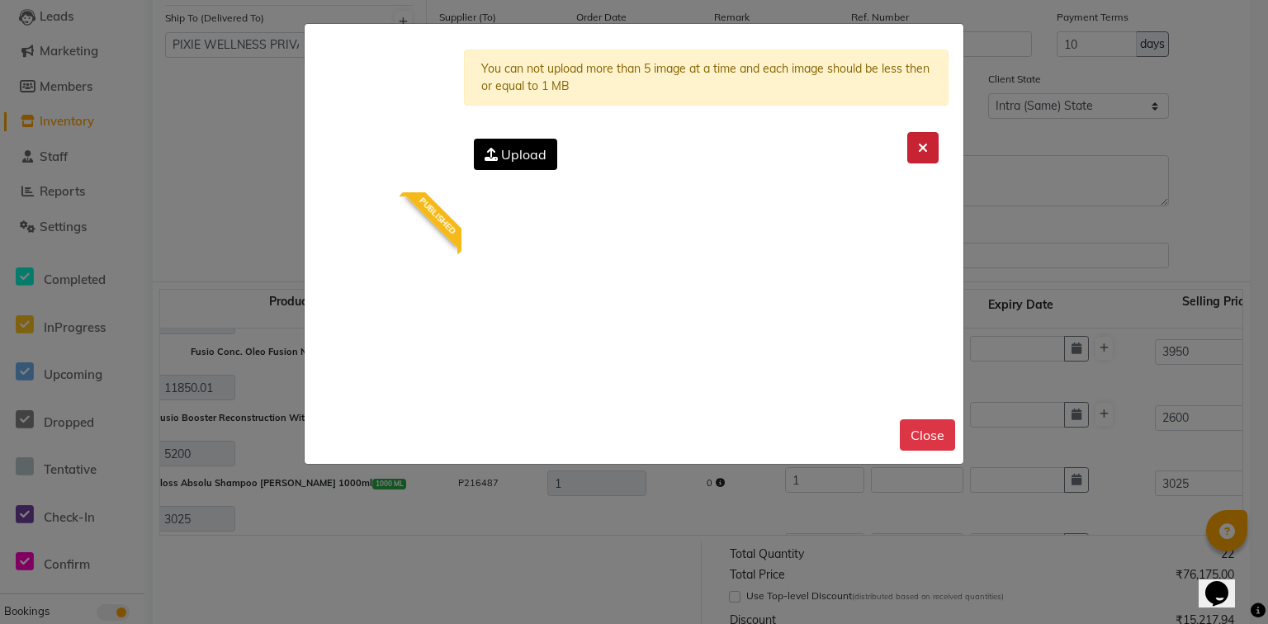
click at [918, 149] on icon at bounding box center [923, 147] width 10 height 13
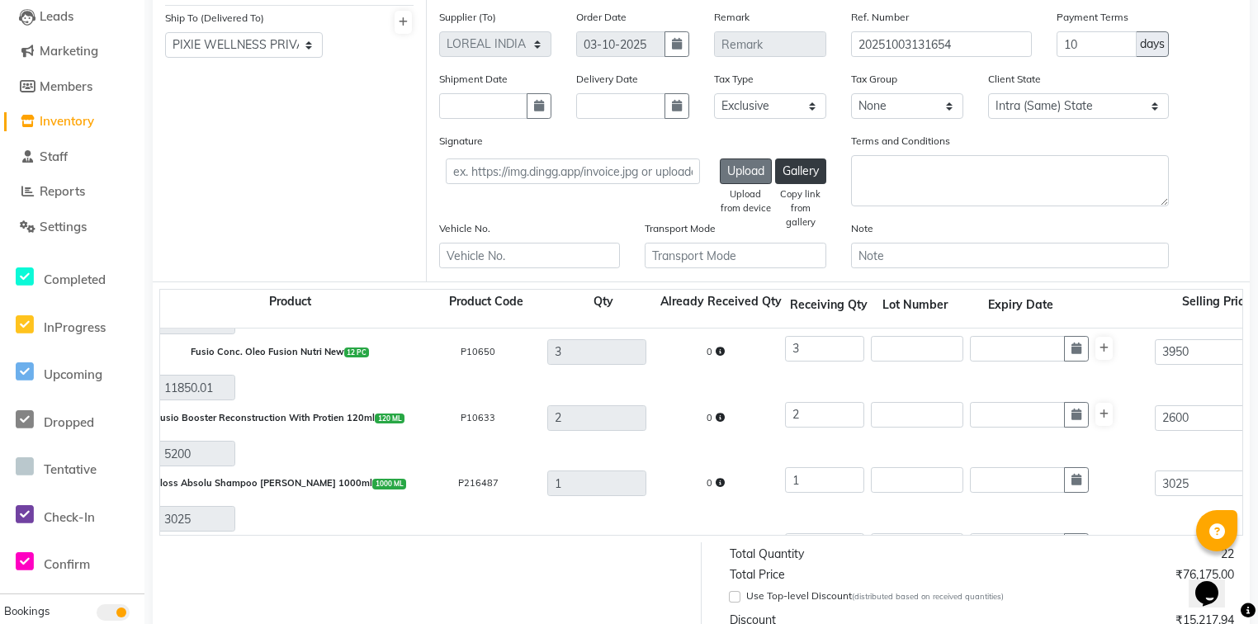
click at [761, 172] on button "Upload" at bounding box center [746, 172] width 52 height 26
click at [737, 173] on button "Upload" at bounding box center [746, 172] width 52 height 26
click at [753, 175] on button "Upload" at bounding box center [746, 172] width 52 height 26
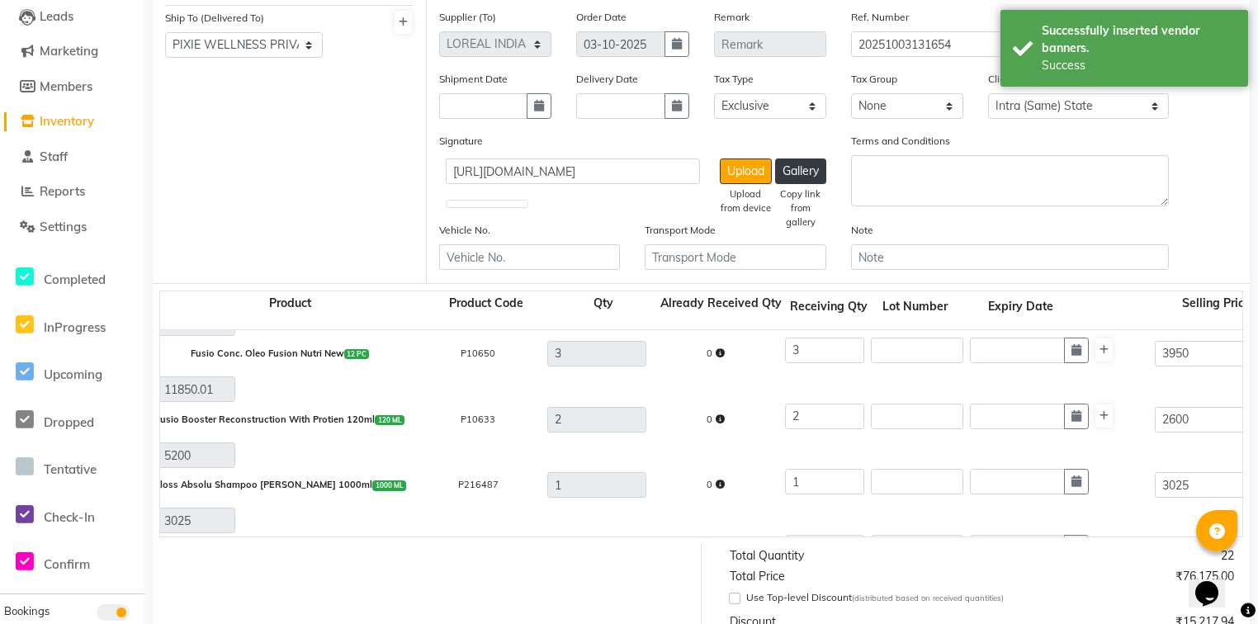
click at [518, 208] on img at bounding box center [487, 204] width 83 height 8
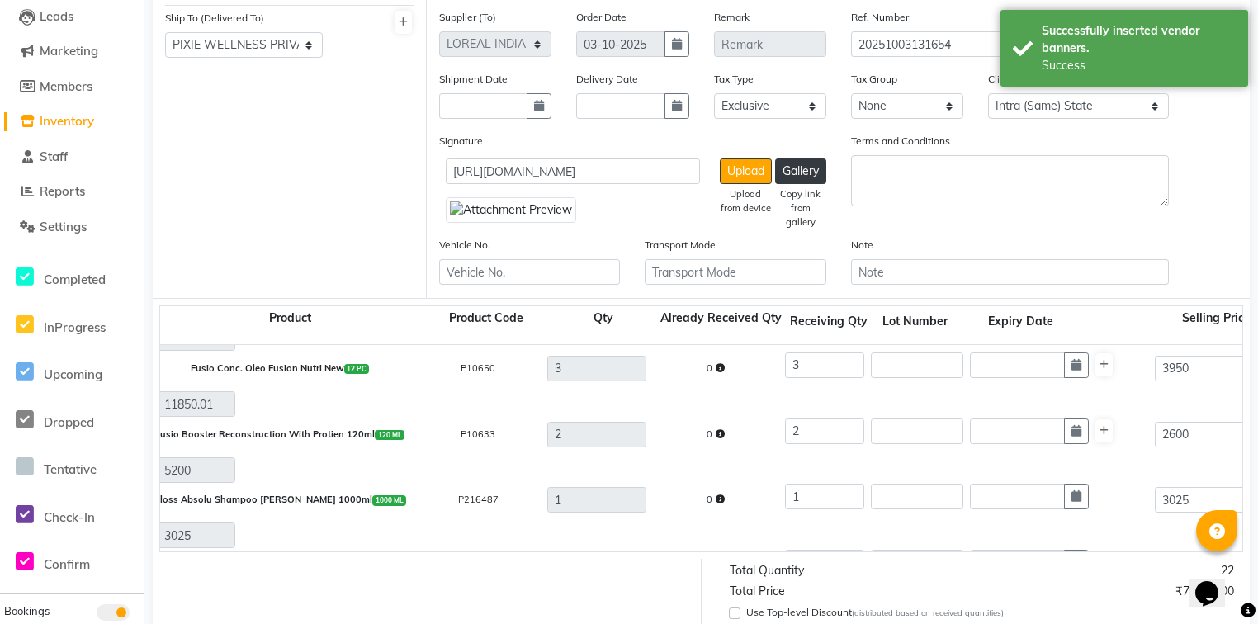
click at [502, 223] on img at bounding box center [511, 210] width 130 height 26
click at [661, 181] on input "https://ww4.in/a?c=Pn3pn4" at bounding box center [573, 172] width 254 height 26
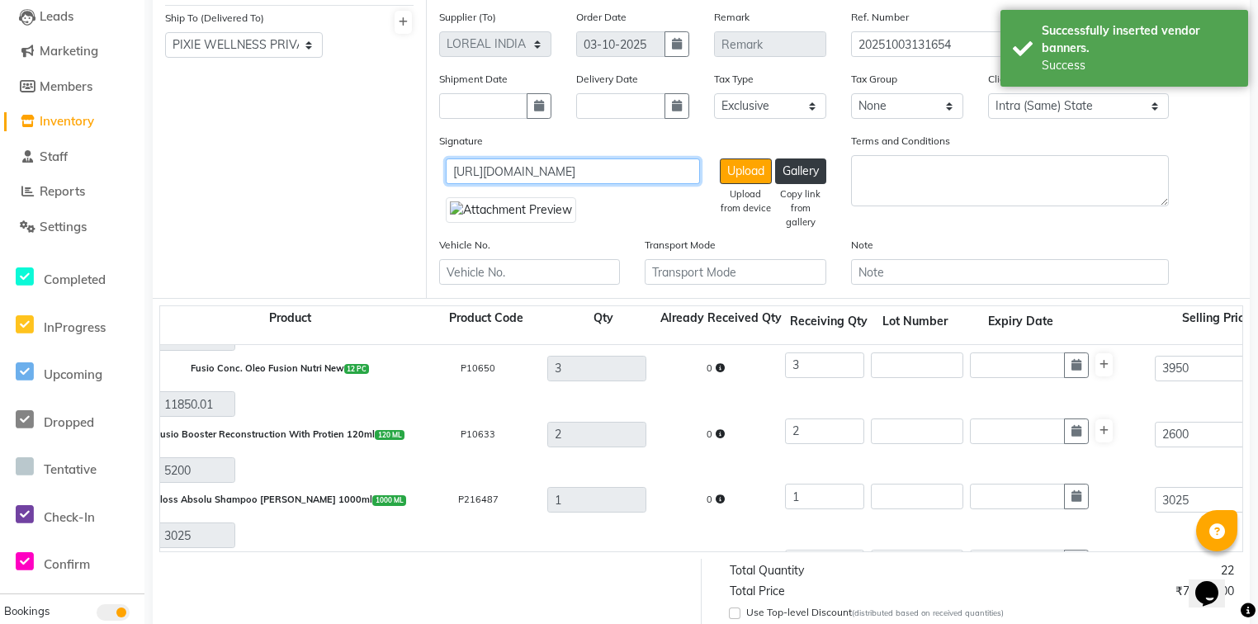
click at [661, 181] on input "https://ww4.in/a?c=Pn3pn4" at bounding box center [573, 172] width 254 height 26
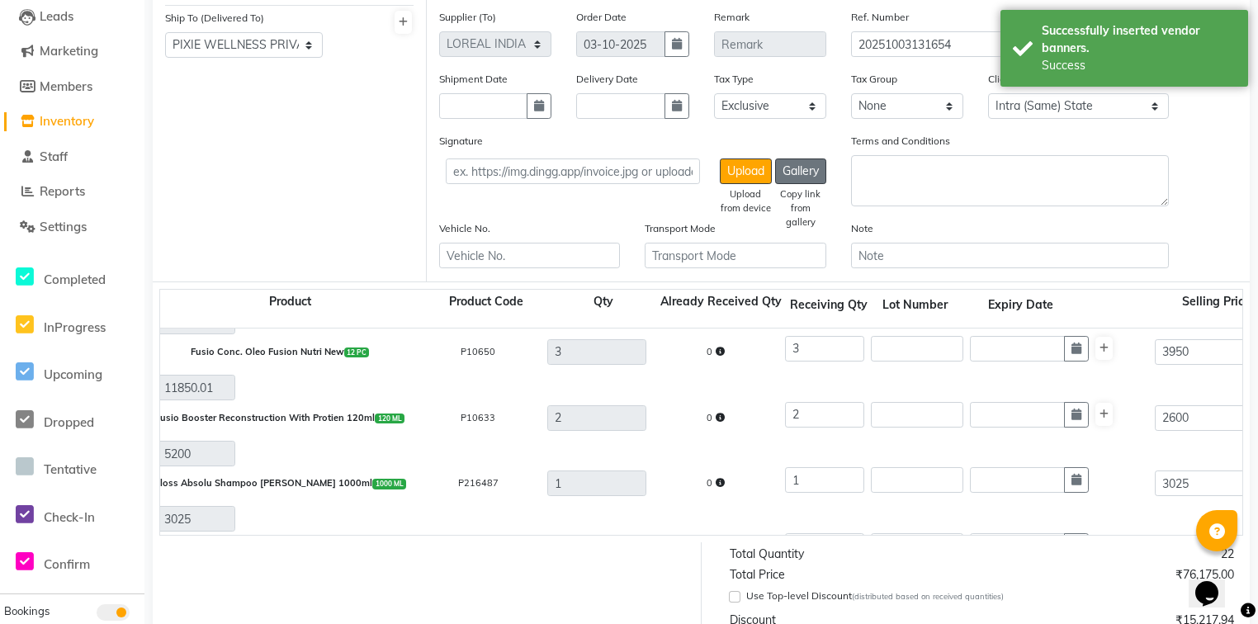
click at [792, 170] on button "Gallery" at bounding box center [800, 172] width 51 height 26
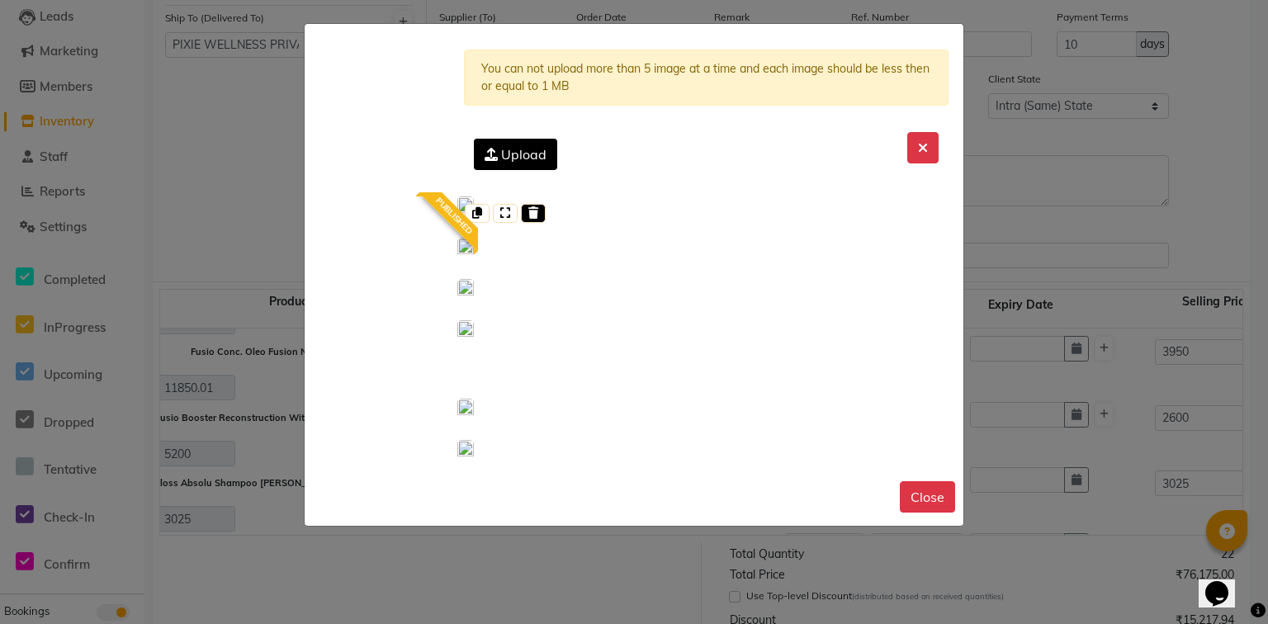
click at [536, 208] on div at bounding box center [533, 213] width 25 height 19
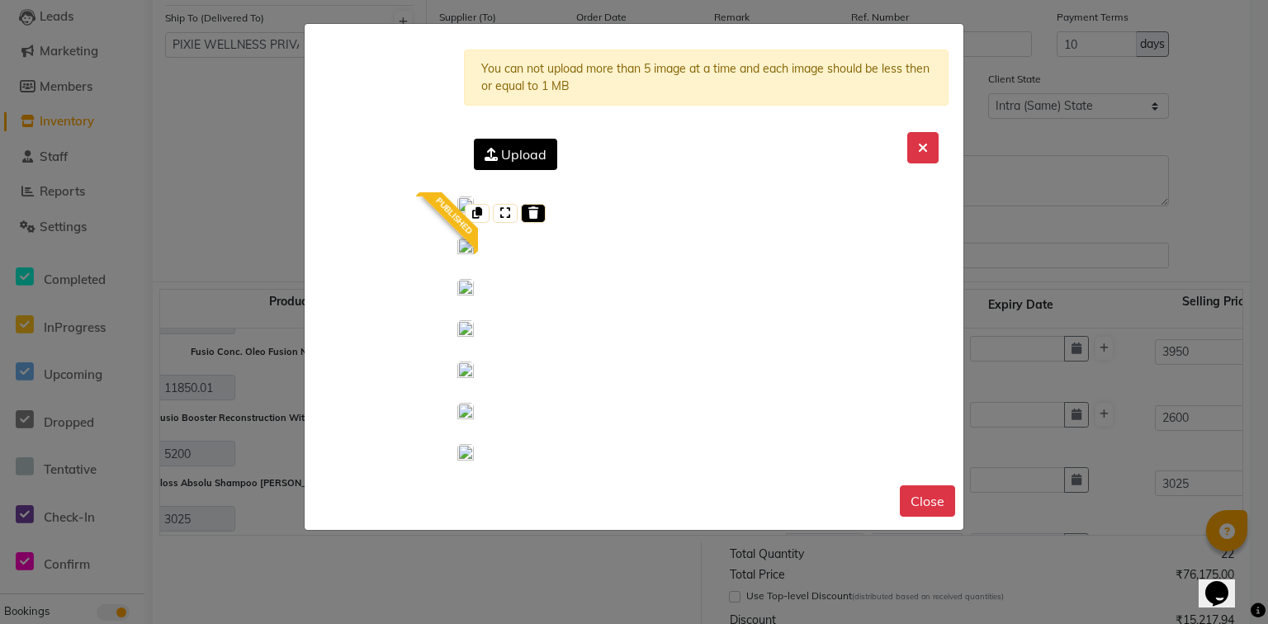
click at [534, 215] on div at bounding box center [533, 213] width 25 height 19
click at [528, 214] on icon at bounding box center [533, 213] width 10 height 12
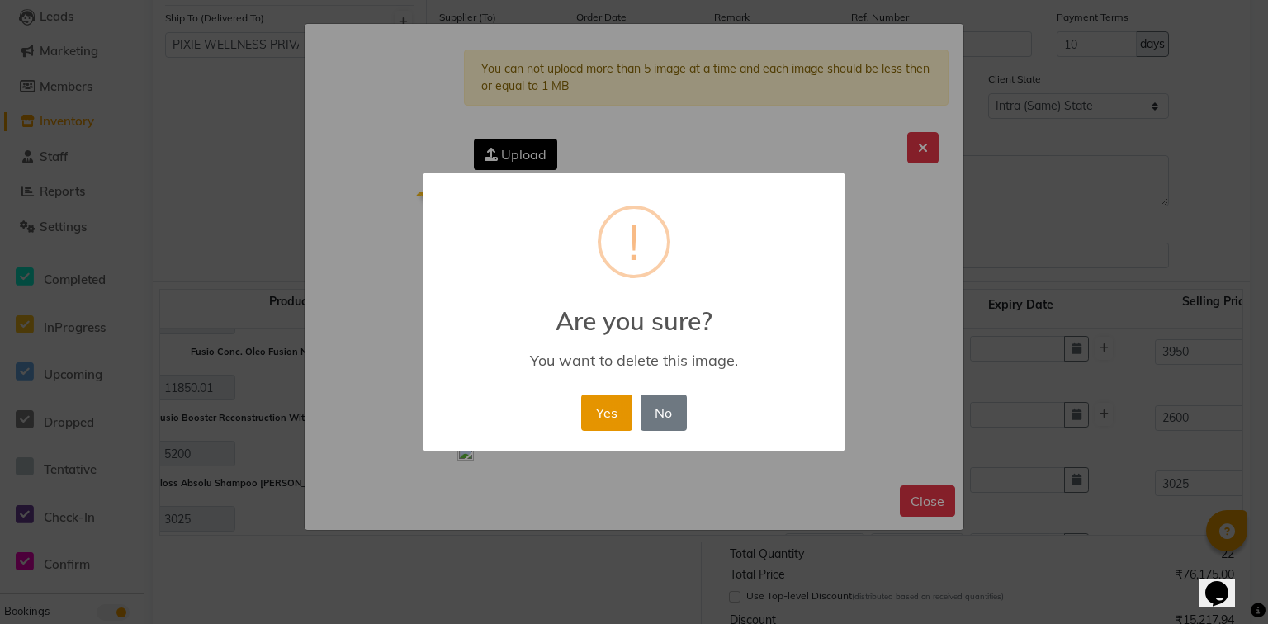
click at [607, 403] on button "Yes" at bounding box center [606, 413] width 50 height 36
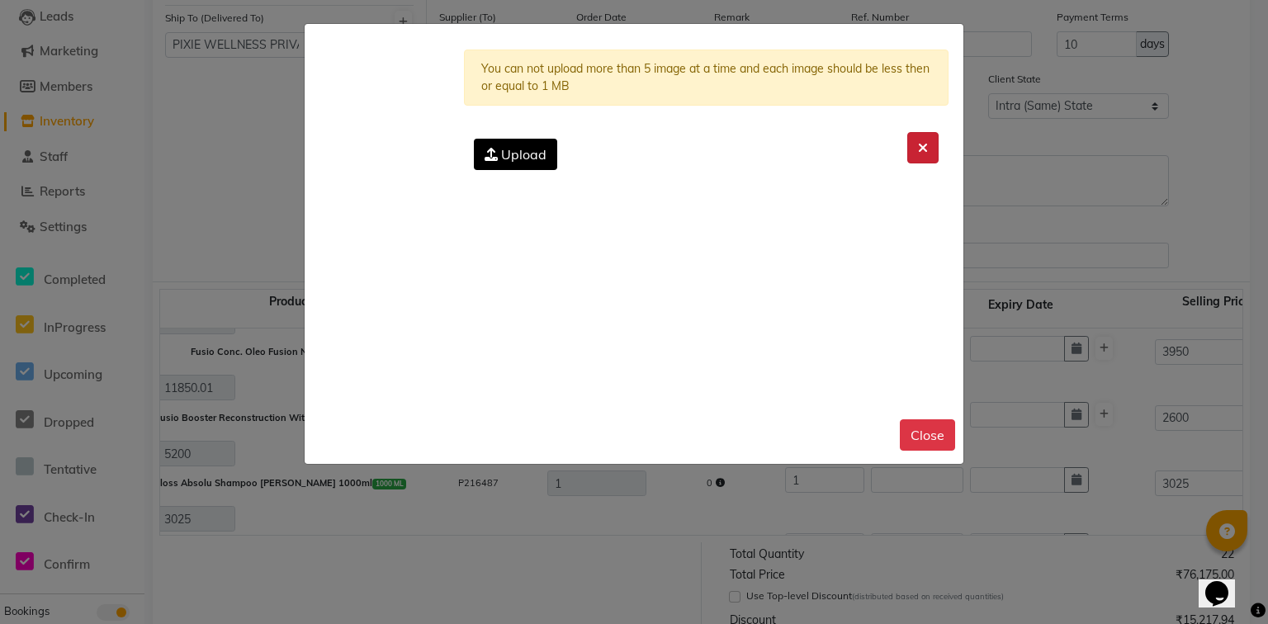
click at [927, 148] on button at bounding box center [923, 147] width 31 height 31
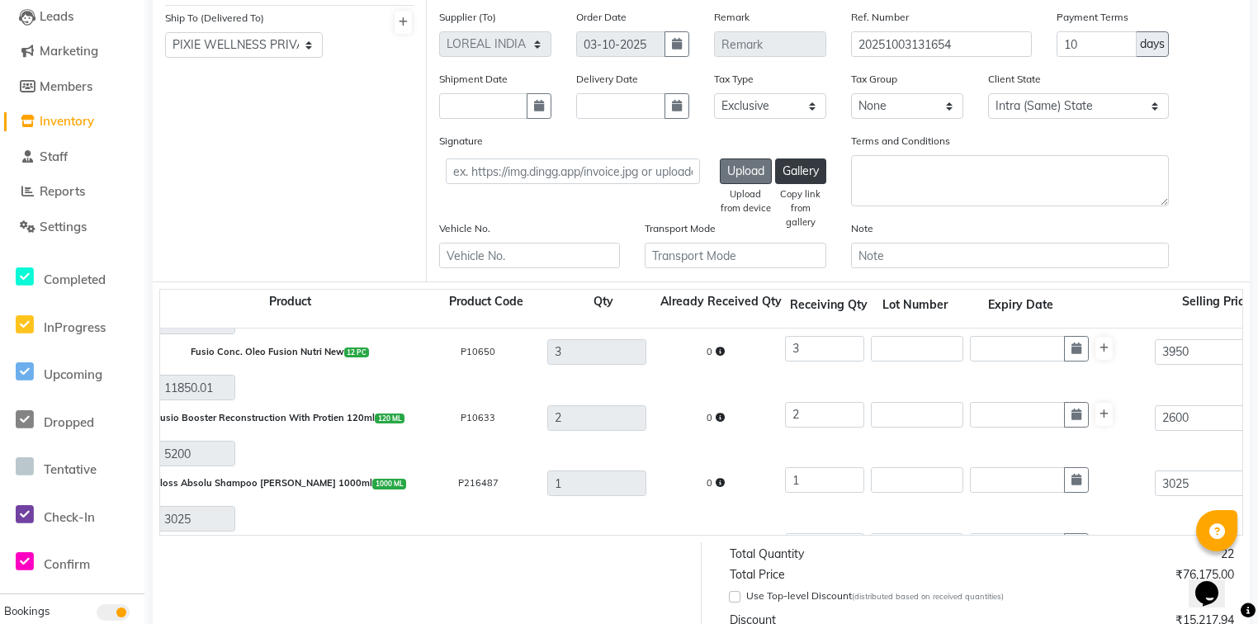
click at [732, 182] on button "Upload" at bounding box center [746, 172] width 52 height 26
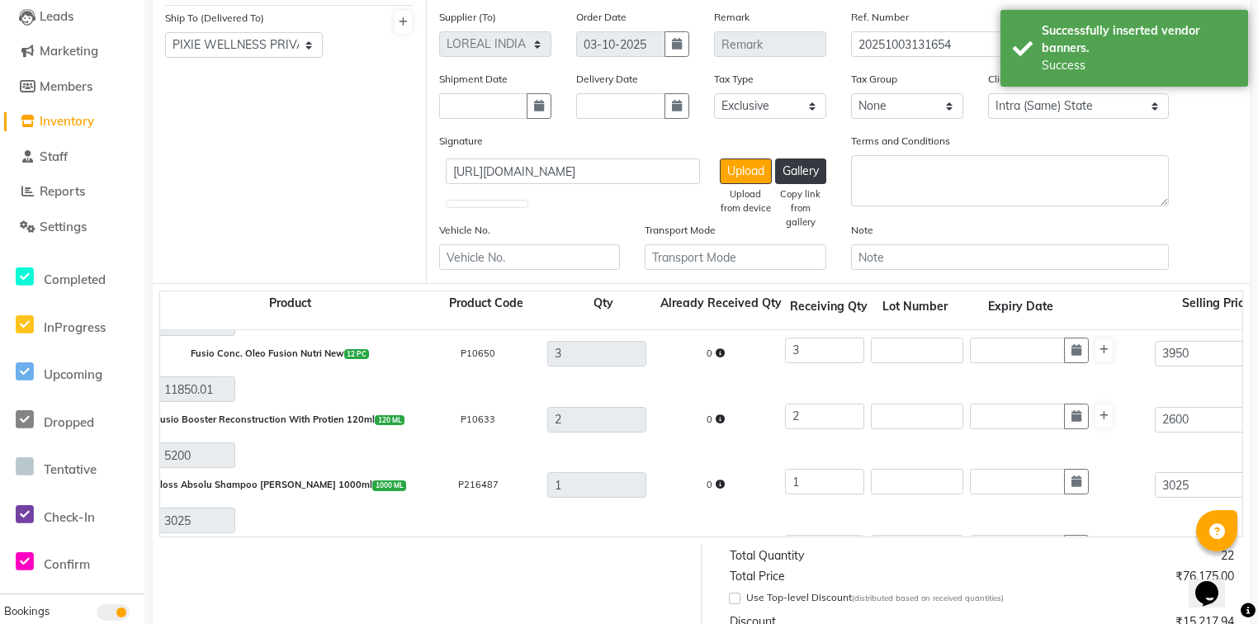
click at [479, 208] on img at bounding box center [487, 204] width 83 height 8
click at [509, 208] on img at bounding box center [487, 204] width 83 height 8
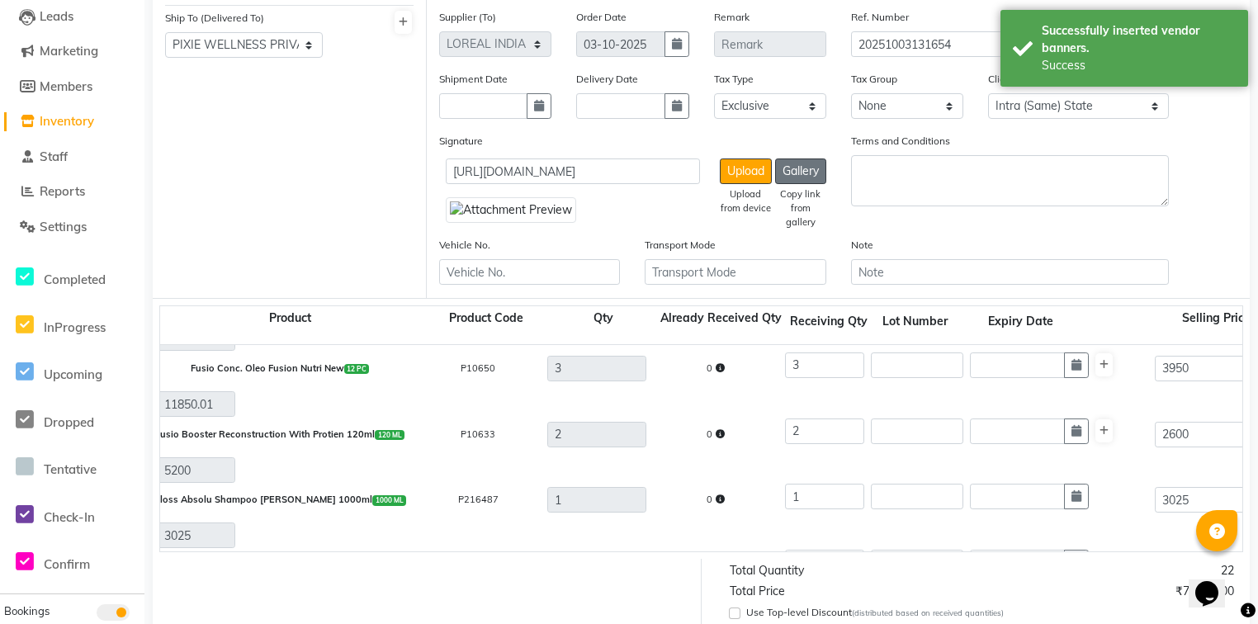
click at [807, 169] on button "Gallery" at bounding box center [800, 172] width 51 height 26
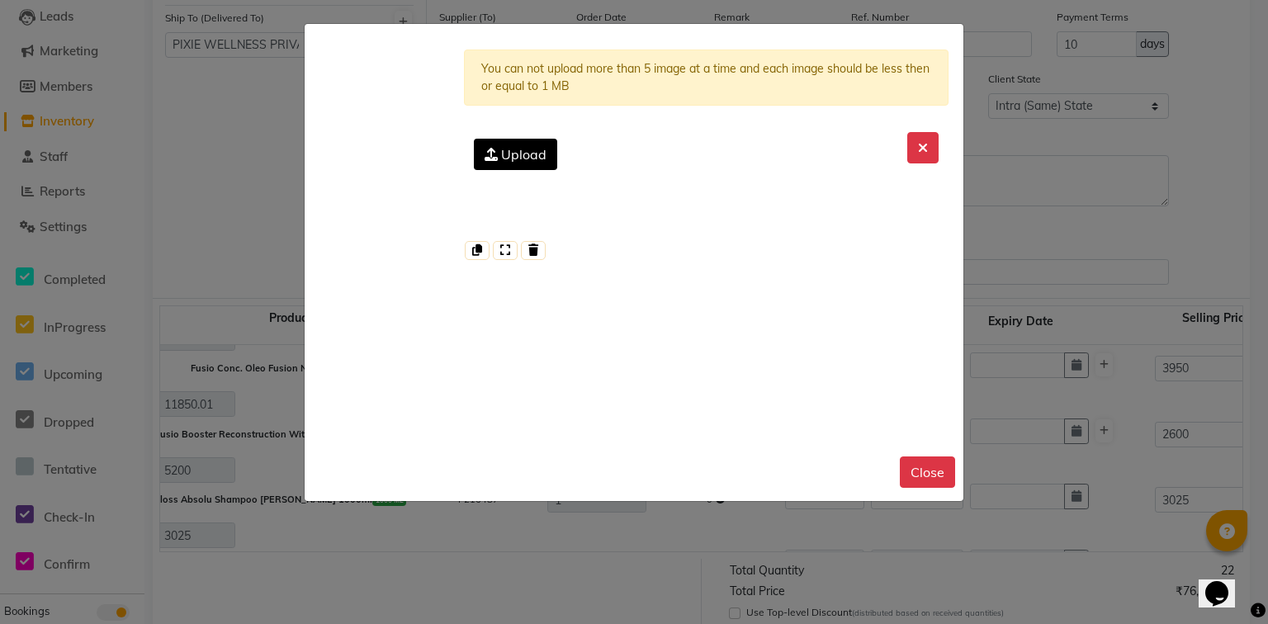
scroll to position [0, 0]
click at [924, 145] on button at bounding box center [923, 147] width 31 height 31
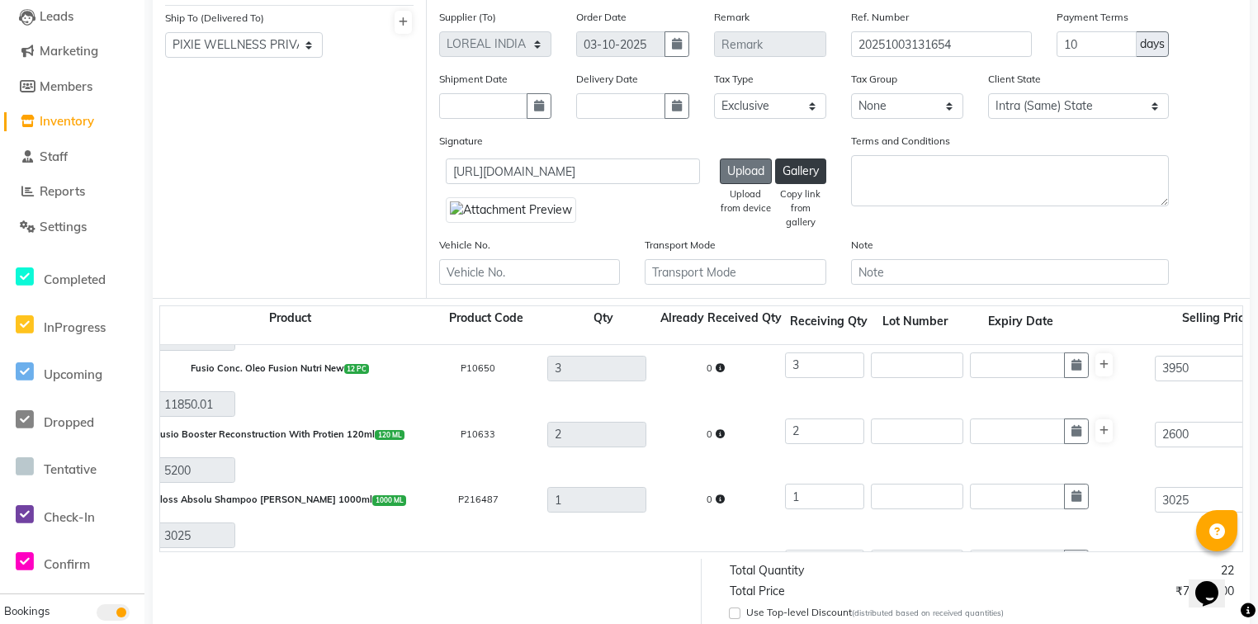
click at [740, 180] on button "Upload" at bounding box center [746, 172] width 52 height 26
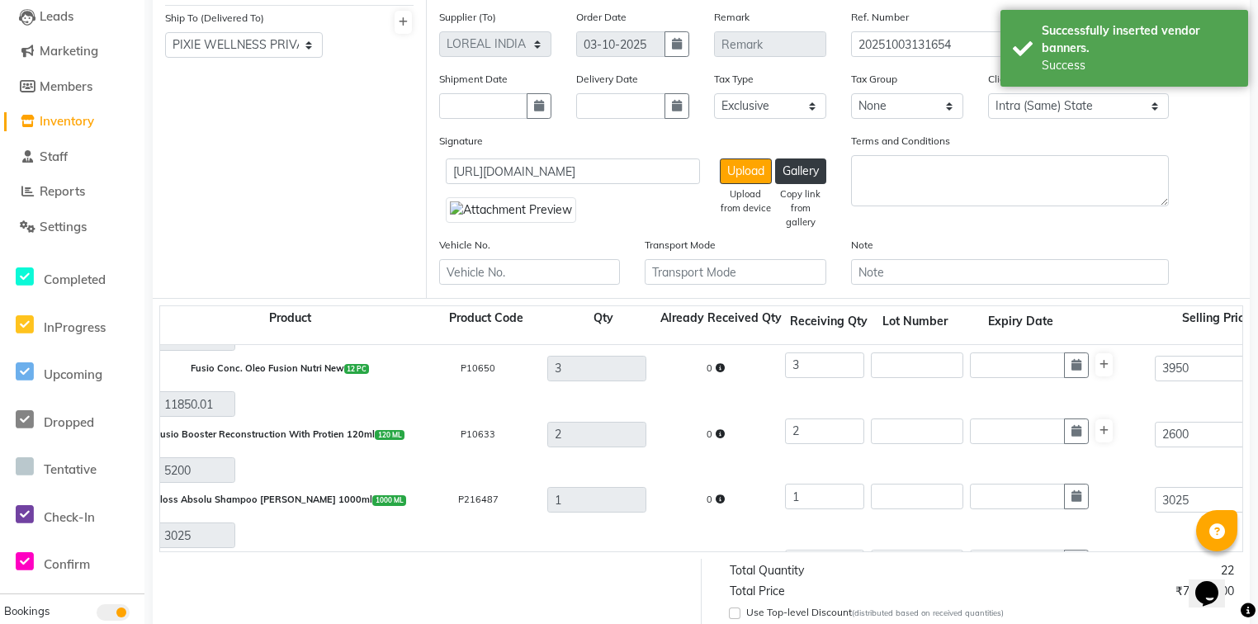
click at [505, 223] on img at bounding box center [511, 210] width 130 height 26
click at [802, 175] on button "Gallery" at bounding box center [800, 172] width 51 height 26
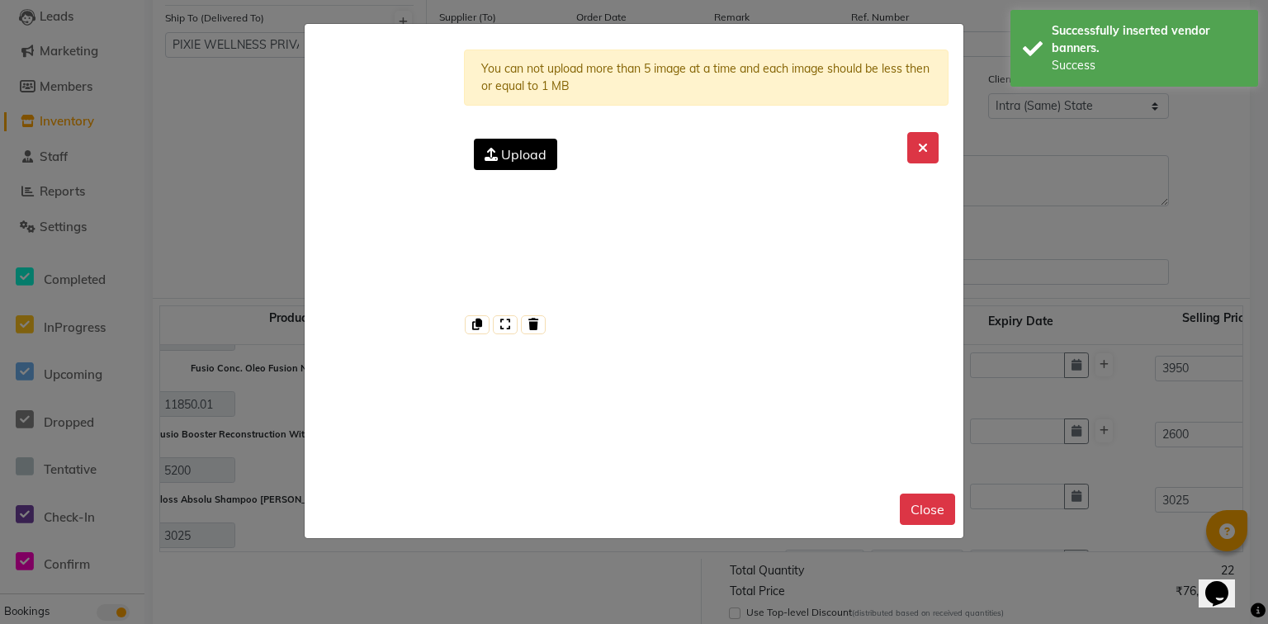
scroll to position [2114, 0]
click at [457, 317] on img at bounding box center [457, 317] width 0 height 0
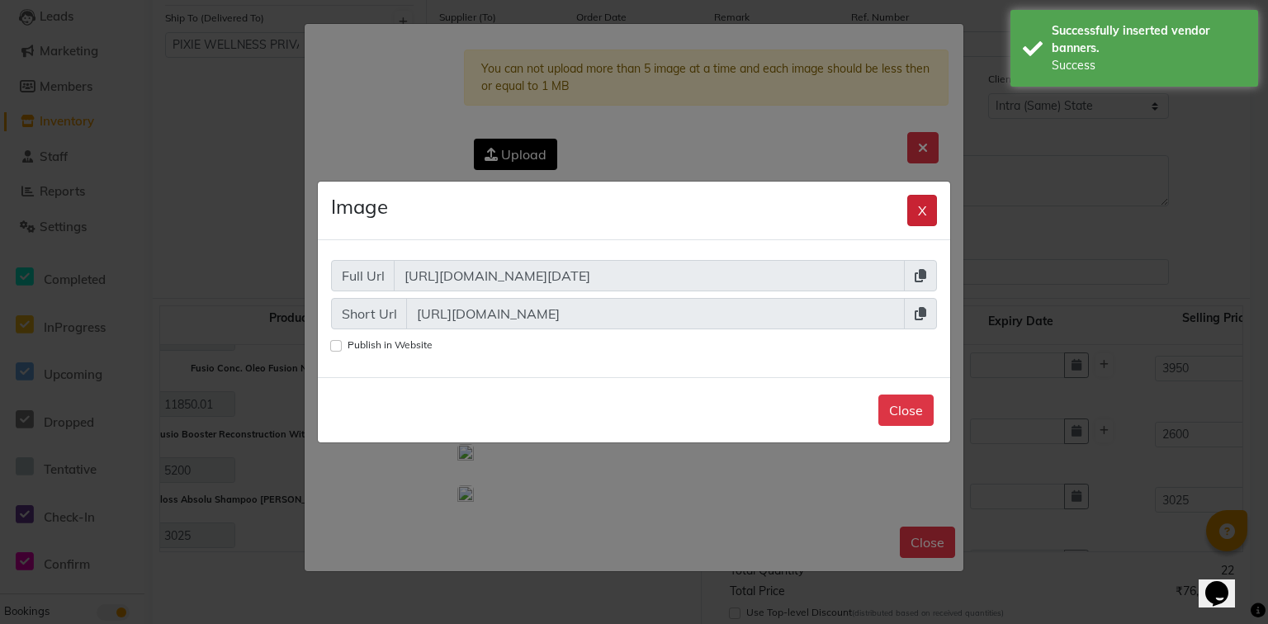
click at [921, 195] on button "X" at bounding box center [923, 210] width 30 height 31
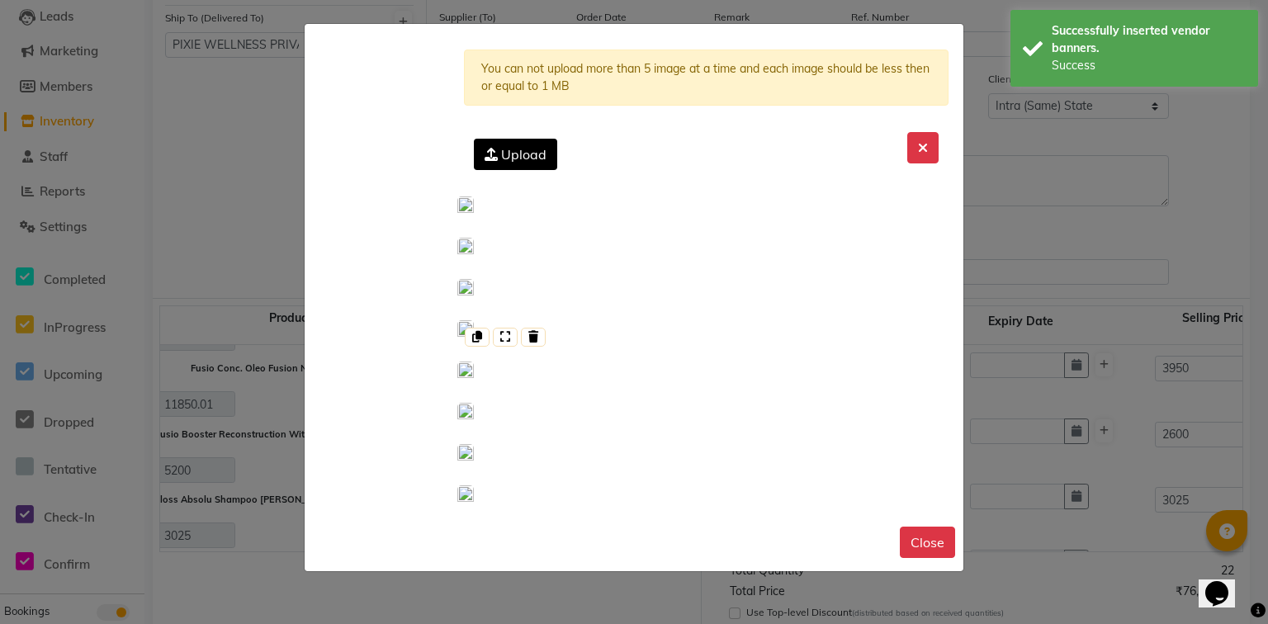
click at [474, 320] on img at bounding box center [465, 330] width 17 height 21
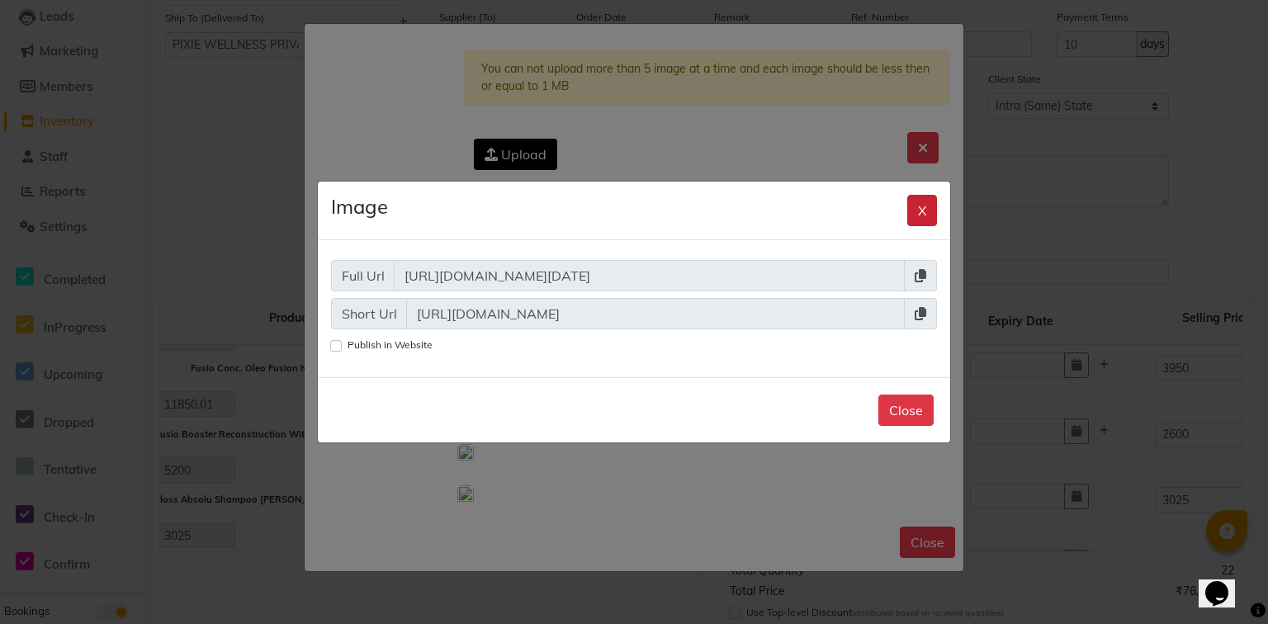
click at [923, 195] on button "X" at bounding box center [923, 210] width 30 height 31
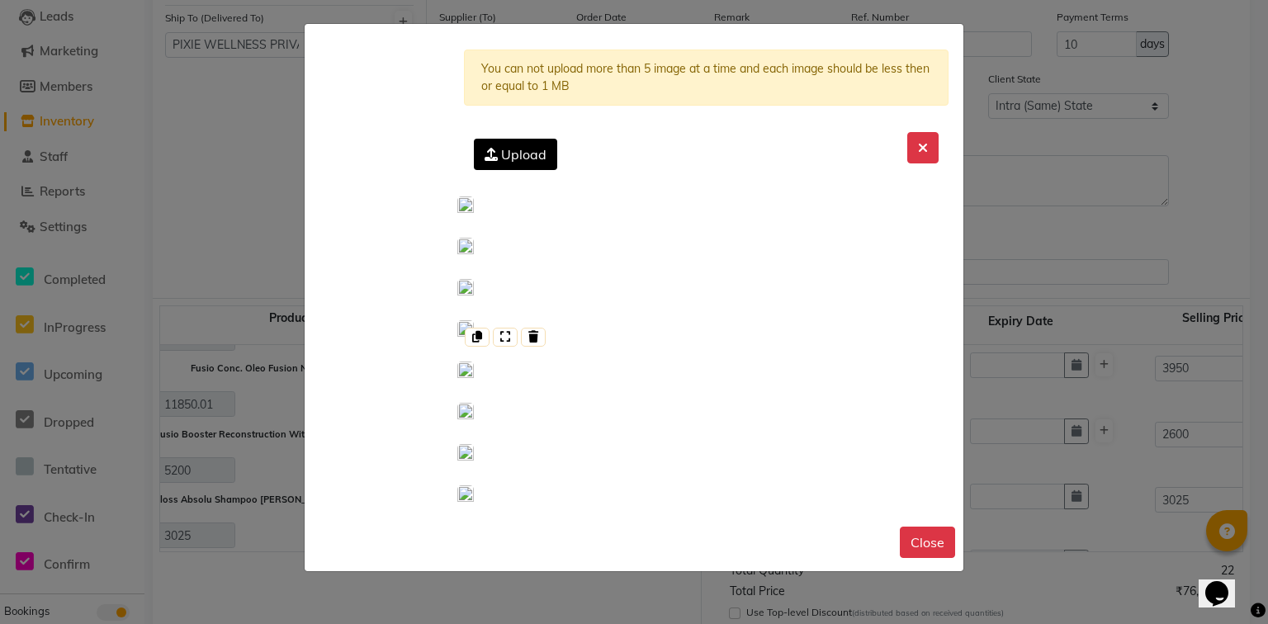
click at [474, 320] on img at bounding box center [465, 330] width 17 height 21
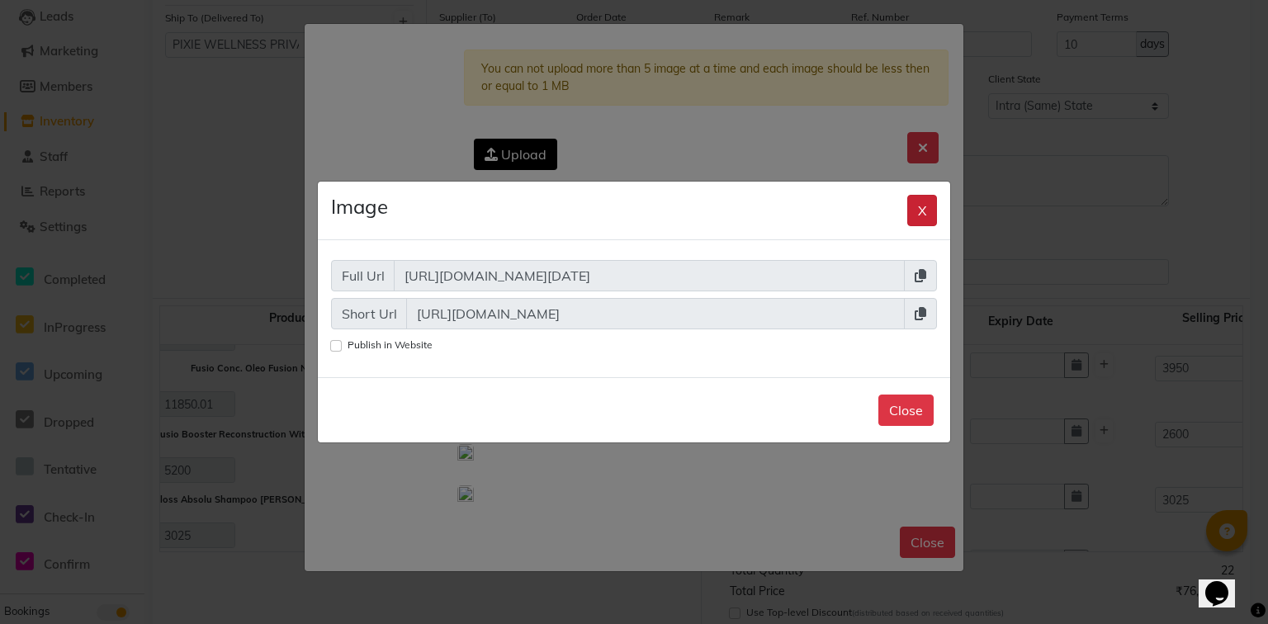
click at [912, 195] on button "X" at bounding box center [923, 210] width 30 height 31
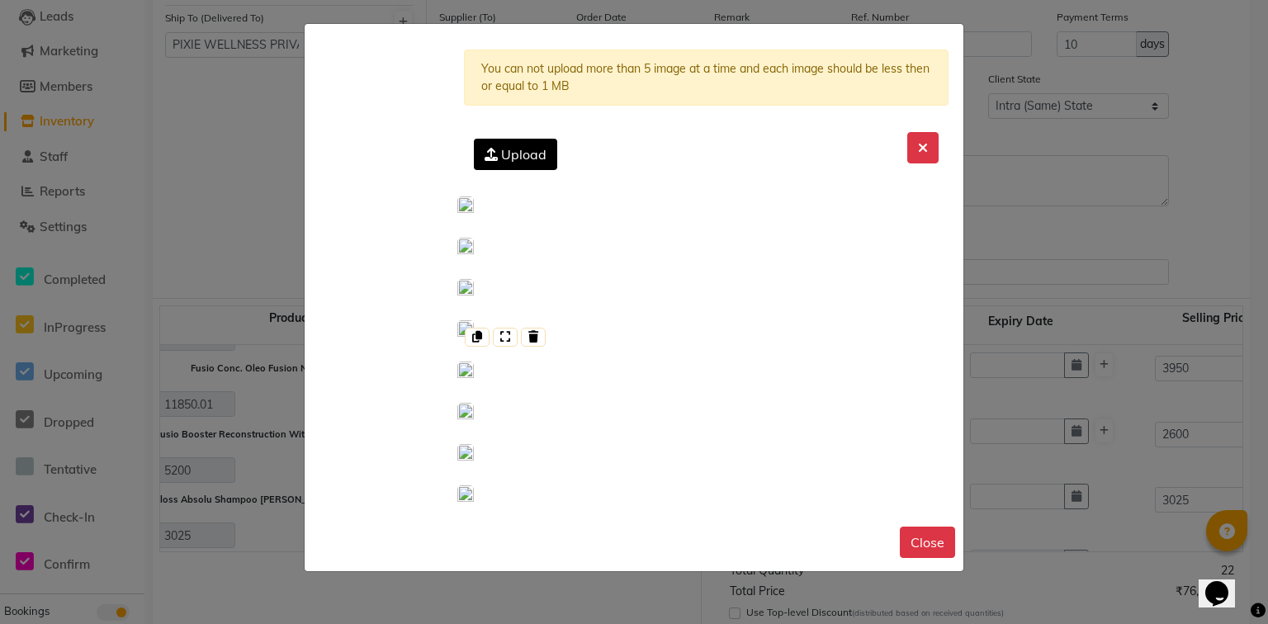
click at [474, 320] on img at bounding box center [465, 330] width 17 height 21
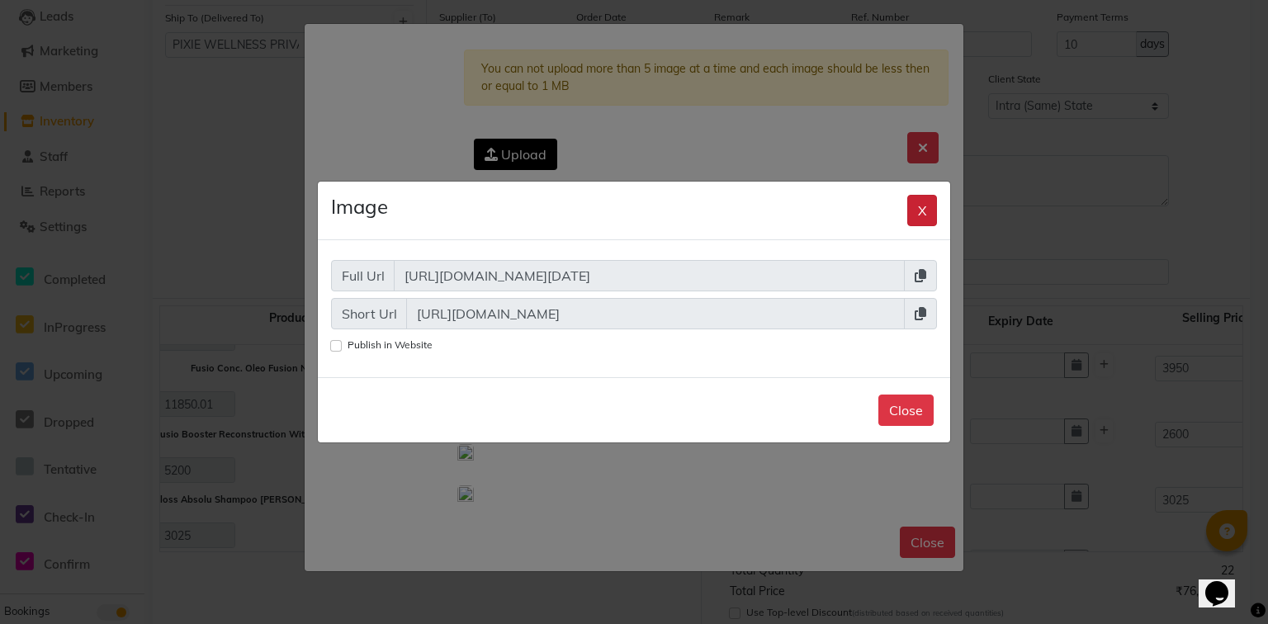
click at [915, 195] on button "X" at bounding box center [923, 210] width 30 height 31
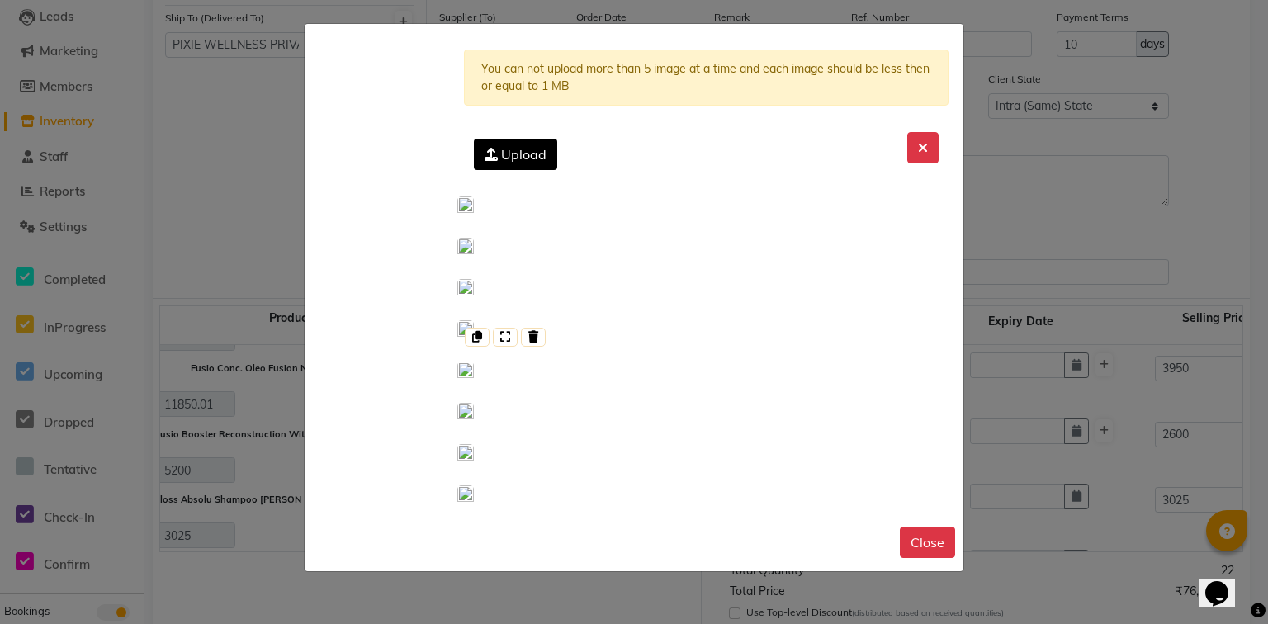
click at [474, 327] on img at bounding box center [465, 330] width 17 height 21
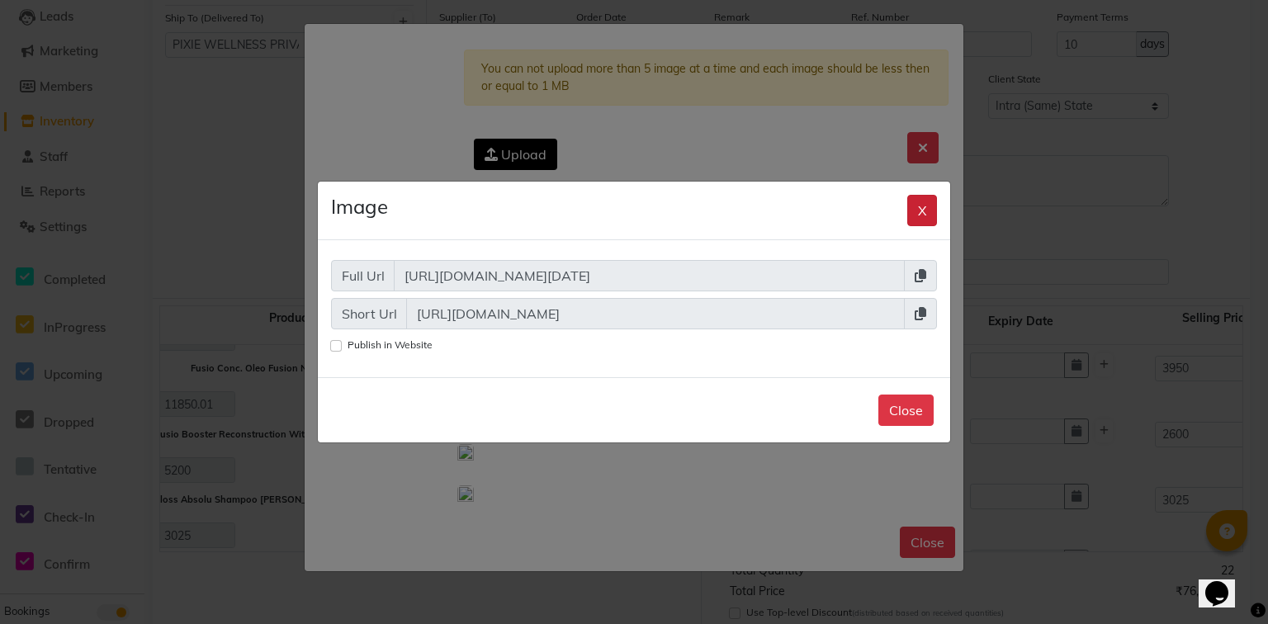
click at [916, 195] on button "X" at bounding box center [923, 210] width 30 height 31
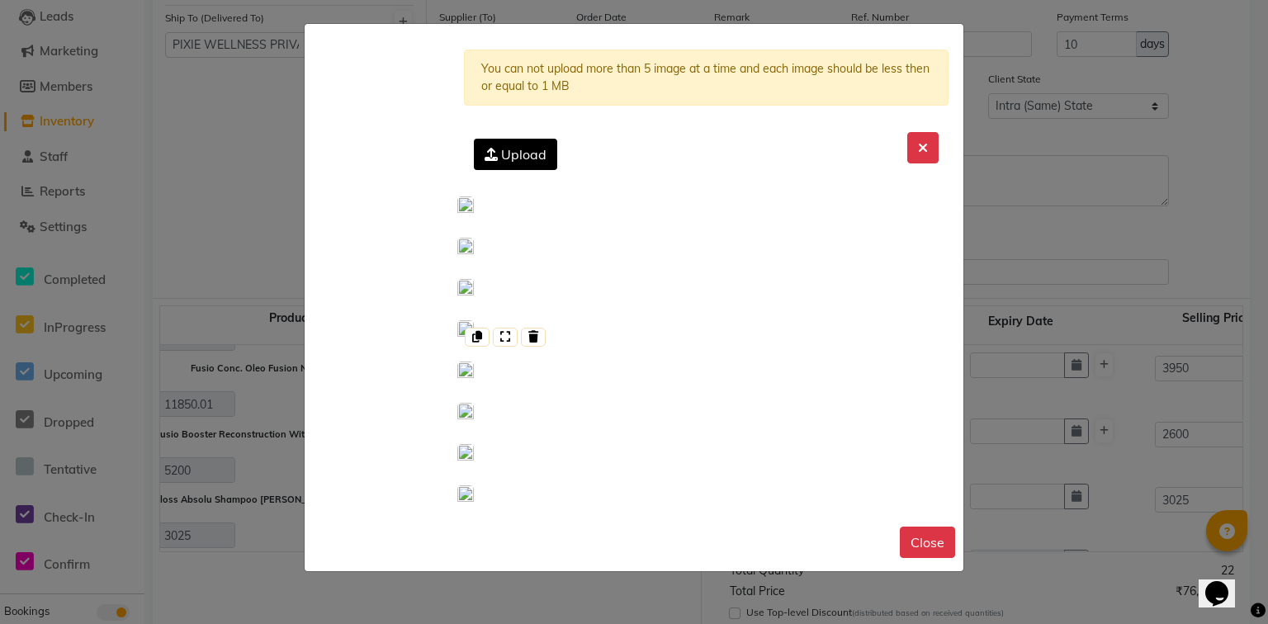
click at [474, 336] on img at bounding box center [465, 330] width 17 height 21
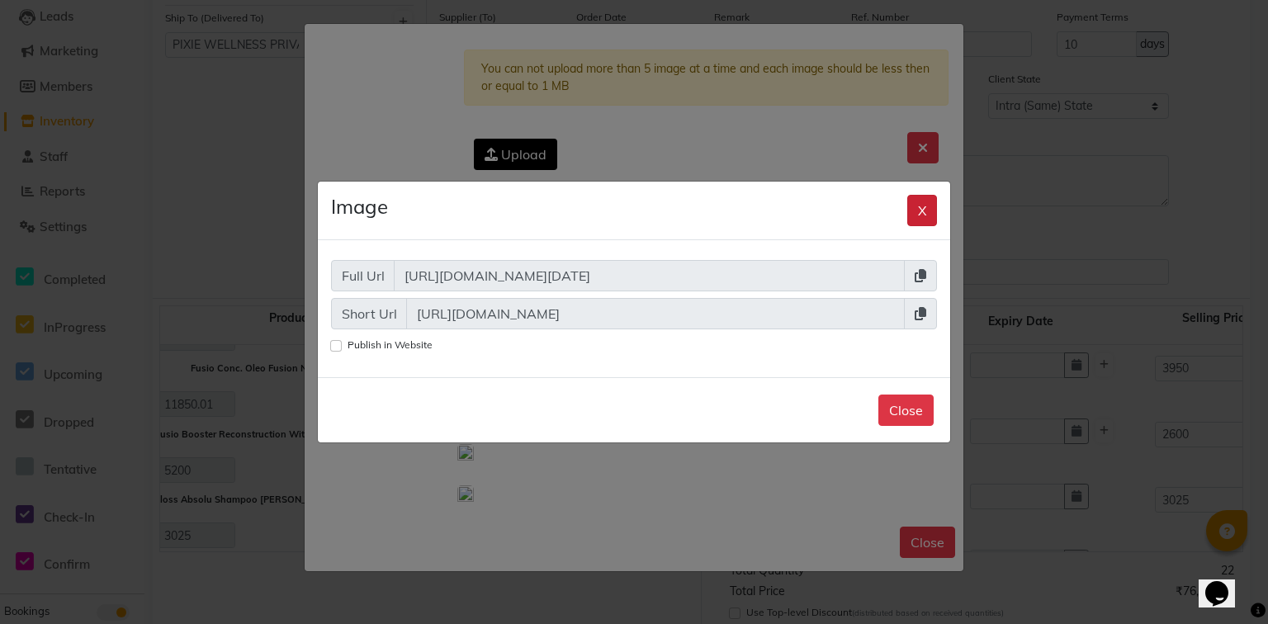
click at [908, 195] on button "X" at bounding box center [923, 210] width 30 height 31
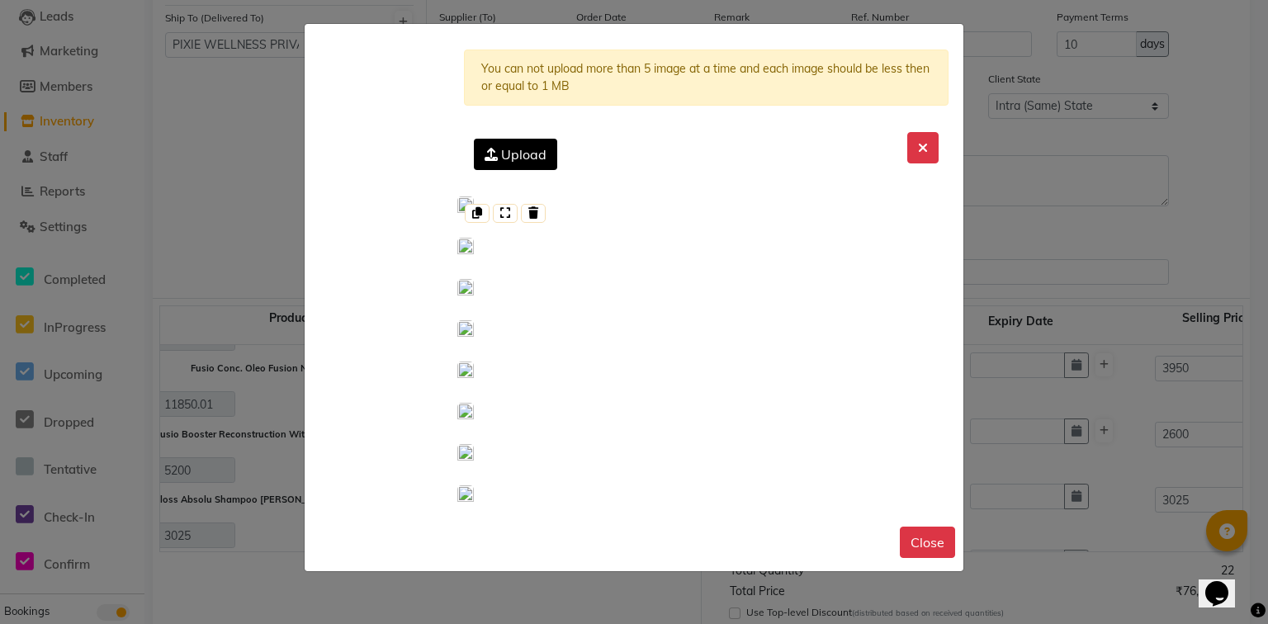
scroll to position [0, 0]
click at [532, 213] on icon at bounding box center [533, 213] width 10 height 12
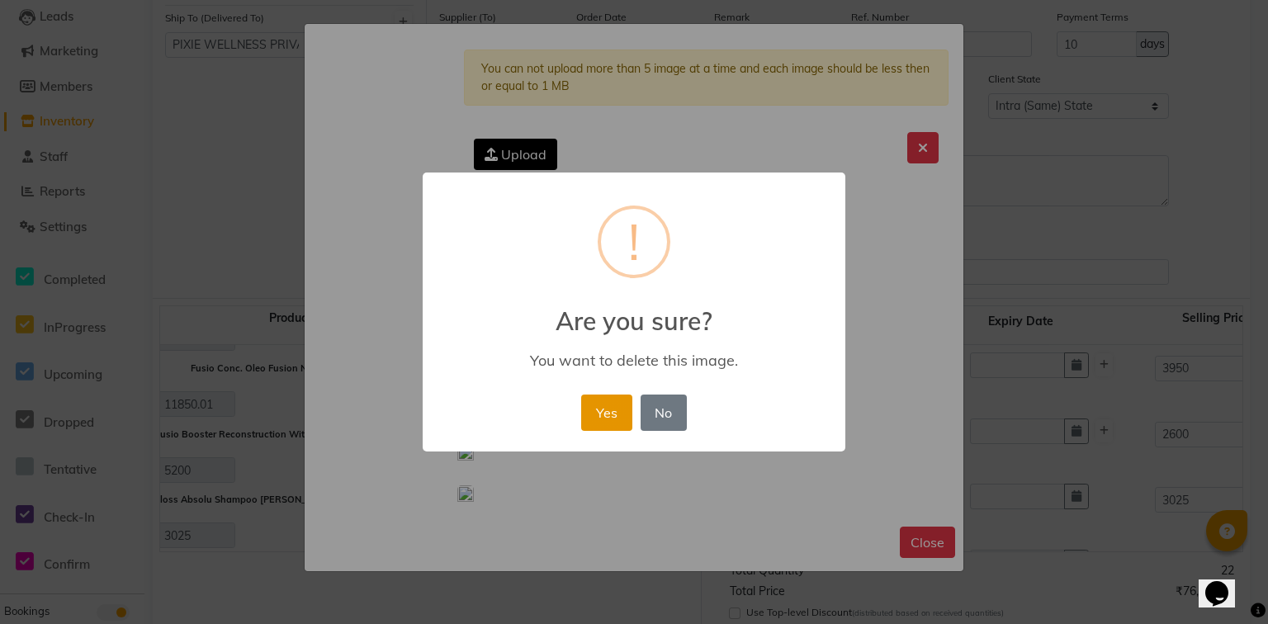
click at [611, 398] on button "Yes" at bounding box center [606, 413] width 50 height 36
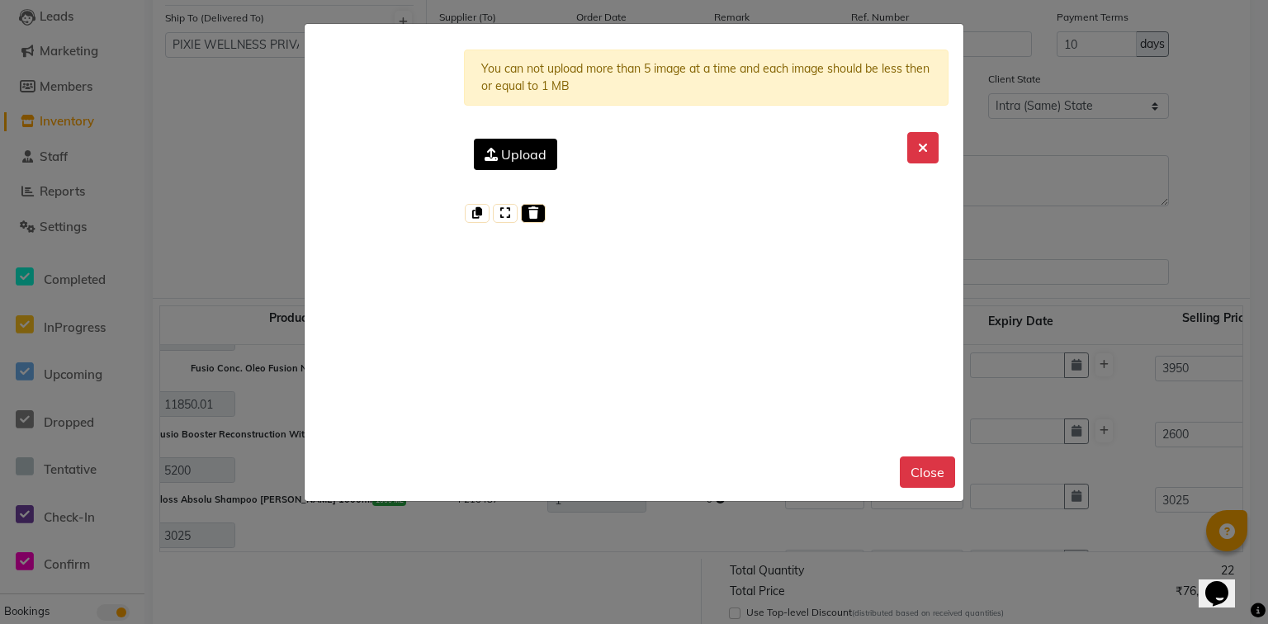
click at [528, 207] on icon at bounding box center [533, 213] width 10 height 12
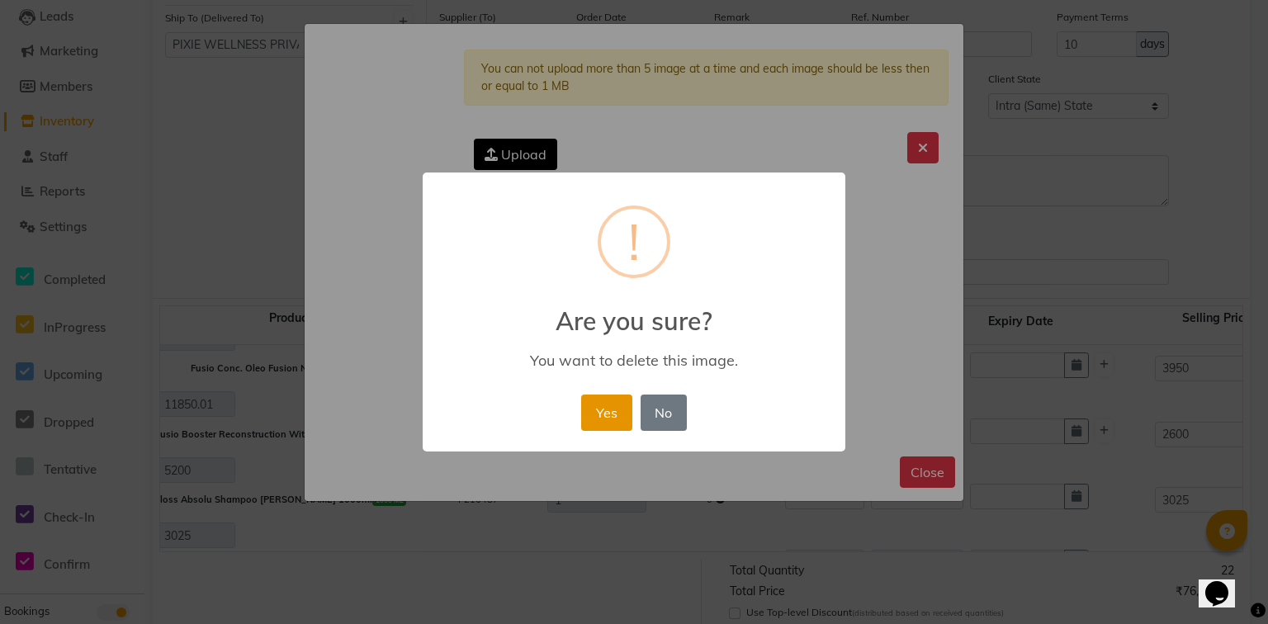
click at [593, 418] on button "Yes" at bounding box center [606, 413] width 50 height 36
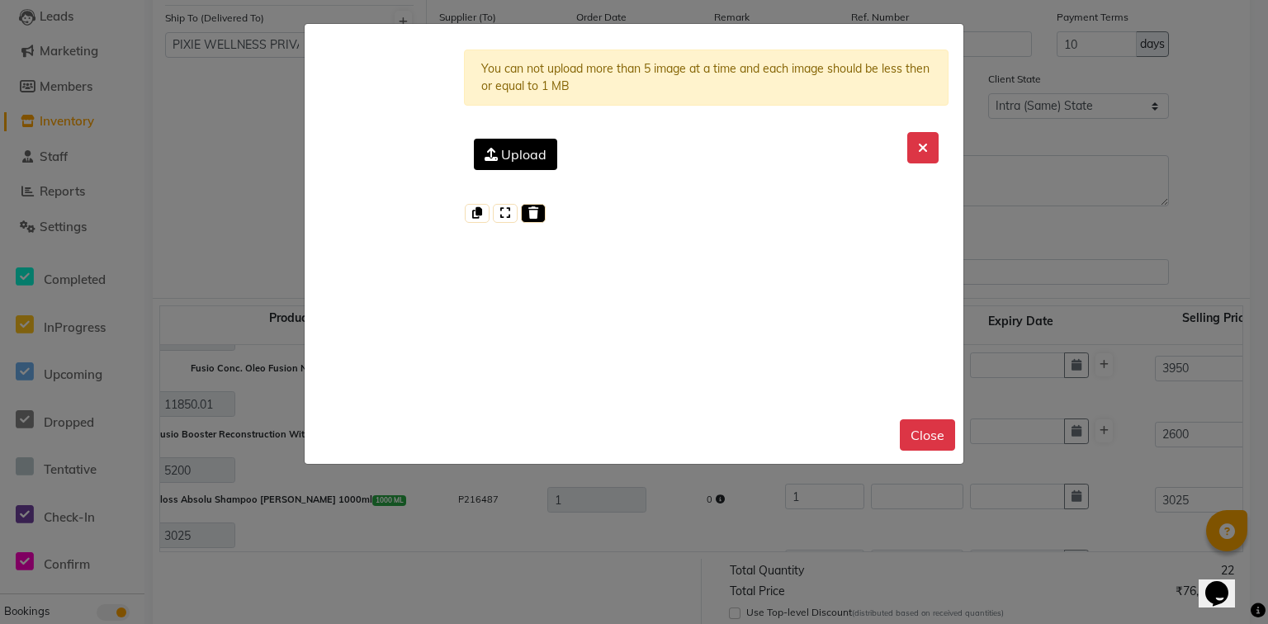
click at [528, 207] on icon at bounding box center [533, 213] width 10 height 12
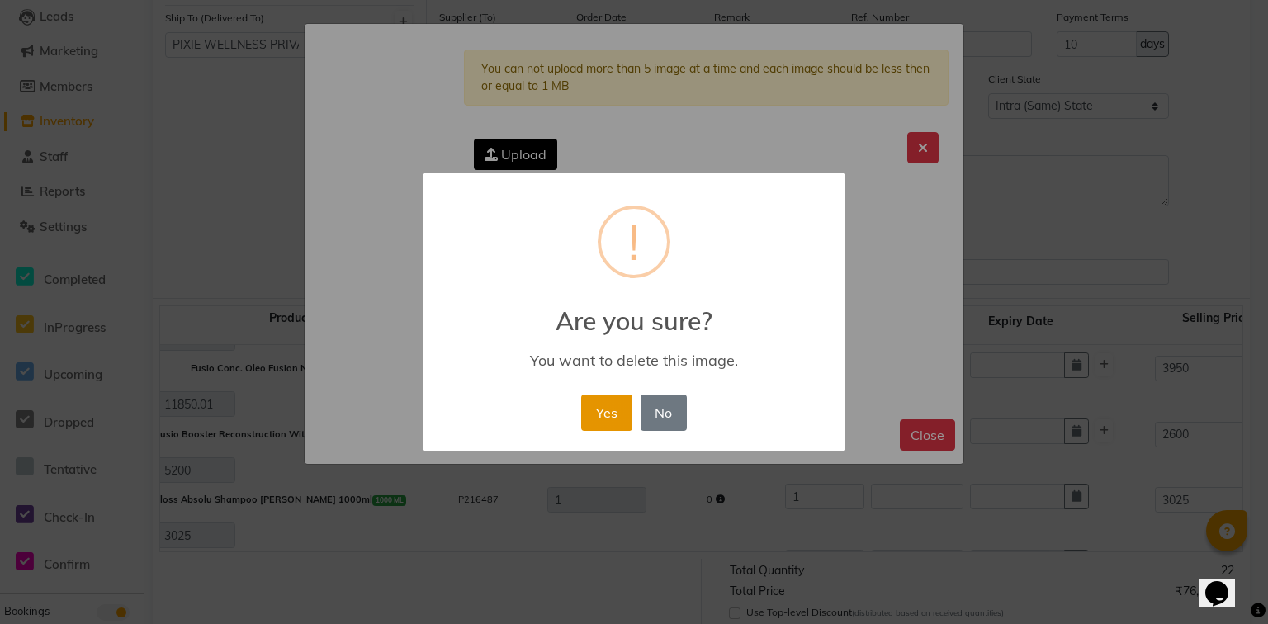
click at [608, 423] on button "Yes" at bounding box center [606, 413] width 50 height 36
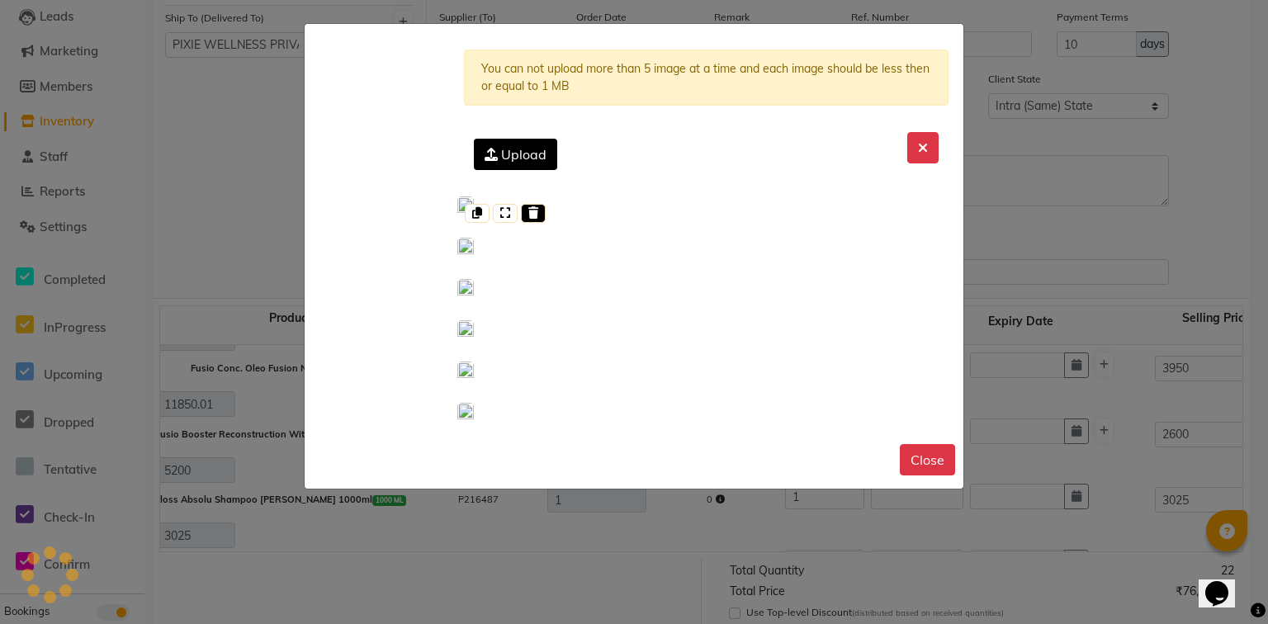
click at [528, 209] on icon at bounding box center [533, 213] width 10 height 12
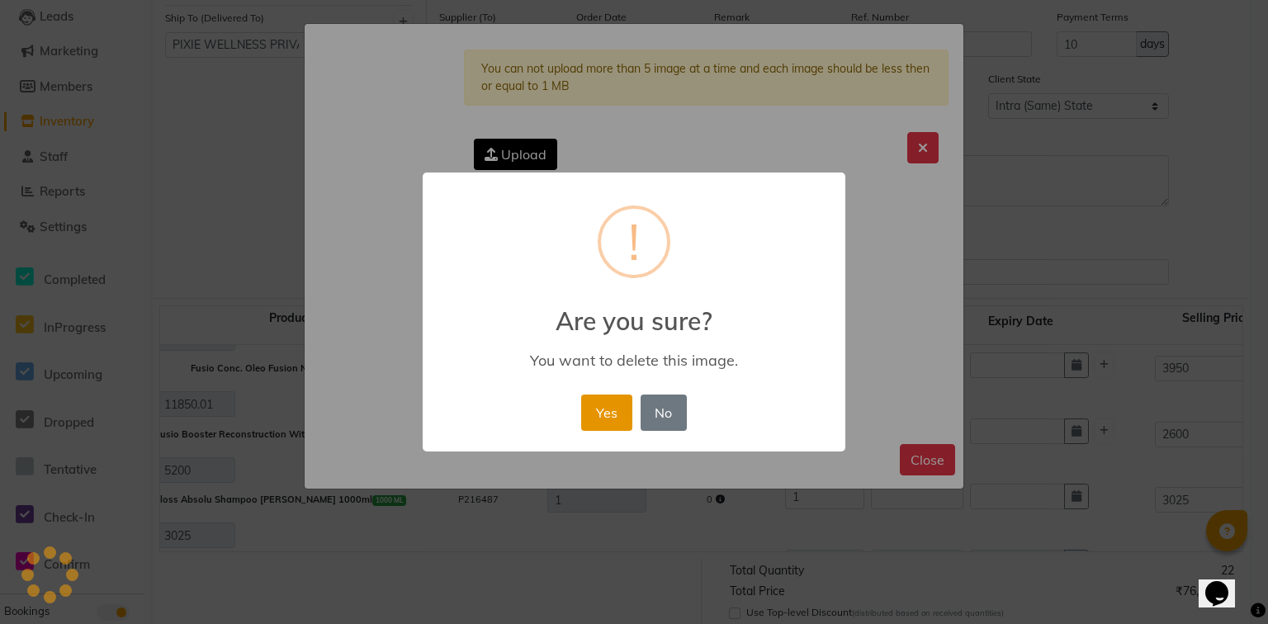
click at [618, 413] on button "Yes" at bounding box center [606, 413] width 50 height 36
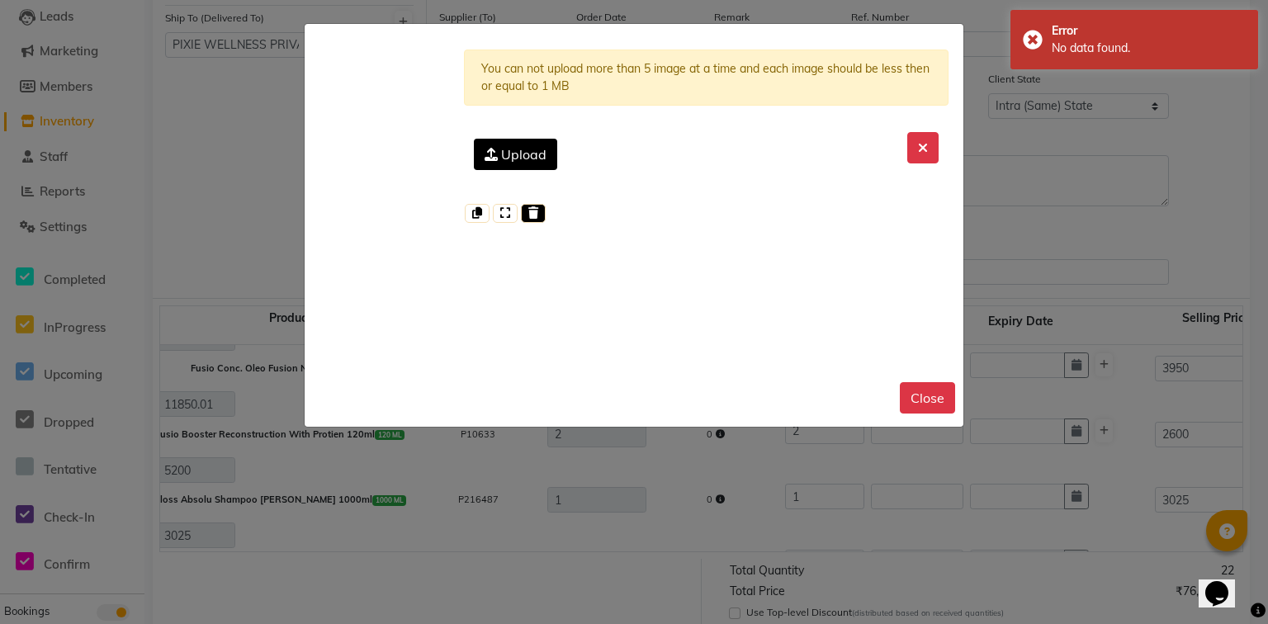
click at [529, 216] on icon at bounding box center [533, 213] width 10 height 12
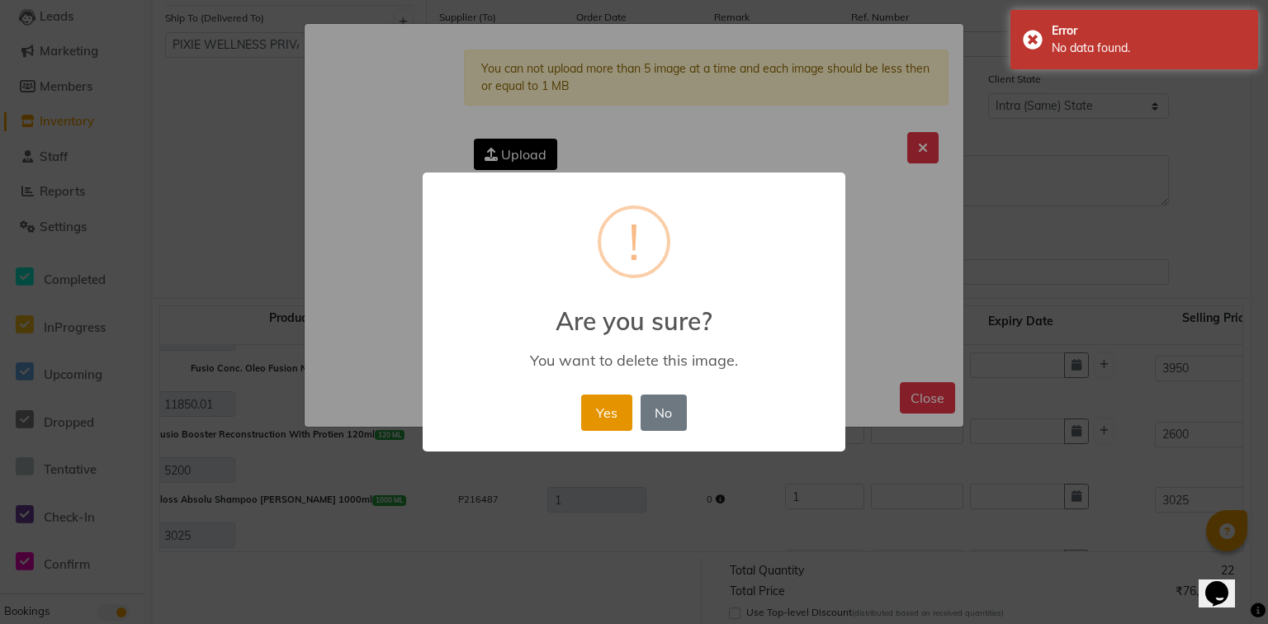
click at [602, 398] on button "Yes" at bounding box center [606, 413] width 50 height 36
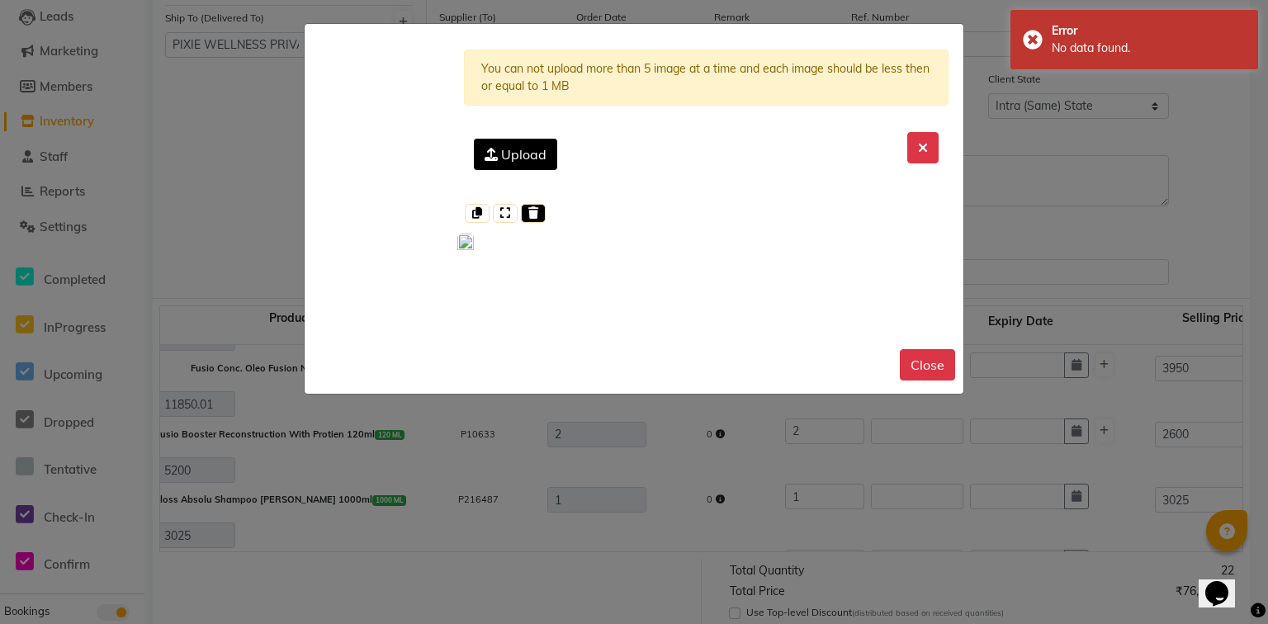
click at [531, 215] on icon at bounding box center [533, 213] width 10 height 12
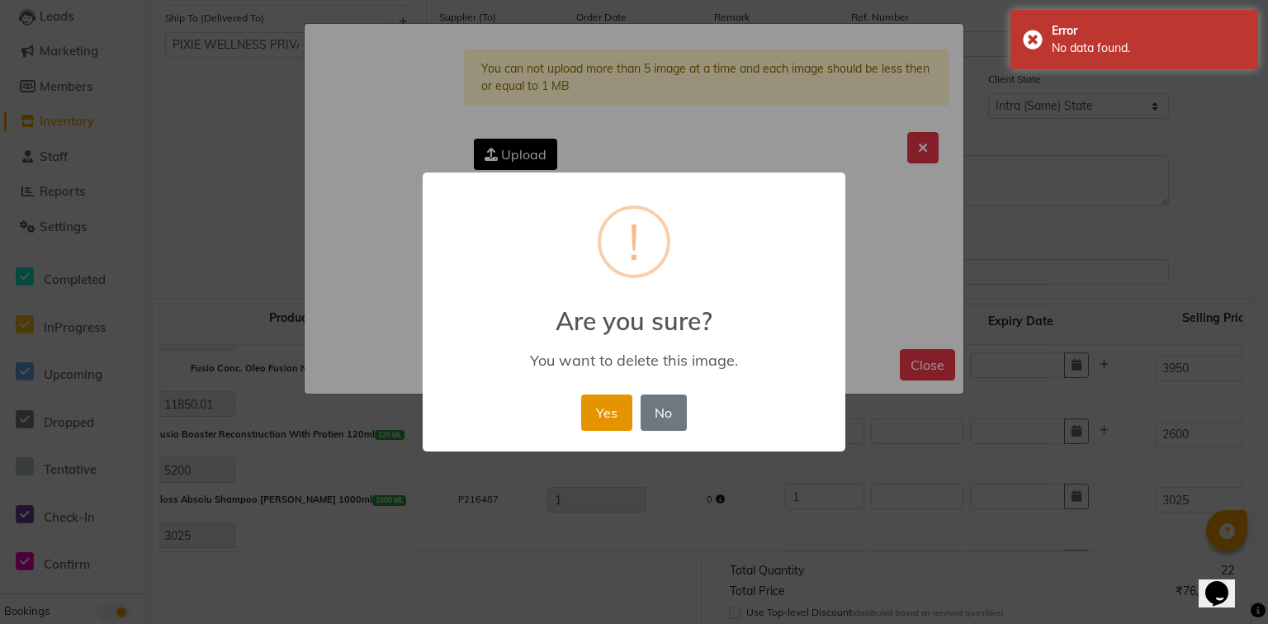
click at [592, 411] on button "Yes" at bounding box center [606, 413] width 50 height 36
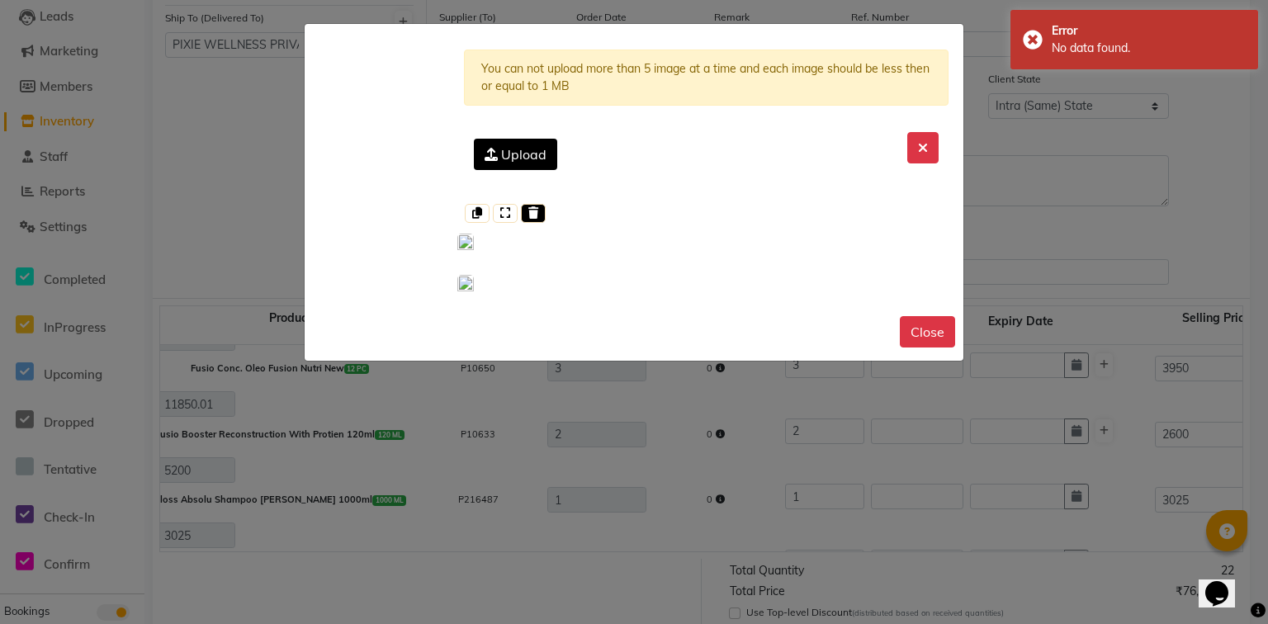
click at [528, 208] on icon at bounding box center [533, 213] width 10 height 12
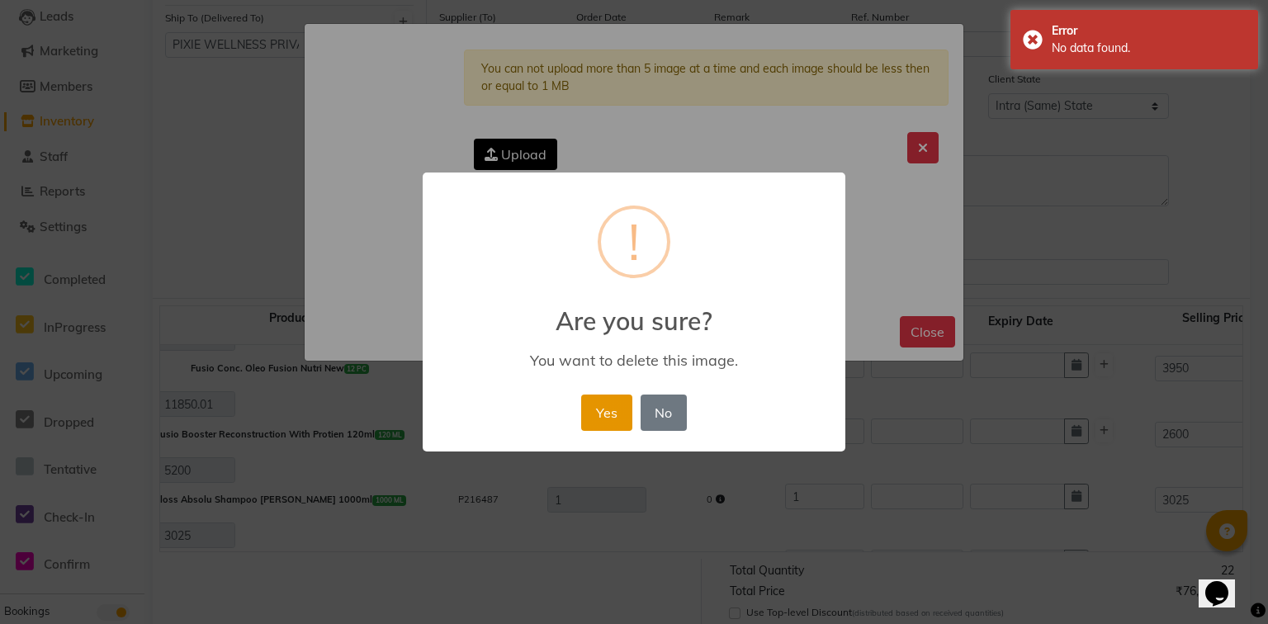
click at [604, 417] on button "Yes" at bounding box center [606, 413] width 50 height 36
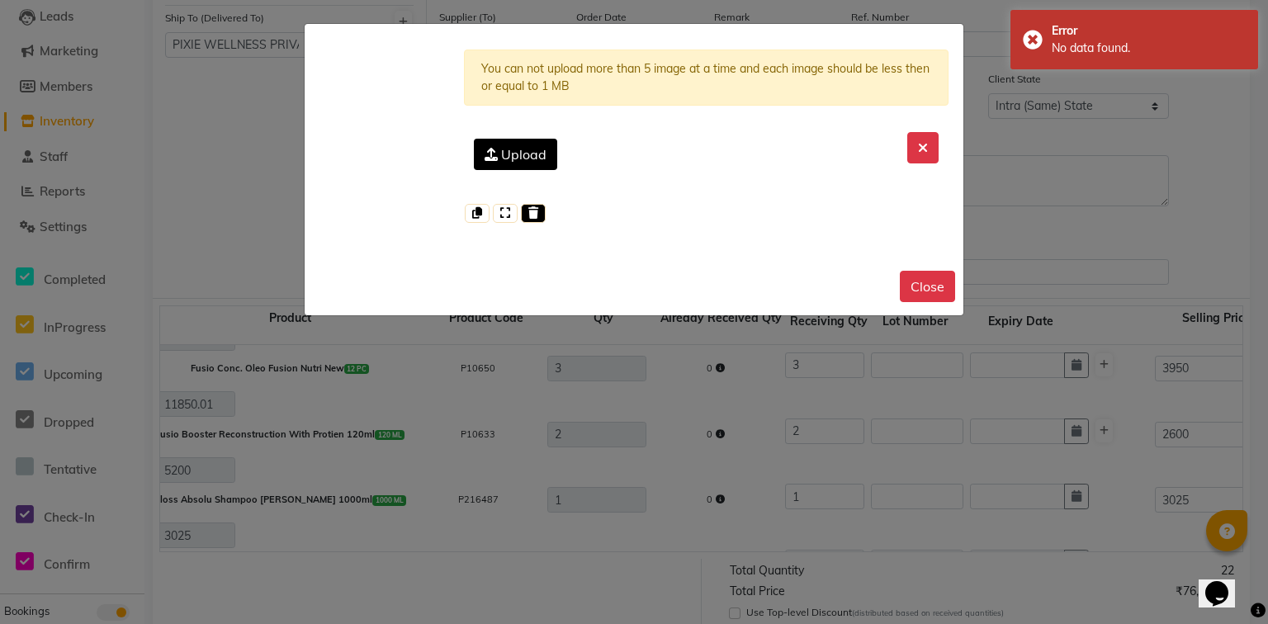
click at [532, 210] on icon at bounding box center [533, 213] width 10 height 12
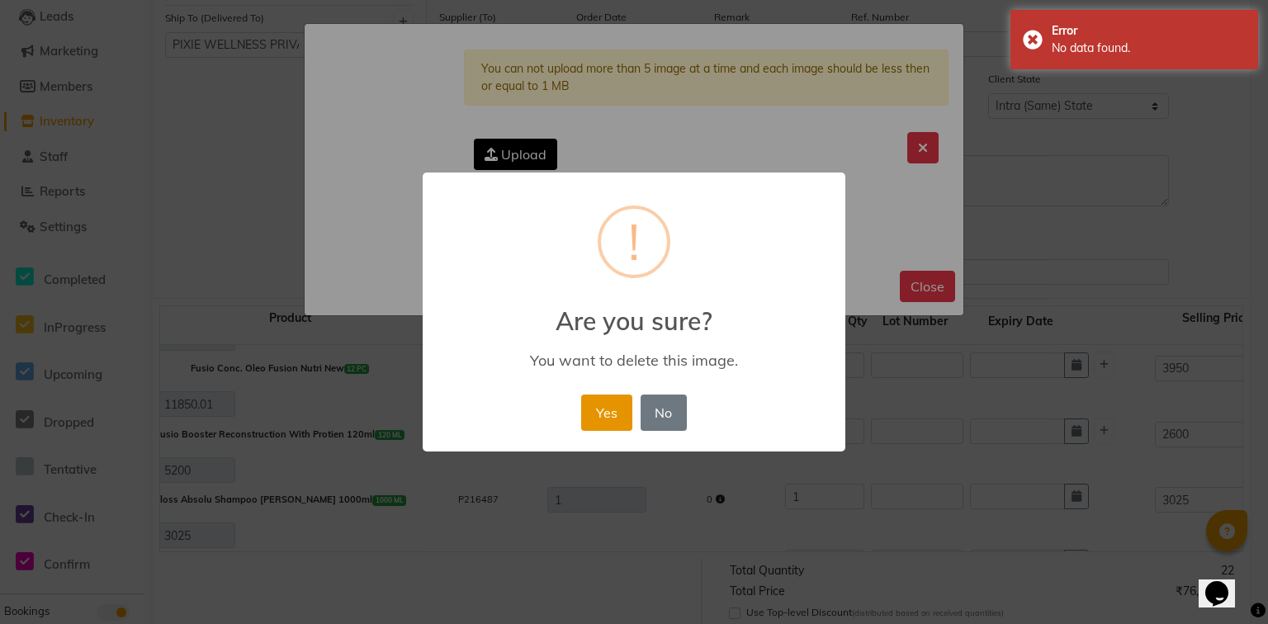
click at [614, 404] on button "Yes" at bounding box center [606, 413] width 50 height 36
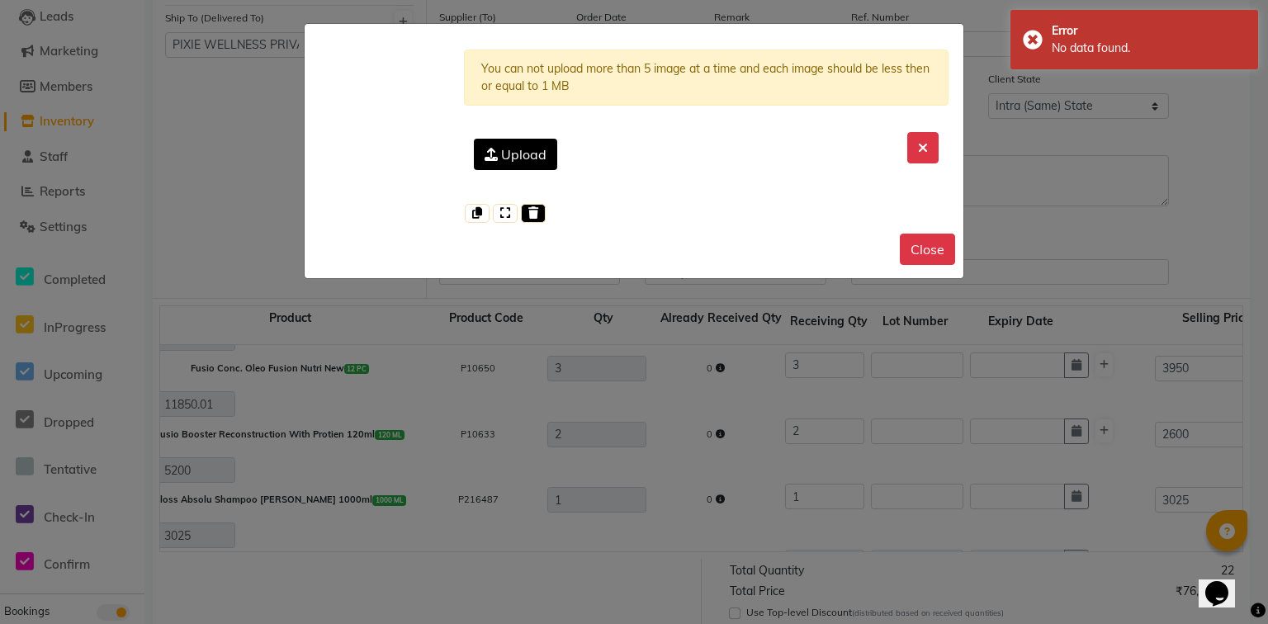
click at [533, 217] on icon at bounding box center [533, 213] width 10 height 12
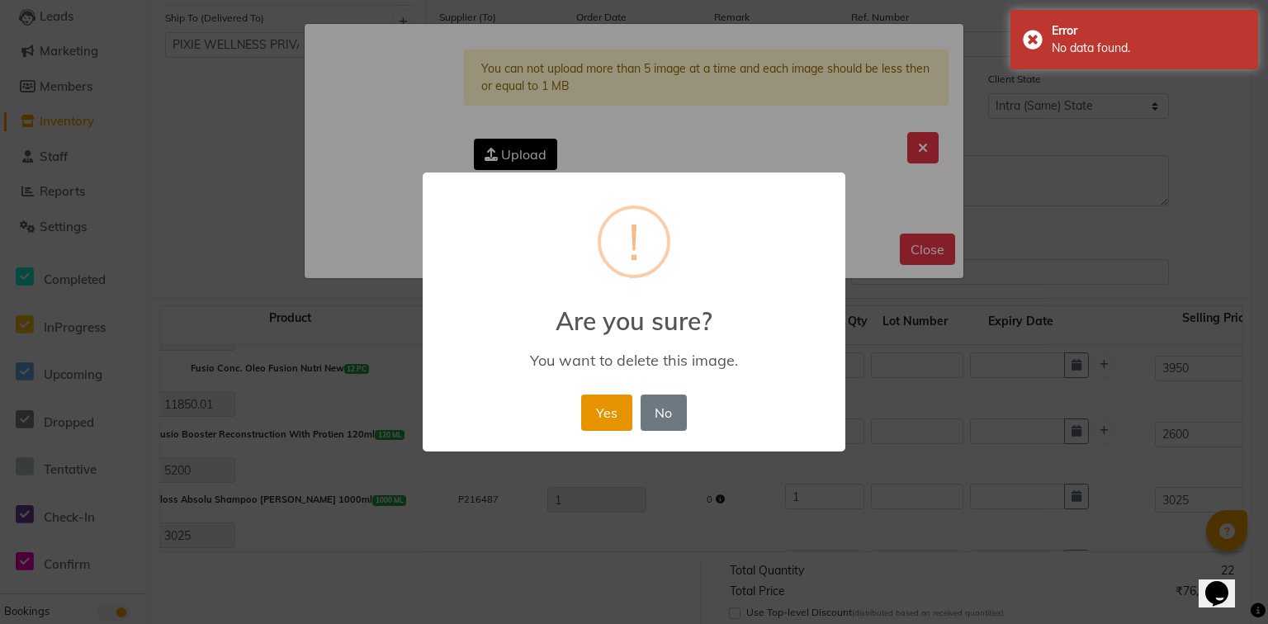
click at [608, 409] on button "Yes" at bounding box center [606, 413] width 50 height 36
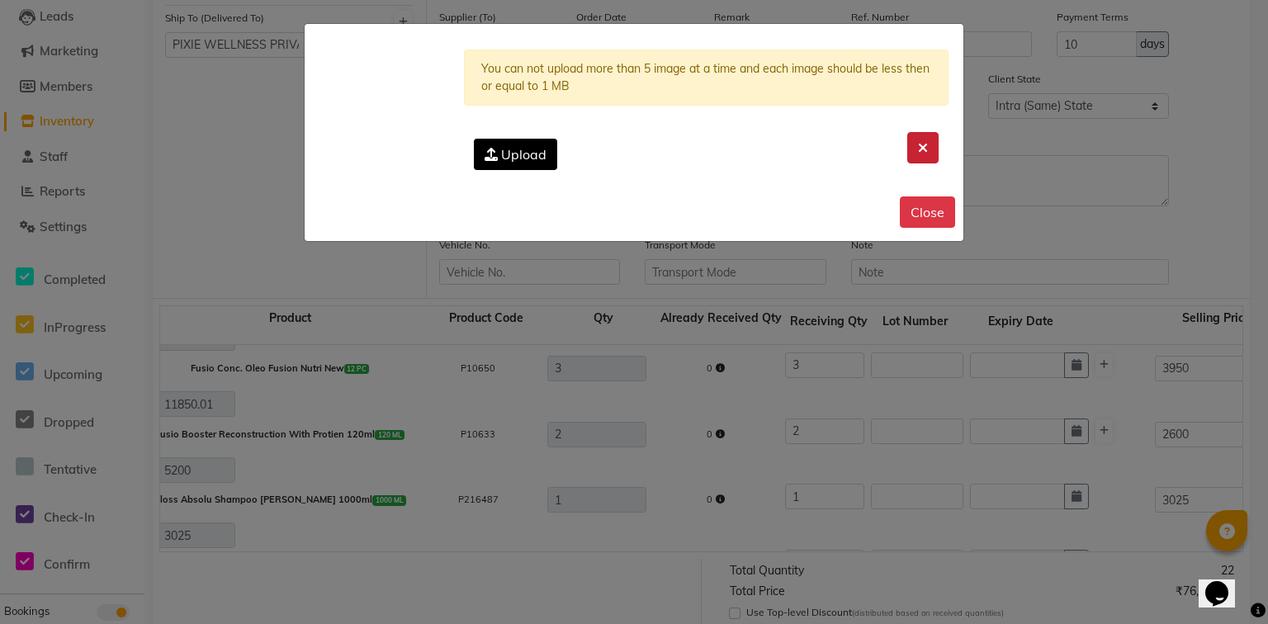
click at [925, 149] on icon at bounding box center [923, 147] width 10 height 13
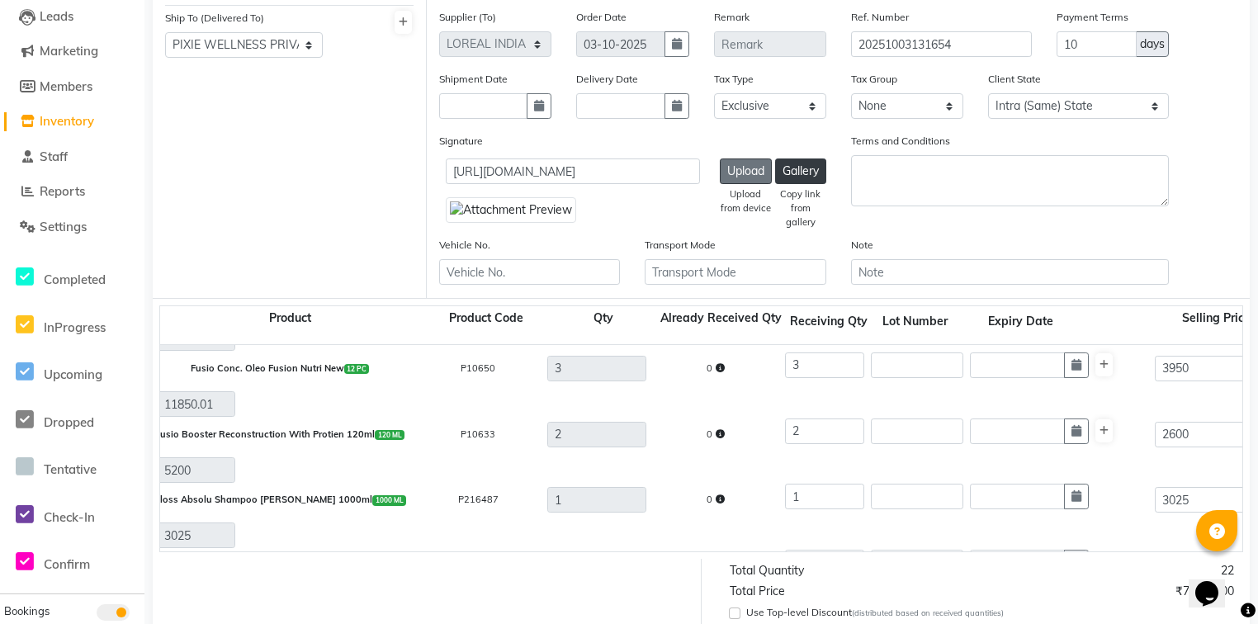
click at [733, 165] on button "Upload" at bounding box center [746, 172] width 52 height 26
click at [799, 170] on button "Gallery" at bounding box center [800, 172] width 51 height 26
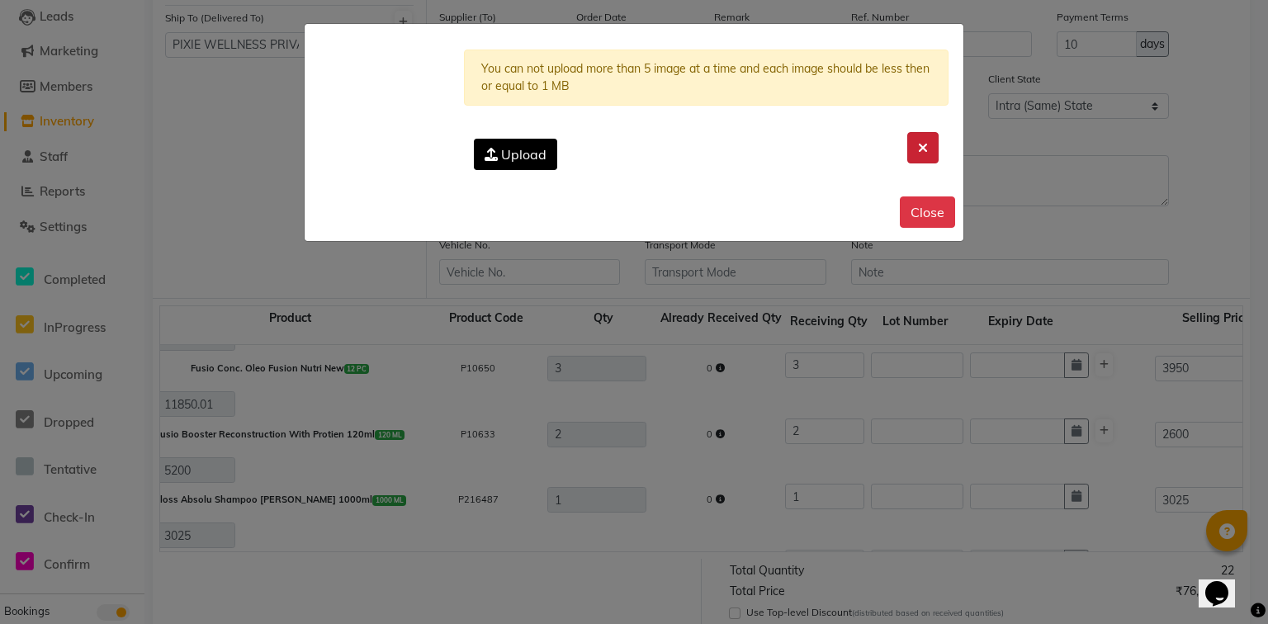
click at [927, 145] on icon at bounding box center [923, 147] width 10 height 13
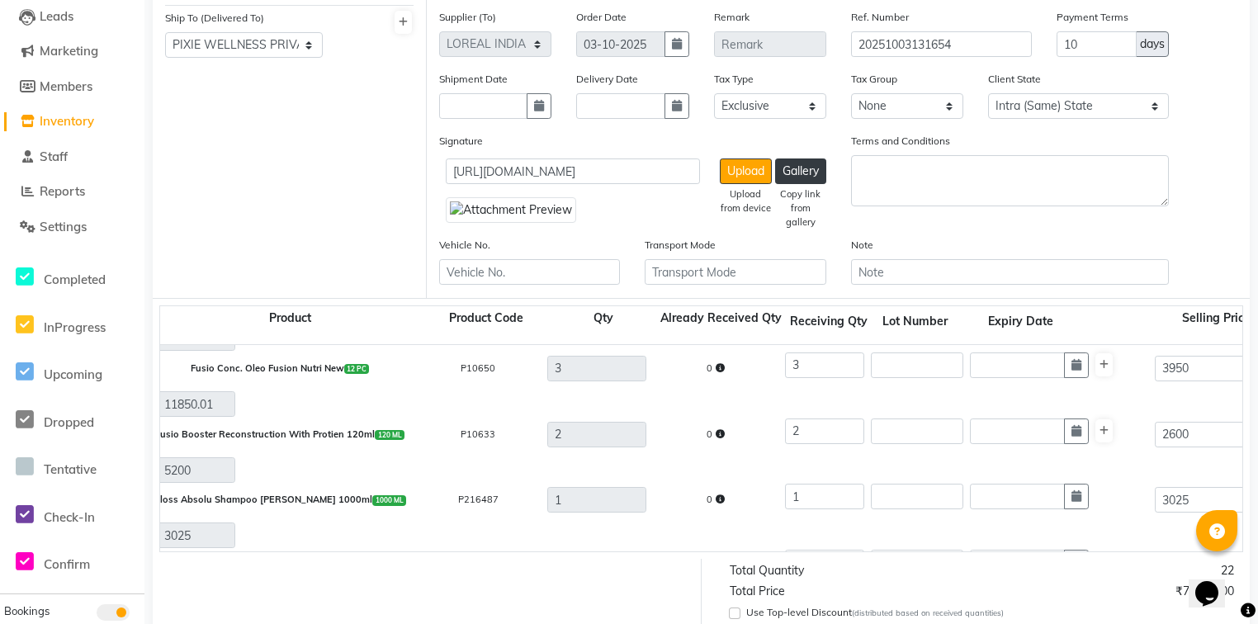
click at [521, 223] on img at bounding box center [511, 210] width 130 height 26
click at [517, 223] on img at bounding box center [511, 210] width 130 height 26
click at [493, 223] on img at bounding box center [511, 210] width 130 height 26
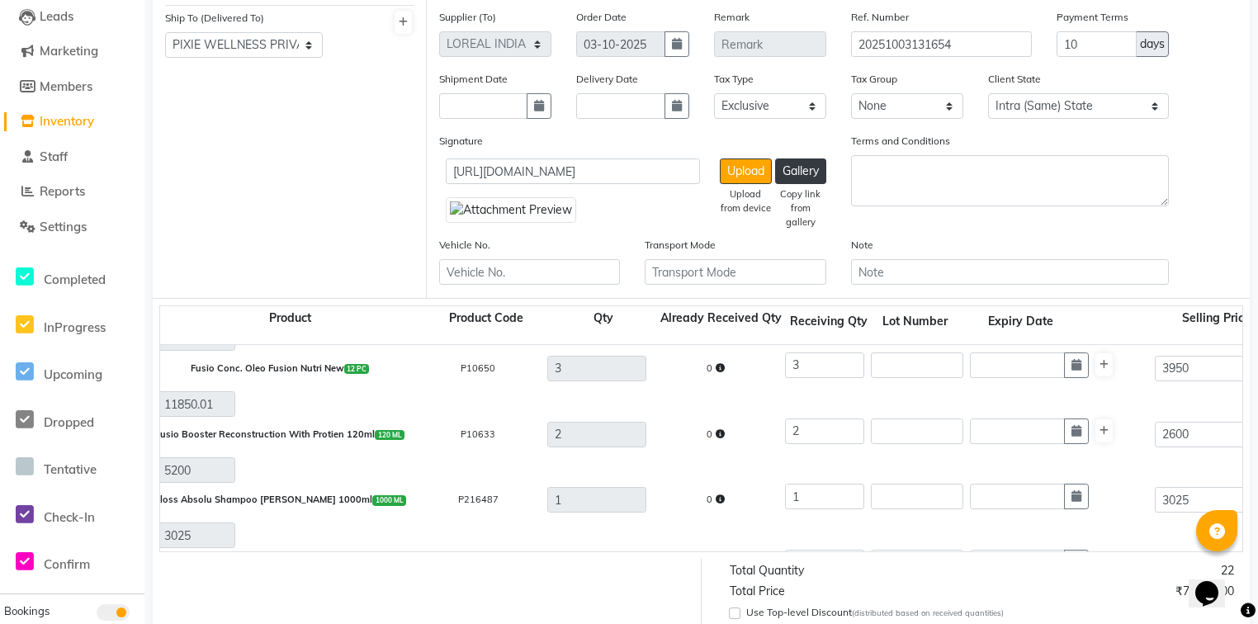
click at [493, 223] on img at bounding box center [511, 210] width 130 height 26
click at [676, 173] on input "https://ww4.in/a?c=0n99wH" at bounding box center [573, 172] width 254 height 26
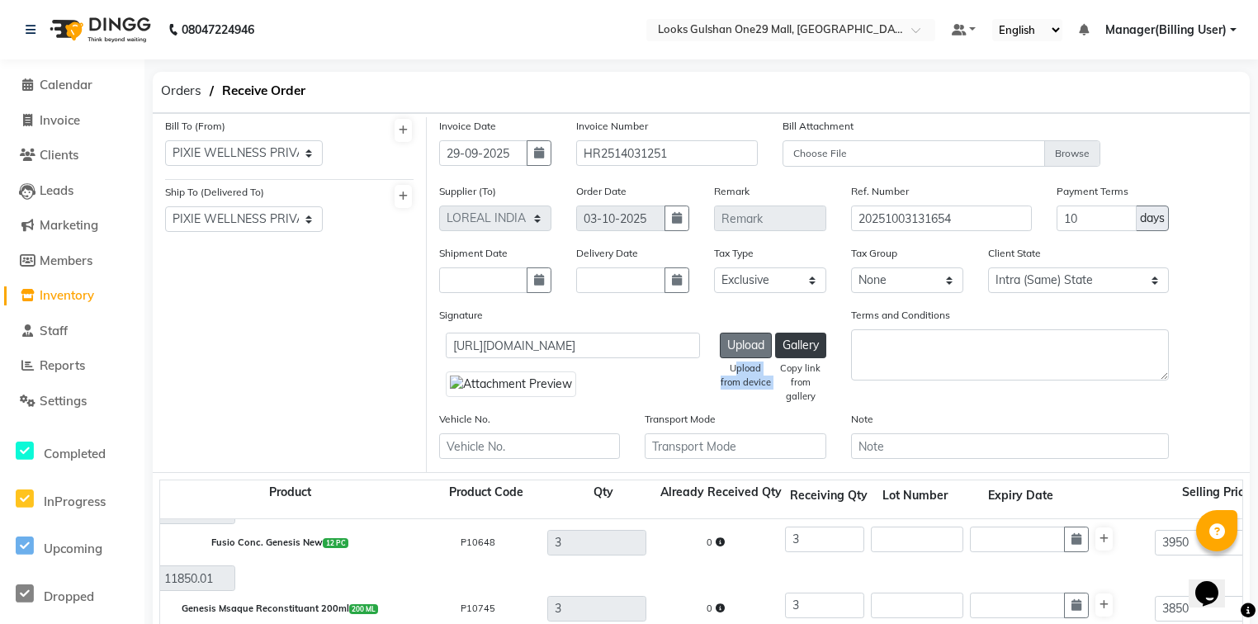
click at [770, 341] on div "Upload Upload from device Gallery Copy link from gallery" at bounding box center [773, 346] width 107 height 26
click at [755, 342] on button "Upload" at bounding box center [746, 346] width 52 height 26
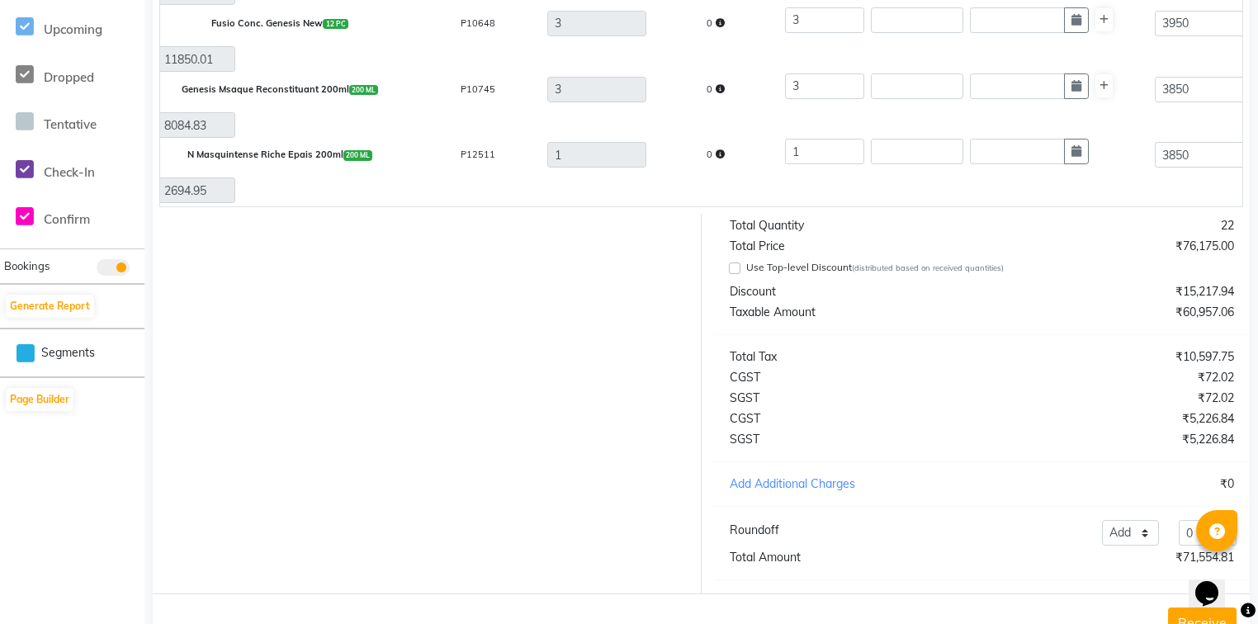
scroll to position [671, 0]
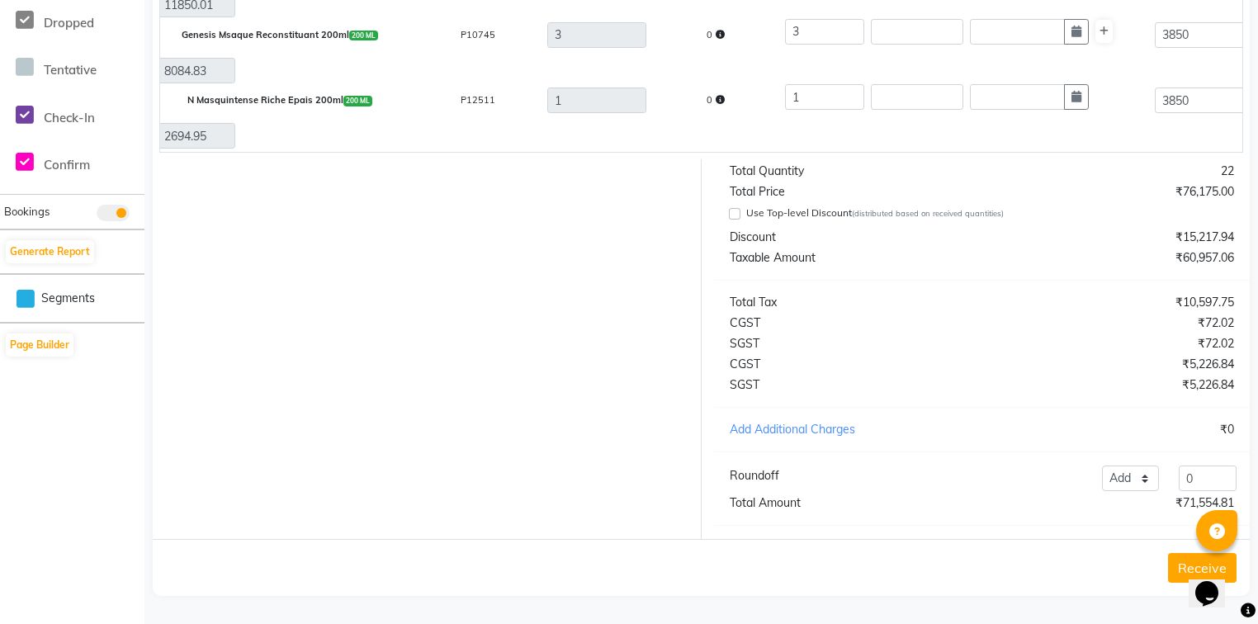
click at [1178, 565] on button "Receive" at bounding box center [1202, 568] width 69 height 30
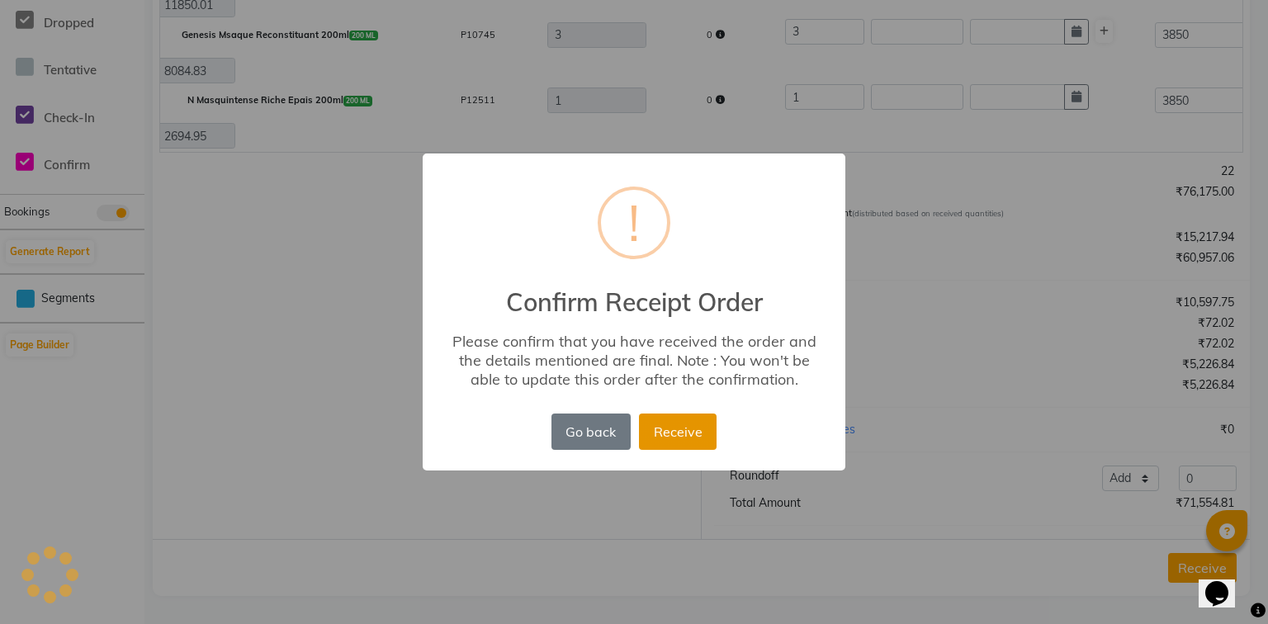
click at [700, 430] on button "Receive" at bounding box center [678, 432] width 78 height 36
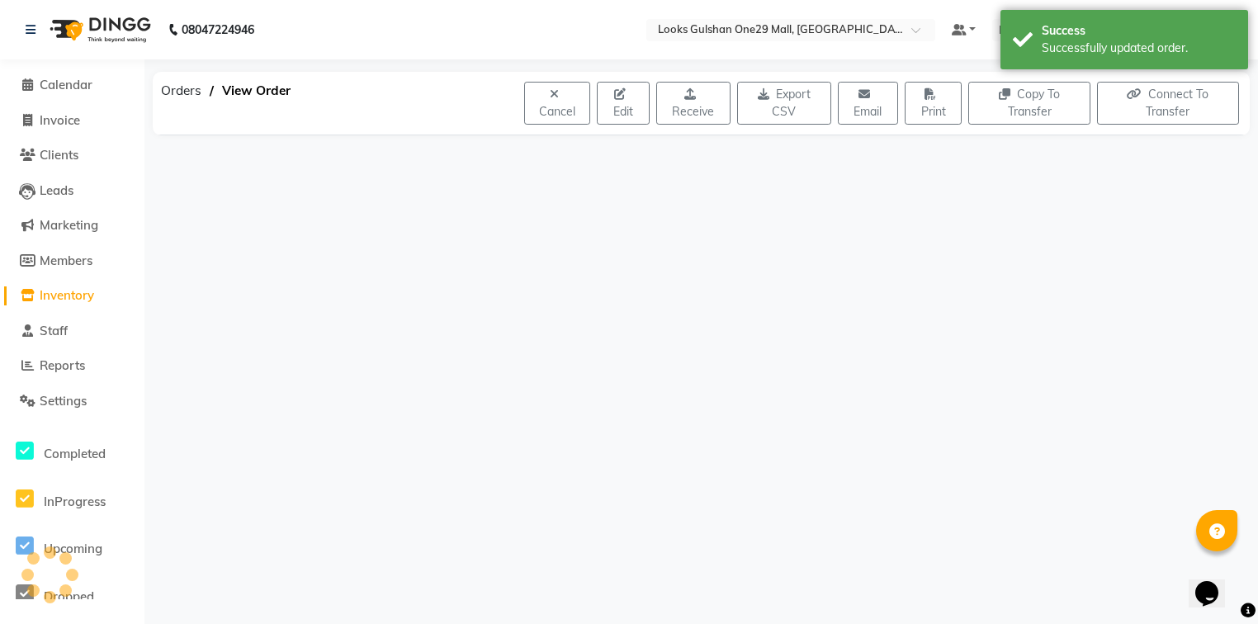
scroll to position [0, 0]
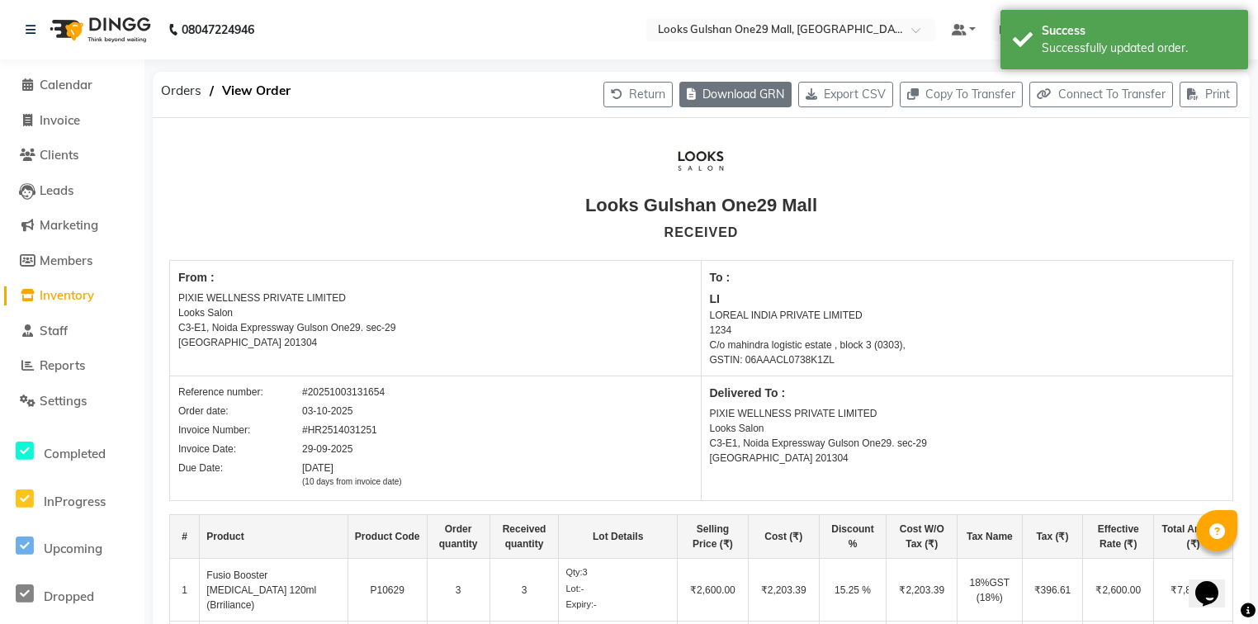
click at [753, 100] on button "Download GRN" at bounding box center [736, 95] width 112 height 26
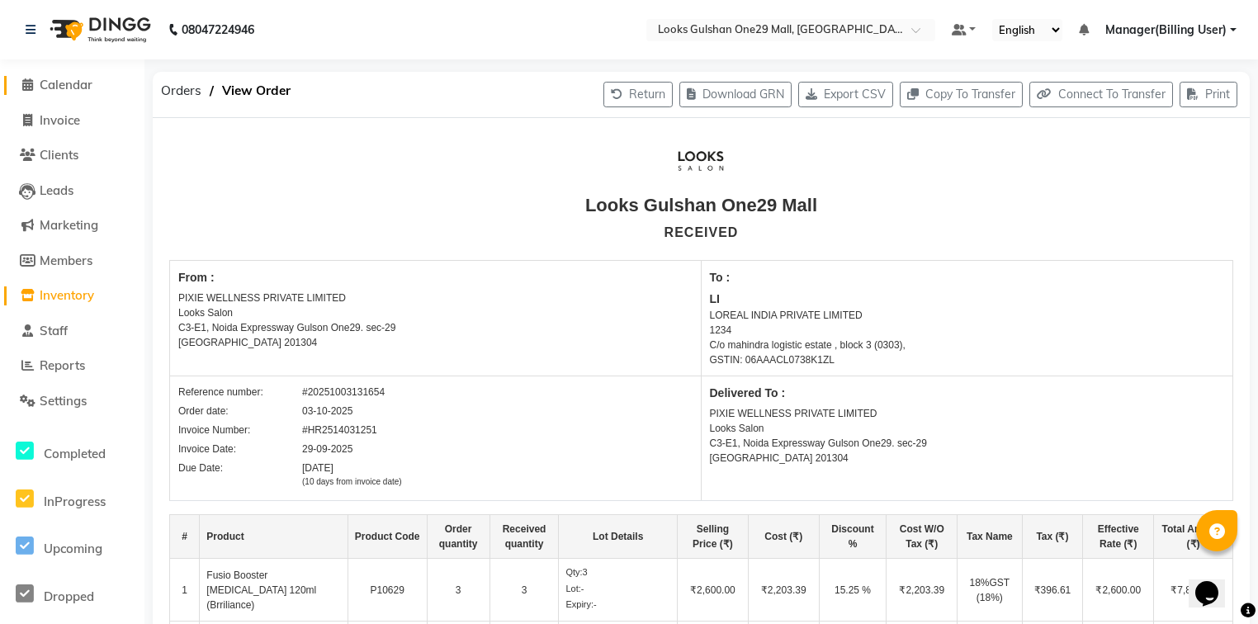
click at [64, 89] on span "Calendar" at bounding box center [66, 85] width 53 height 16
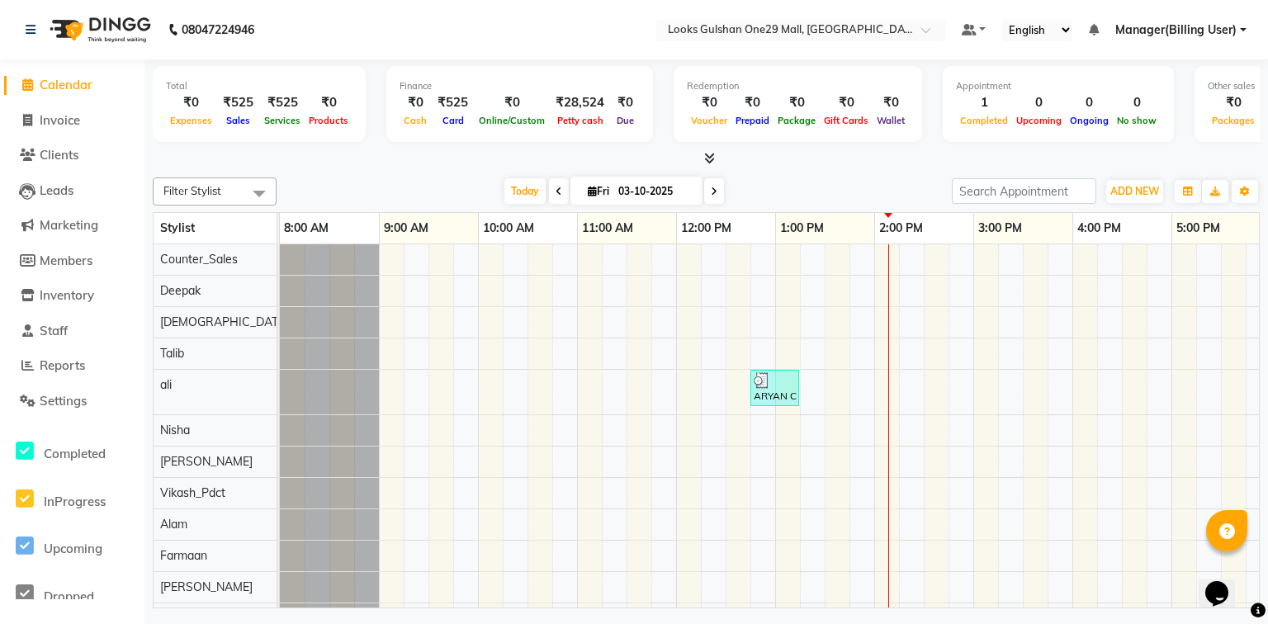
click at [358, 160] on div at bounding box center [706, 158] width 1107 height 17
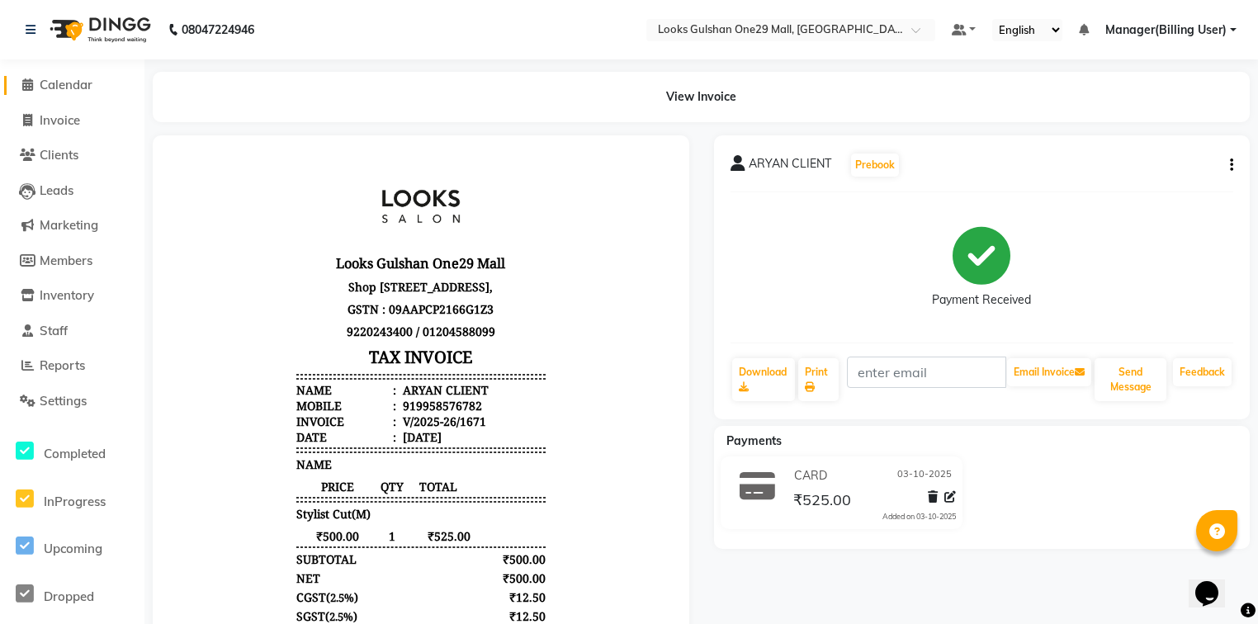
click at [76, 81] on span "Calendar" at bounding box center [66, 85] width 53 height 16
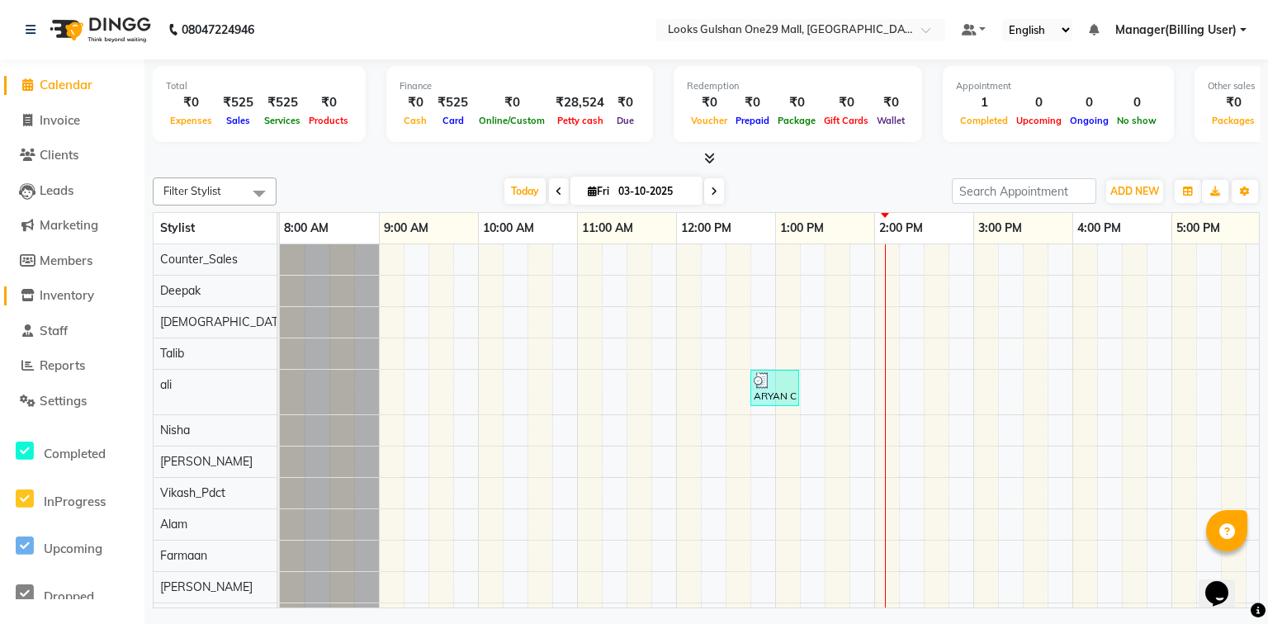
click at [78, 290] on span "Inventory" at bounding box center [67, 295] width 55 height 16
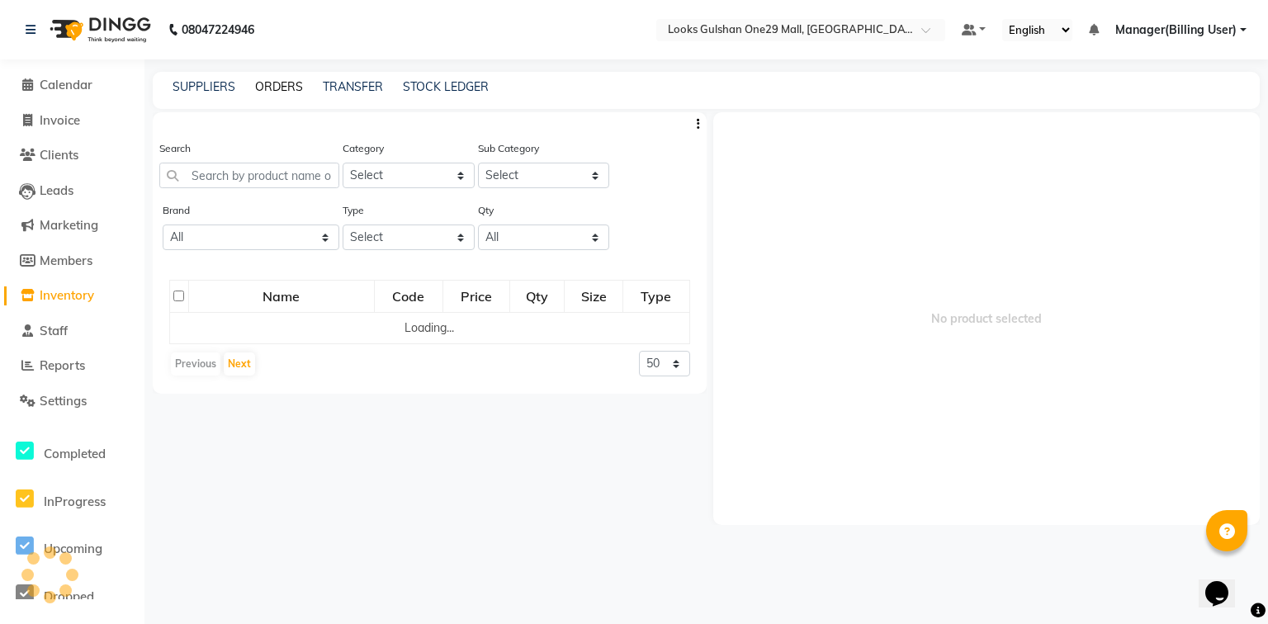
click at [259, 92] on link "ORDERS" at bounding box center [279, 86] width 48 height 15
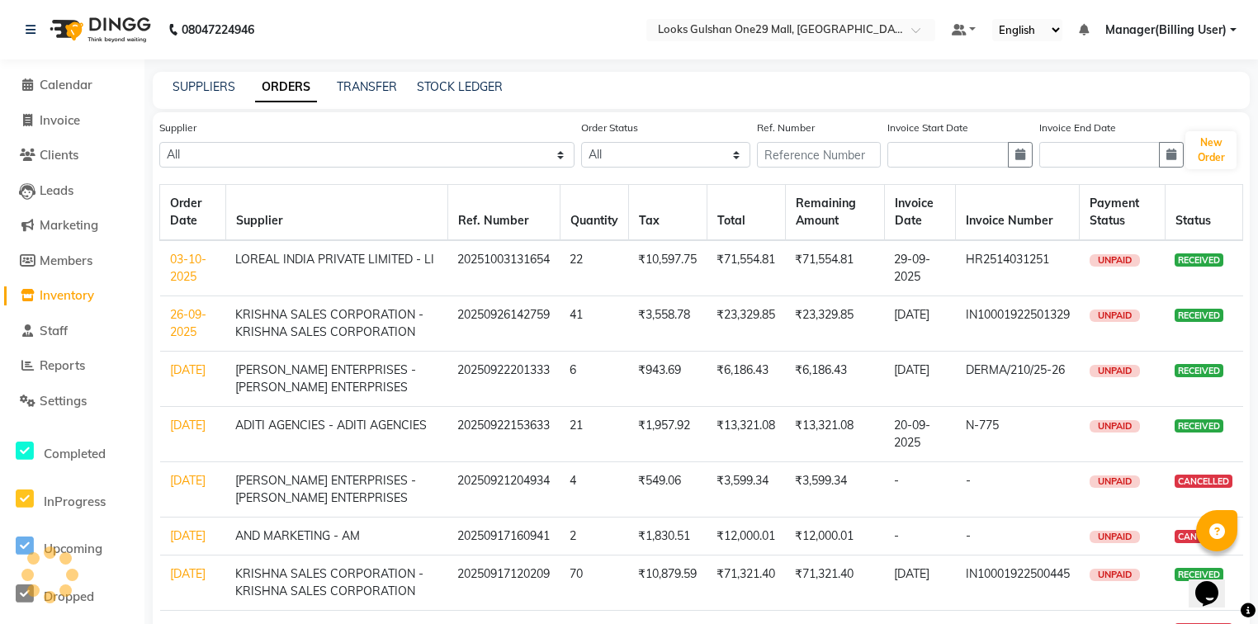
click at [274, 87] on link "ORDERS" at bounding box center [286, 88] width 62 height 30
click at [191, 268] on td "03-10-2025" at bounding box center [193, 268] width 66 height 56
click at [197, 261] on link "03-10-2025" at bounding box center [188, 268] width 36 height 32
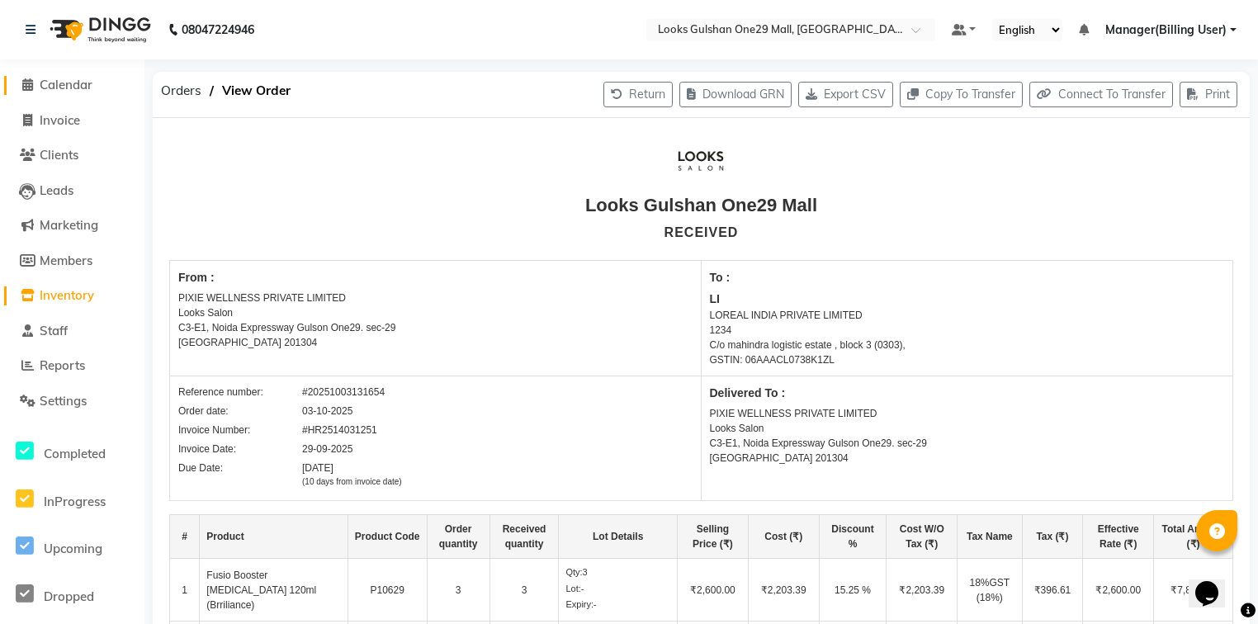
click at [59, 79] on span "Calendar" at bounding box center [66, 85] width 53 height 16
